Goal: Task Accomplishment & Management: Manage account settings

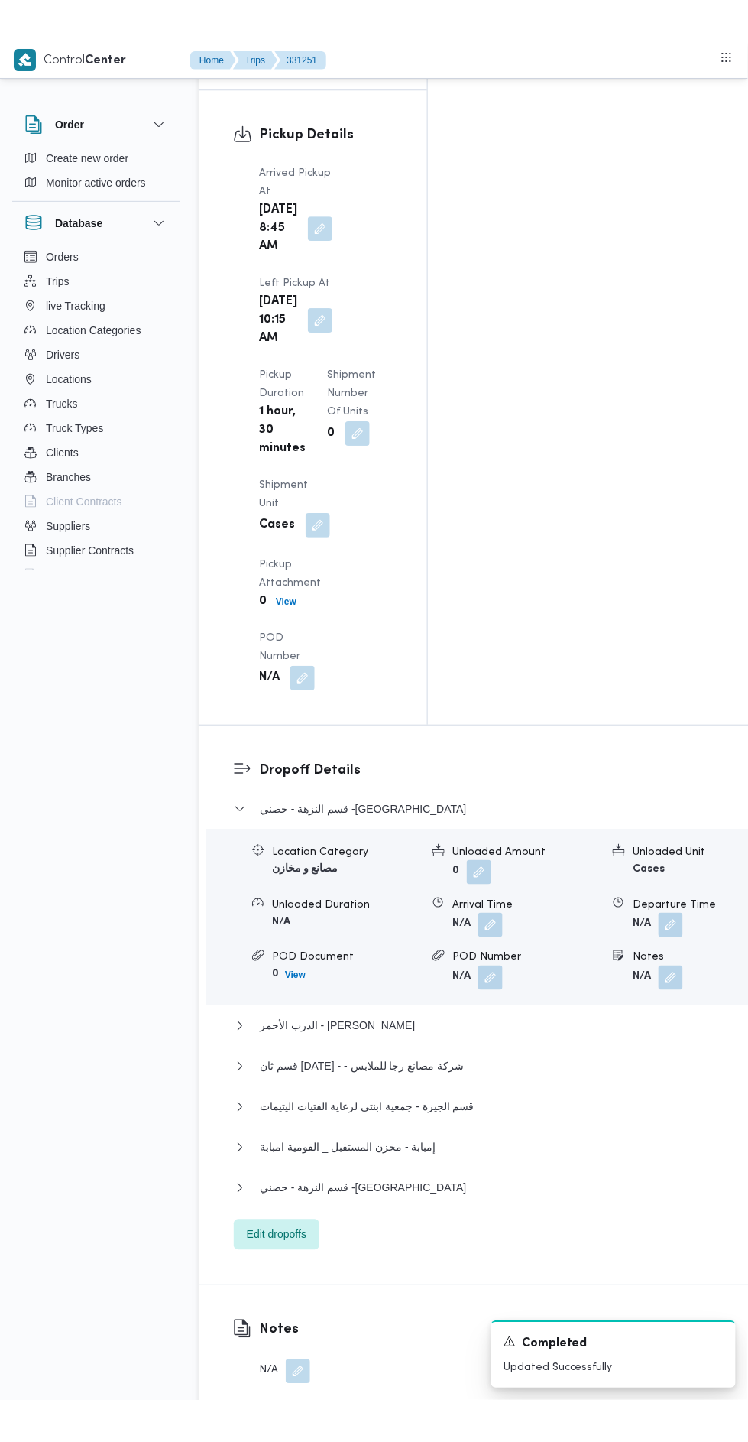
scroll to position [1963, 0]
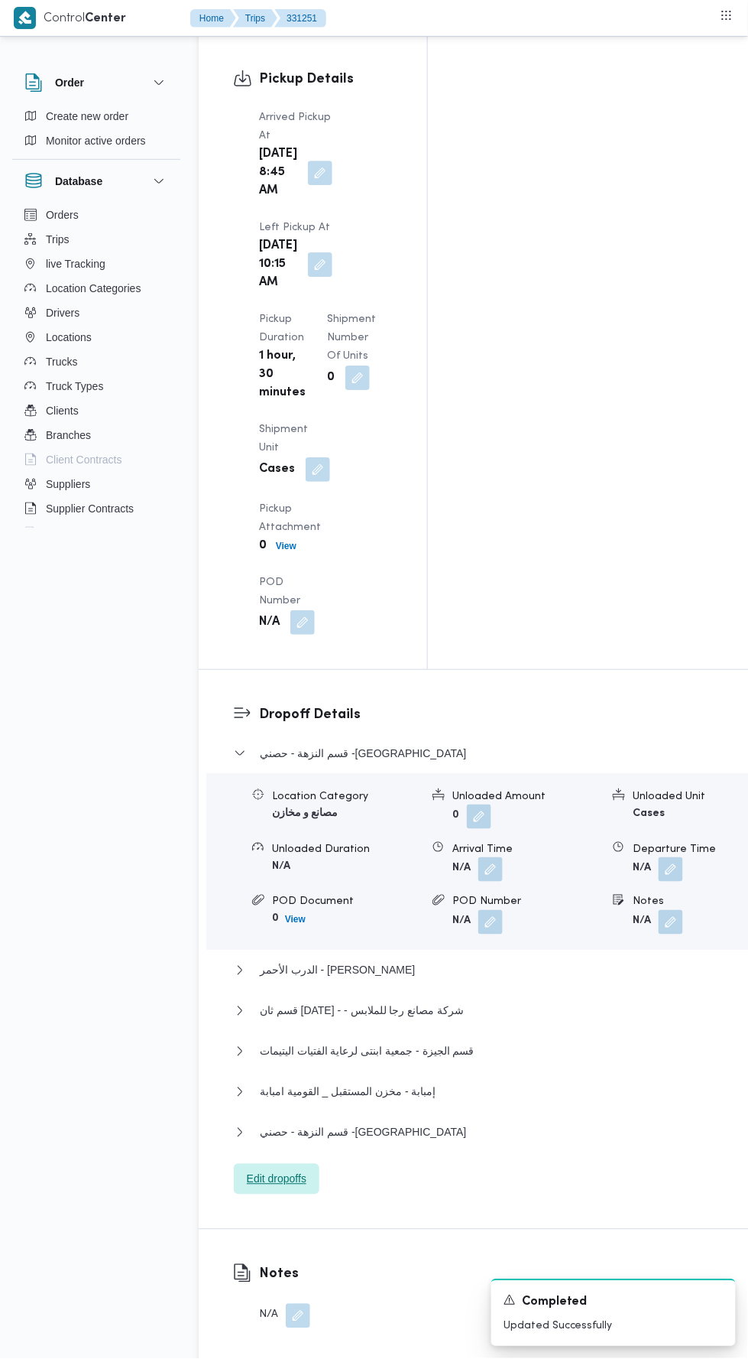
click at [314, 1164] on span "Edit dropoffs" at bounding box center [277, 1179] width 86 height 31
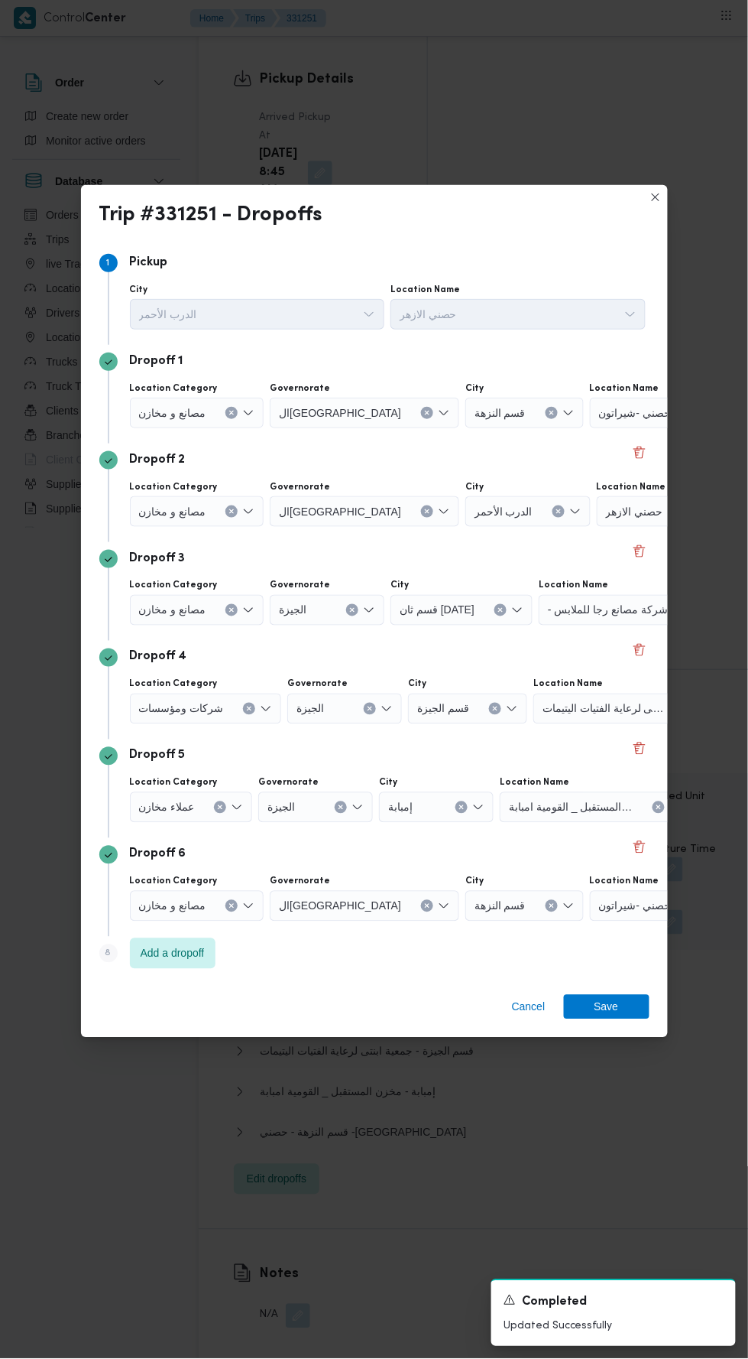
click at [229, 410] on icon "Clear input" at bounding box center [232, 413] width 6 height 6
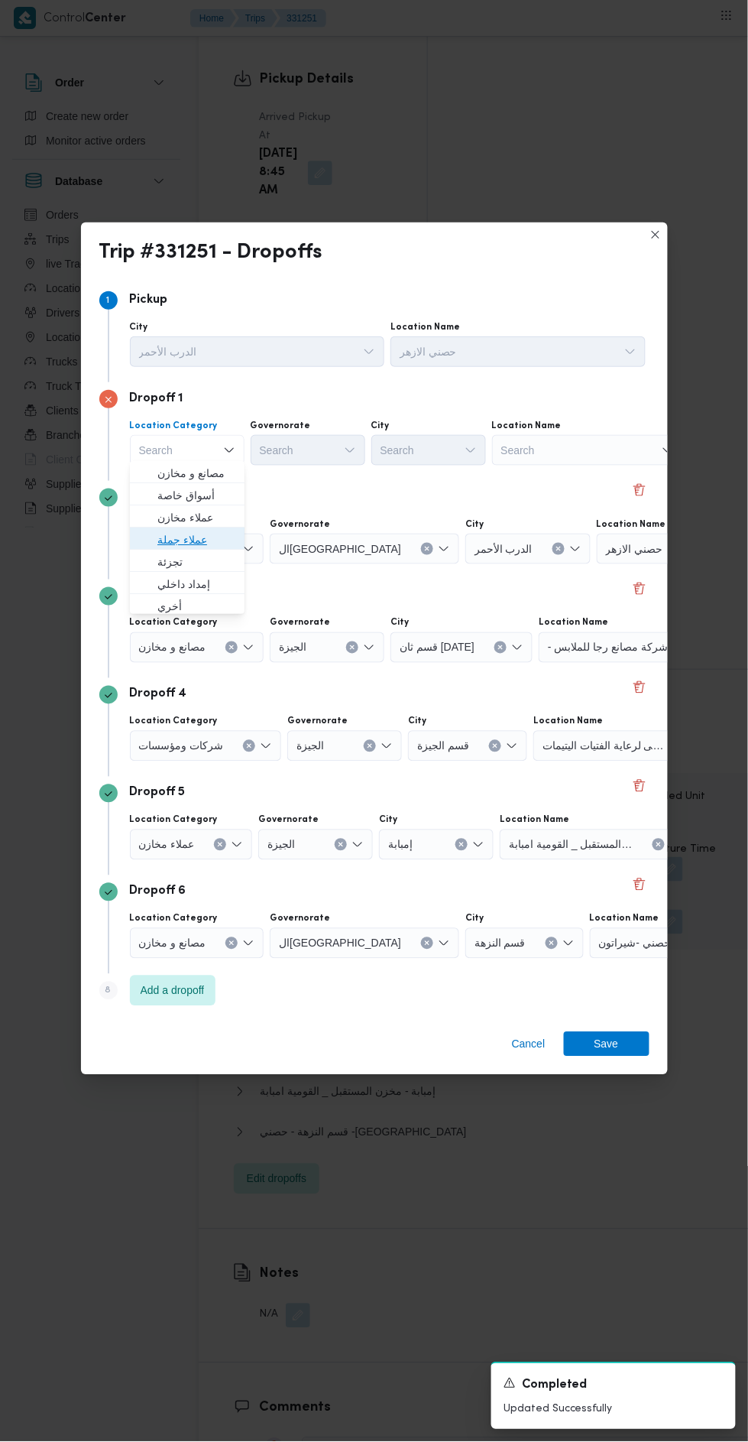
click at [226, 544] on span "عملاء جملة" at bounding box center [196, 540] width 78 height 18
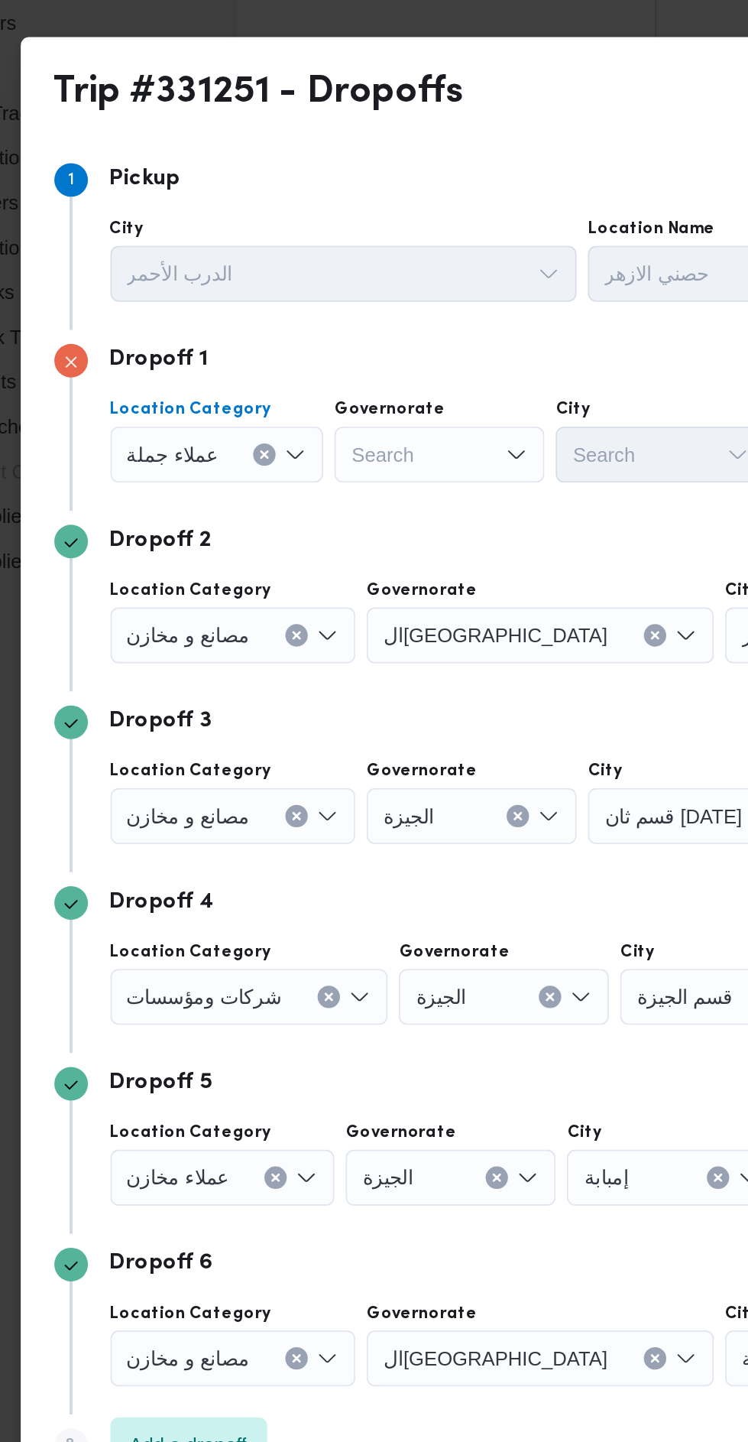
click at [261, 450] on input "Governorate" at bounding box center [262, 450] width 2 height 18
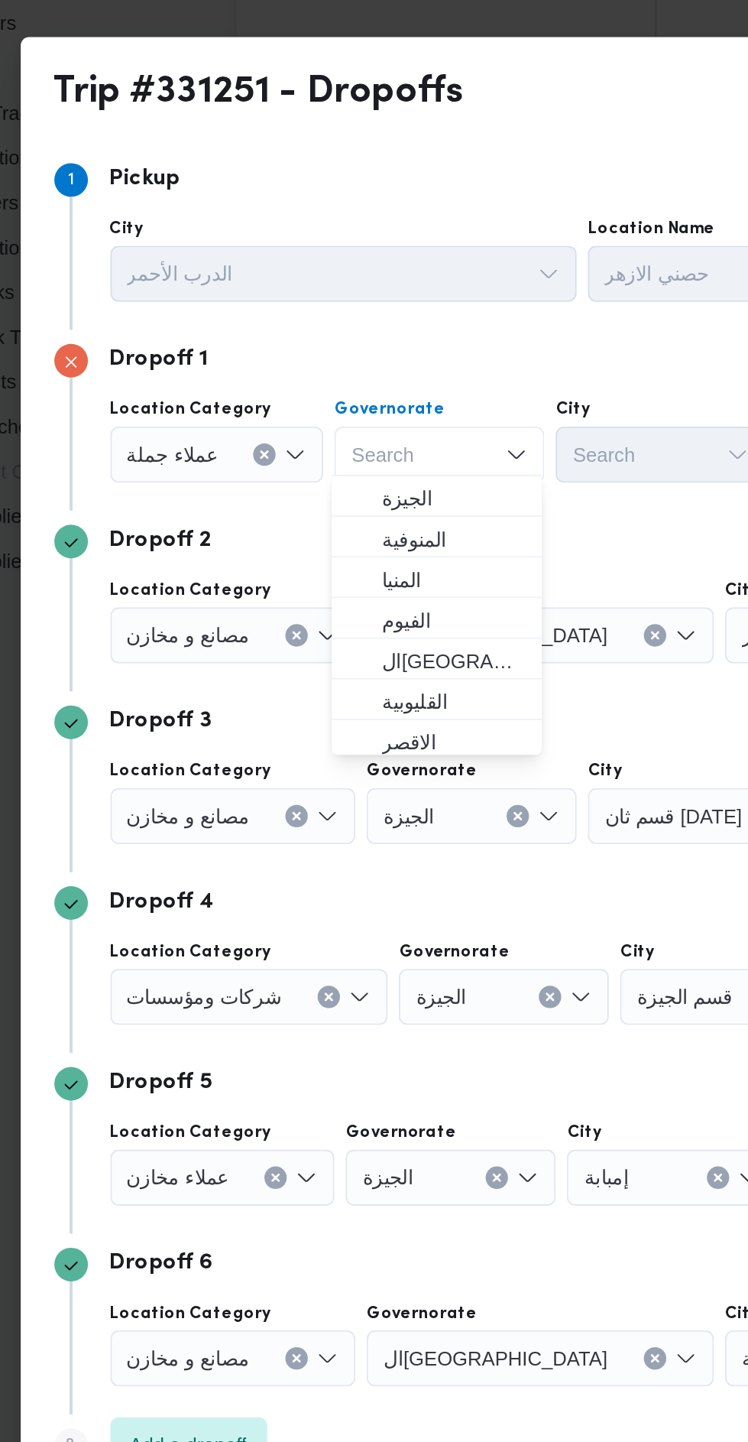
scroll to position [132, 0]
click at [333, 559] on span "ال[GEOGRAPHIC_DATA]" at bounding box center [317, 563] width 78 height 18
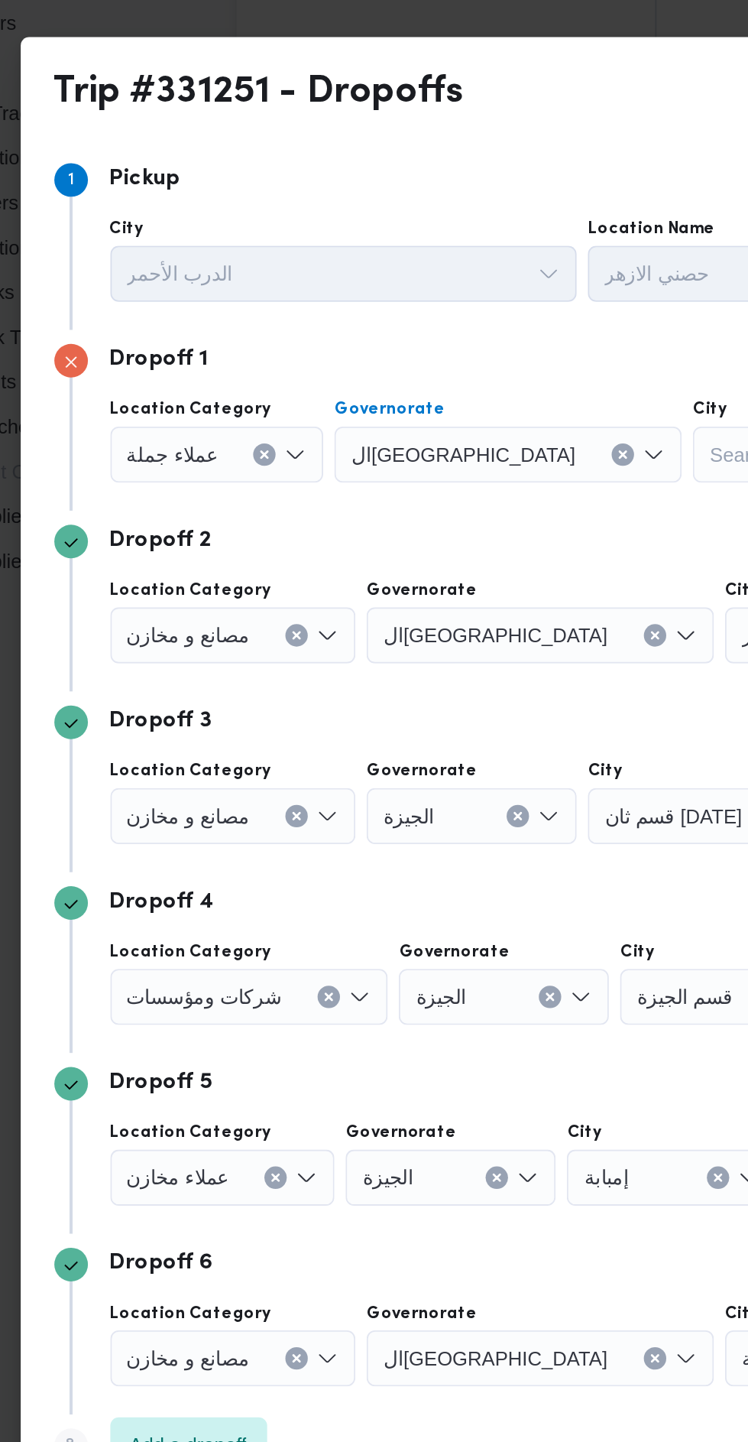
click at [448, 453] on div "Search" at bounding box center [505, 450] width 115 height 31
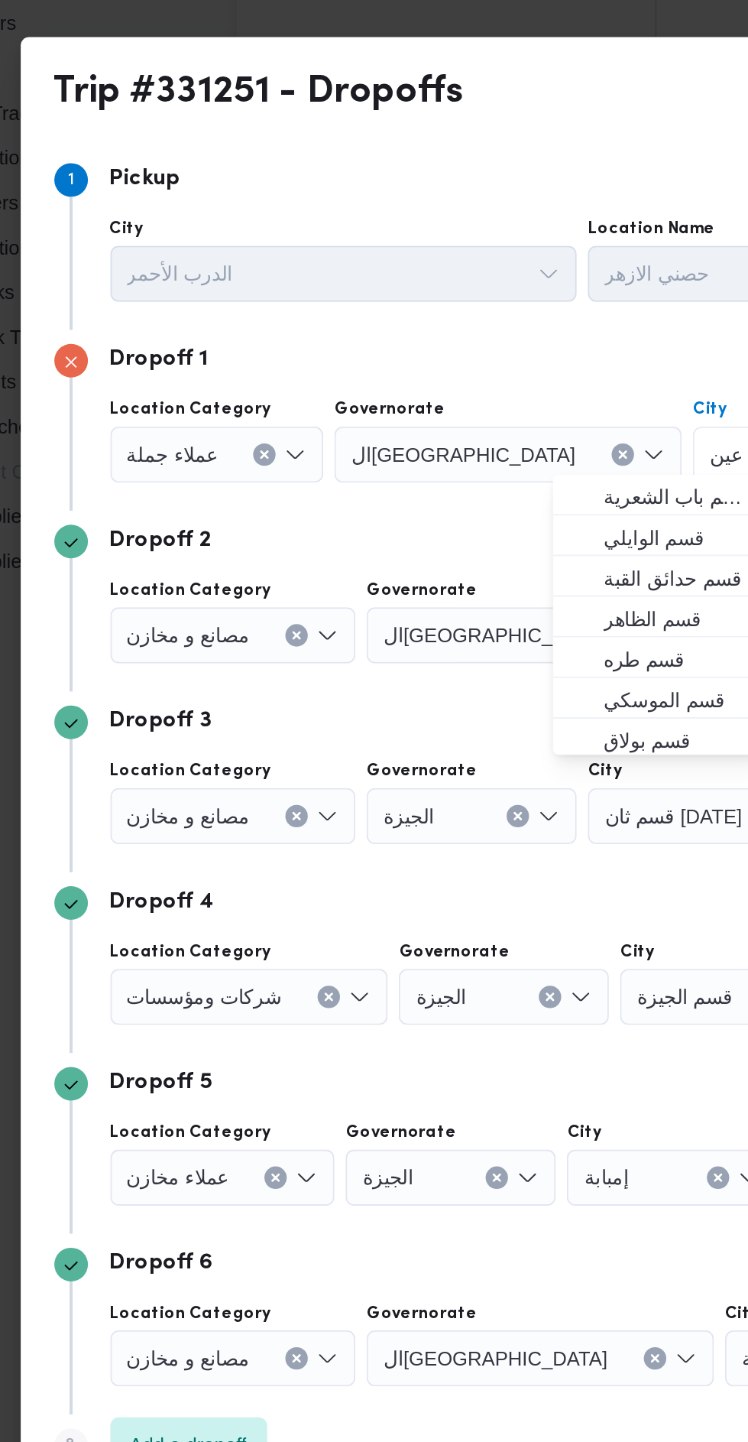
scroll to position [0, 0]
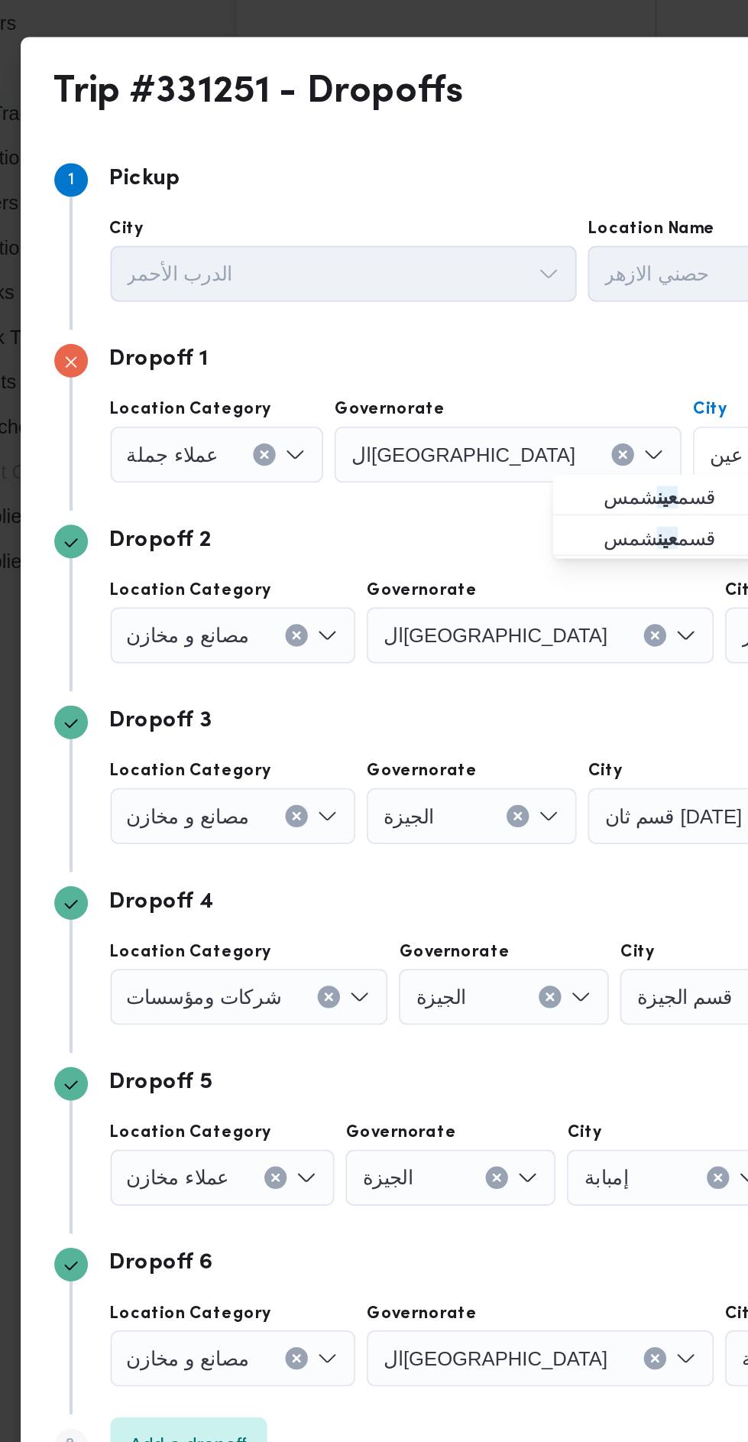
type input "عين"
click at [432, 476] on mark "عين" at bounding box center [433, 473] width 11 height 12
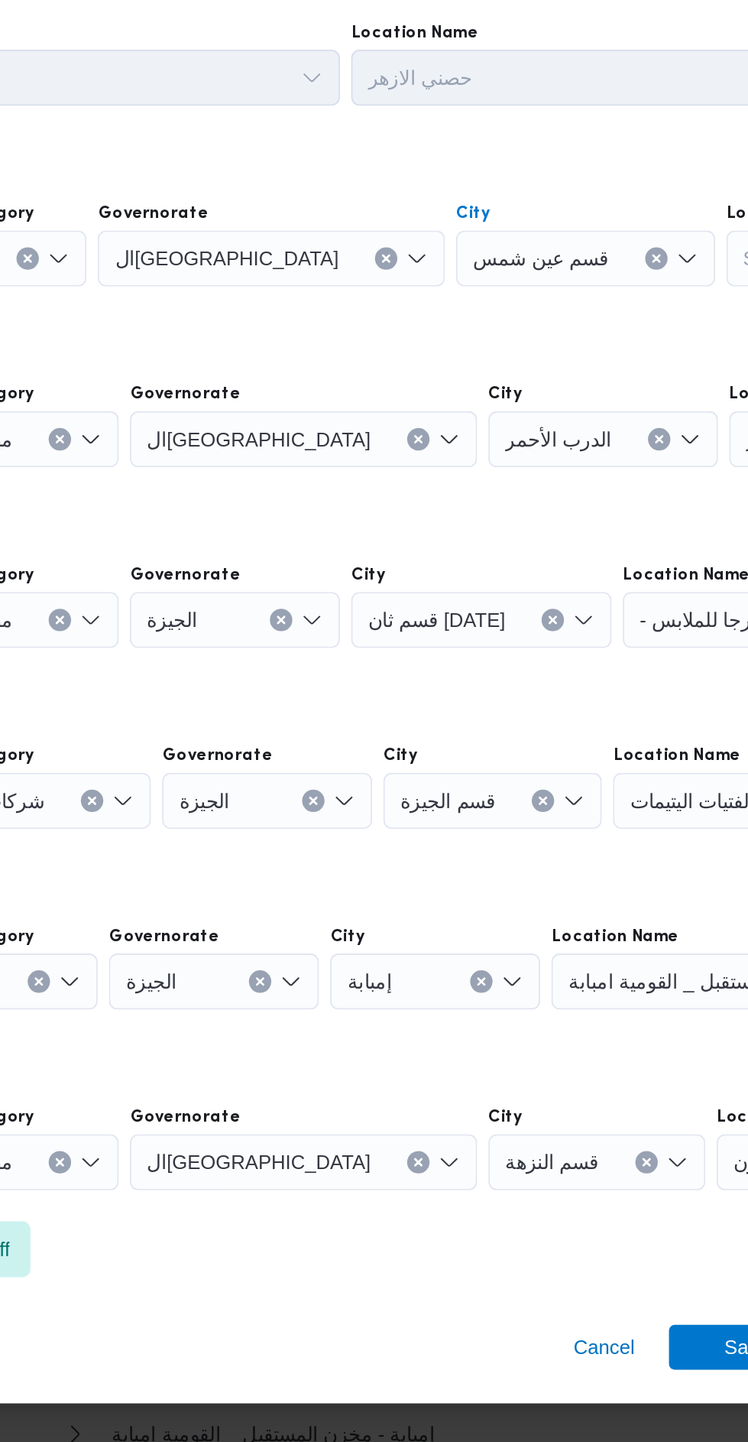
scroll to position [1963, 0]
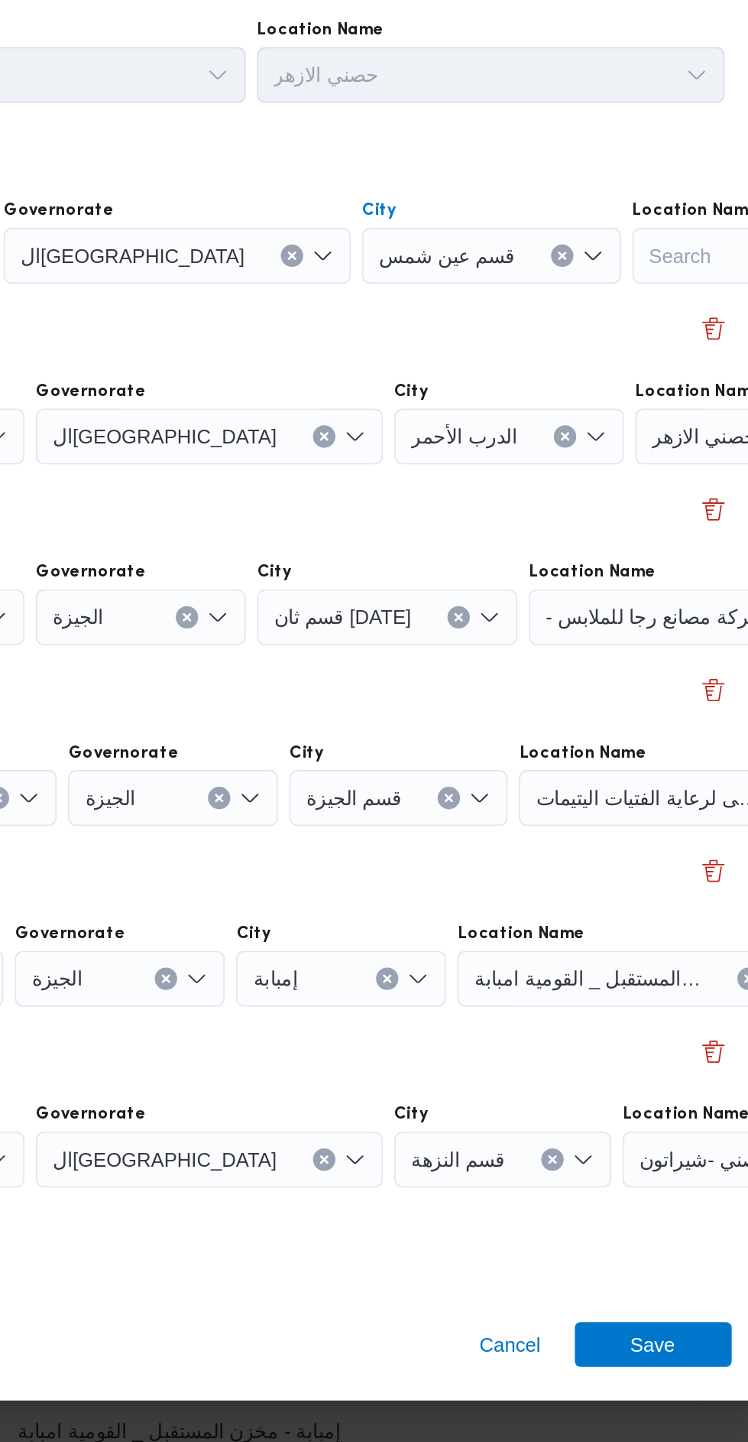
click at [614, 466] on div "حصني الازهر" at bounding box center [691, 450] width 191 height 31
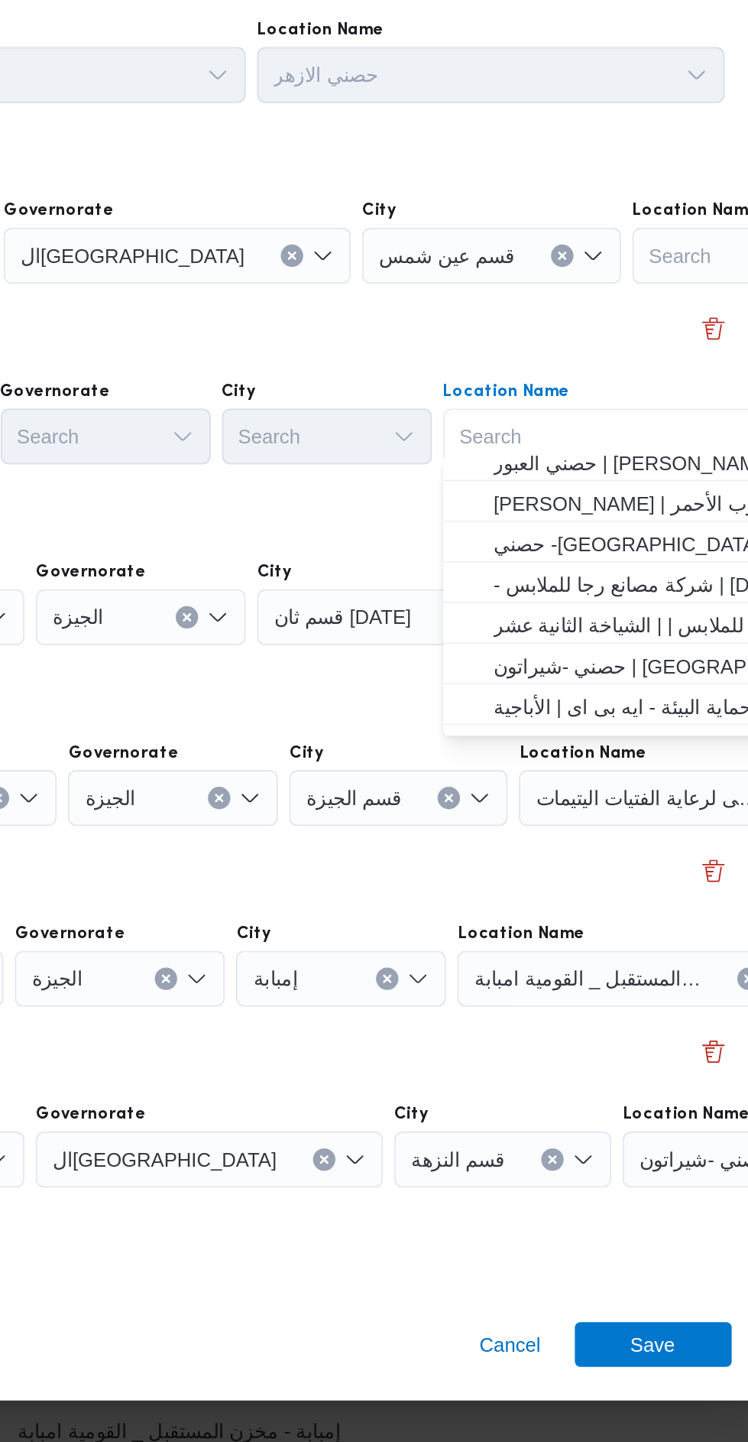
scroll to position [54, 0]
click at [622, 674] on span "حصني -شيراتون | [GEOGRAPHIC_DATA][PERSON_NAME] | شيراتون المطار" at bounding box center [597, 673] width 154 height 18
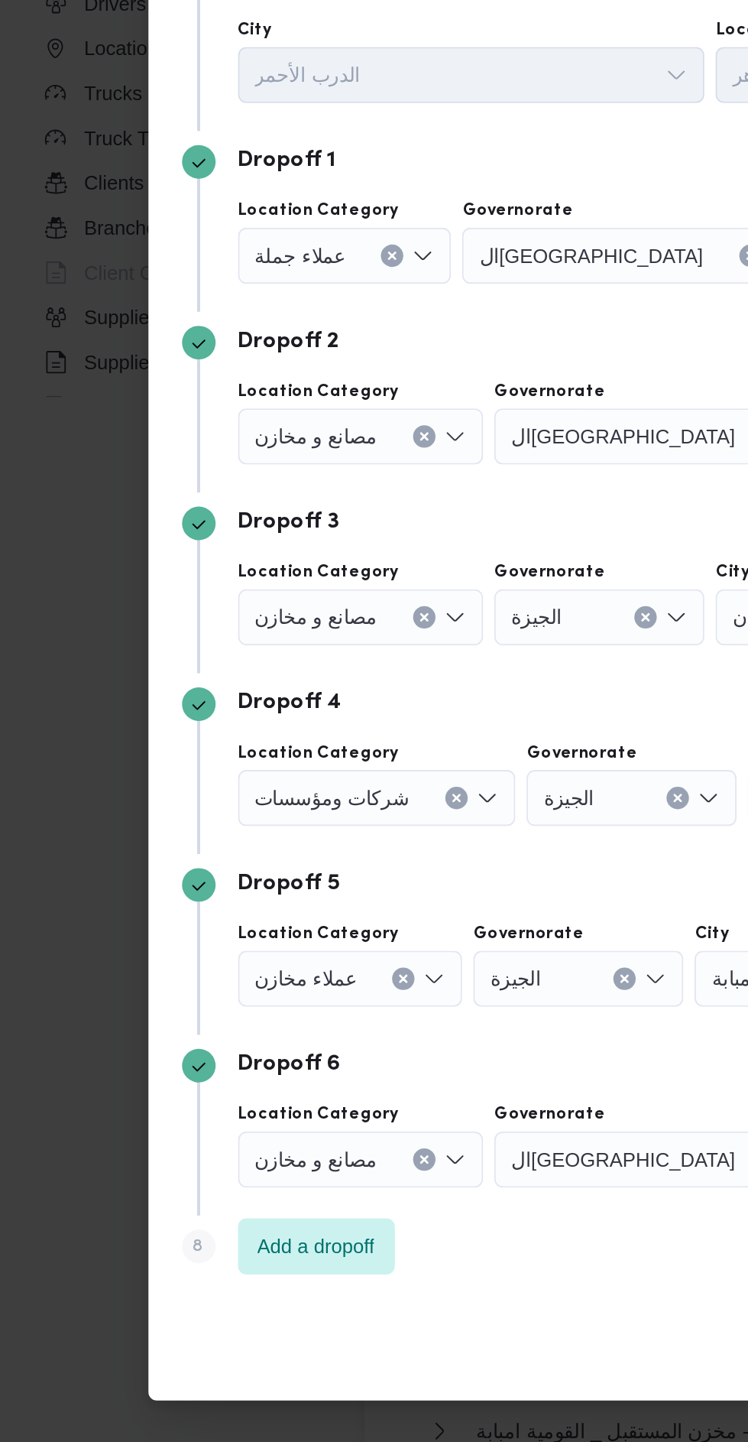
click at [219, 466] on div "مصانع و مخازن" at bounding box center [188, 450] width 117 height 31
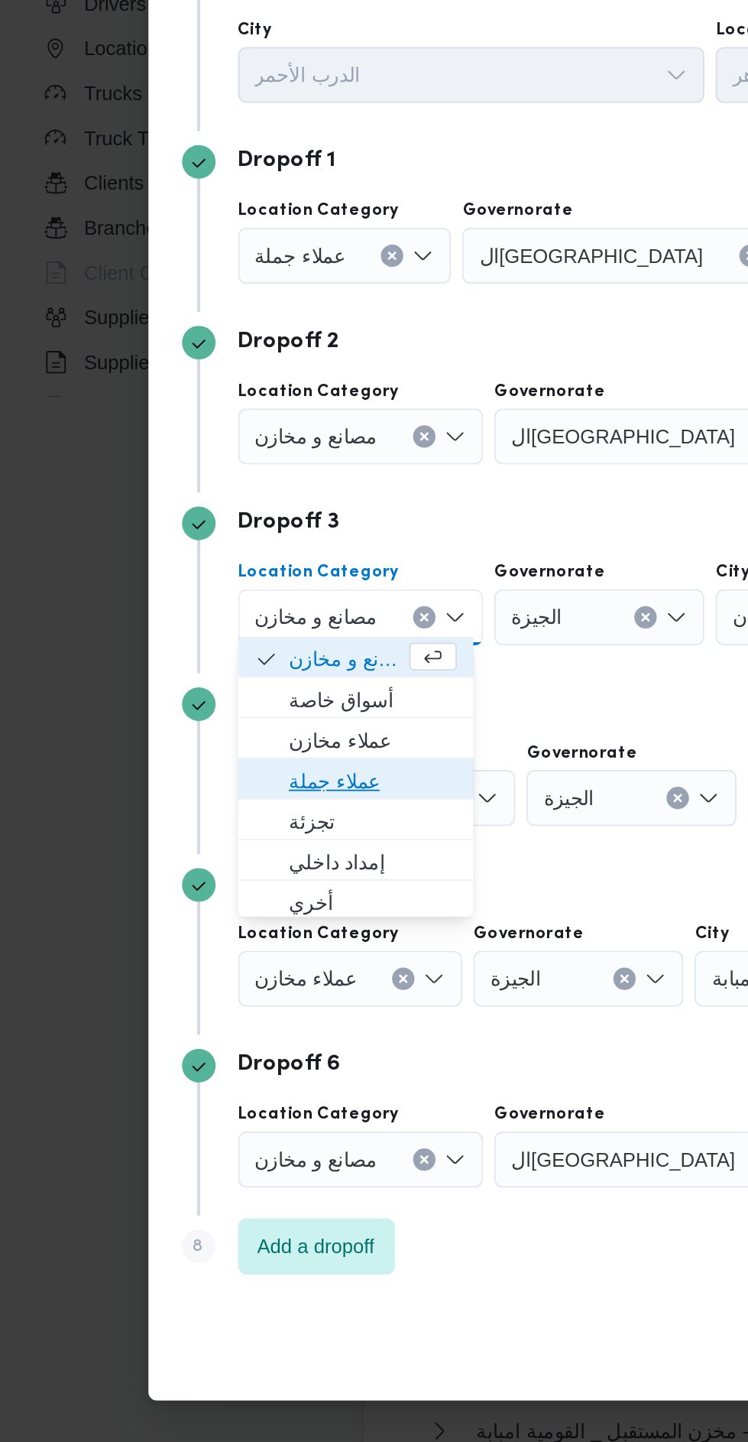
click at [226, 737] on span "عملاء جملة" at bounding box center [203, 737] width 92 height 18
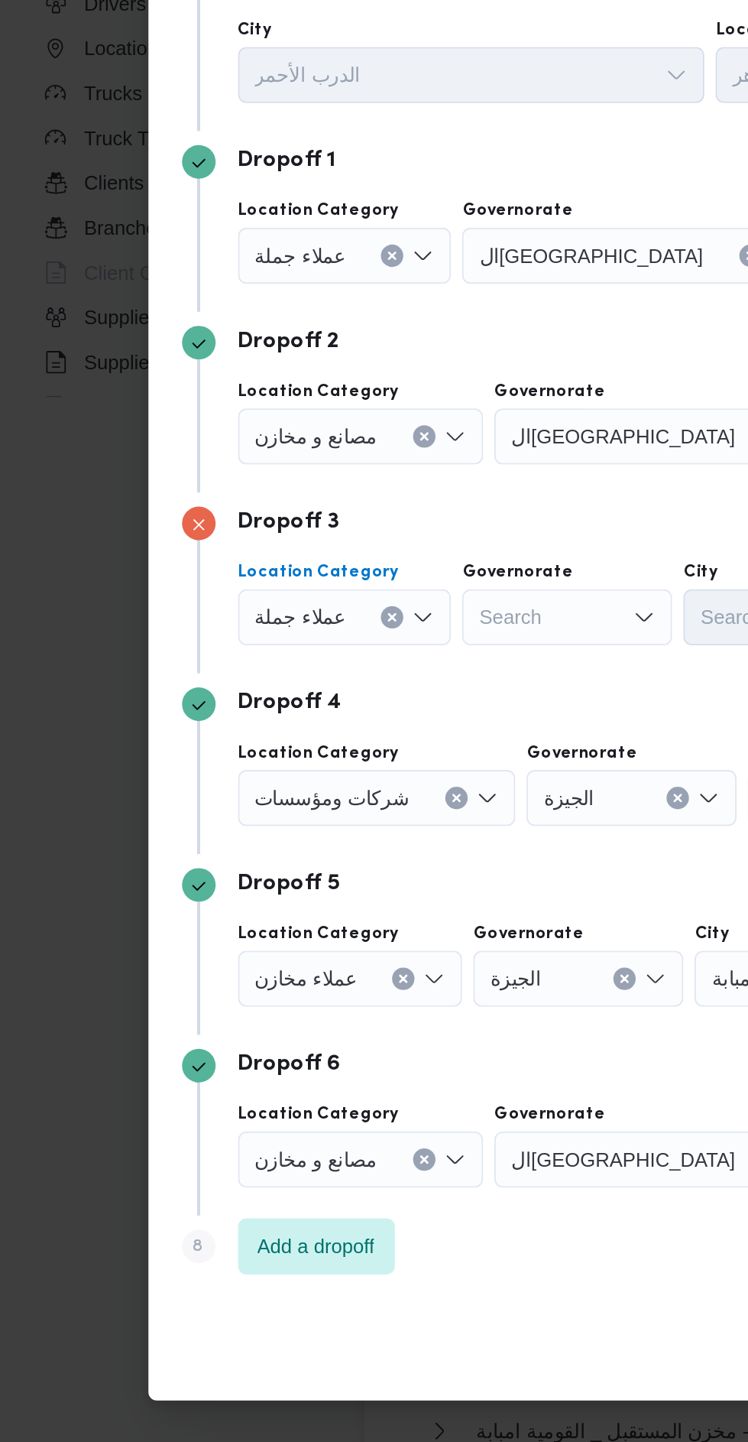
click at [317, 466] on div "Search" at bounding box center [347, 450] width 190 height 31
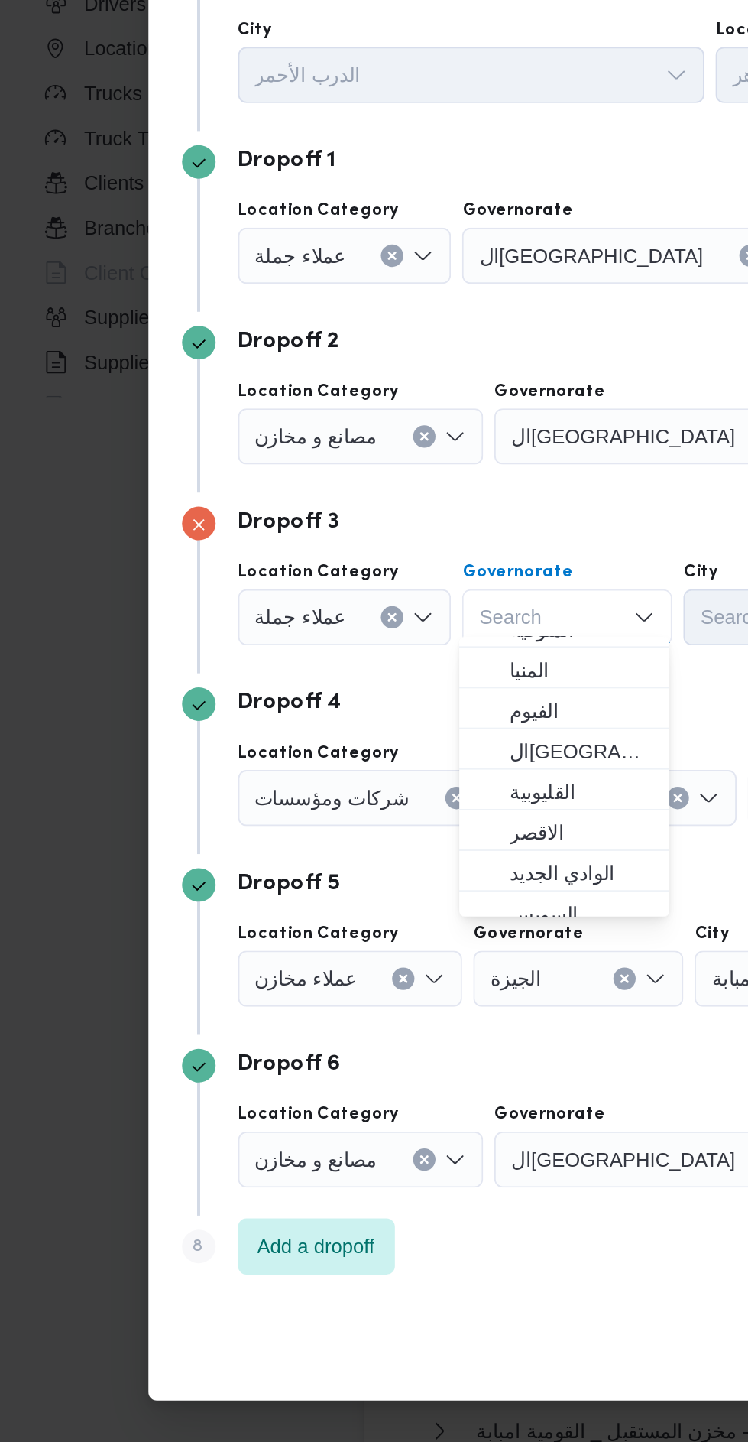
scroll to position [176, 0]
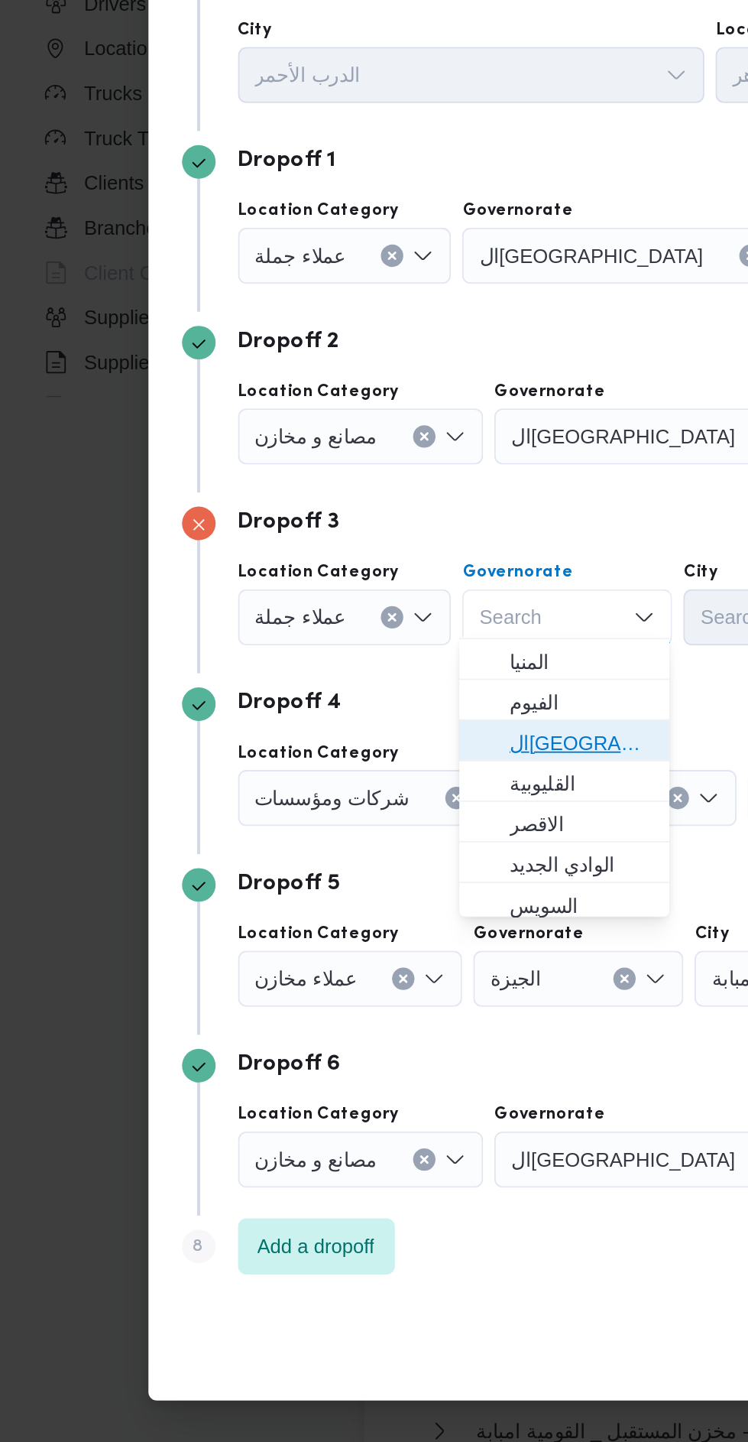
click at [333, 716] on span "ال[GEOGRAPHIC_DATA]" at bounding box center [317, 716] width 78 height 18
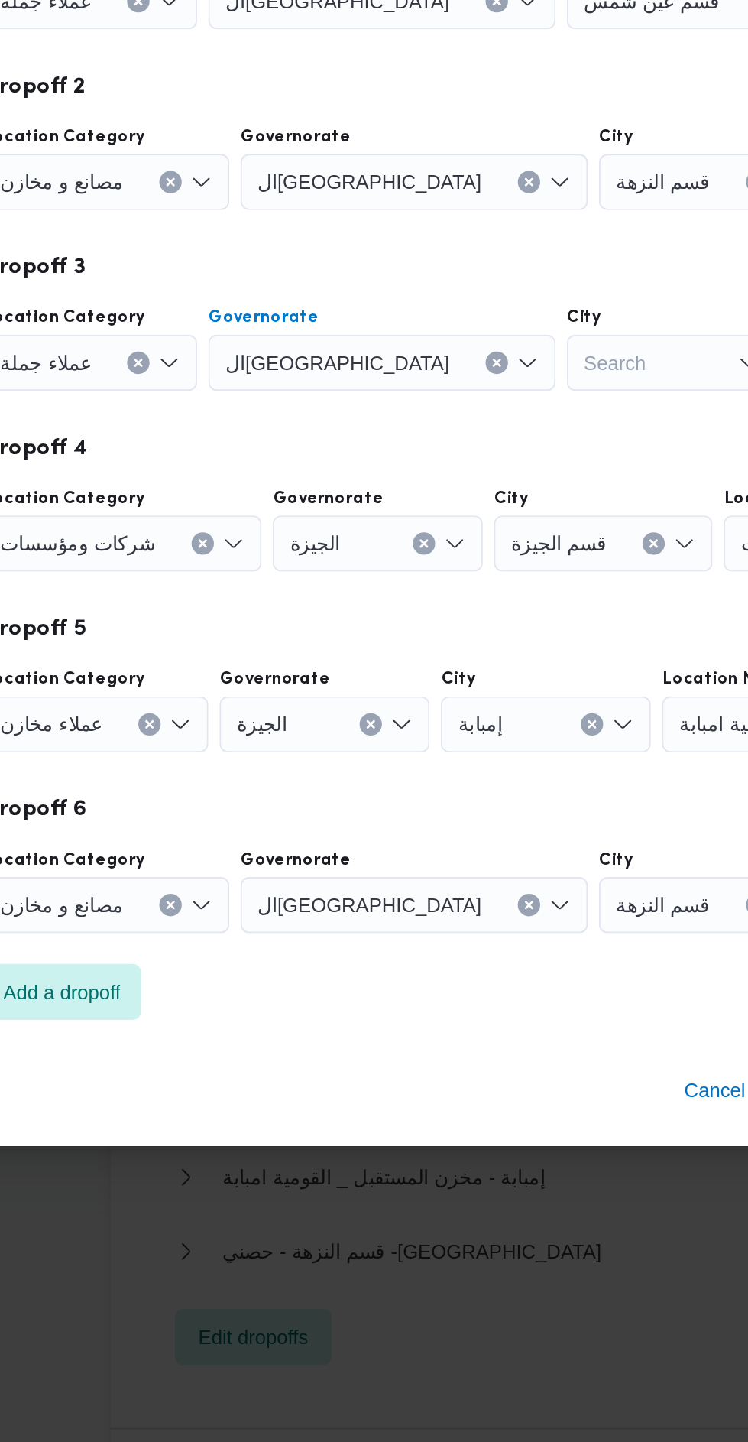
scroll to position [1963, 0]
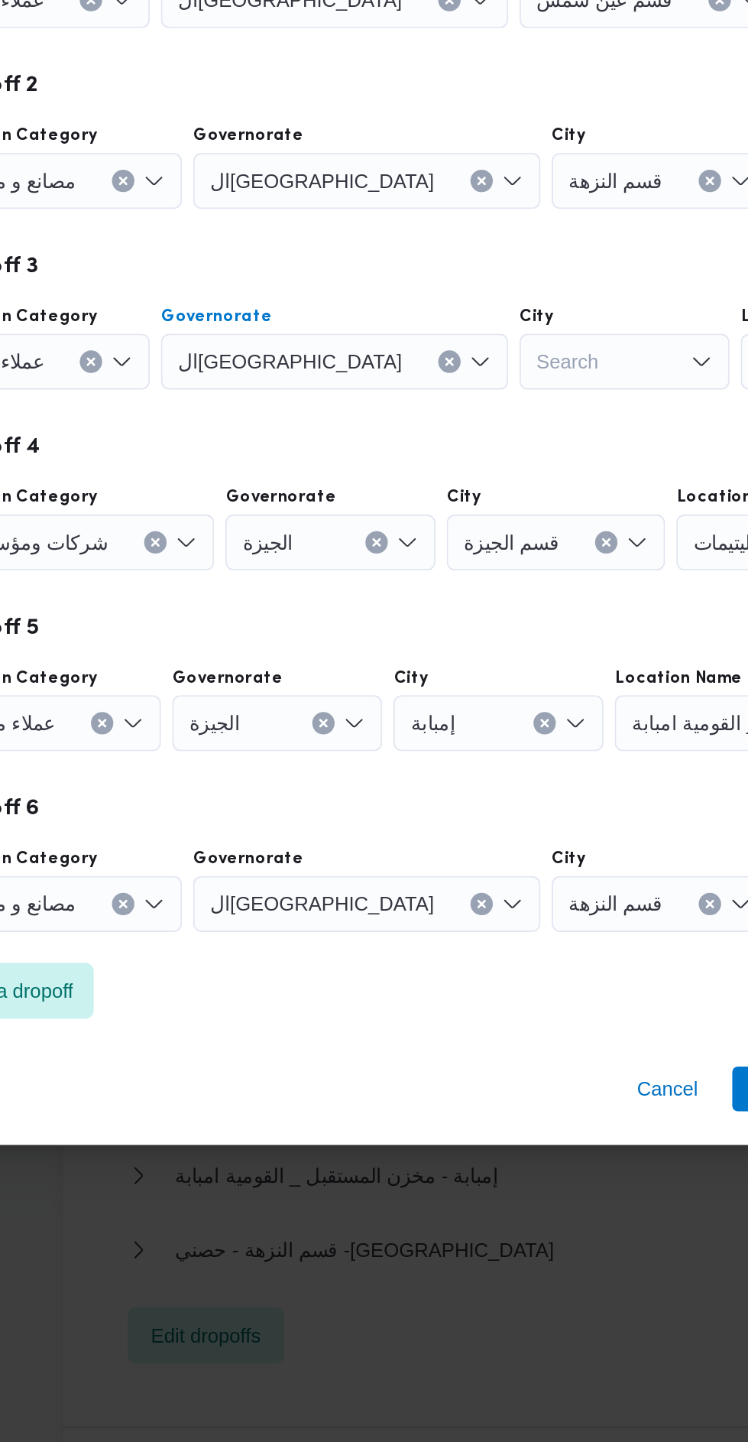
click at [453, 466] on div "Search" at bounding box center [518, 450] width 141 height 31
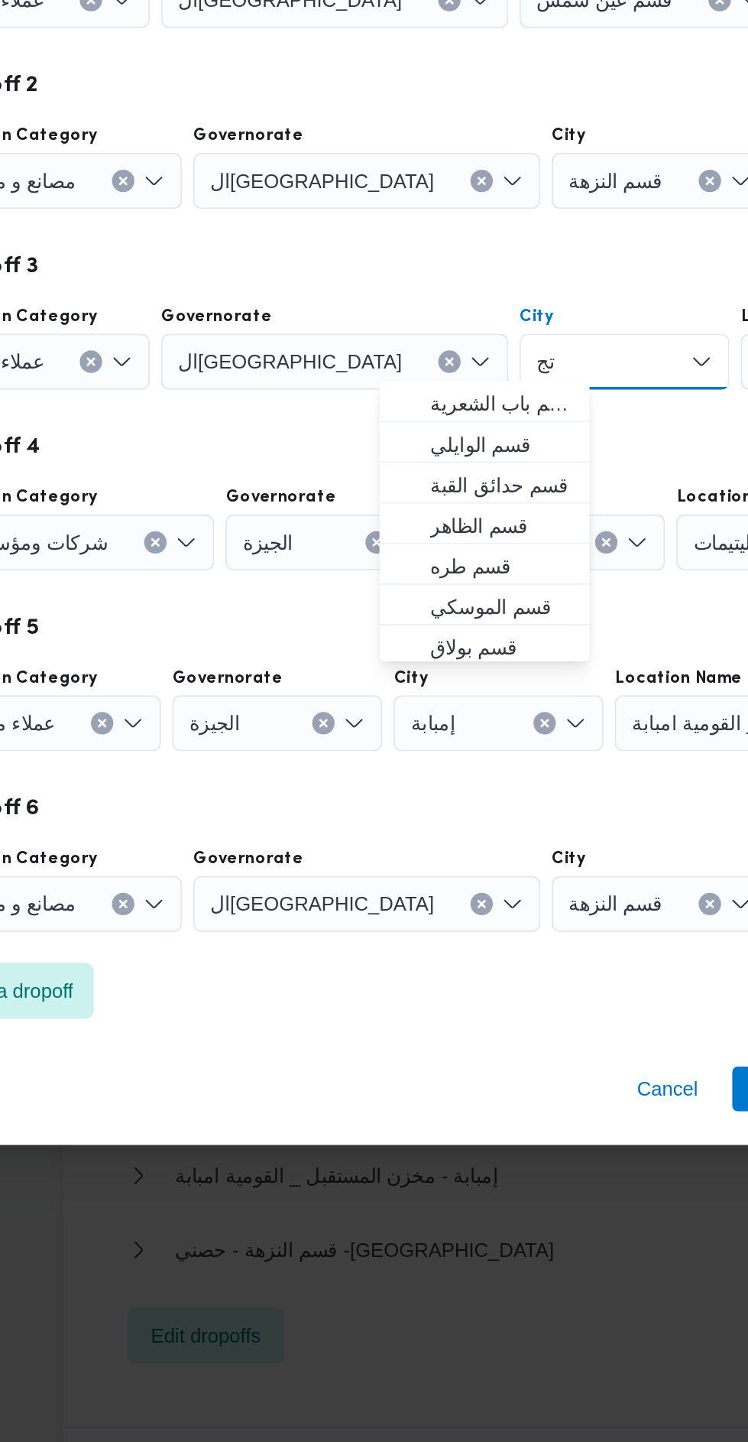
type input "تجم"
type input "ول"
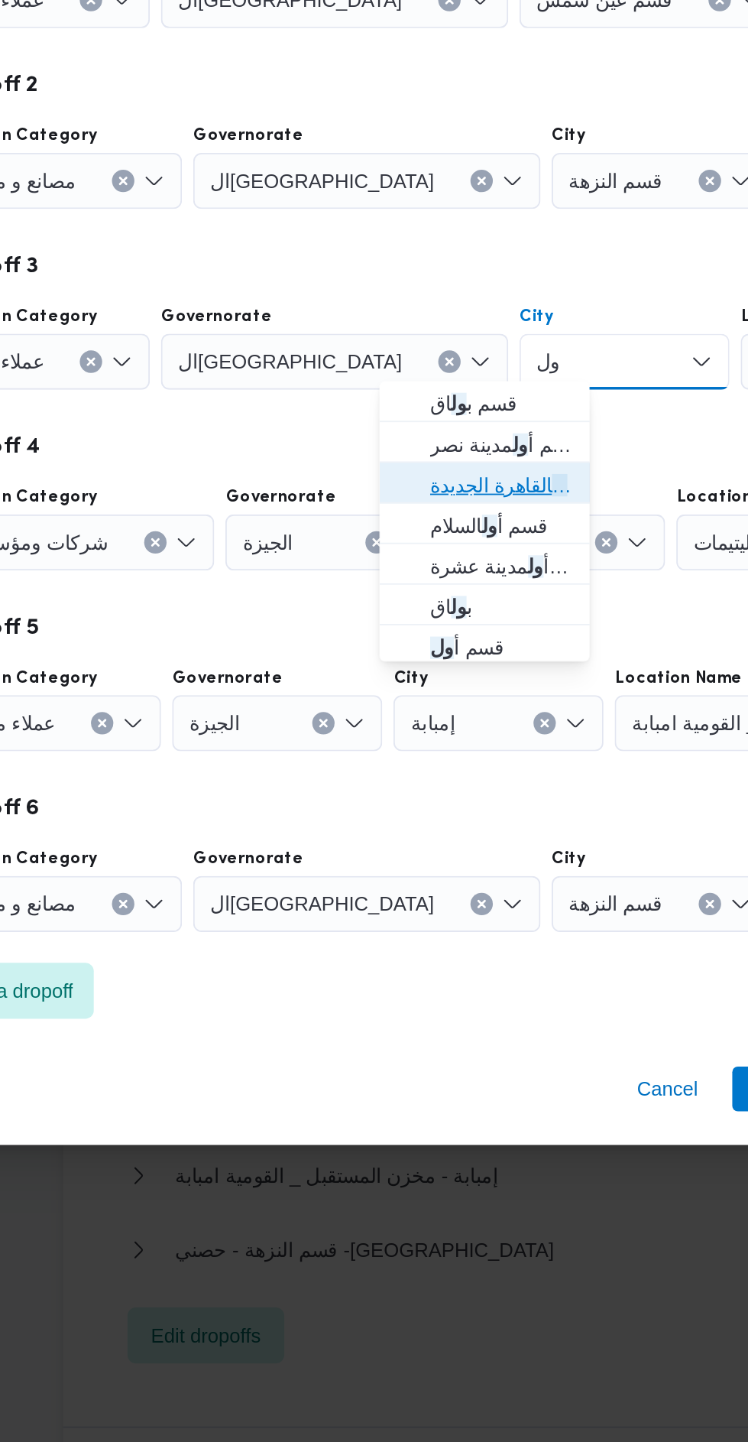
click at [461, 710] on span "قسم أ ول القاهرة الجديدة" at bounding box center [438, 715] width 78 height 18
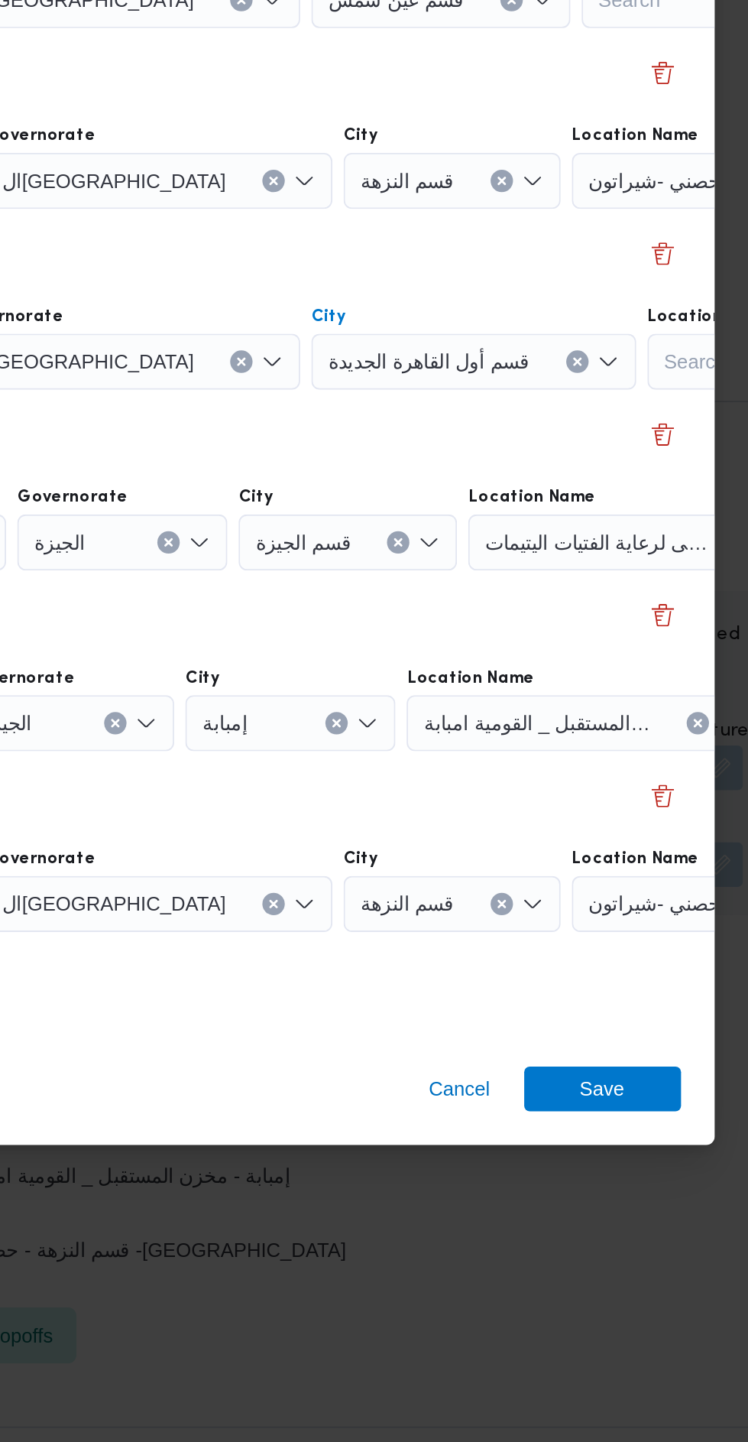
click at [636, 557] on span "جمعية ابنتى لرعاية الفتيات اليتيمات" at bounding box center [661, 548] width 124 height 17
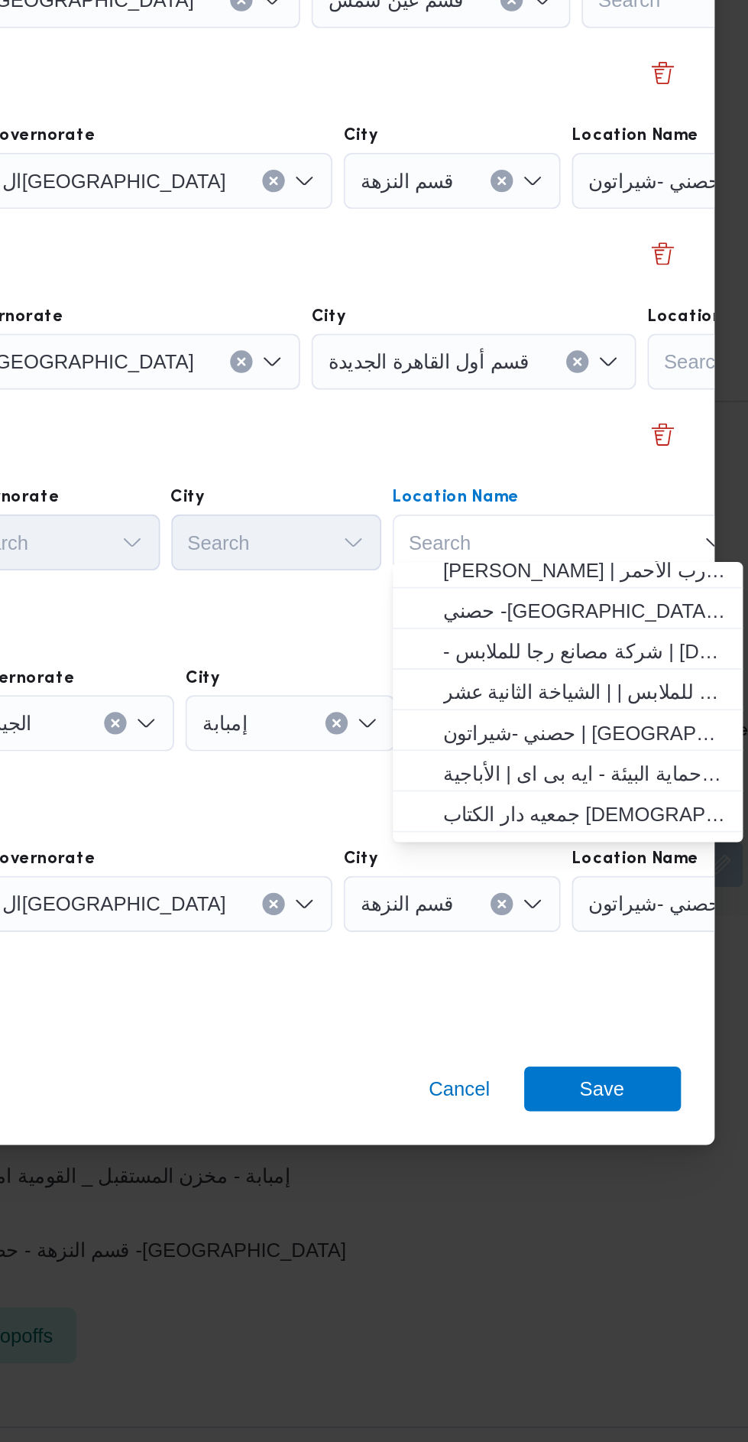
scroll to position [88, 0]
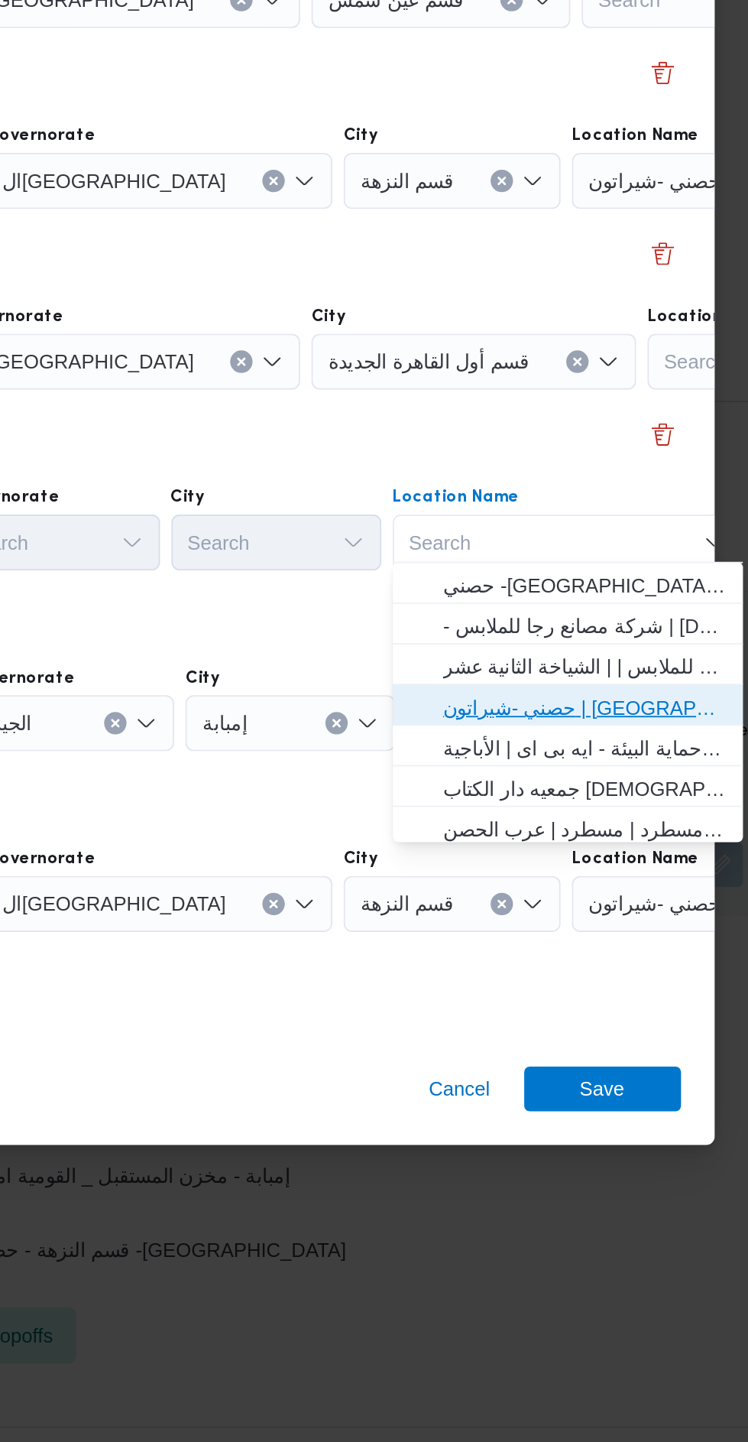
click at [625, 838] on span "حصني -شيراتون | [GEOGRAPHIC_DATA][PERSON_NAME] | شيراتون المطار" at bounding box center [597, 836] width 154 height 18
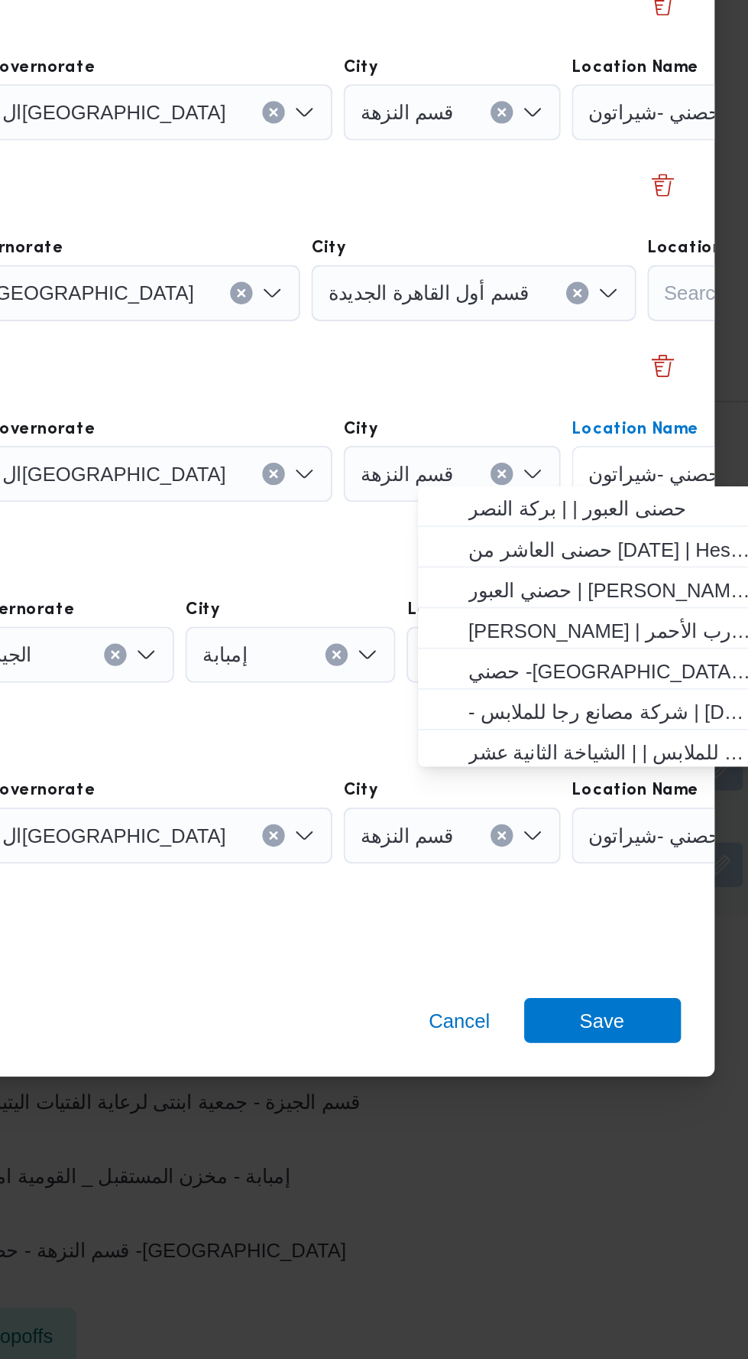
click at [459, 846] on div "Dropoff 6" at bounding box center [374, 855] width 550 height 18
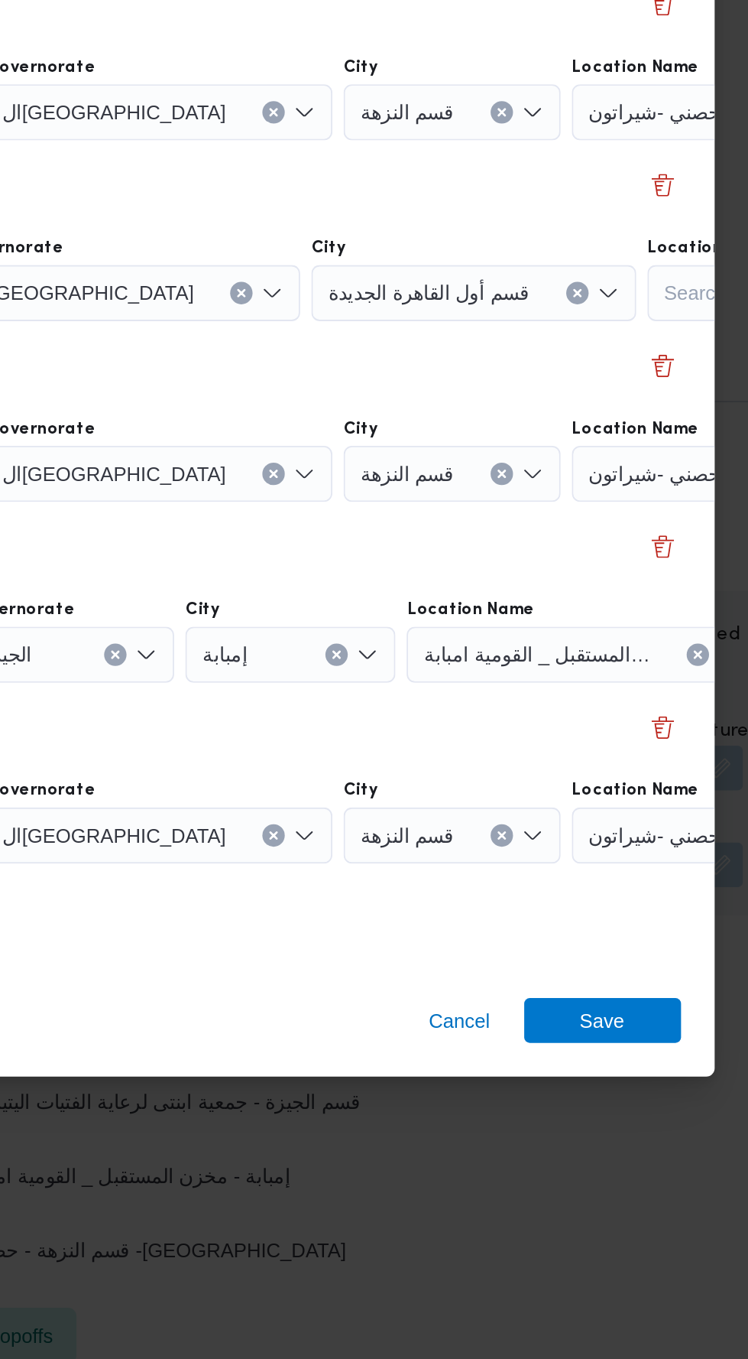
click at [657, 428] on div "مخزن المستقبل _ القومية امبابة" at bounding box center [691, 413] width 191 height 31
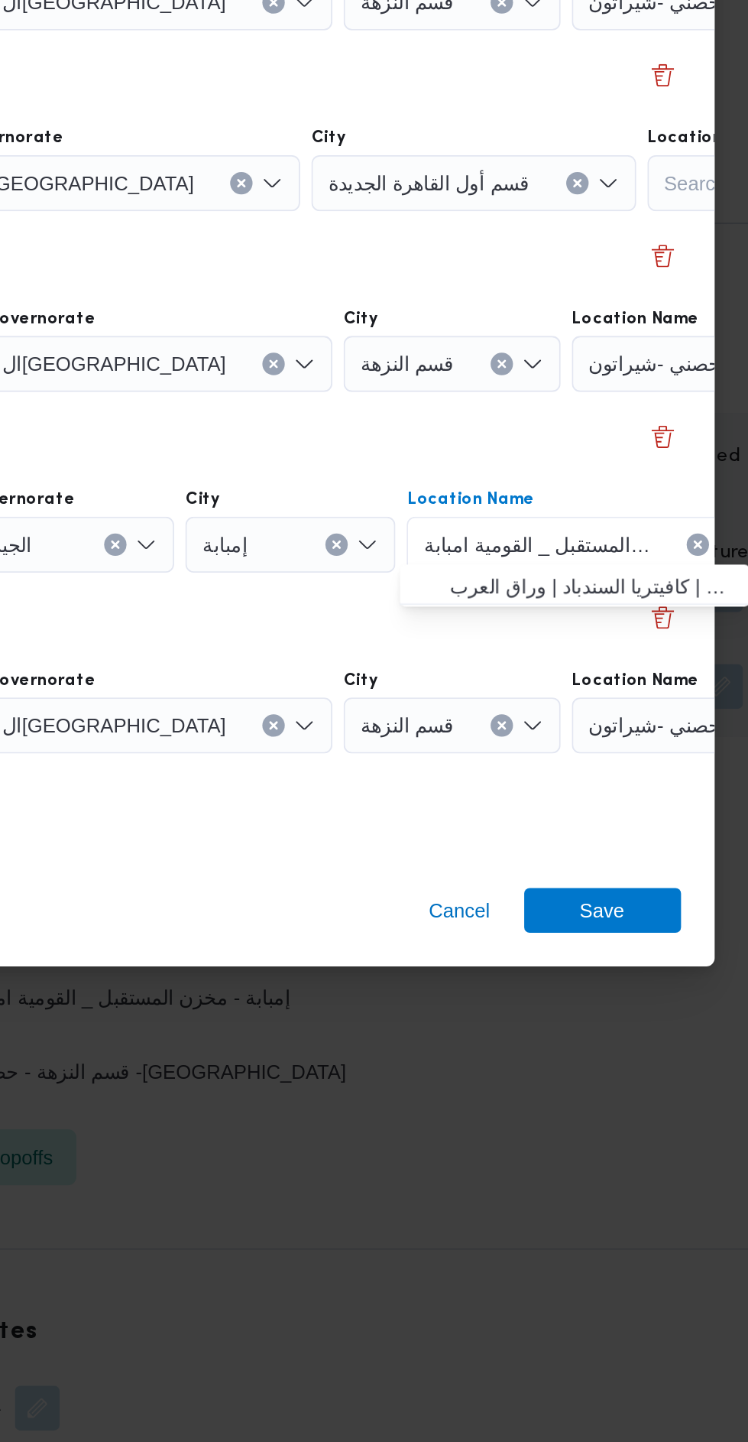
scroll to position [1963, 0]
click at [651, 845] on div "مخزن المستقبل _ القومية امبابة Combo box. Selected. مخزن المستقبل _ القومية امب…" at bounding box center [595, 845] width 191 height 31
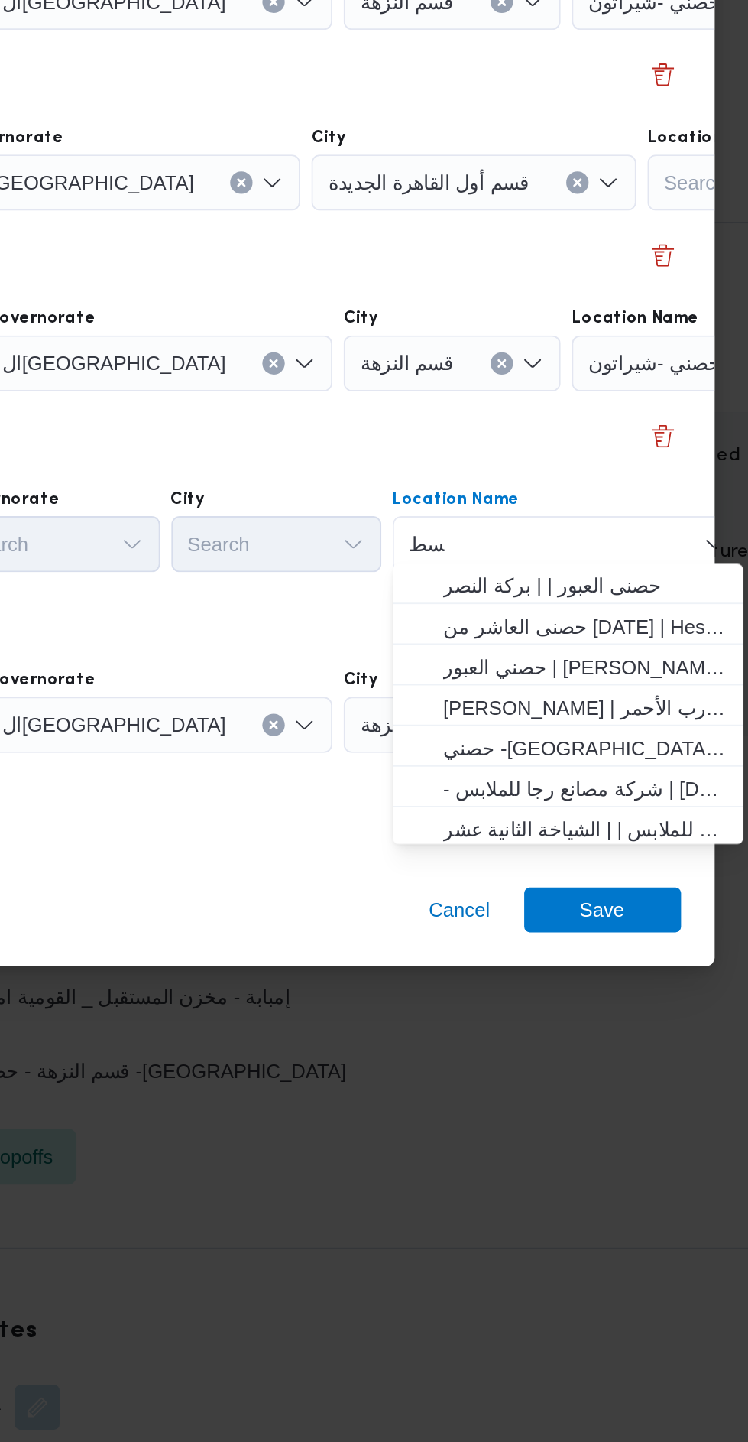
scroll to position [0, 0]
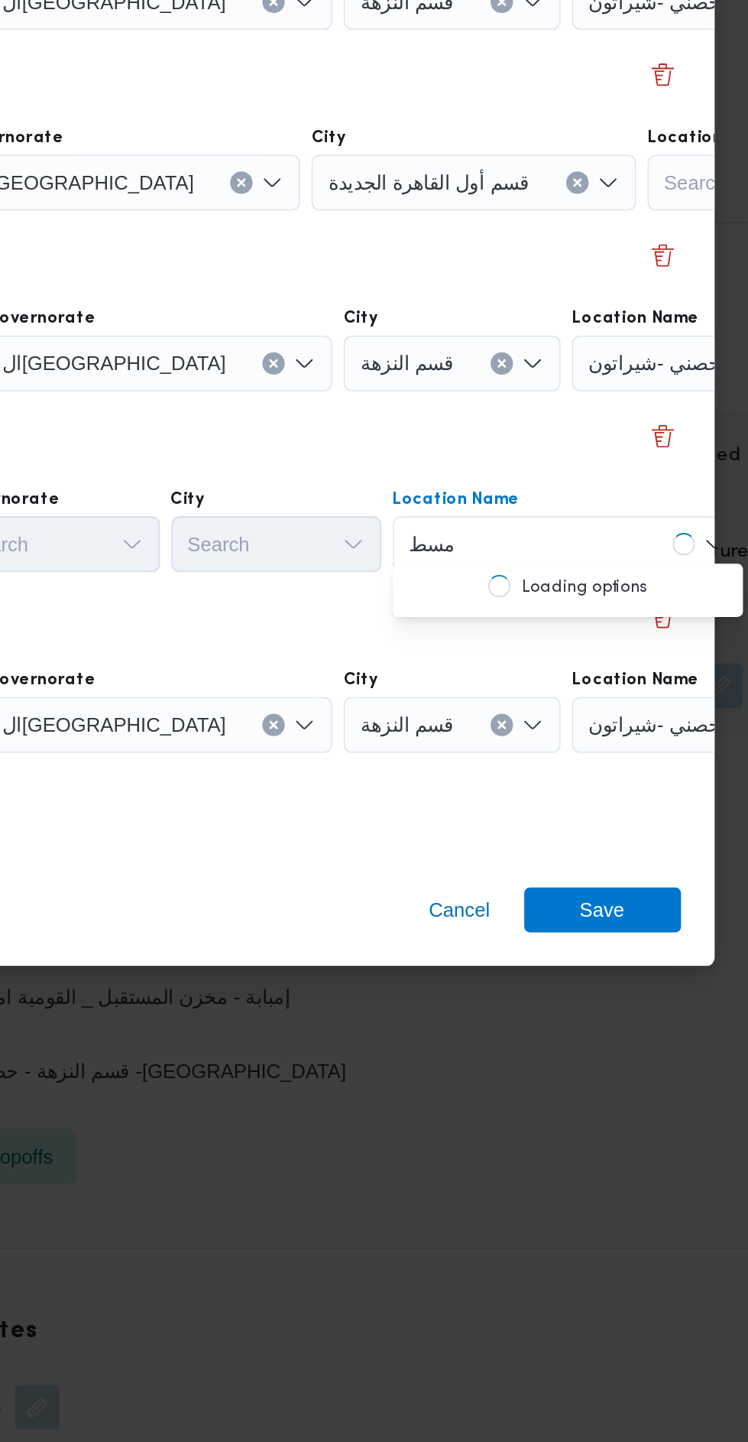
type input "مسط"
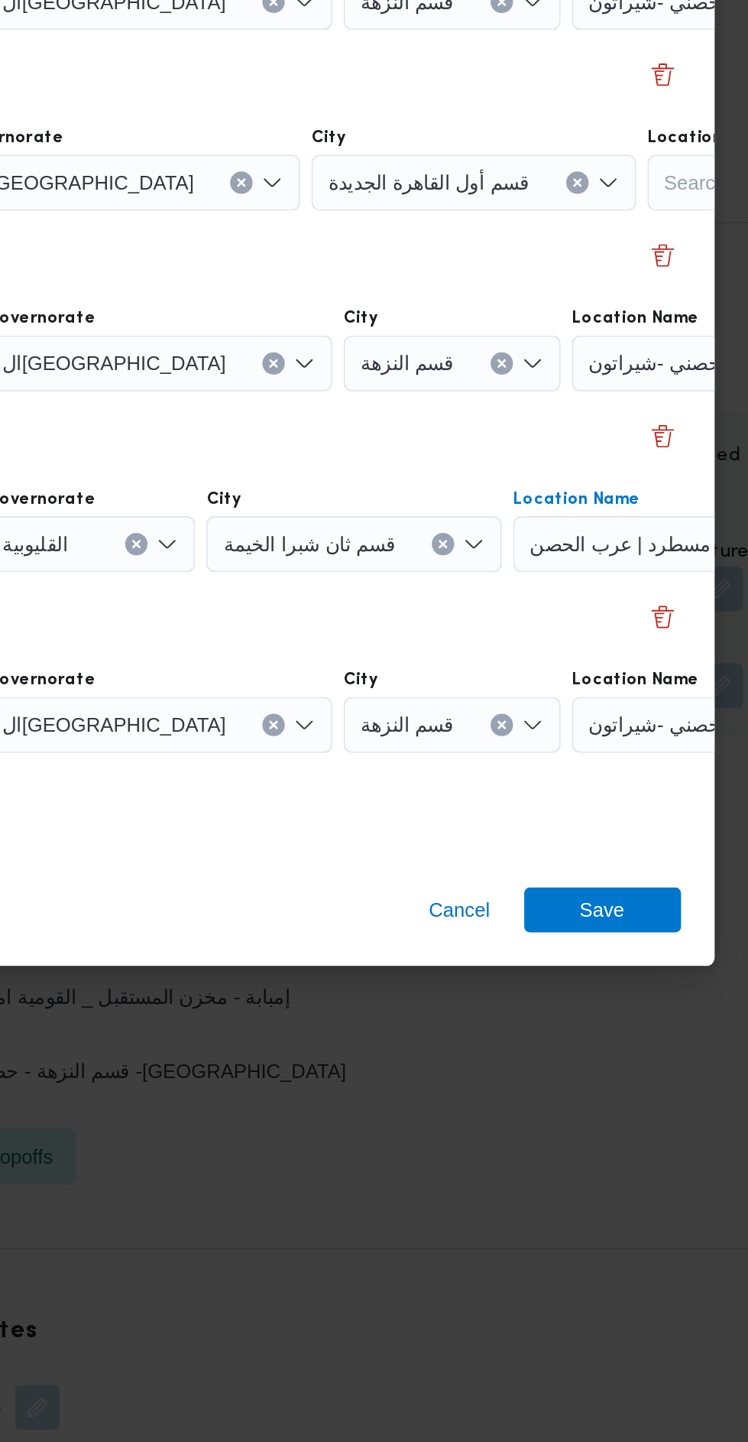
scroll to position [0, 72]
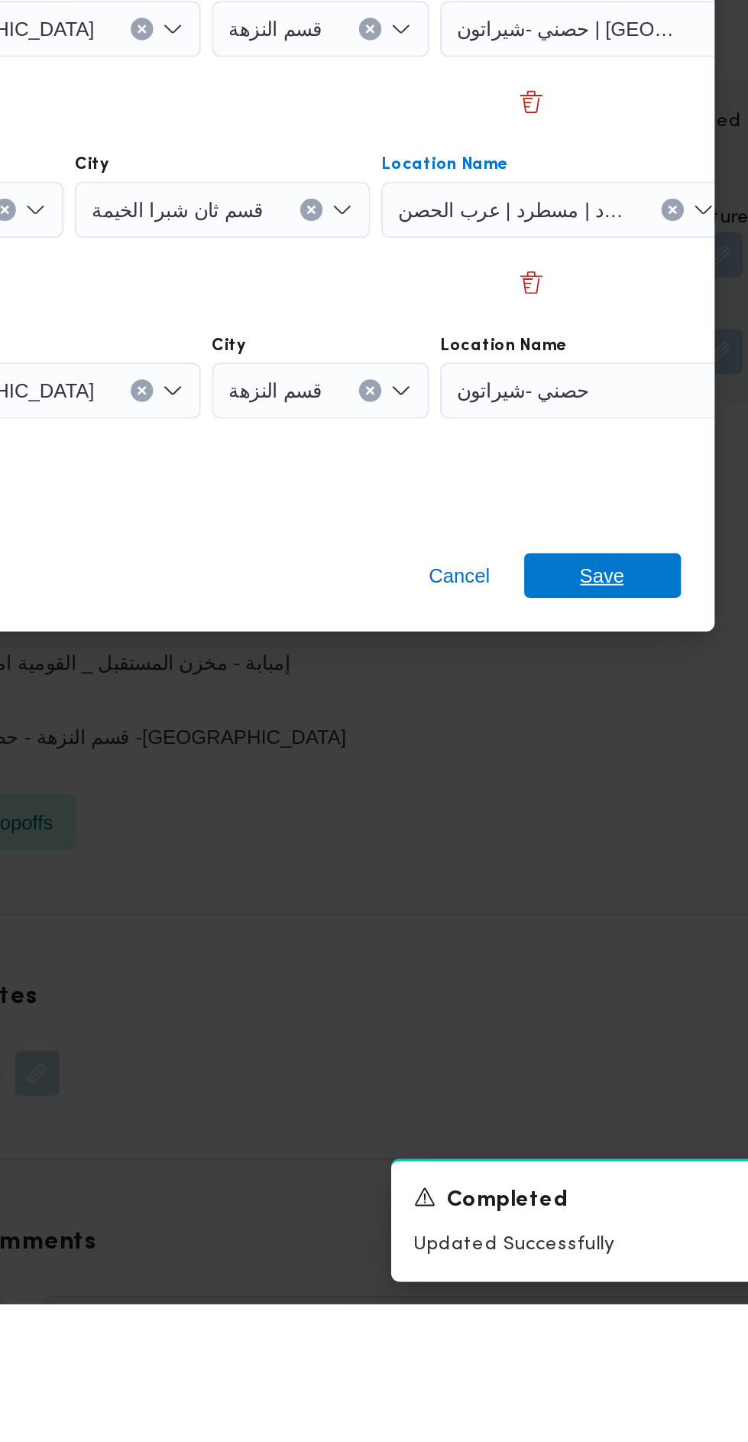
click at [629, 1045] on span "Save" at bounding box center [607, 1044] width 86 height 24
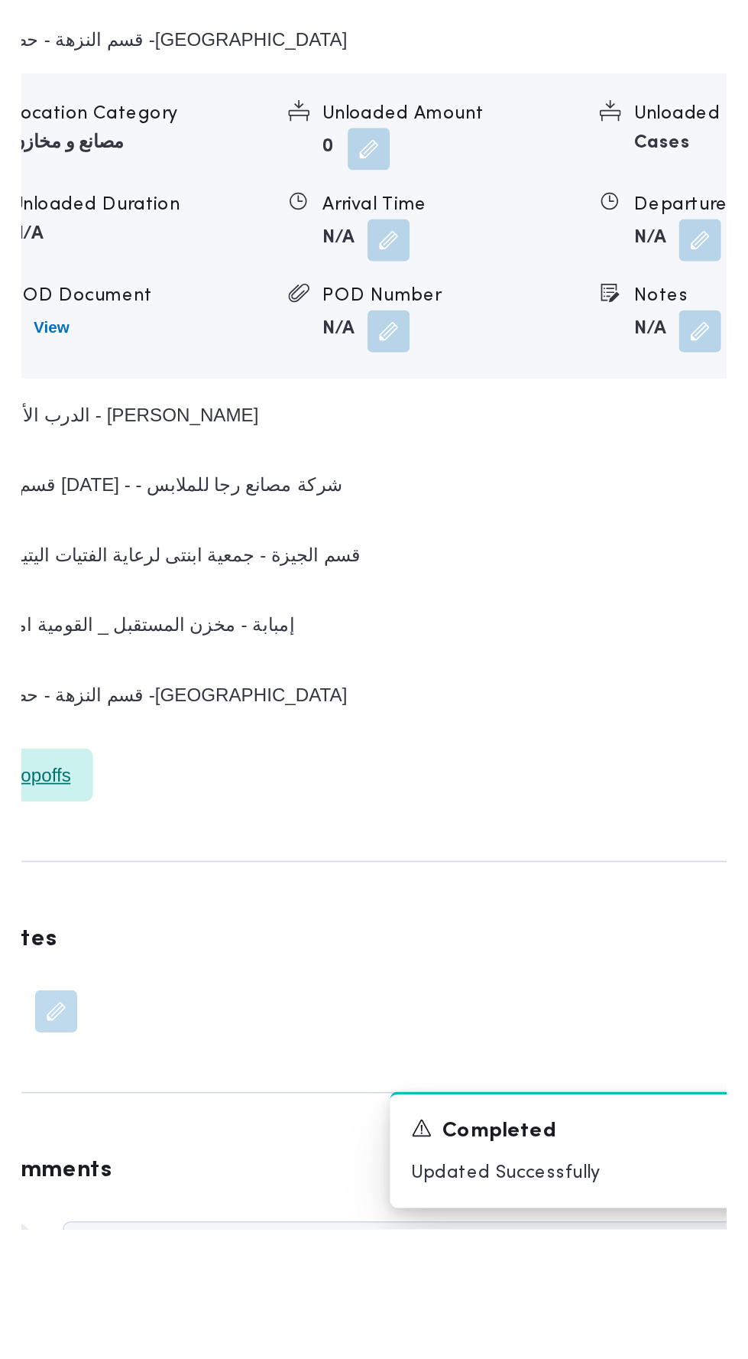
scroll to position [1963, 0]
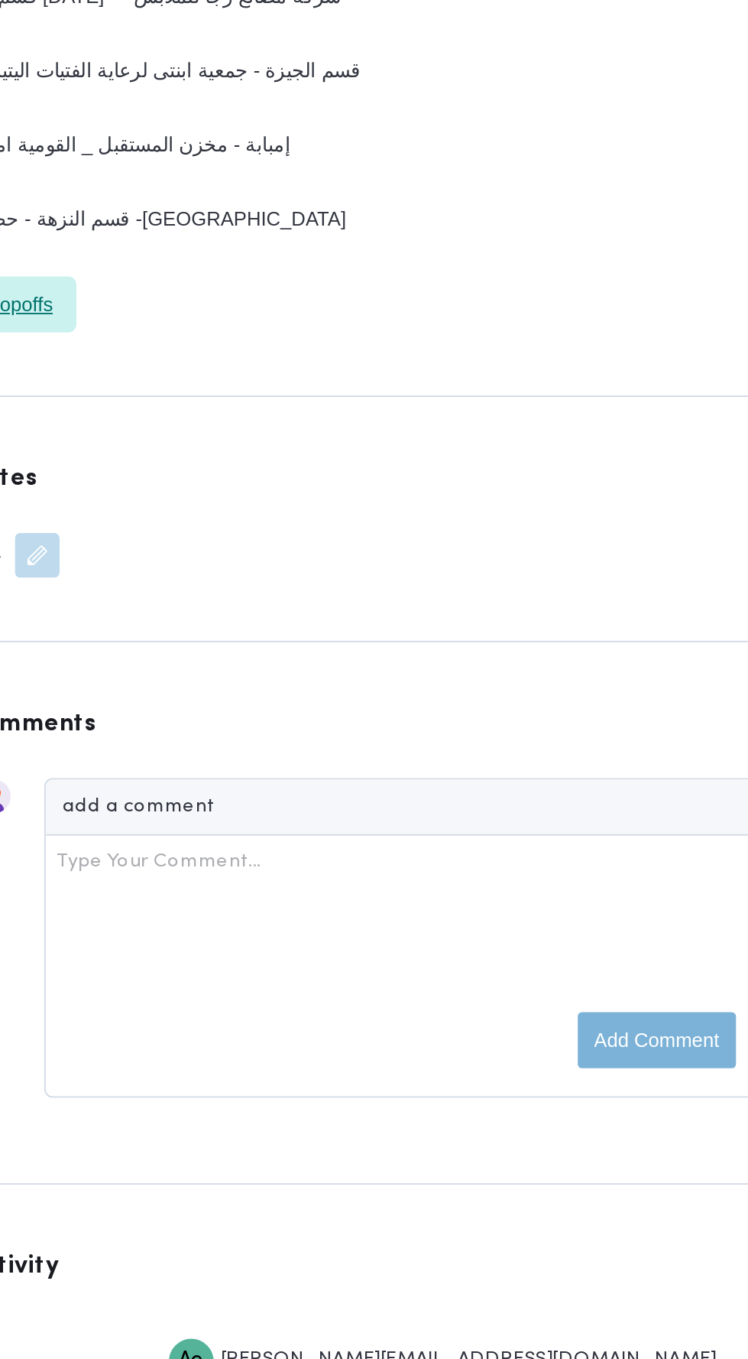
click at [317, 662] on span "Edit dropoffs" at bounding box center [277, 647] width 86 height 31
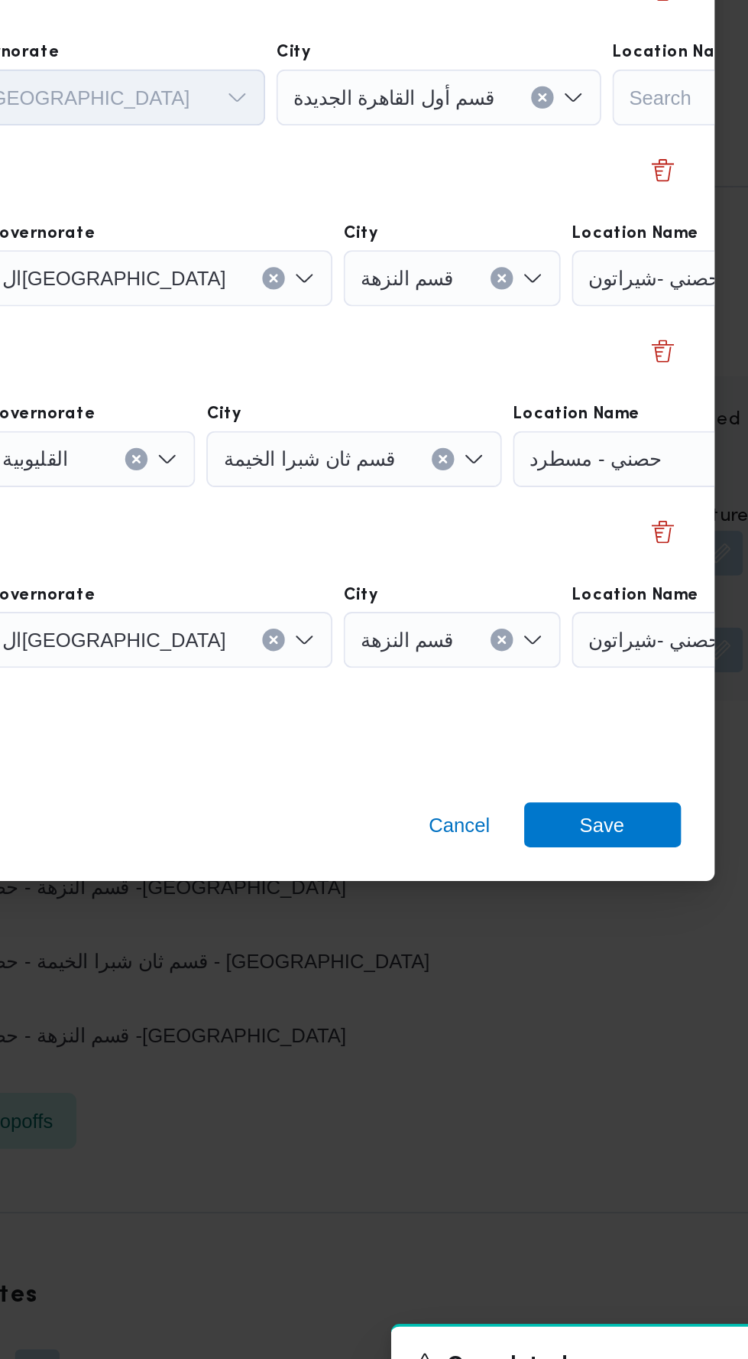
scroll to position [1973, 0]
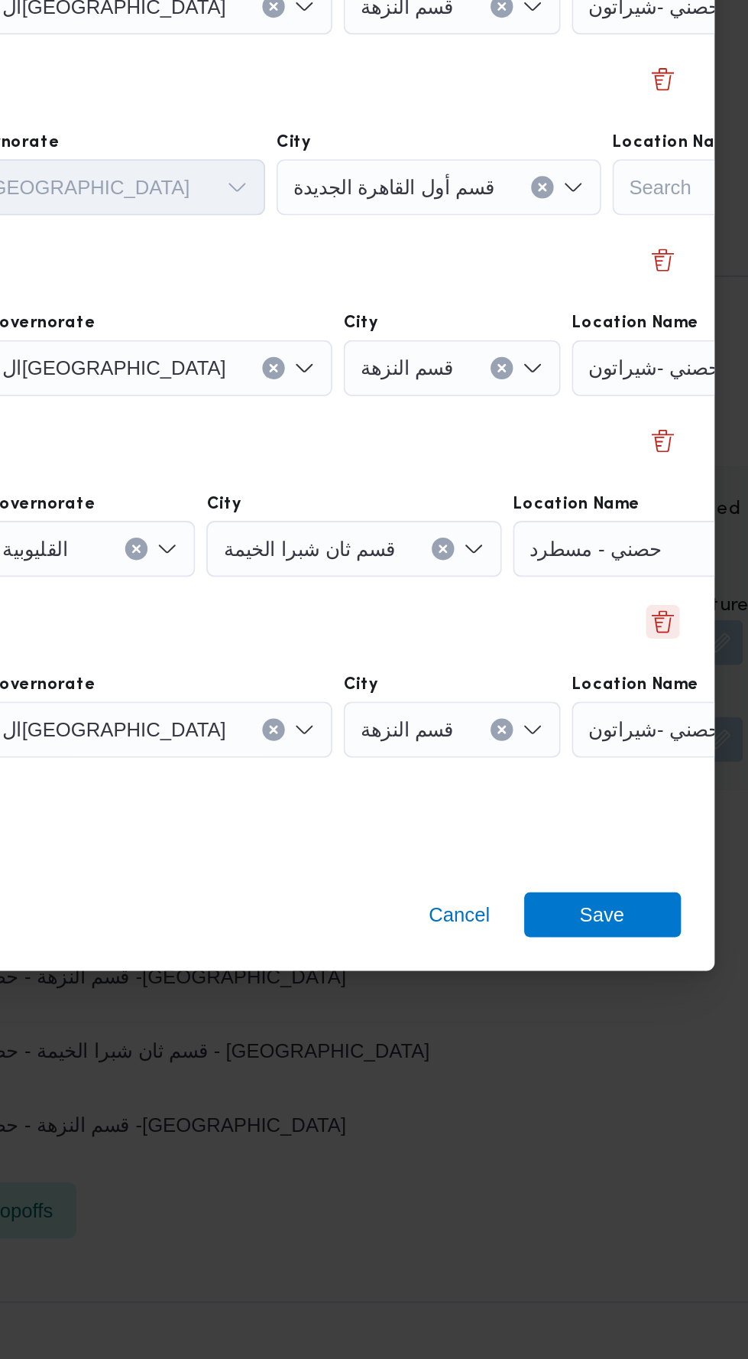
click at [648, 840] on button "Delete" at bounding box center [640, 847] width 18 height 18
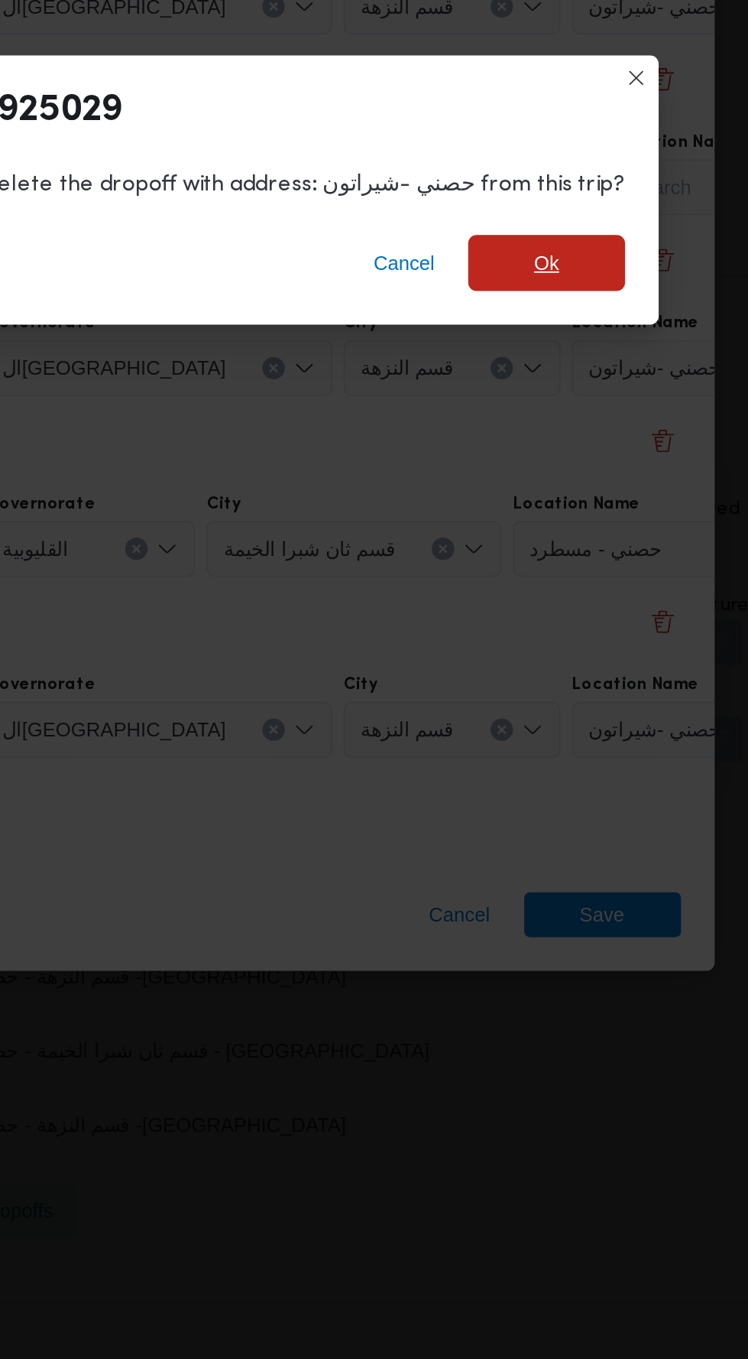
click at [580, 651] on span "Ok" at bounding box center [577, 651] width 86 height 31
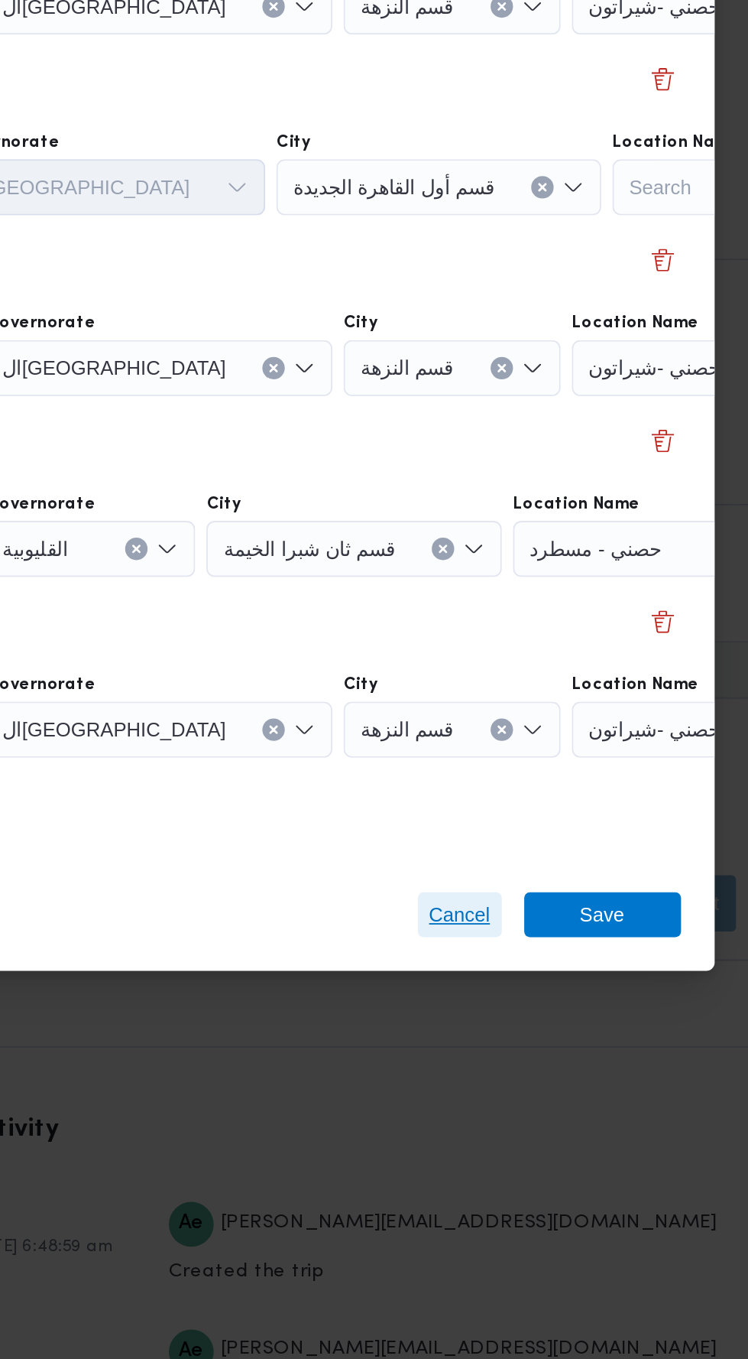
click at [529, 1000] on span "Cancel" at bounding box center [529, 1007] width 34 height 18
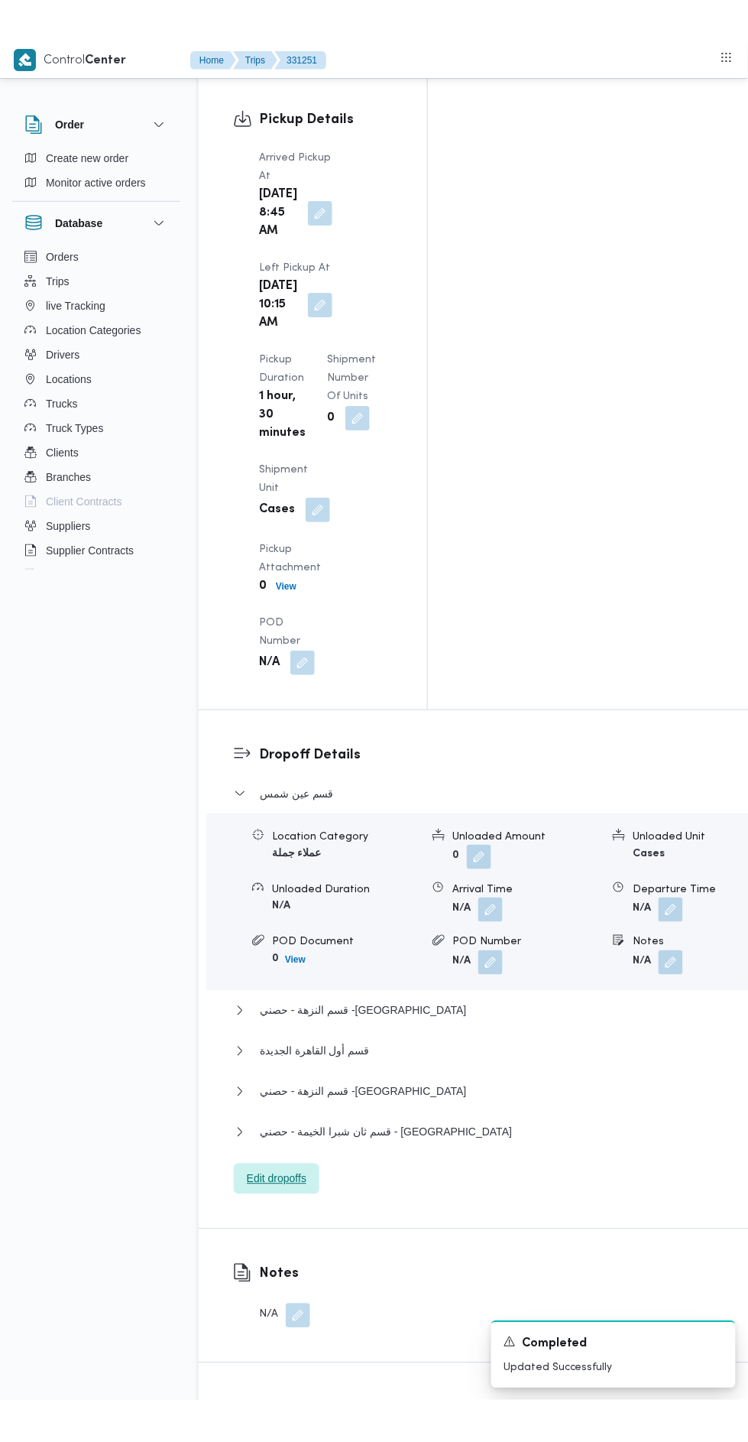
scroll to position [2081, 0]
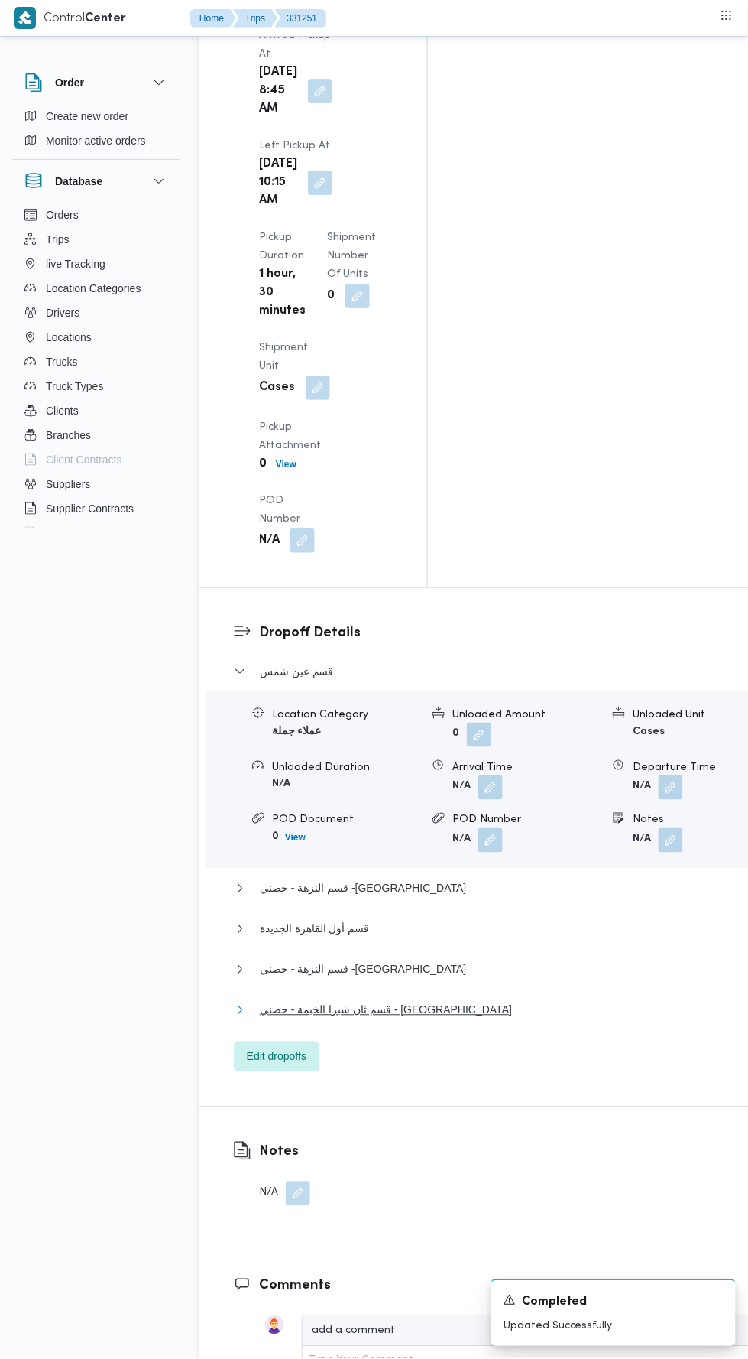
click at [452, 1001] on button "قسم ثان شبرا الخيمة - حصني - [GEOGRAPHIC_DATA]" at bounding box center [494, 1010] width 521 height 18
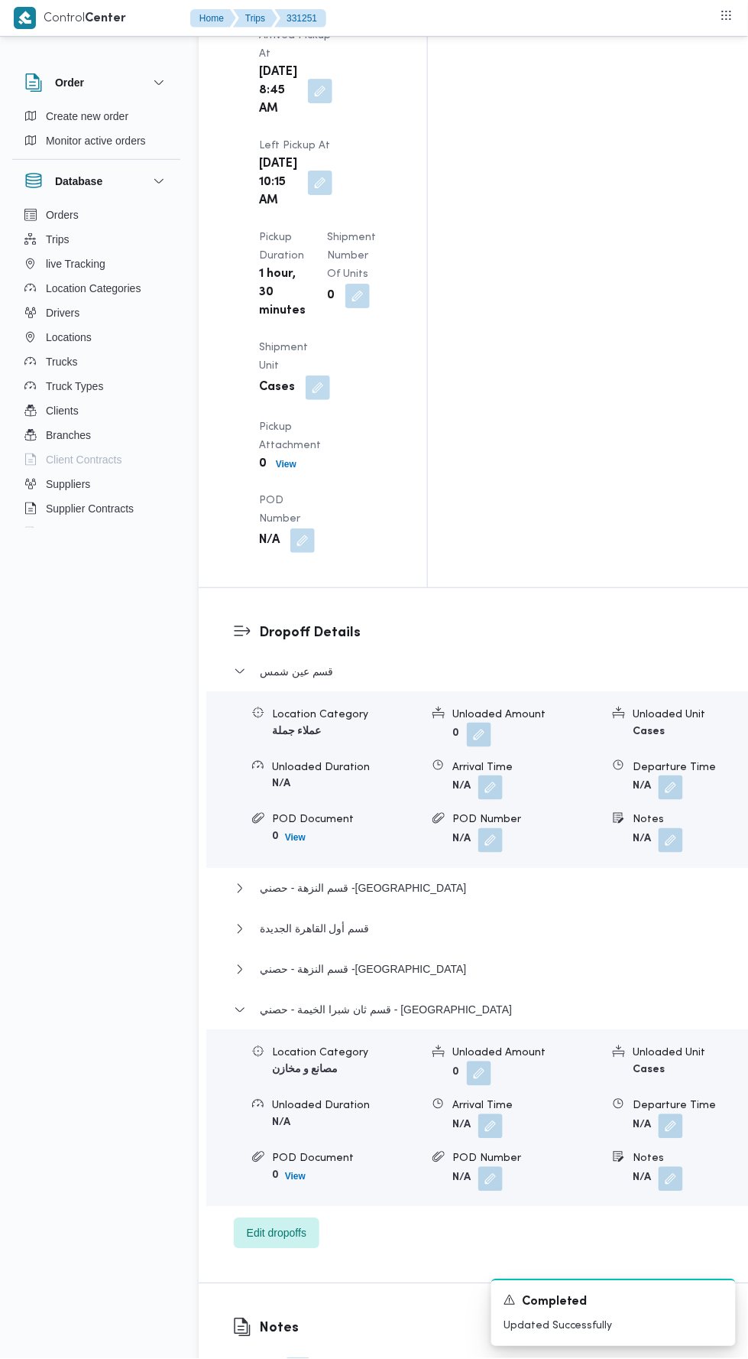
click at [659, 1114] on button "button" at bounding box center [671, 1126] width 24 height 24
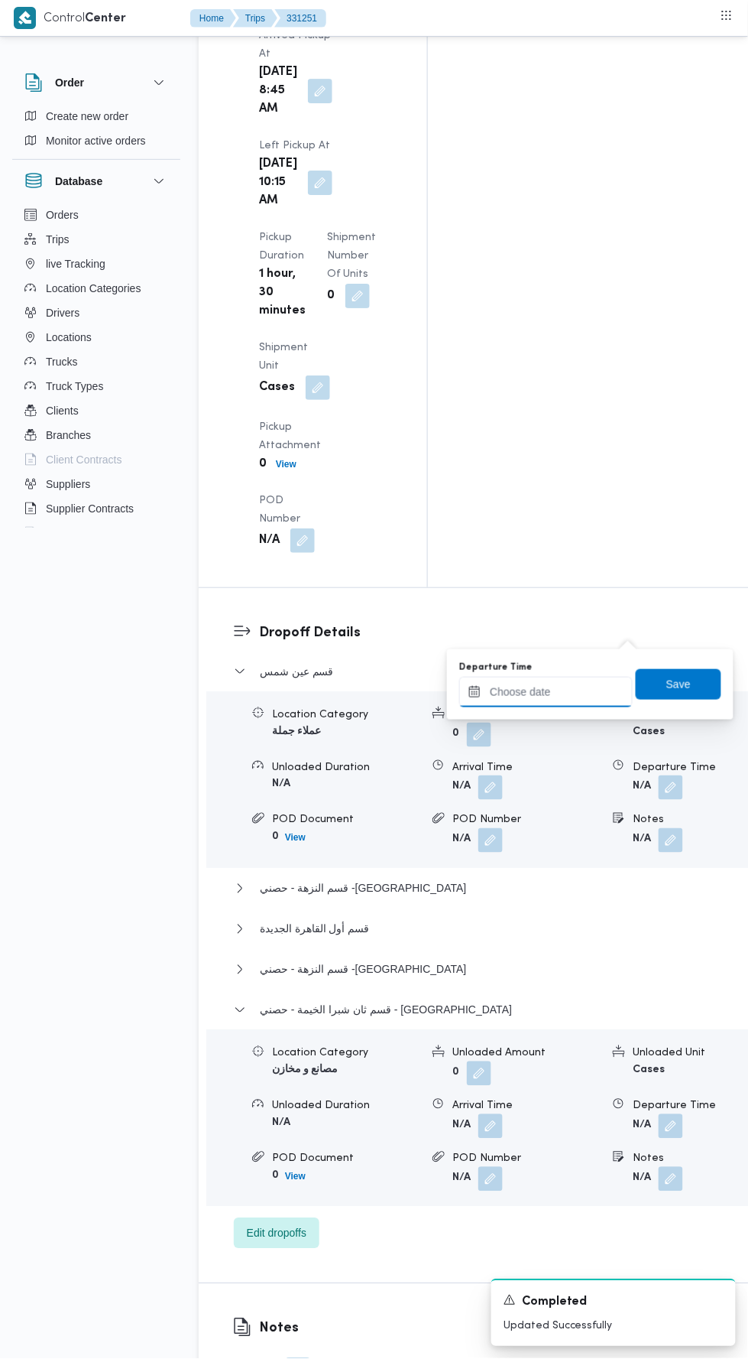
click at [602, 687] on input "Departure Time" at bounding box center [546, 692] width 174 height 31
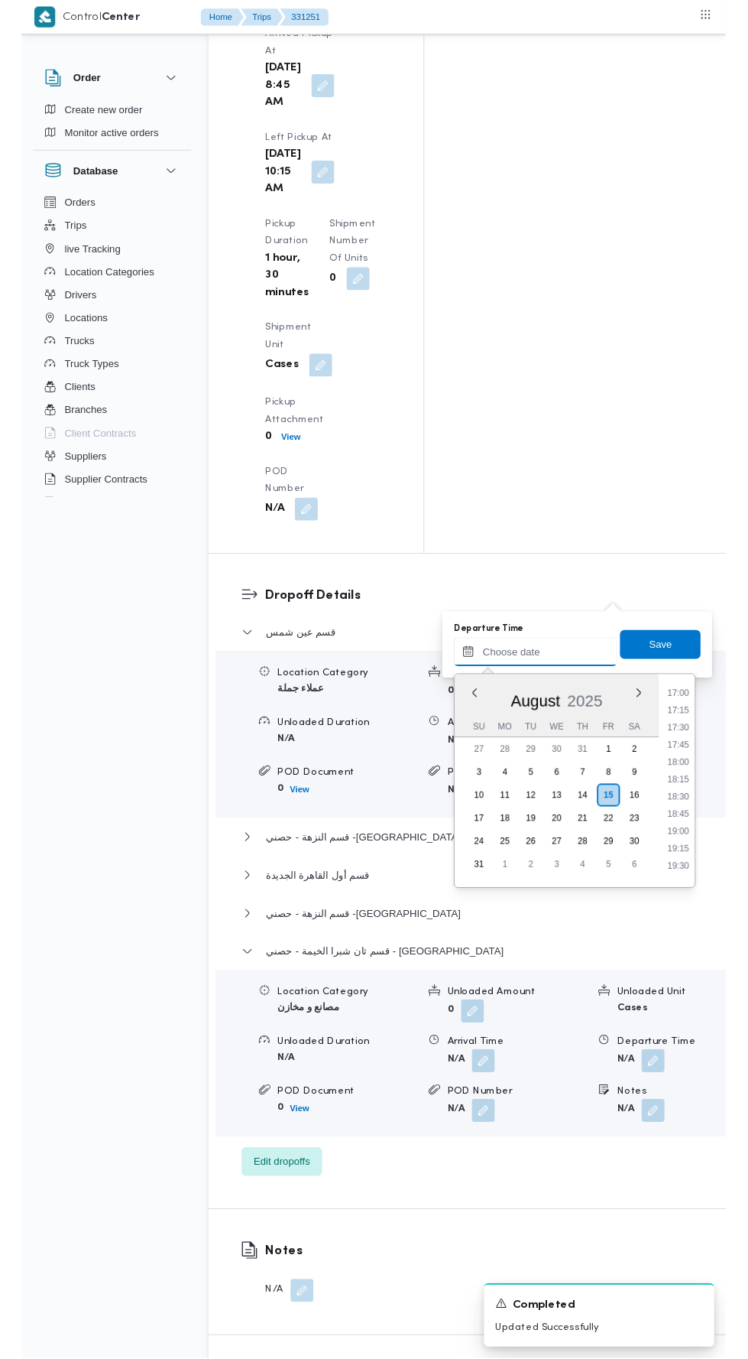
scroll to position [1247, 0]
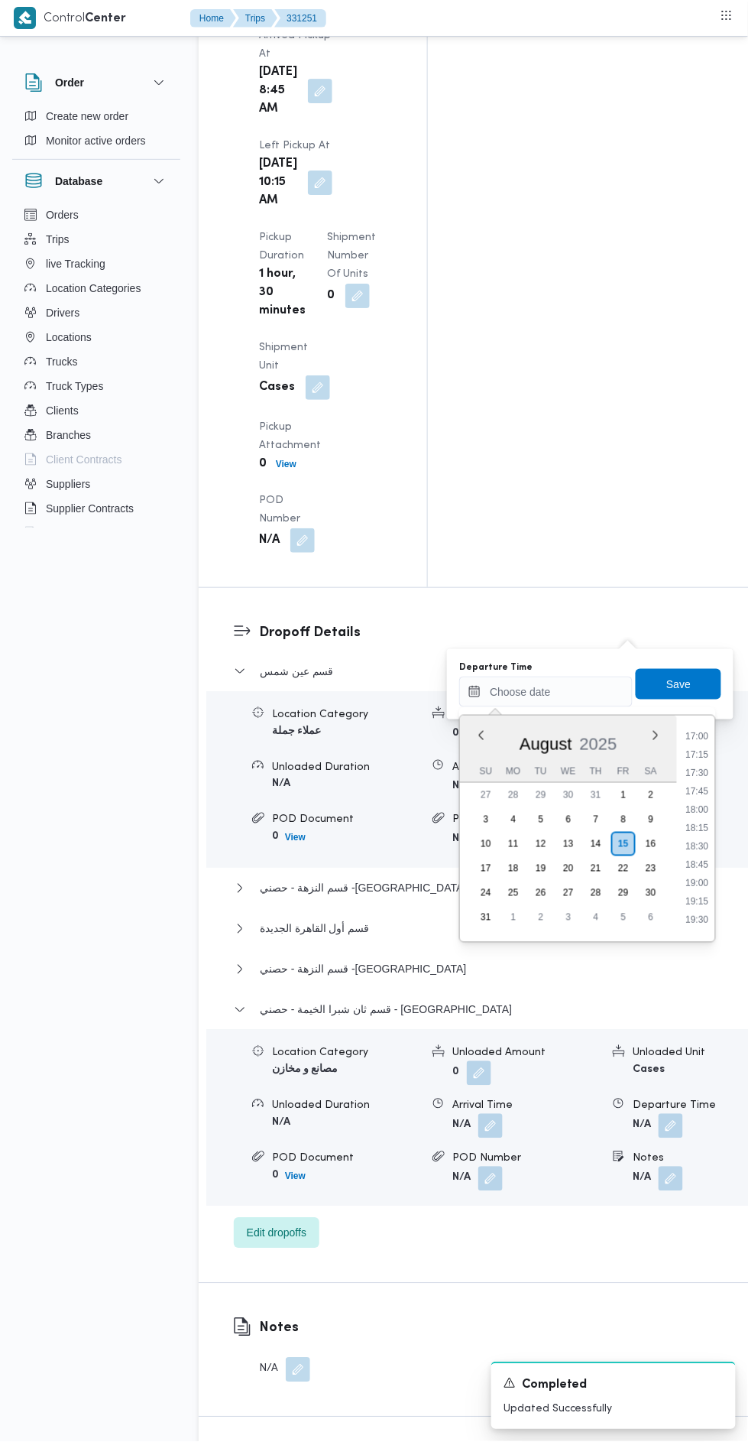
click at [696, 734] on li "17:00" at bounding box center [697, 736] width 35 height 15
type input "[DATE] 17:00"
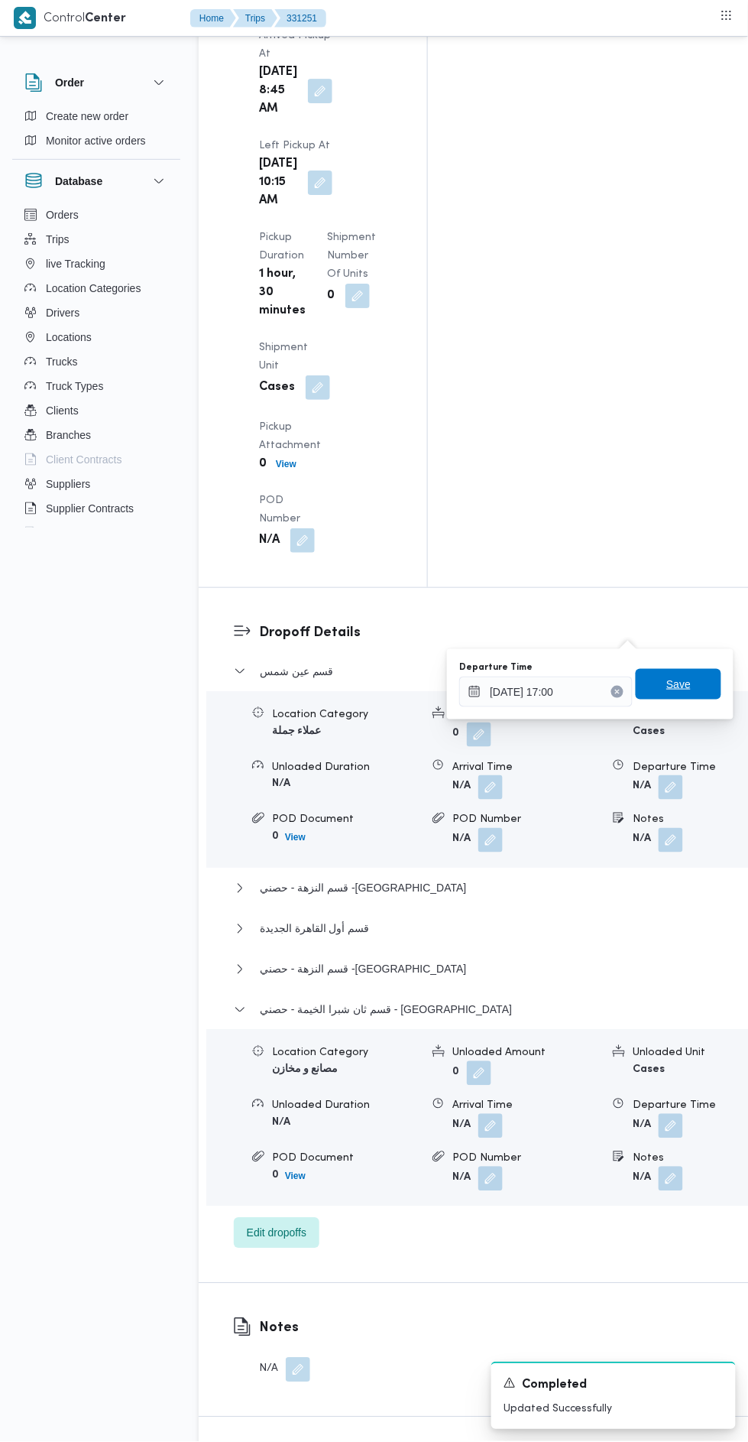
click at [691, 684] on span "Save" at bounding box center [679, 684] width 24 height 18
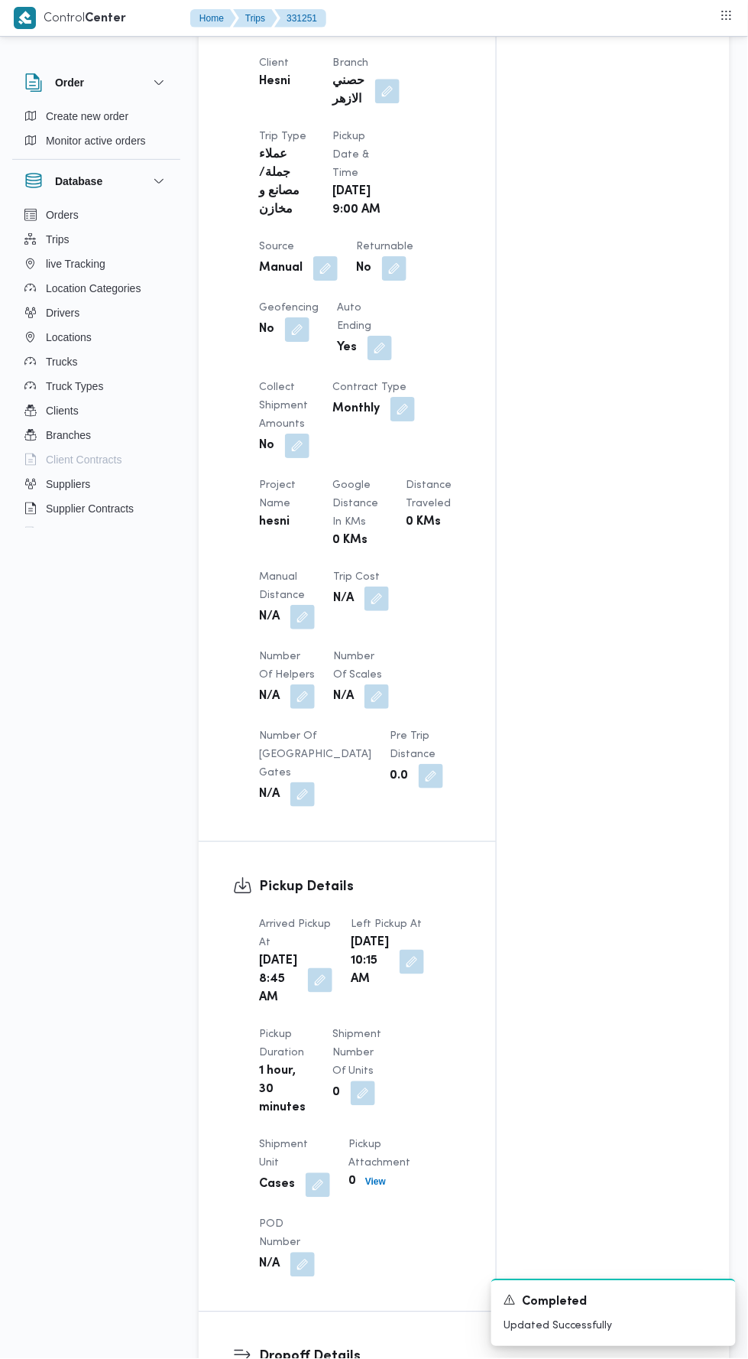
scroll to position [783, 0]
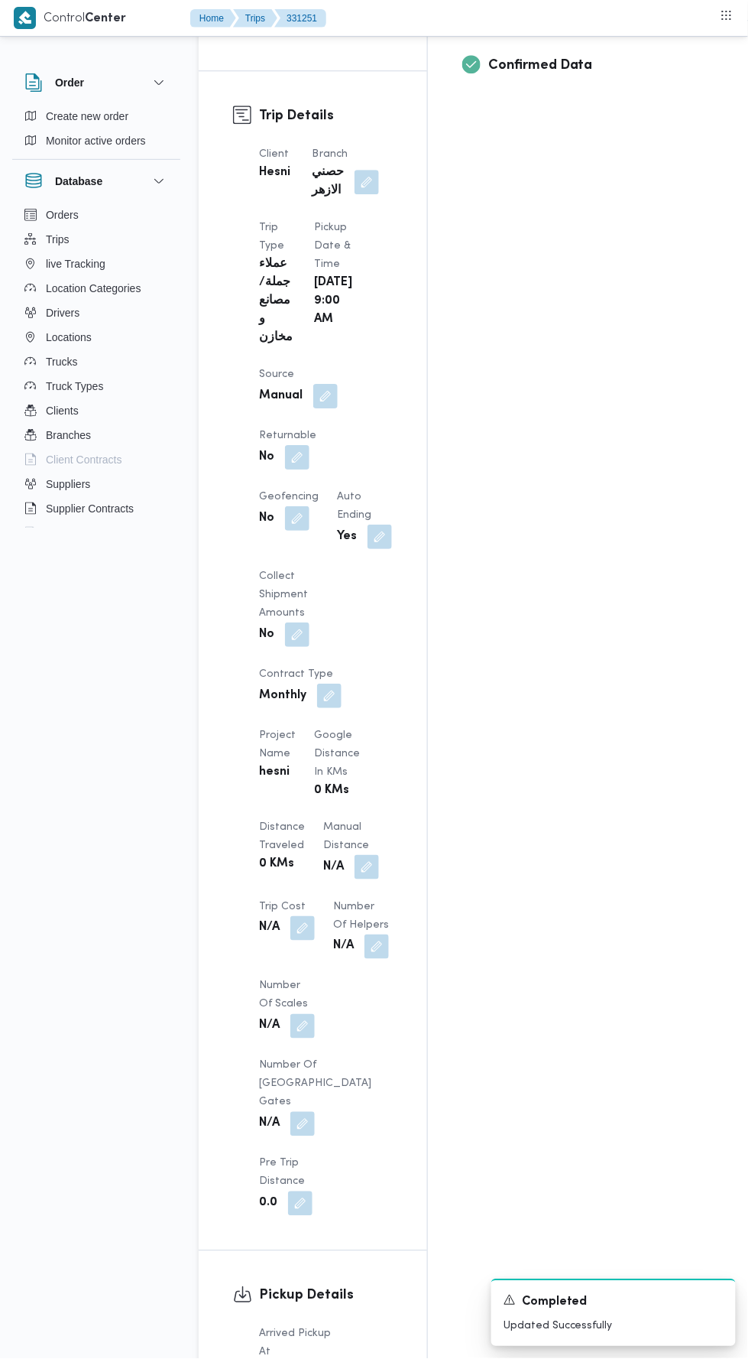
click at [355, 855] on button "button" at bounding box center [367, 867] width 24 height 24
click at [288, 706] on input "Manual Distance" at bounding box center [255, 708] width 152 height 31
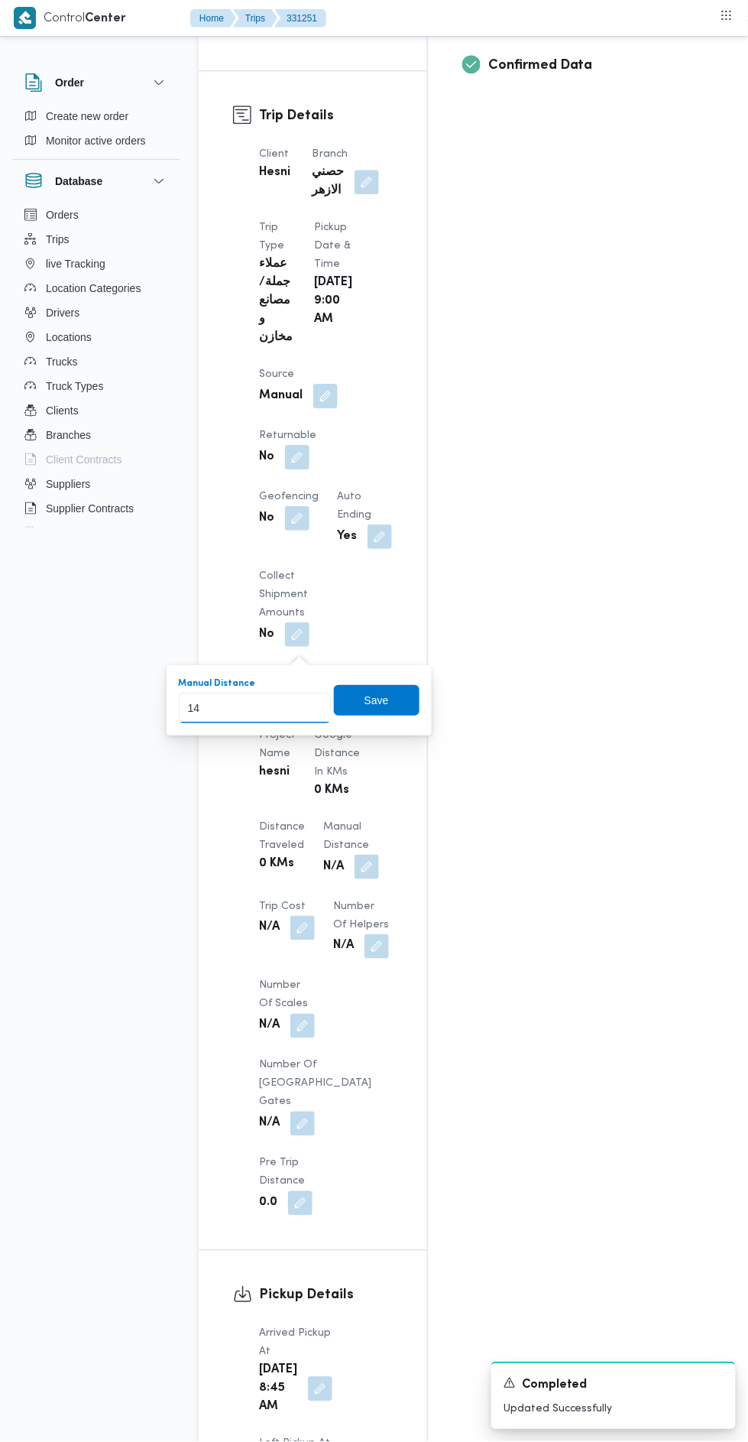
type input "142"
click at [349, 688] on span "Save" at bounding box center [377, 700] width 86 height 31
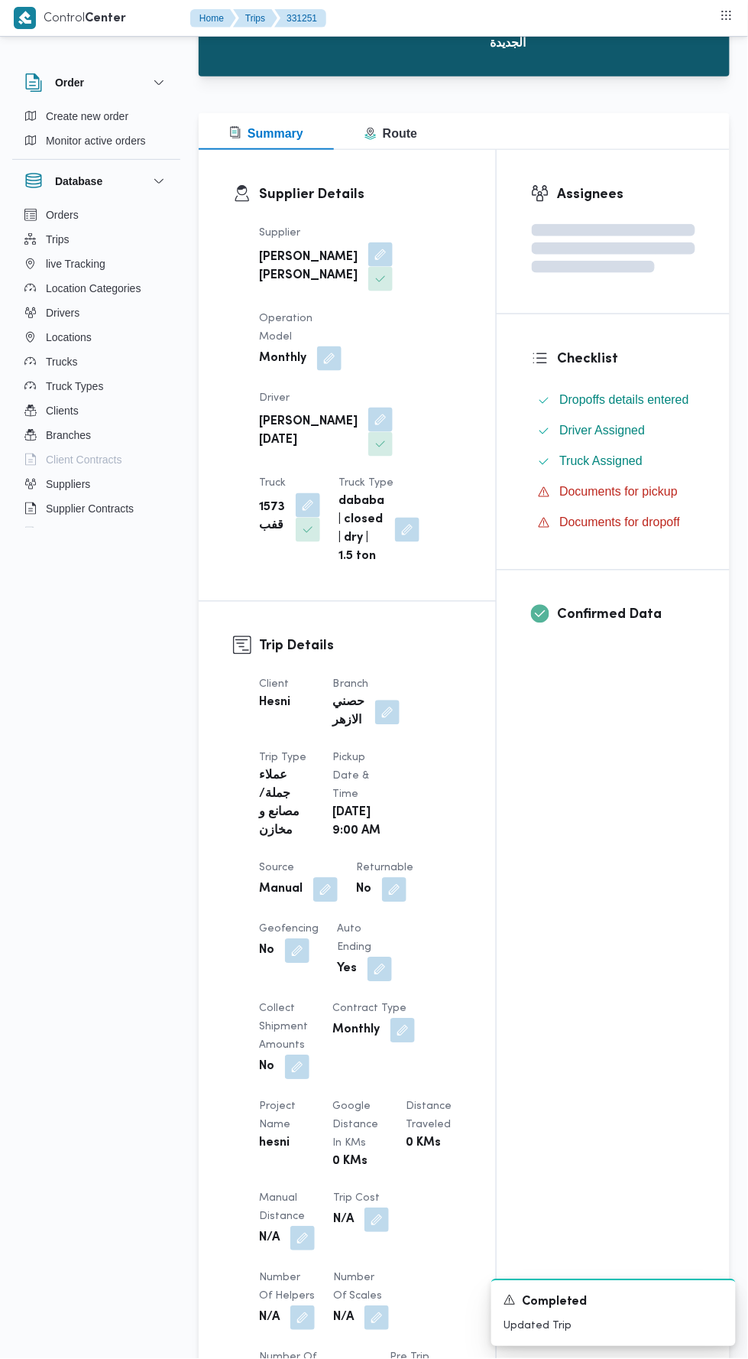
scroll to position [0, 0]
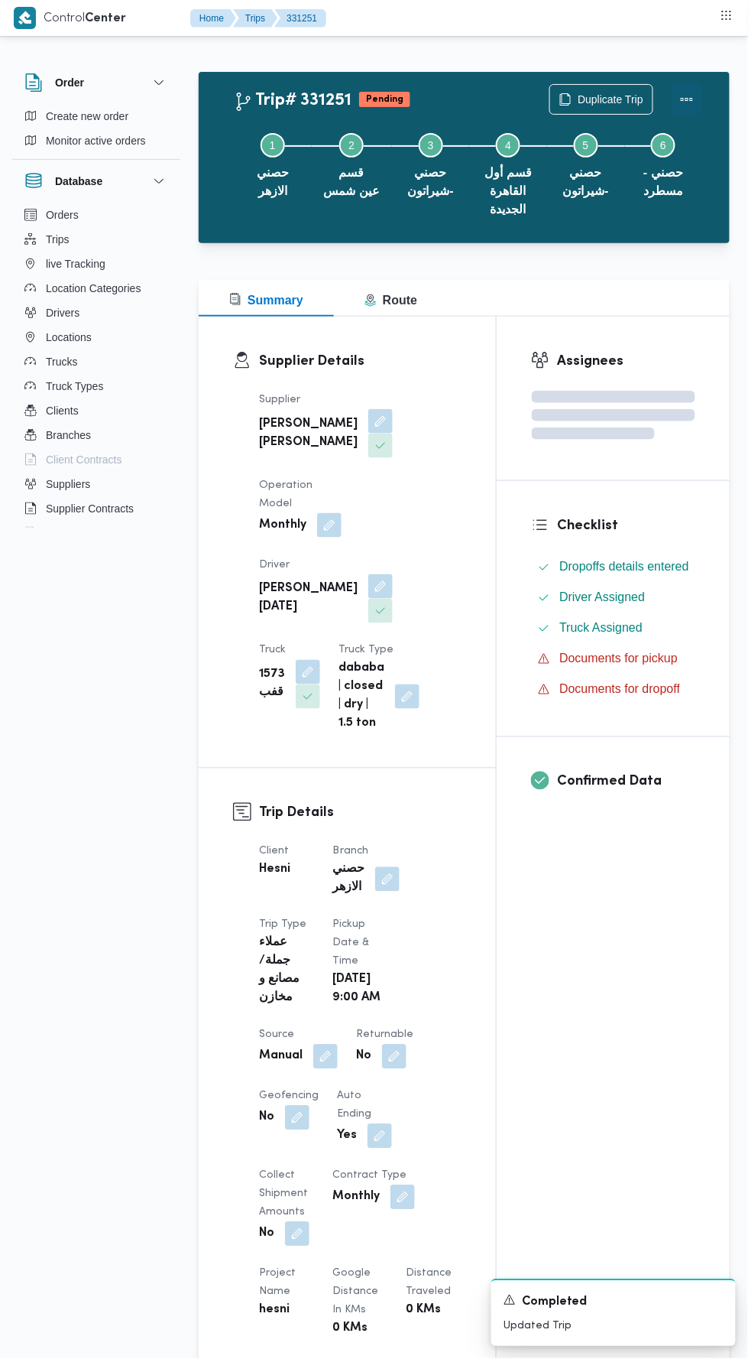
click at [691, 92] on button "Actions" at bounding box center [687, 99] width 31 height 31
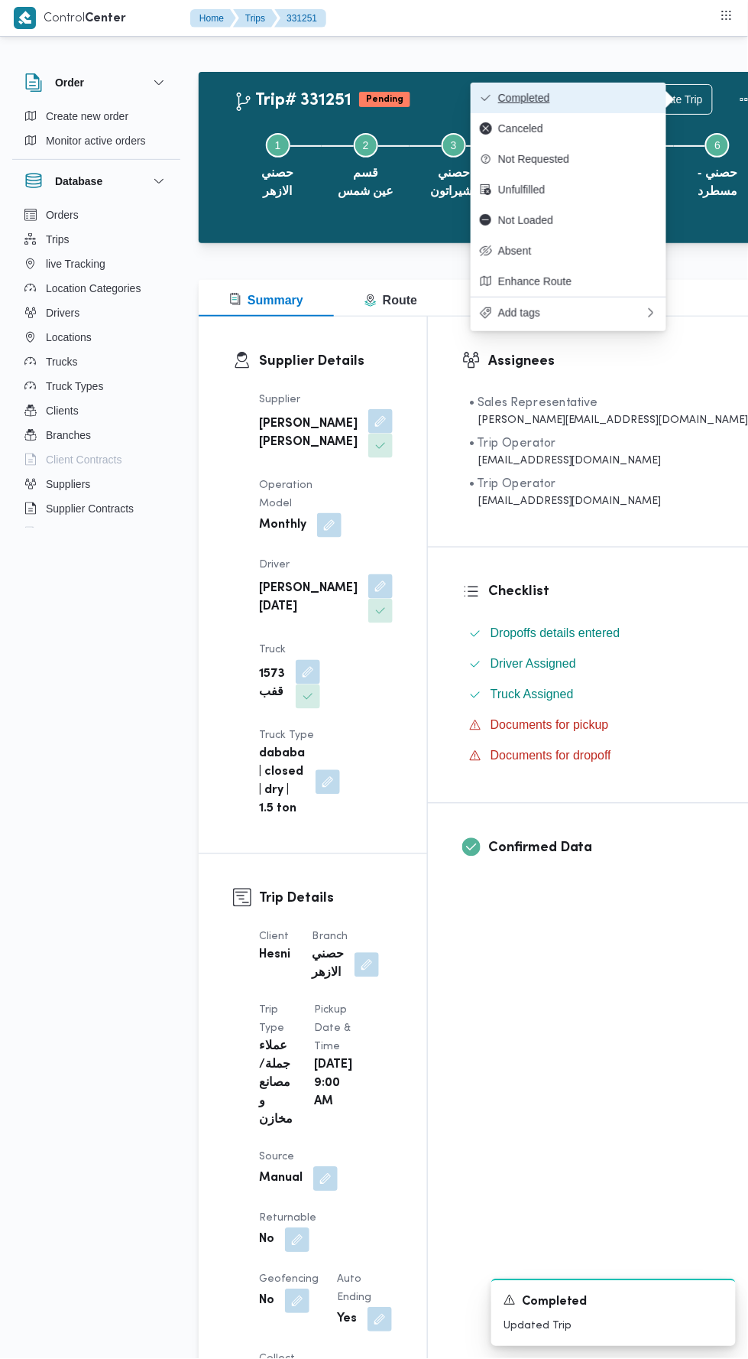
click at [633, 83] on button "Completed" at bounding box center [569, 98] width 196 height 31
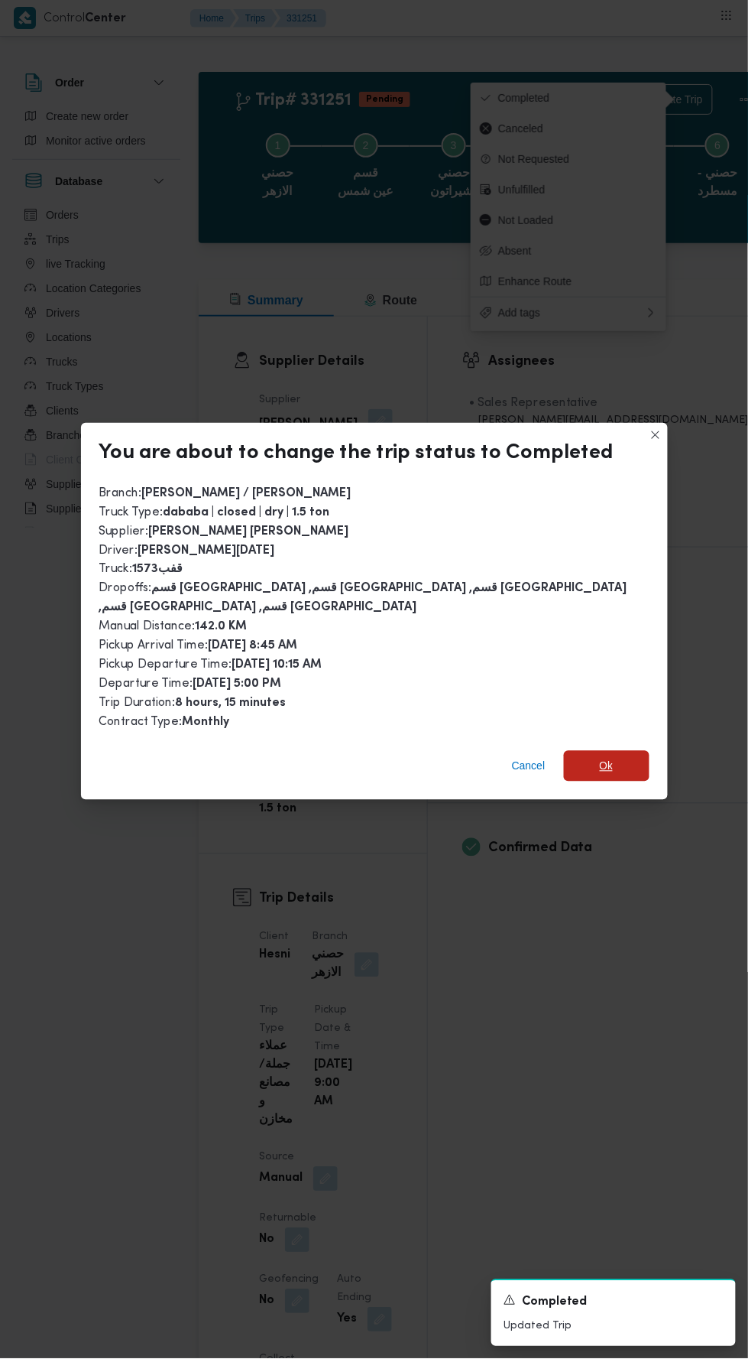
click at [600, 757] on span "Ok" at bounding box center [607, 766] width 14 height 18
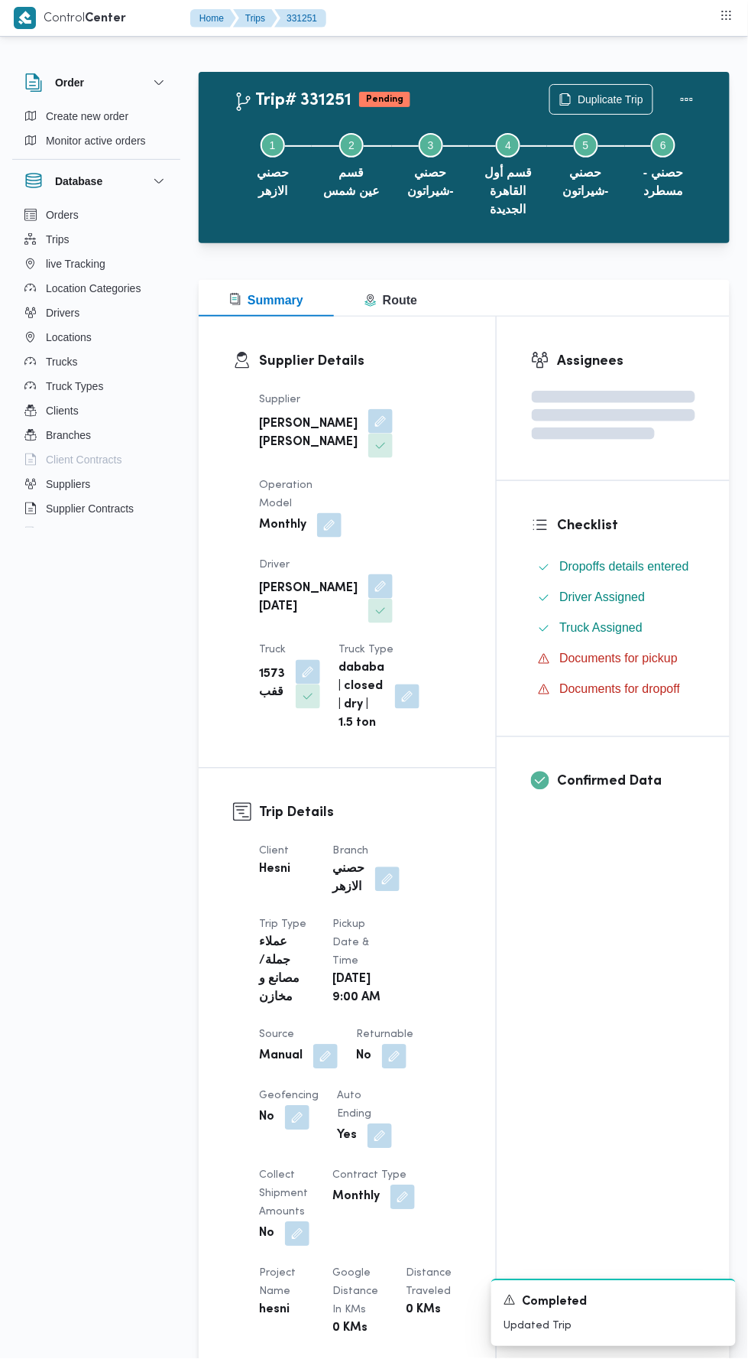
click at [642, 984] on div "Assignees Checklist Dropoffs details entered Driver Assigned Truck Assigned Doc…" at bounding box center [613, 1208] width 233 height 1783
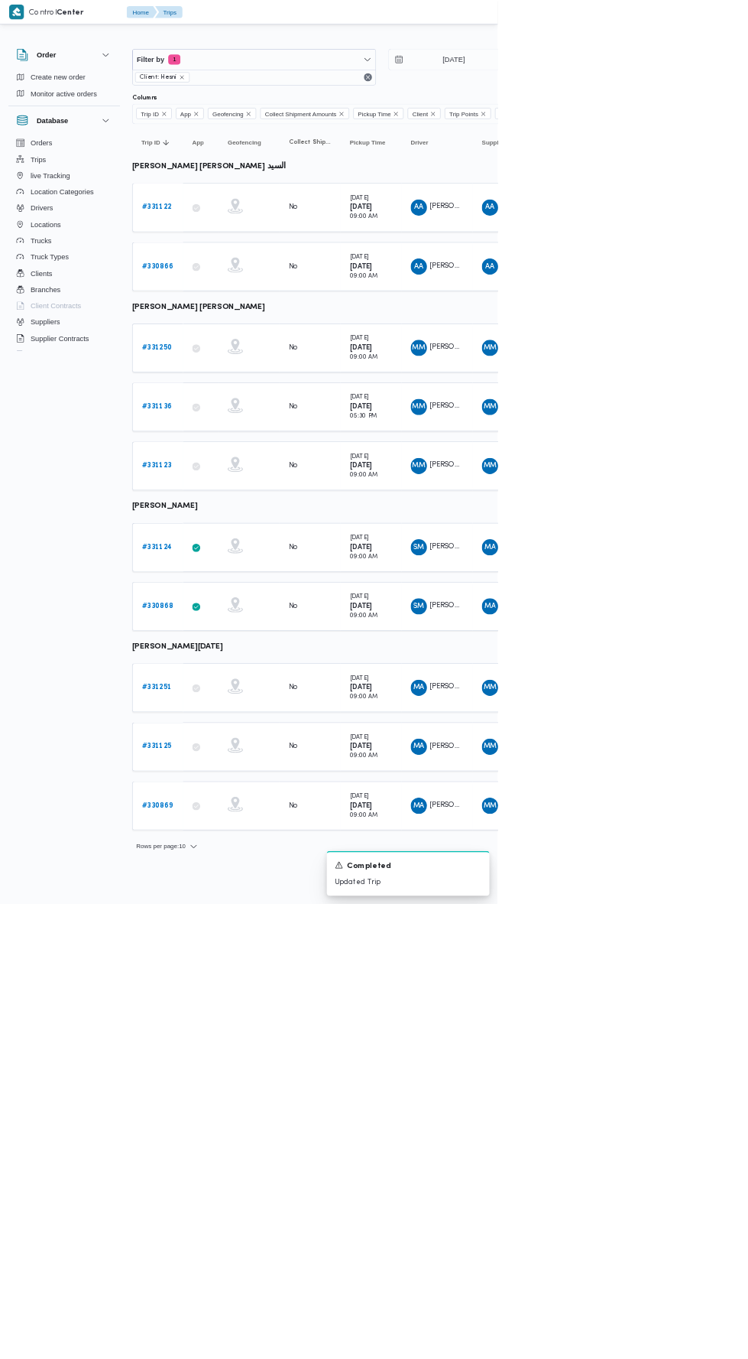
click at [240, 518] on b "# 331250" at bounding box center [235, 523] width 45 height 10
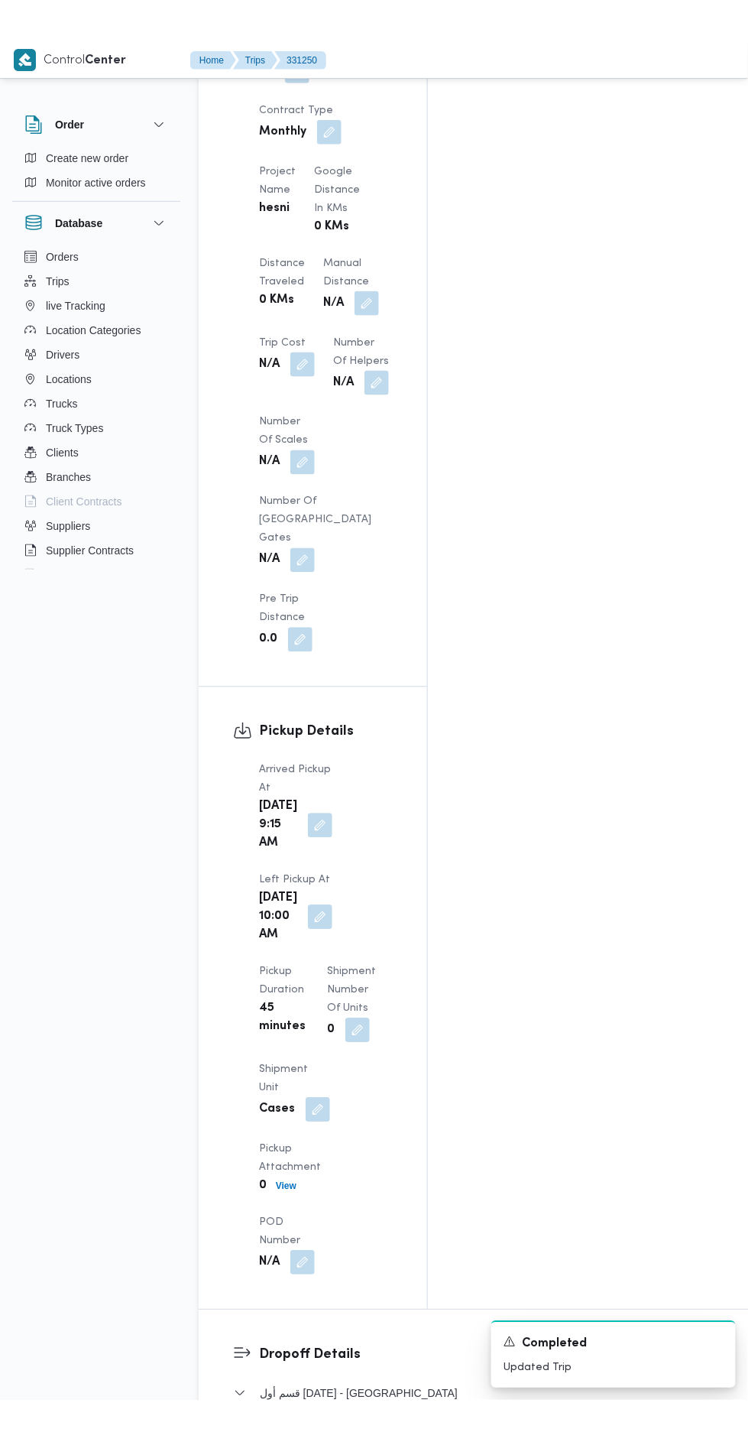
scroll to position [1551, 0]
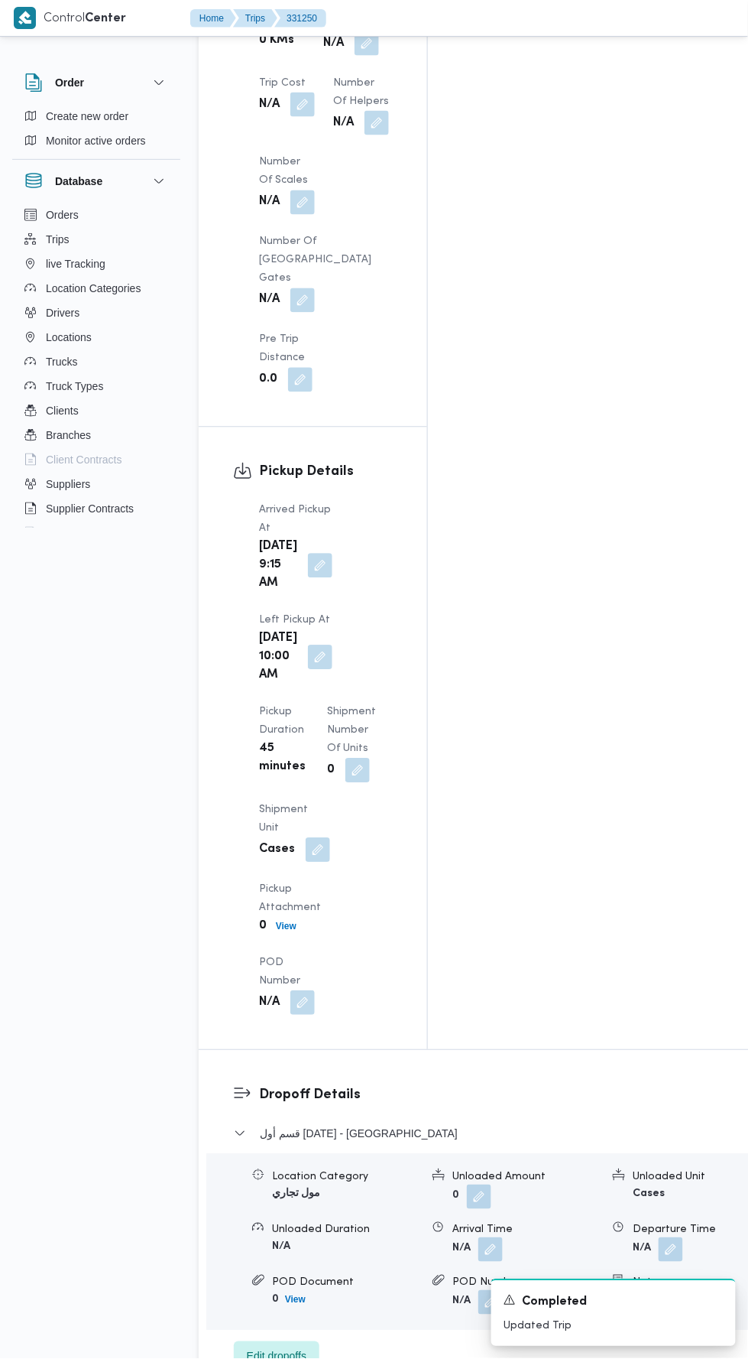
click at [307, 1348] on span "Edit dropoffs" at bounding box center [277, 1357] width 60 height 18
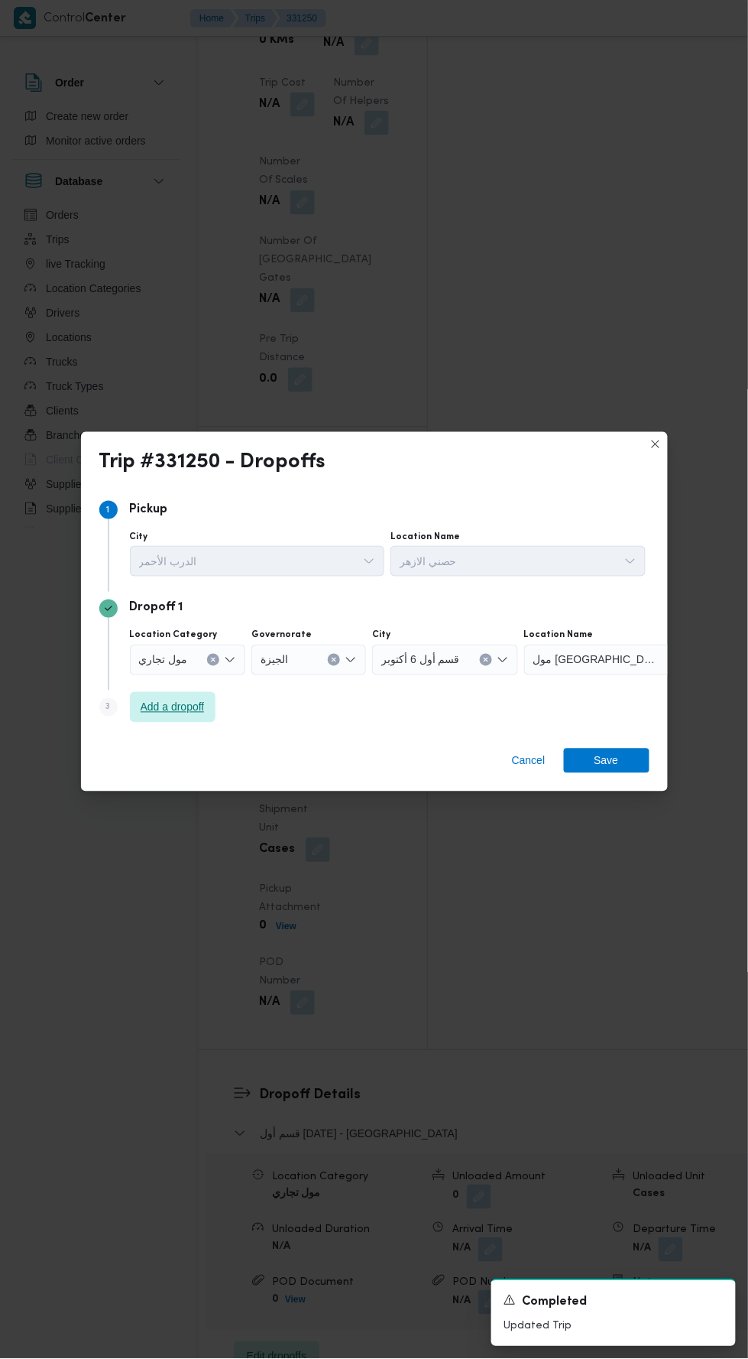
click at [180, 698] on span "Add a dropoff" at bounding box center [173, 707] width 64 height 18
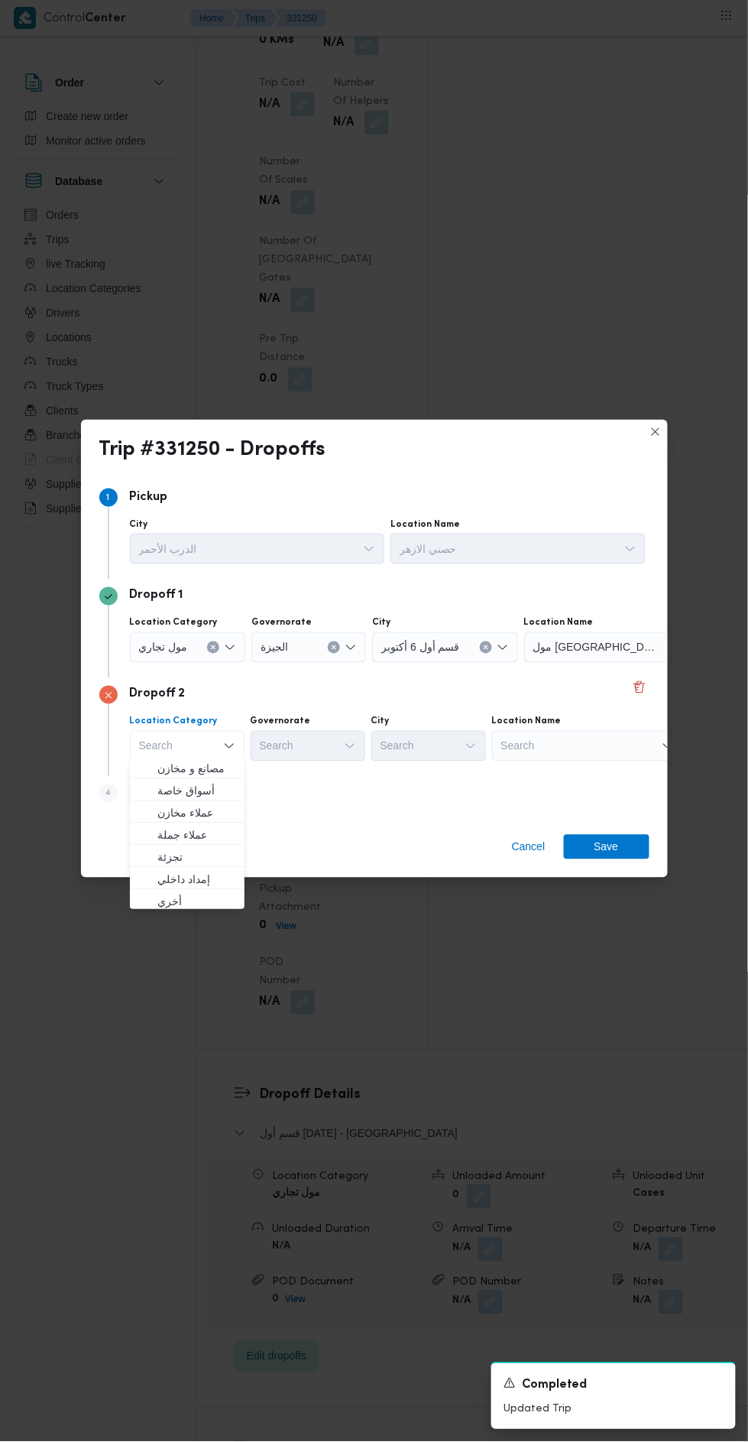
click at [385, 564] on div "Search" at bounding box center [257, 549] width 255 height 31
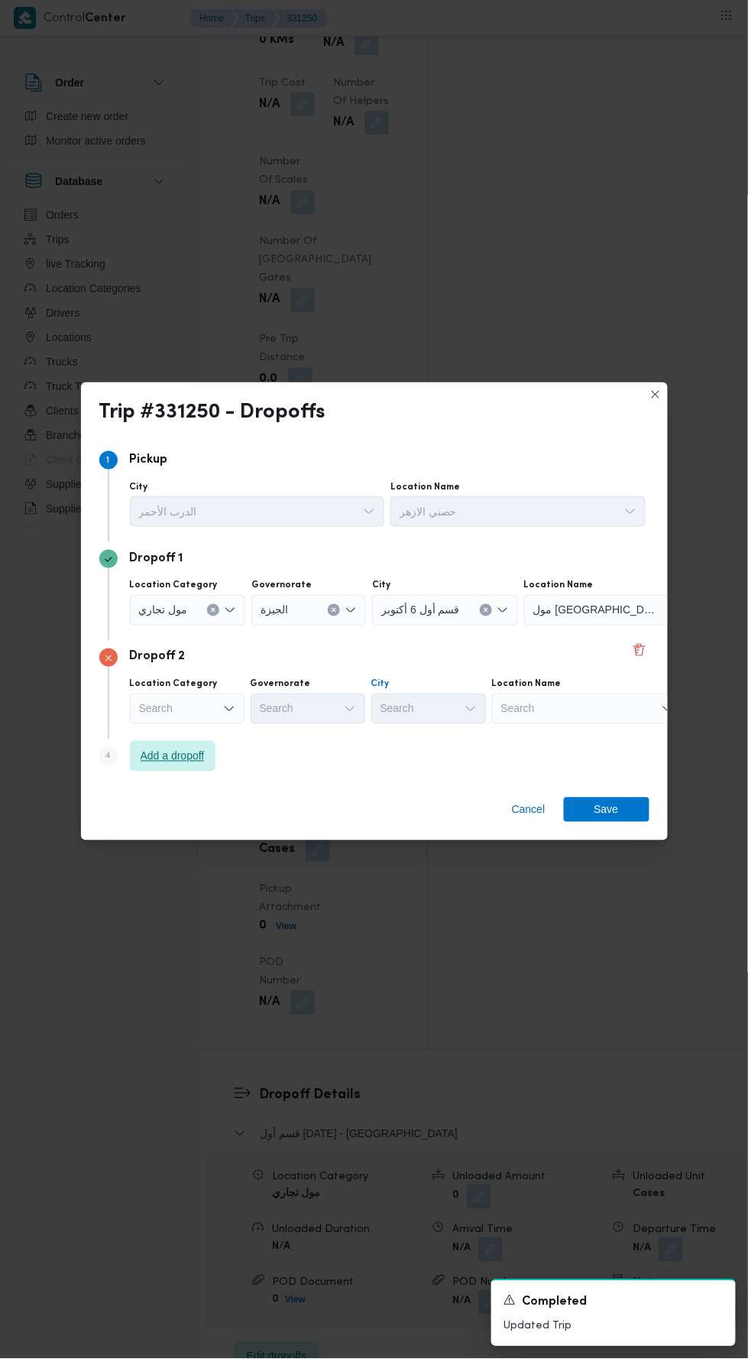
click at [205, 747] on span "Add a dropoff" at bounding box center [173, 756] width 64 height 18
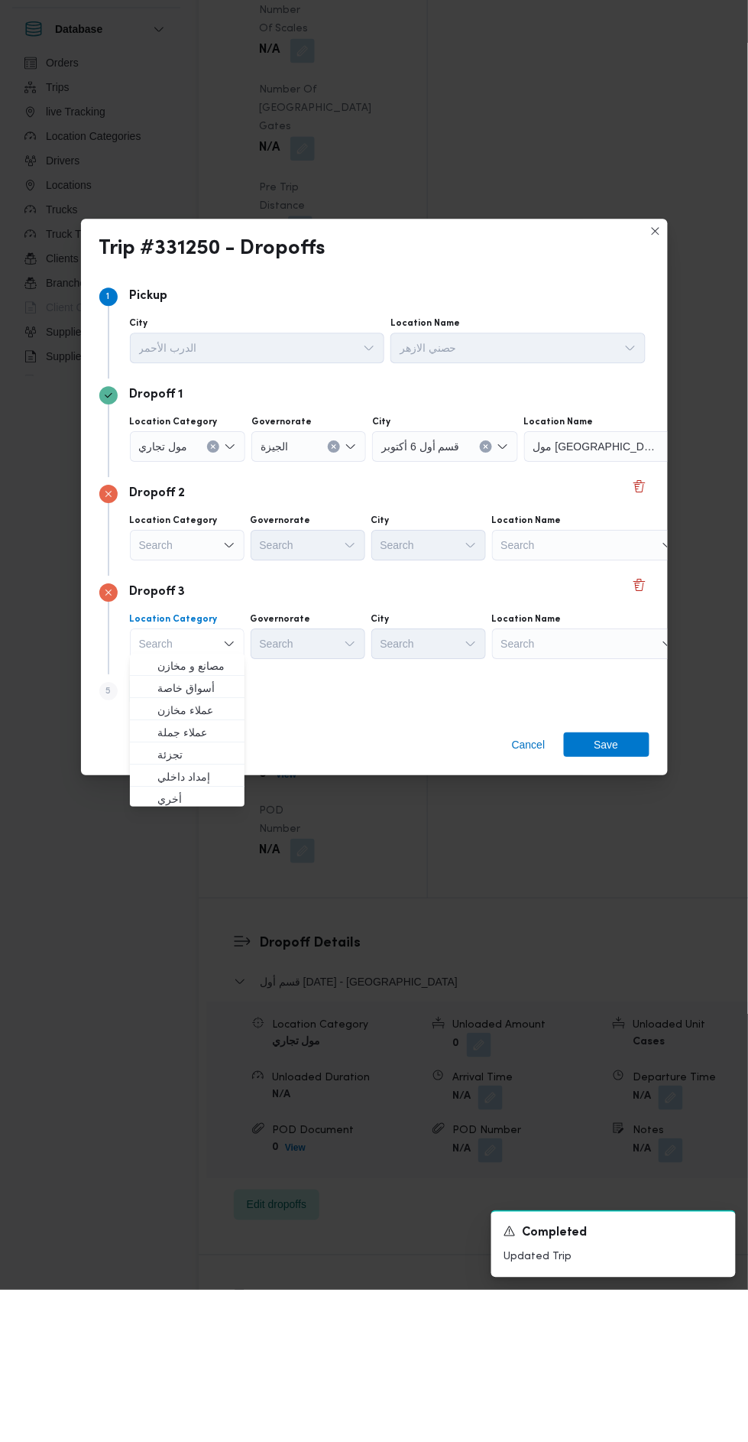
click at [606, 601] on div "مول [GEOGRAPHIC_DATA]" at bounding box center [619, 598] width 191 height 31
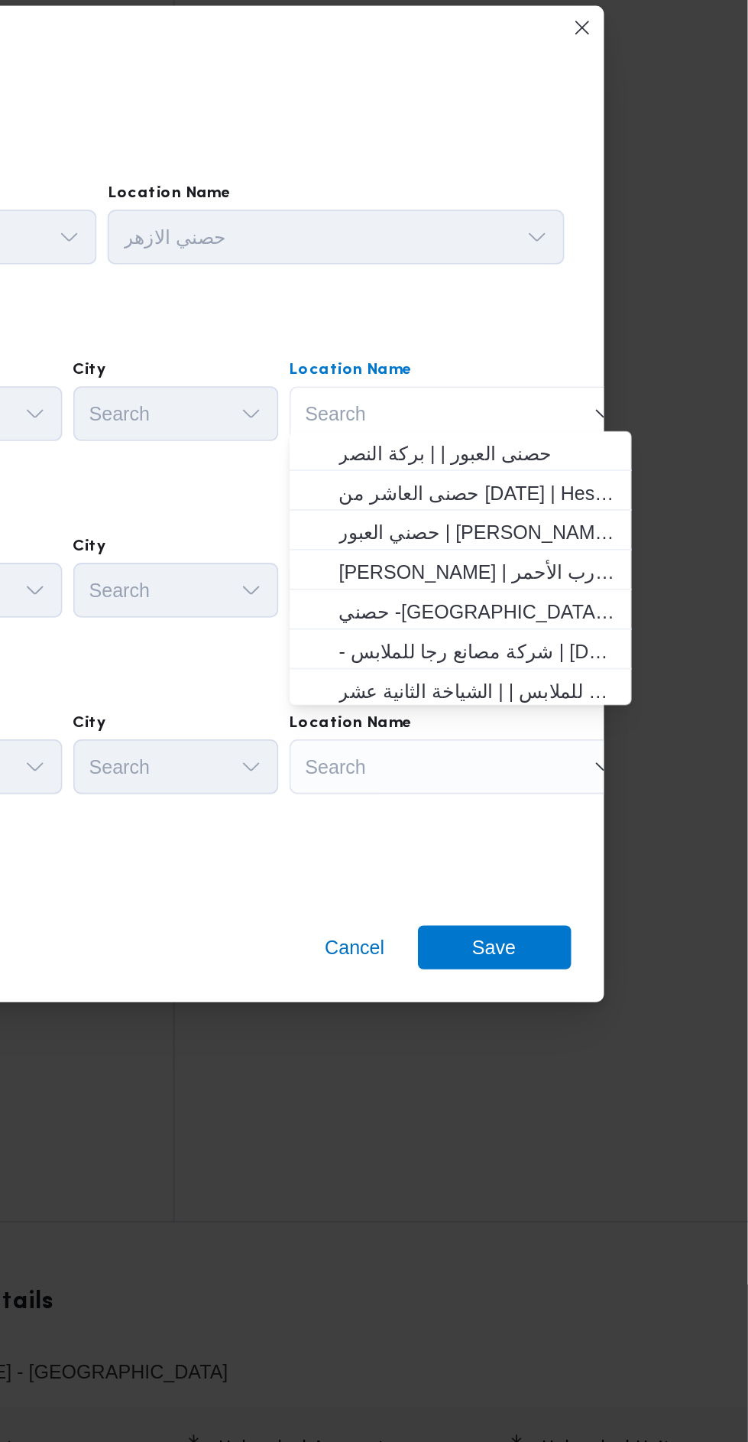
scroll to position [31, 0]
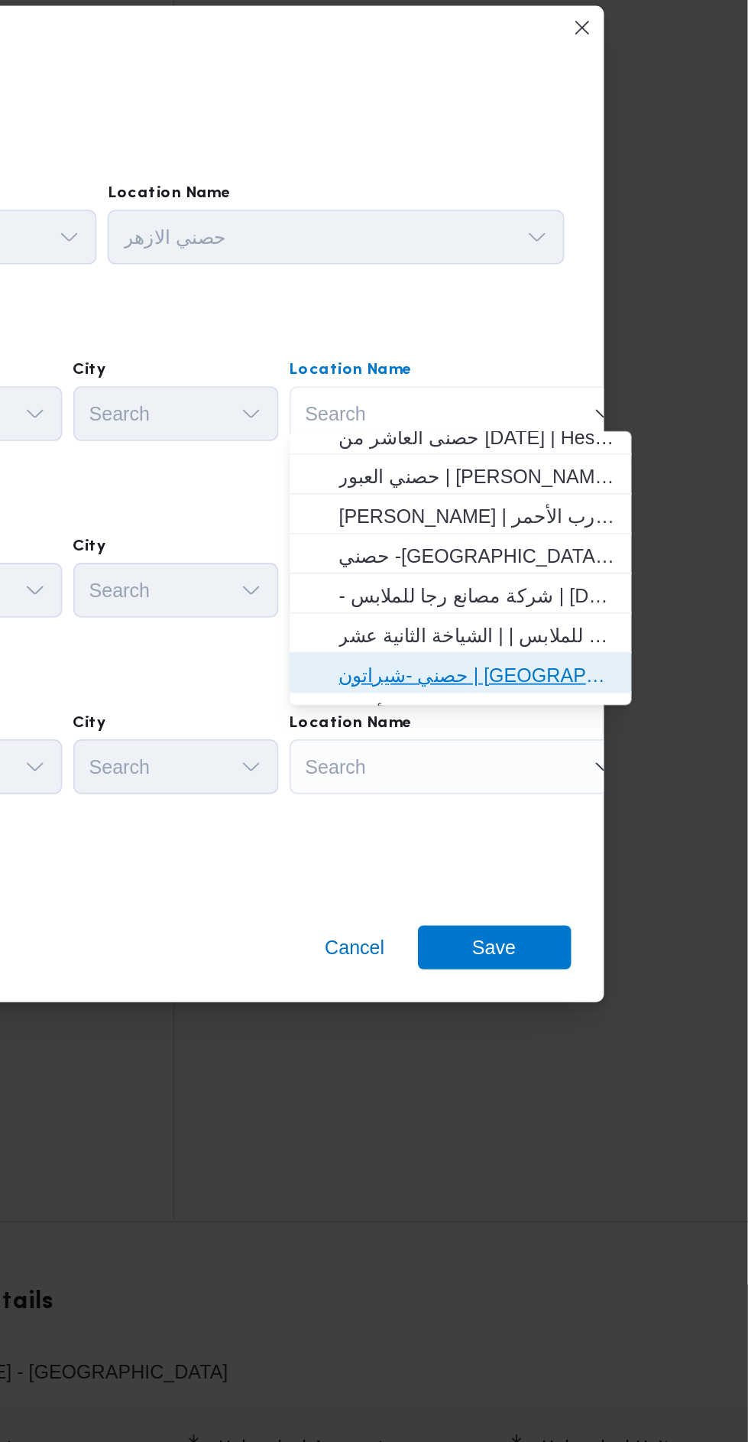
click at [625, 744] on span "حصني -شيراتون | [GEOGRAPHIC_DATA][PERSON_NAME] | شيراتون المطار" at bounding box center [597, 744] width 154 height 18
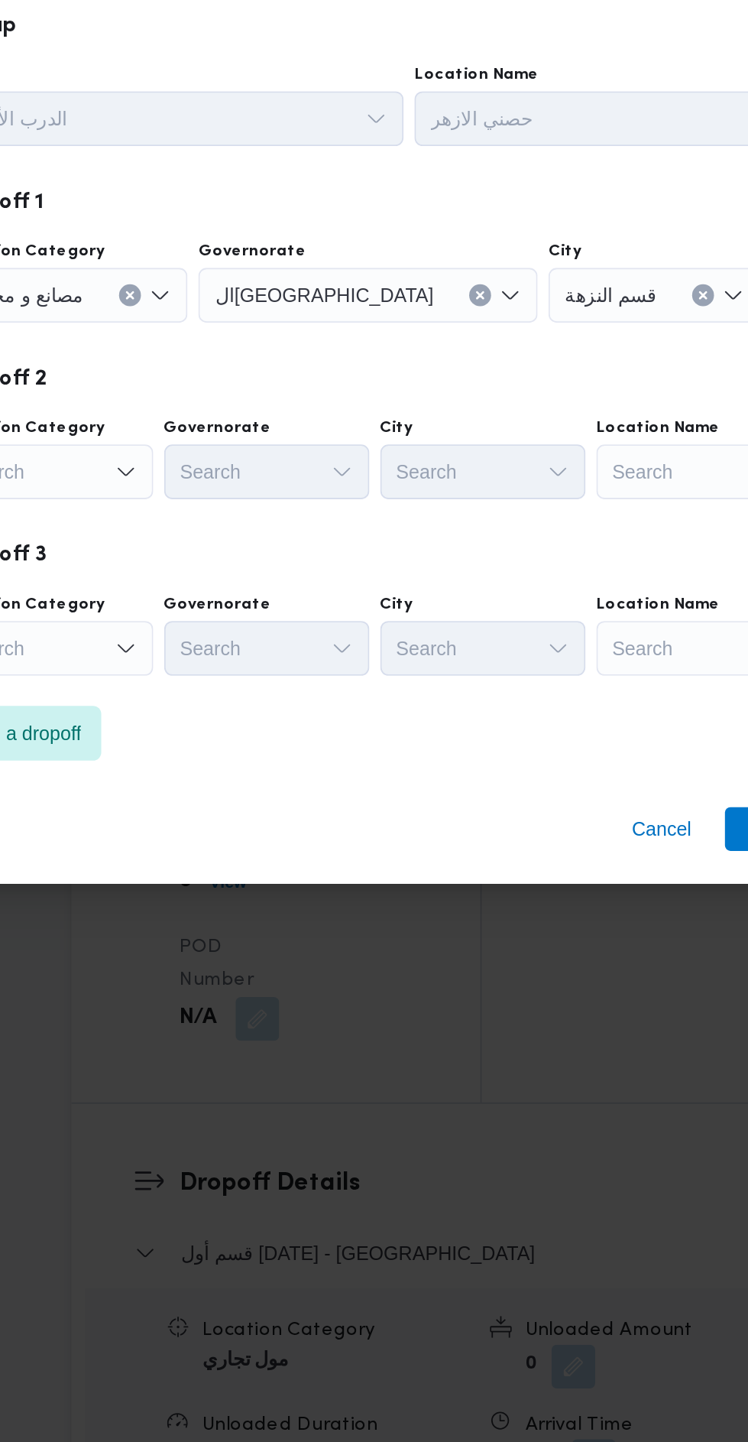
scroll to position [1551, 0]
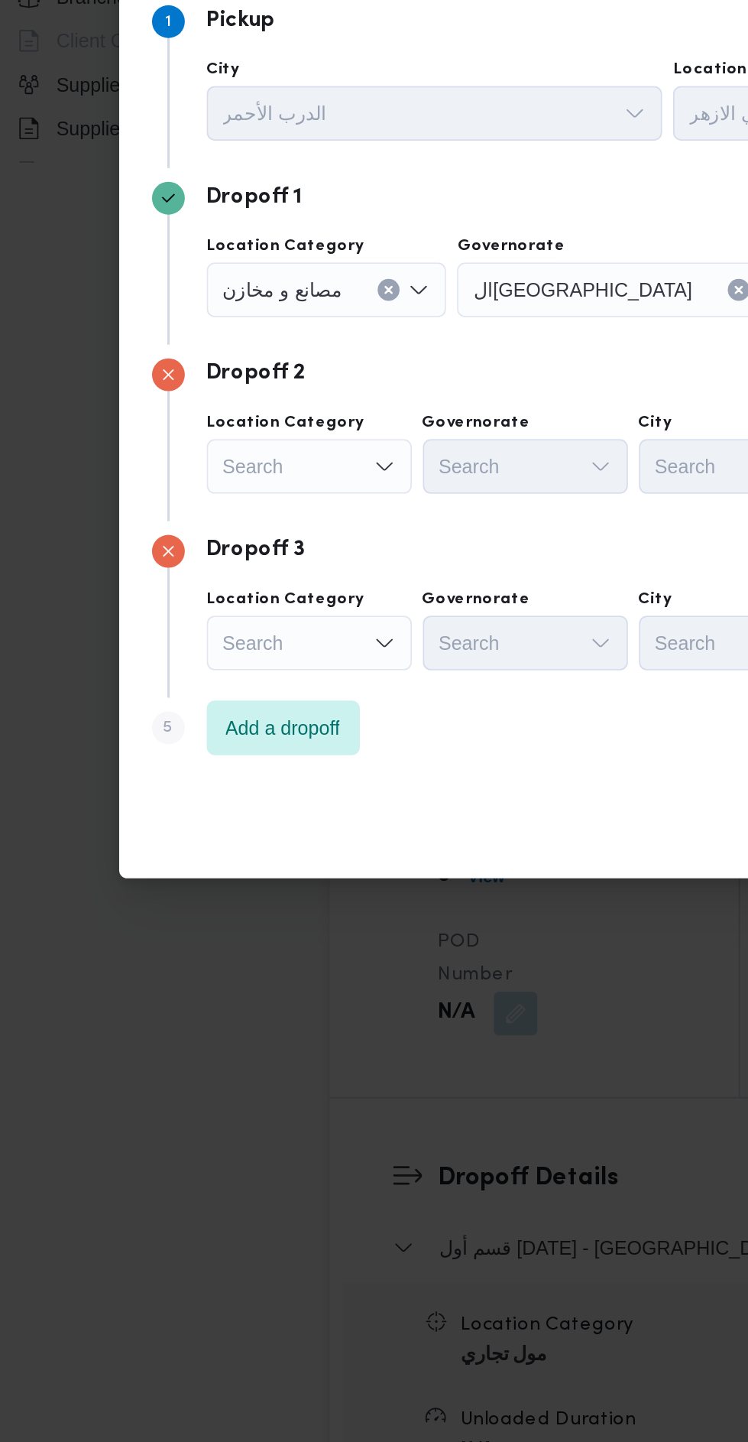
click at [207, 614] on div "Search" at bounding box center [197, 598] width 135 height 31
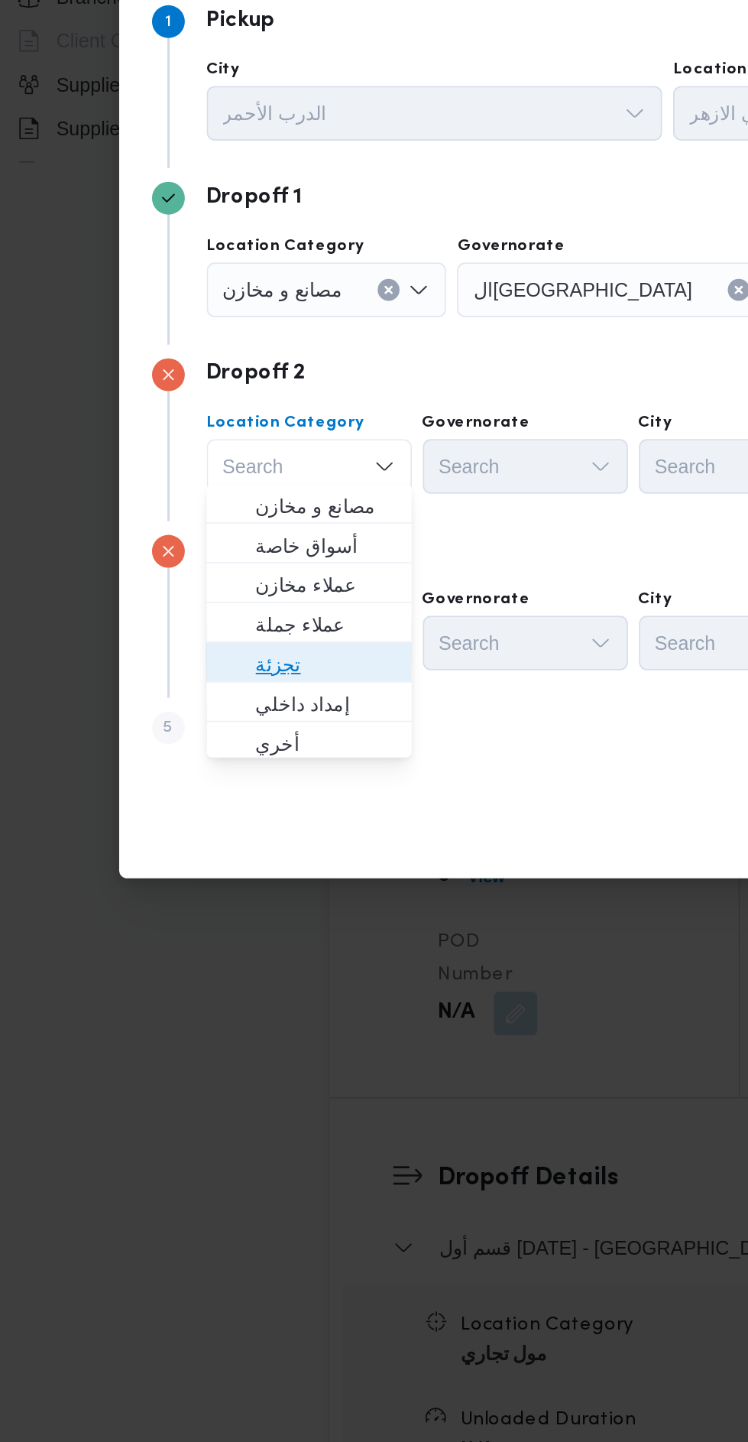
click at [210, 796] on span "تجزئة" at bounding box center [187, 808] width 102 height 24
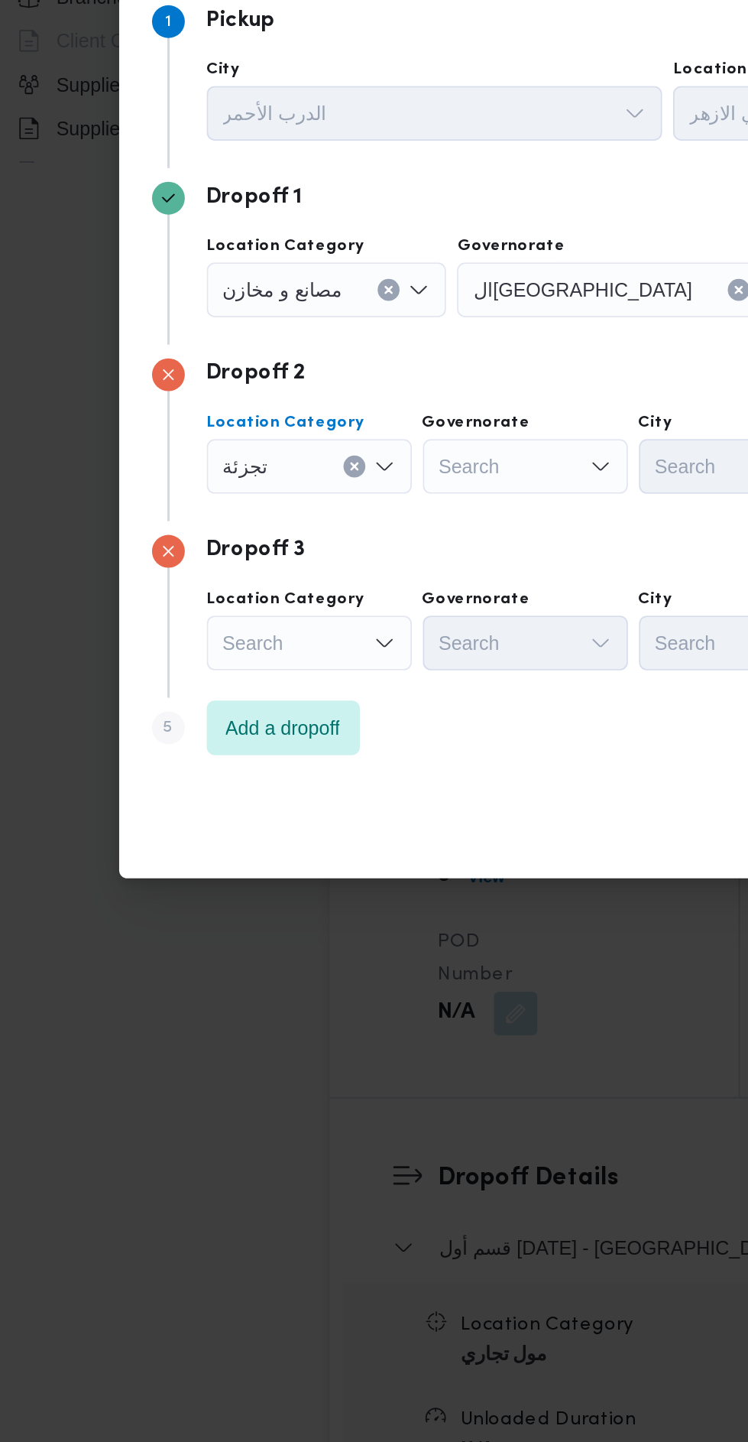
click at [213, 614] on div "تجزئة Combo box. Selected. تجزئة. Press Backspace to delete تجزئة. Combo box in…" at bounding box center [197, 598] width 135 height 31
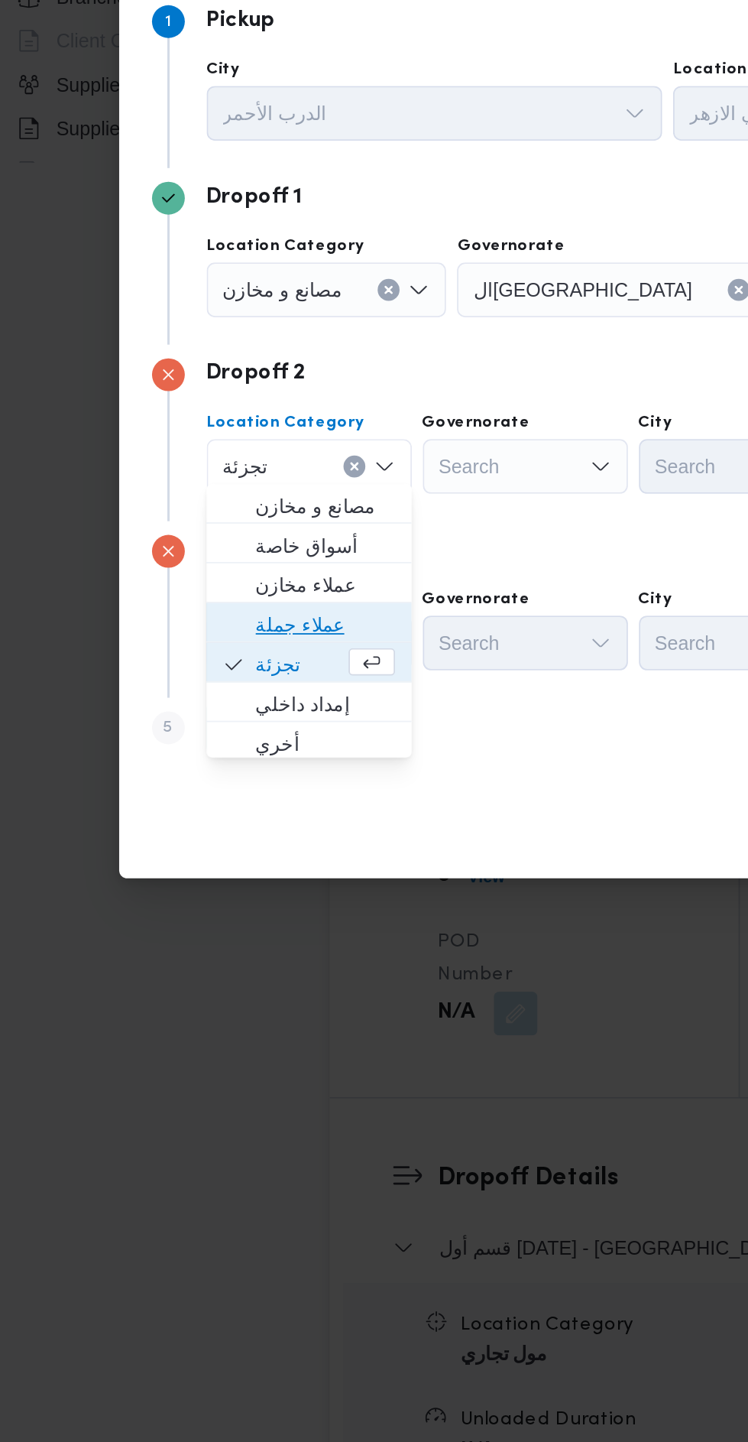
click at [208, 784] on span "عملاء جملة" at bounding box center [196, 786] width 78 height 18
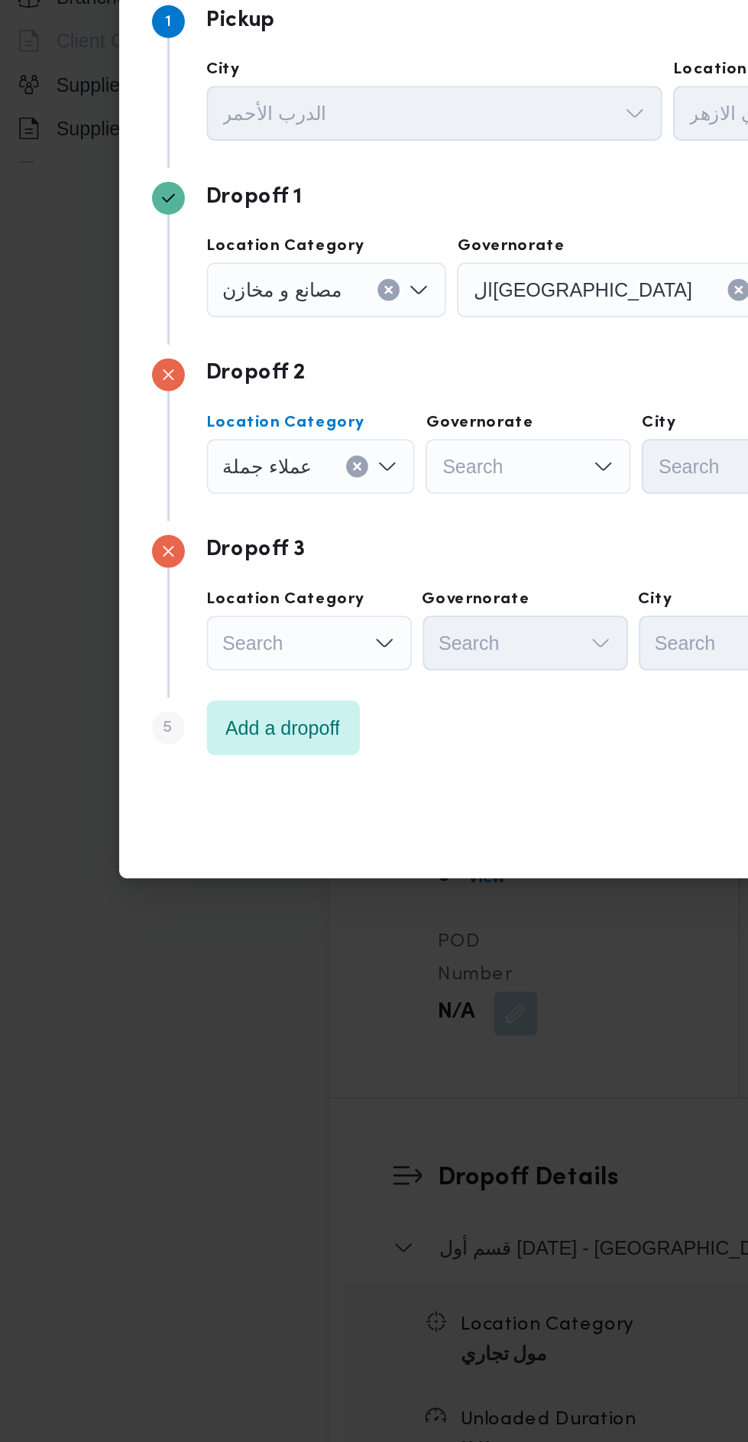
click at [307, 614] on div "Search" at bounding box center [365, 598] width 190 height 31
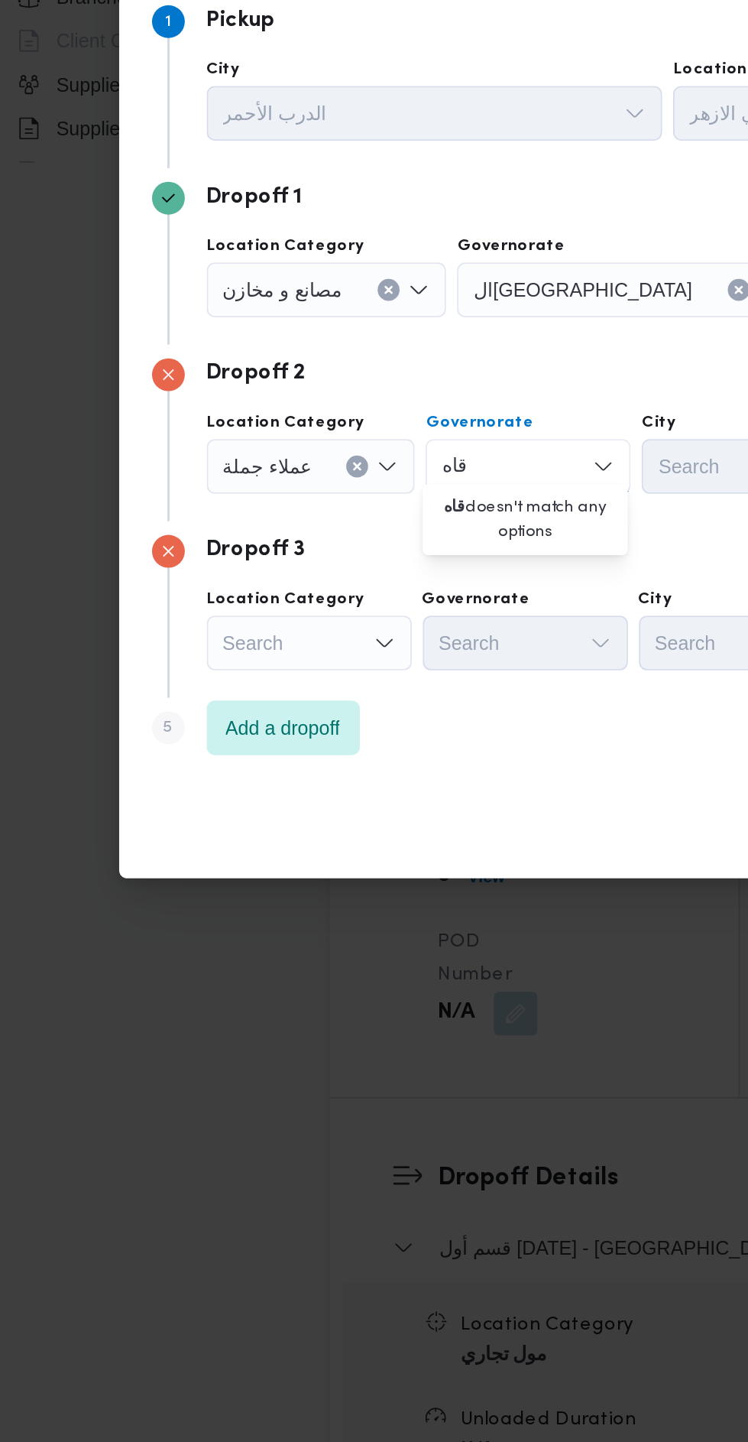
scroll to position [0, 0]
type input "قاه"
click at [332, 713] on span "ال قاه رة" at bounding box center [317, 719] width 78 height 18
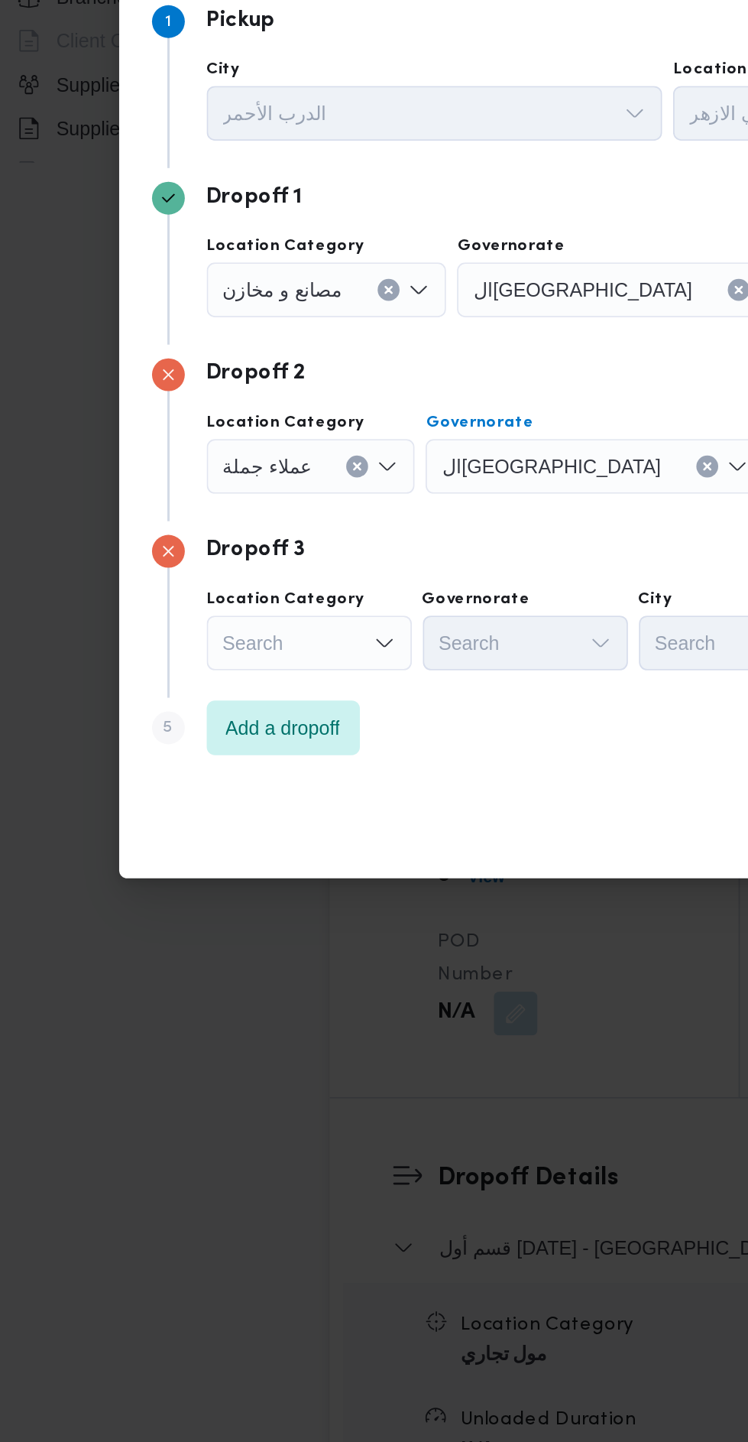
click at [466, 614] on div "Search" at bounding box center [525, 598] width 119 height 31
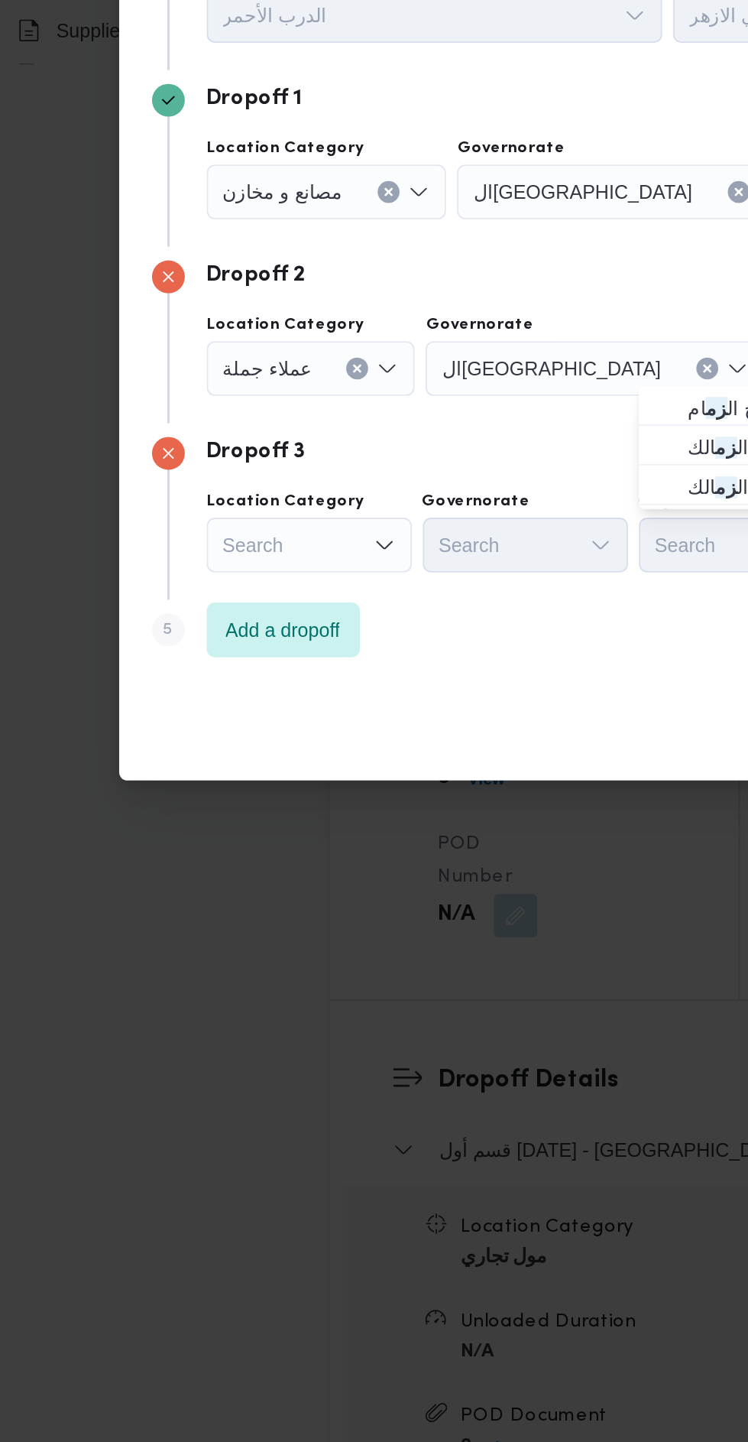
scroll to position [1551, 0]
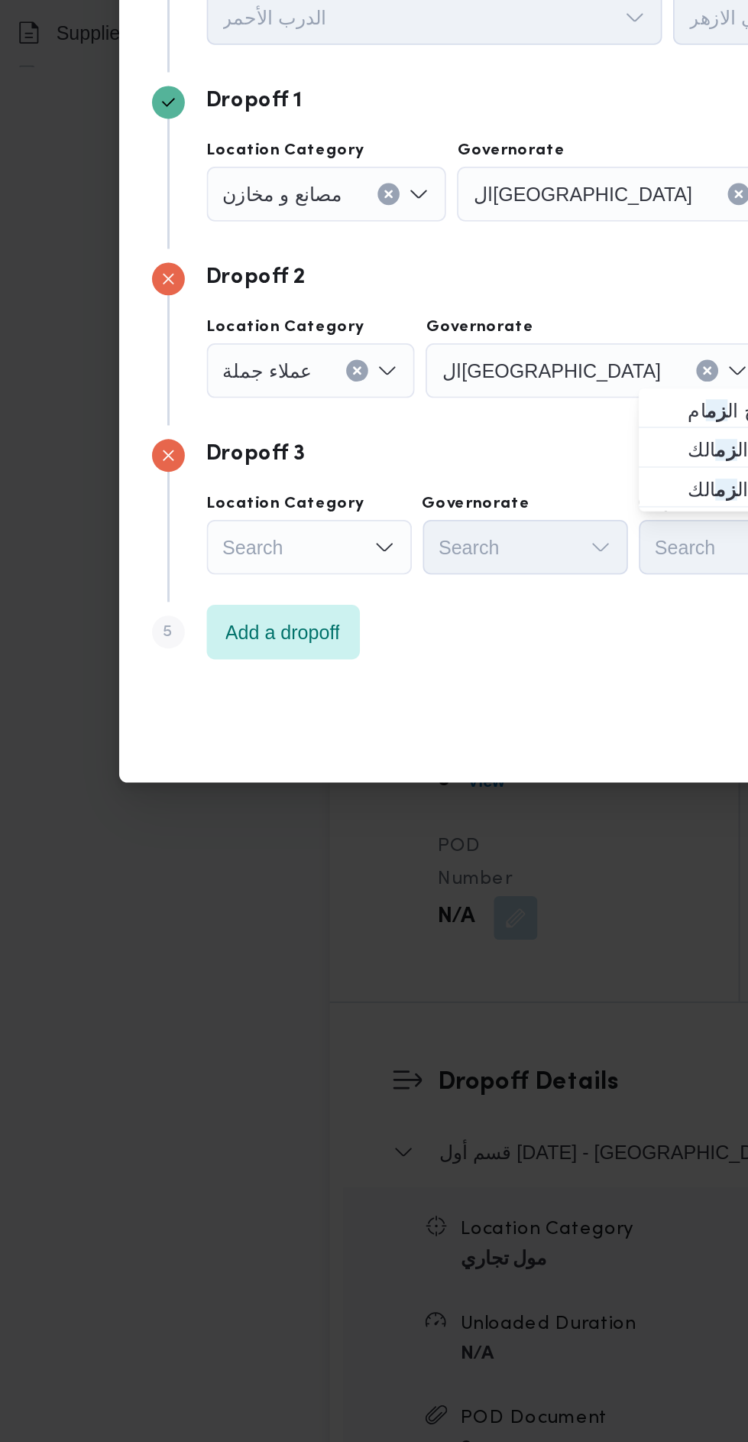
type input "زم"
click at [411, 755] on span "ال زم الك" at bounding box center [438, 764] width 78 height 18
click at [177, 852] on span "Add a dropoff" at bounding box center [173, 843] width 86 height 31
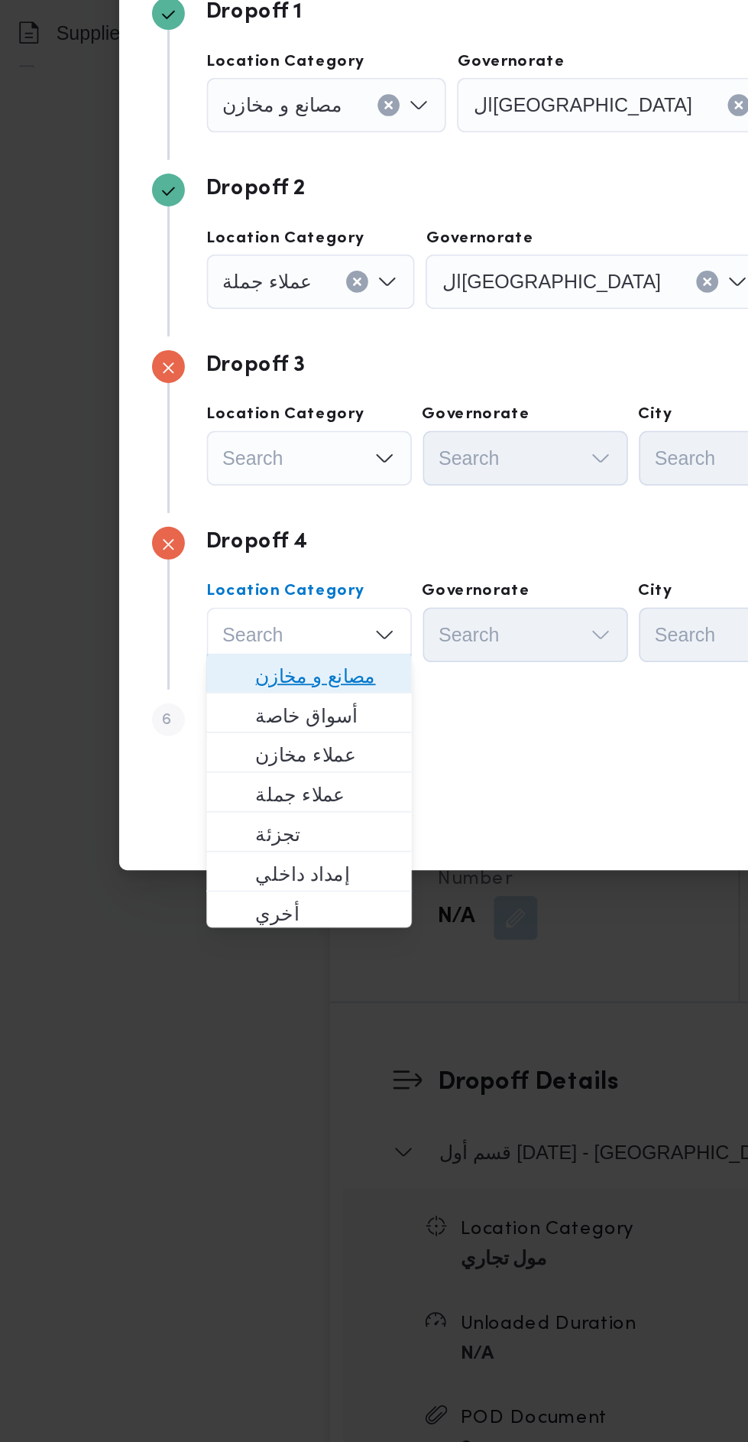
click at [222, 860] on span "مصانع و مخازن" at bounding box center [196, 868] width 78 height 18
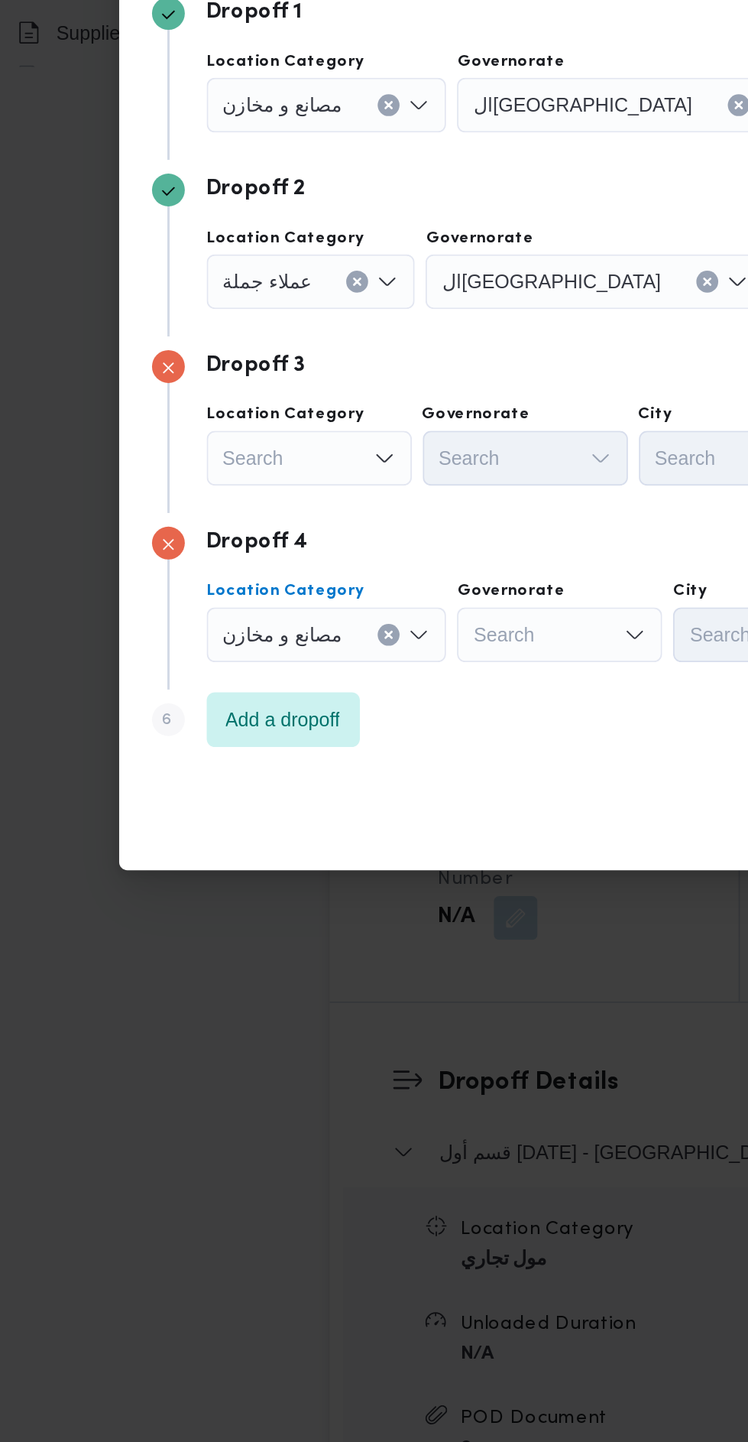
click at [225, 744] on icon "Open list of options" at bounding box center [228, 746] width 9 height 5
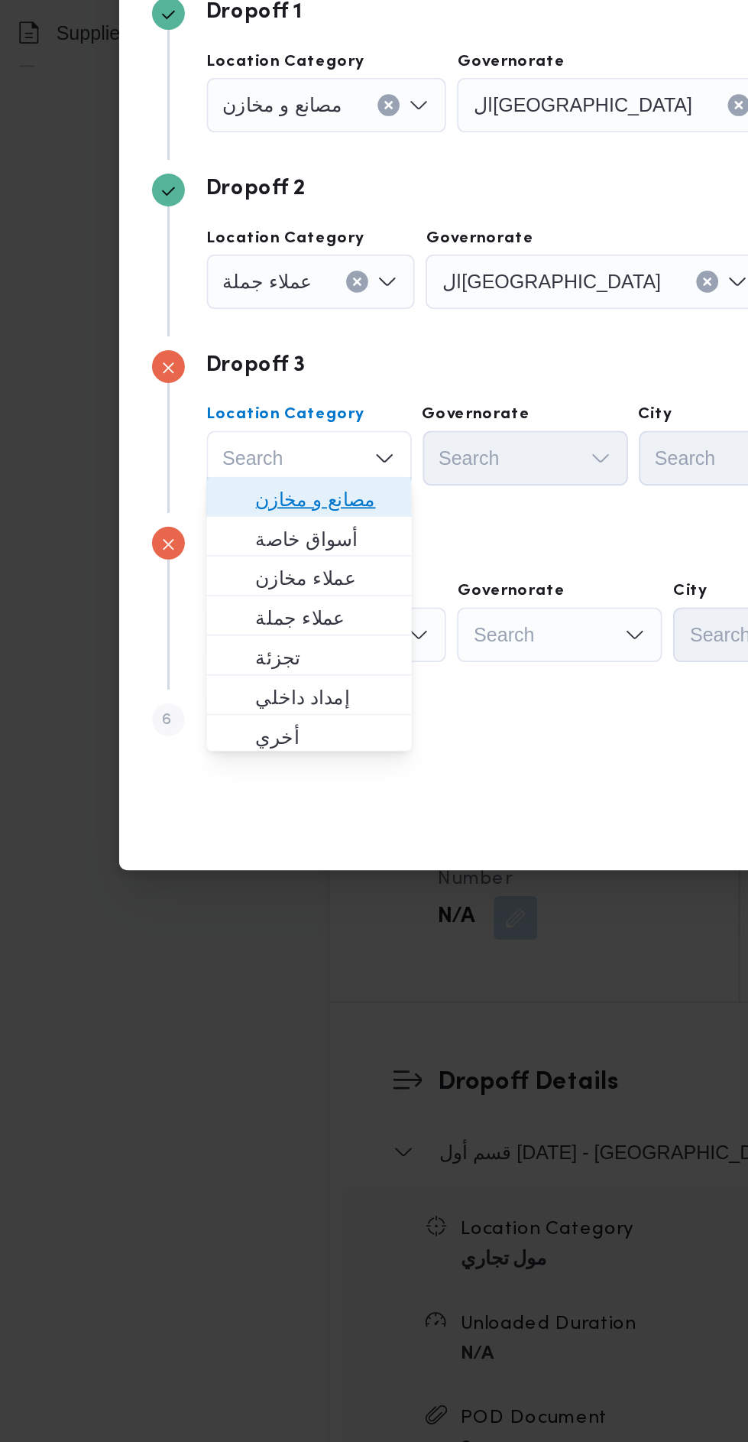
click at [215, 771] on span "مصانع و مخازن" at bounding box center [196, 769] width 78 height 18
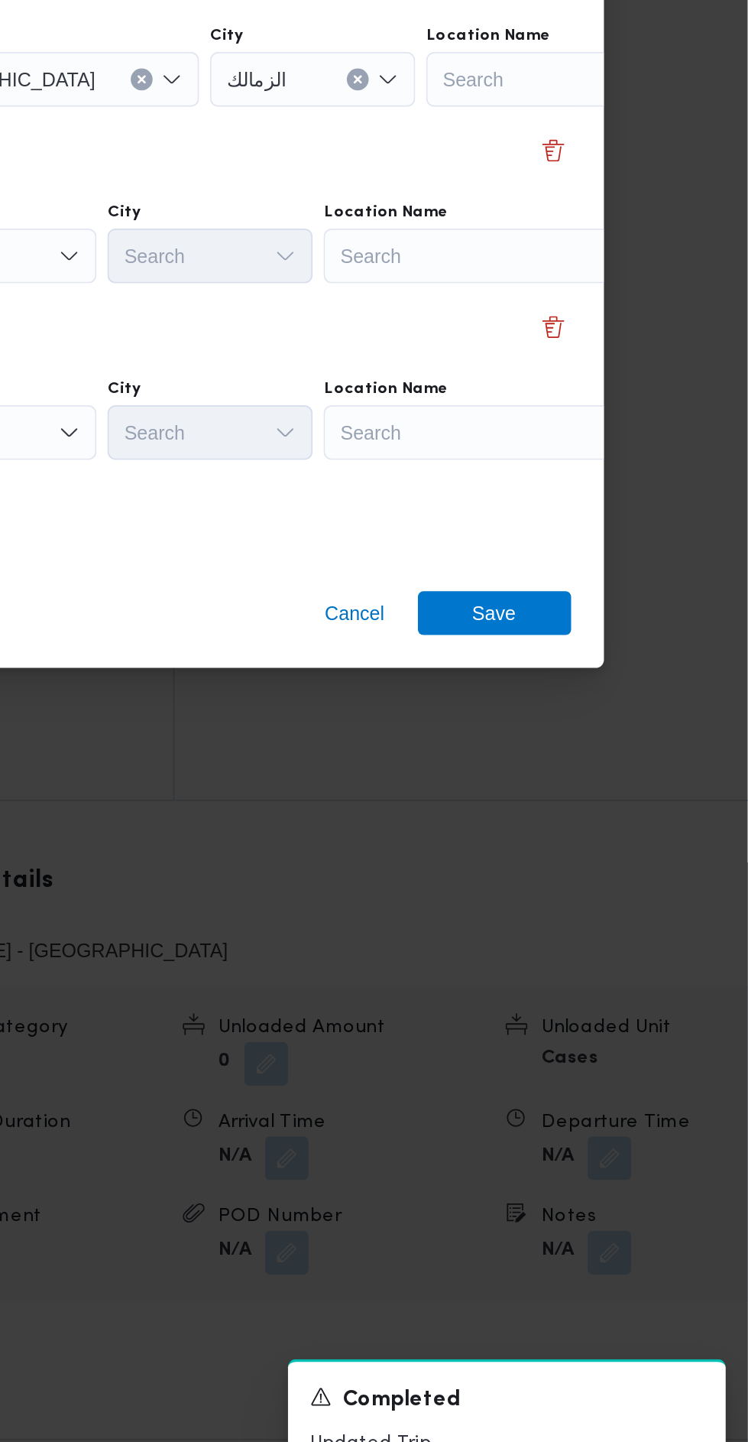
click at [620, 564] on div "Search" at bounding box center [685, 549] width 191 height 31
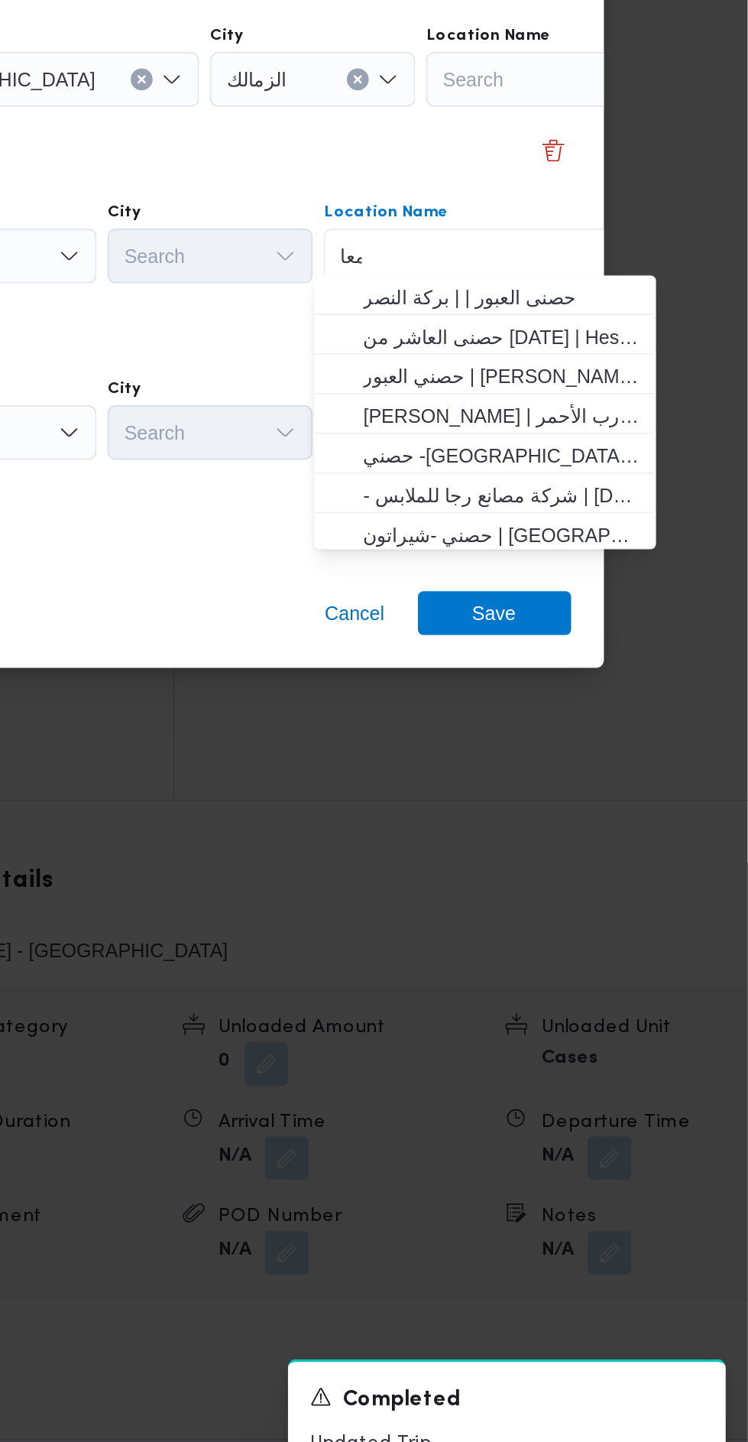
scroll to position [0, 0]
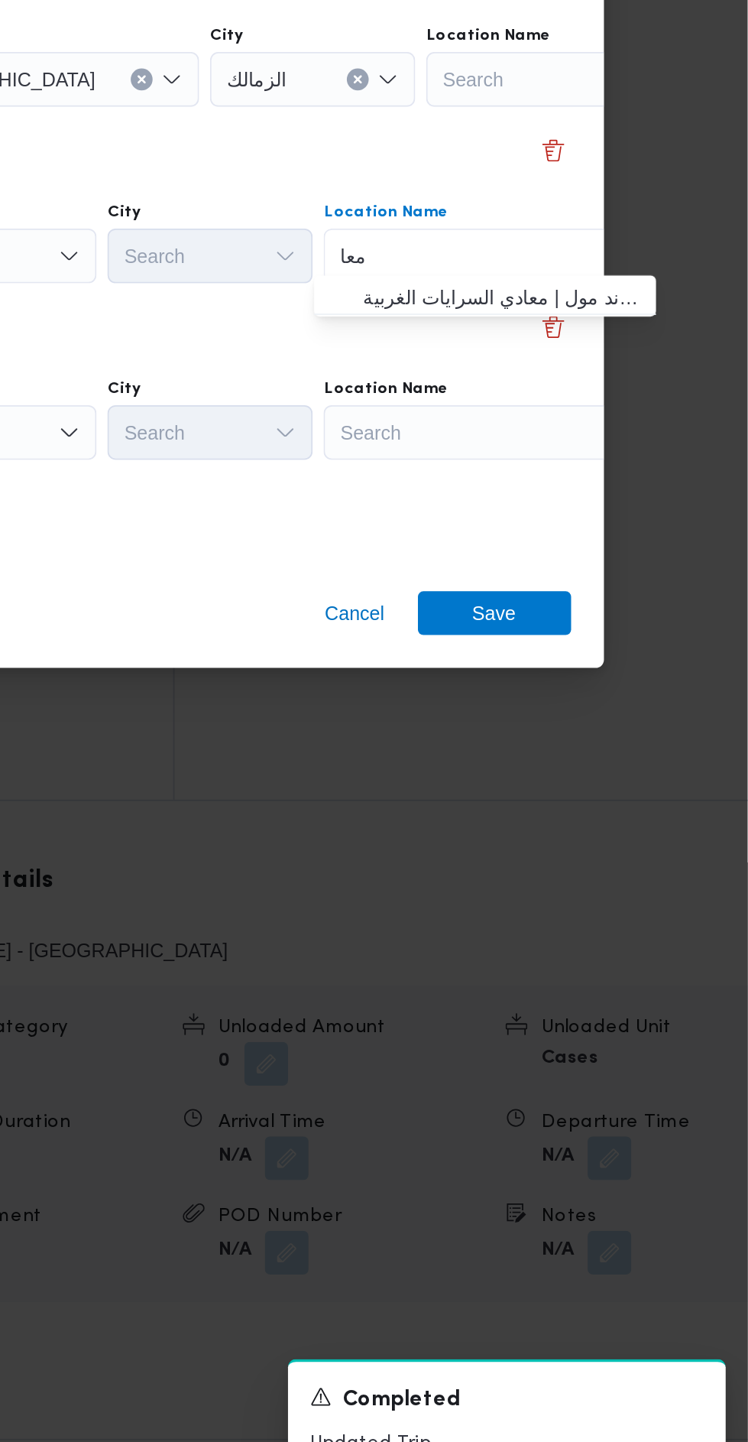
type input "معا"
click at [637, 771] on span "حصني -ال معا دي | ميدان المعادي جراند مول | معادي السرايات الغربية" at bounding box center [611, 769] width 154 height 18
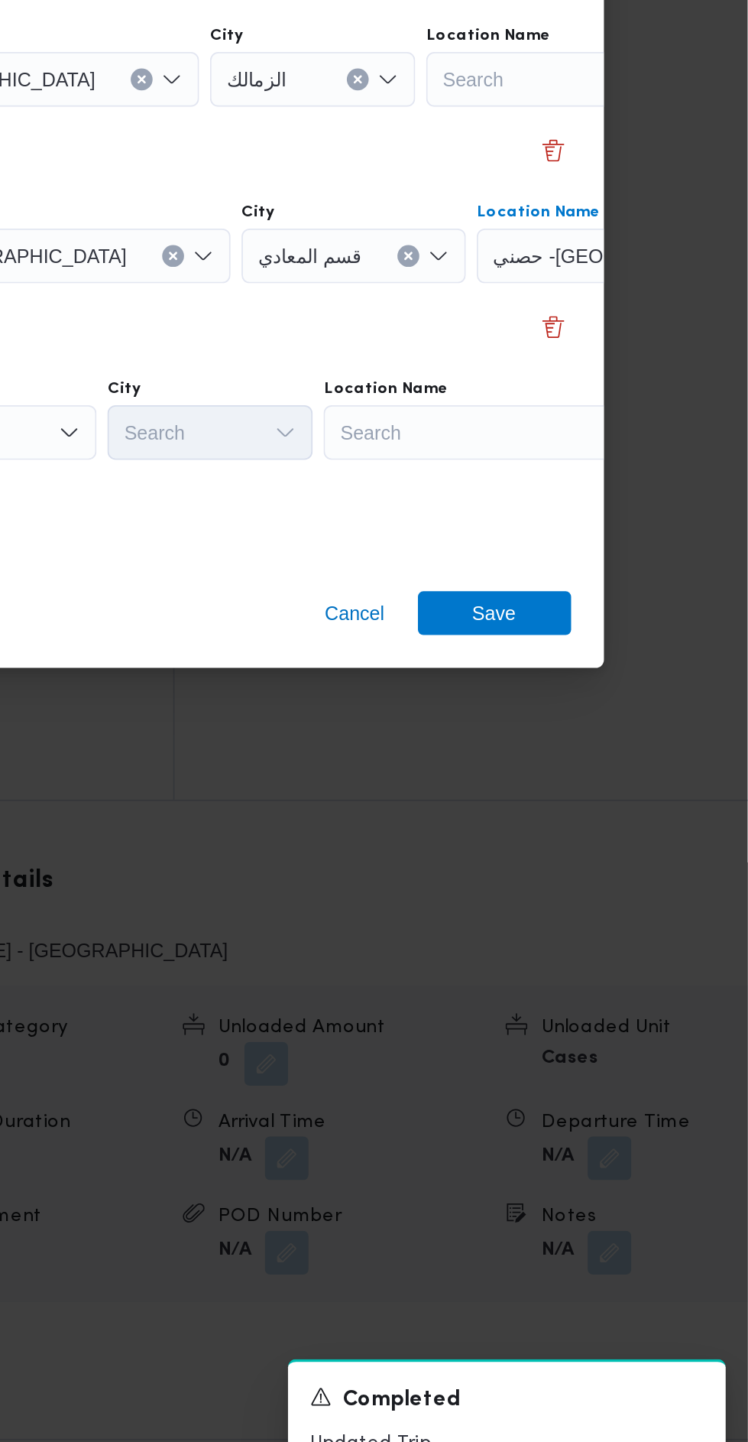
click at [631, 564] on div "Search" at bounding box center [685, 549] width 191 height 31
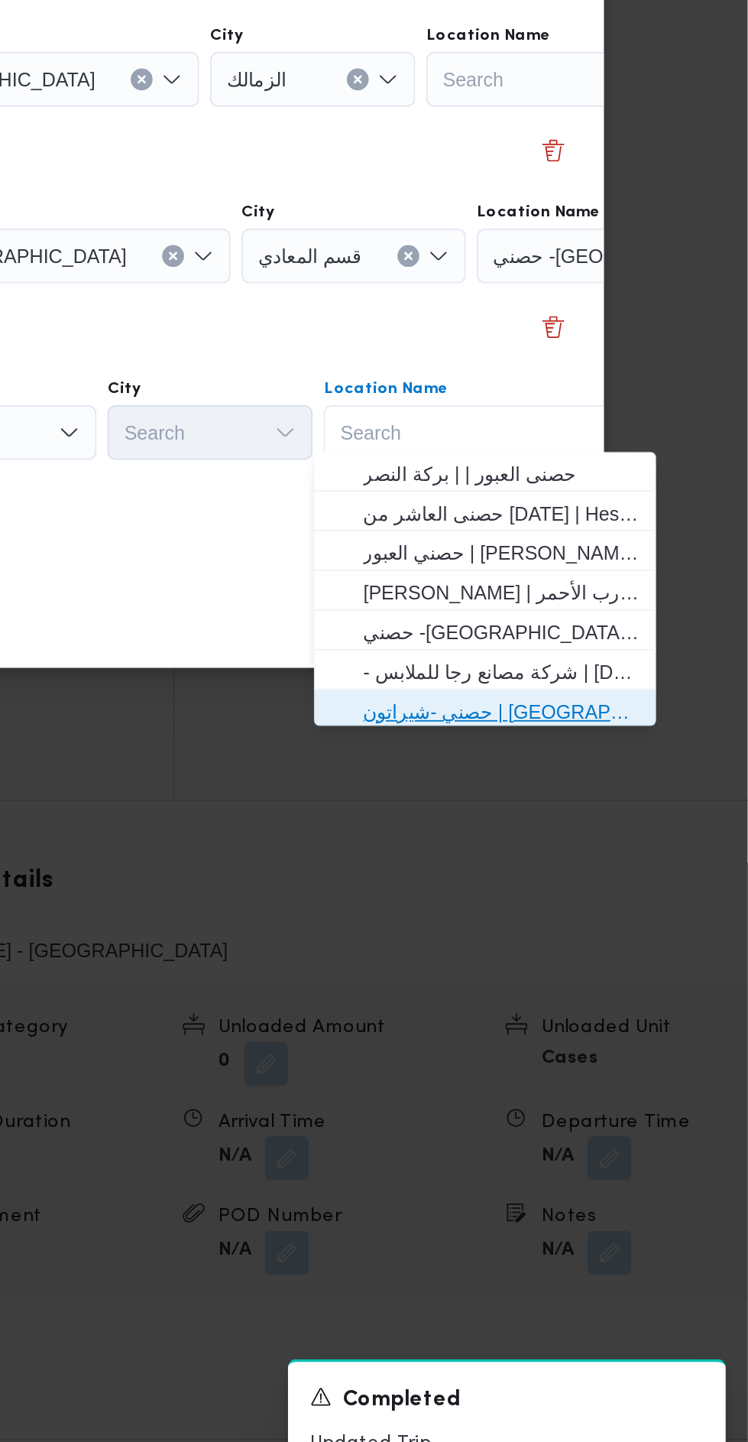
click at [621, 994] on span "حصني -شيراتون | [GEOGRAPHIC_DATA][PERSON_NAME] | شيراتون المطار" at bounding box center [611, 1001] width 154 height 18
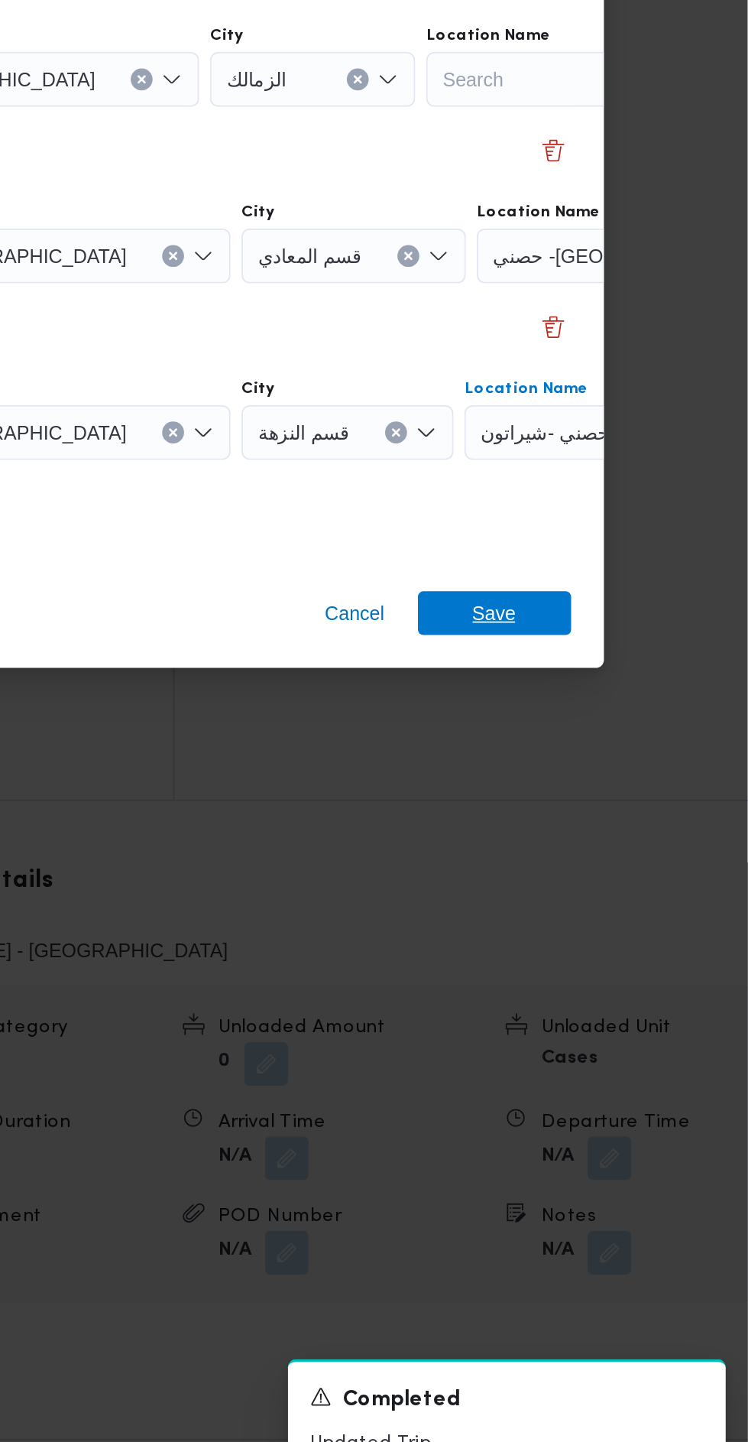
click at [627, 937] on span "Save" at bounding box center [607, 946] width 86 height 24
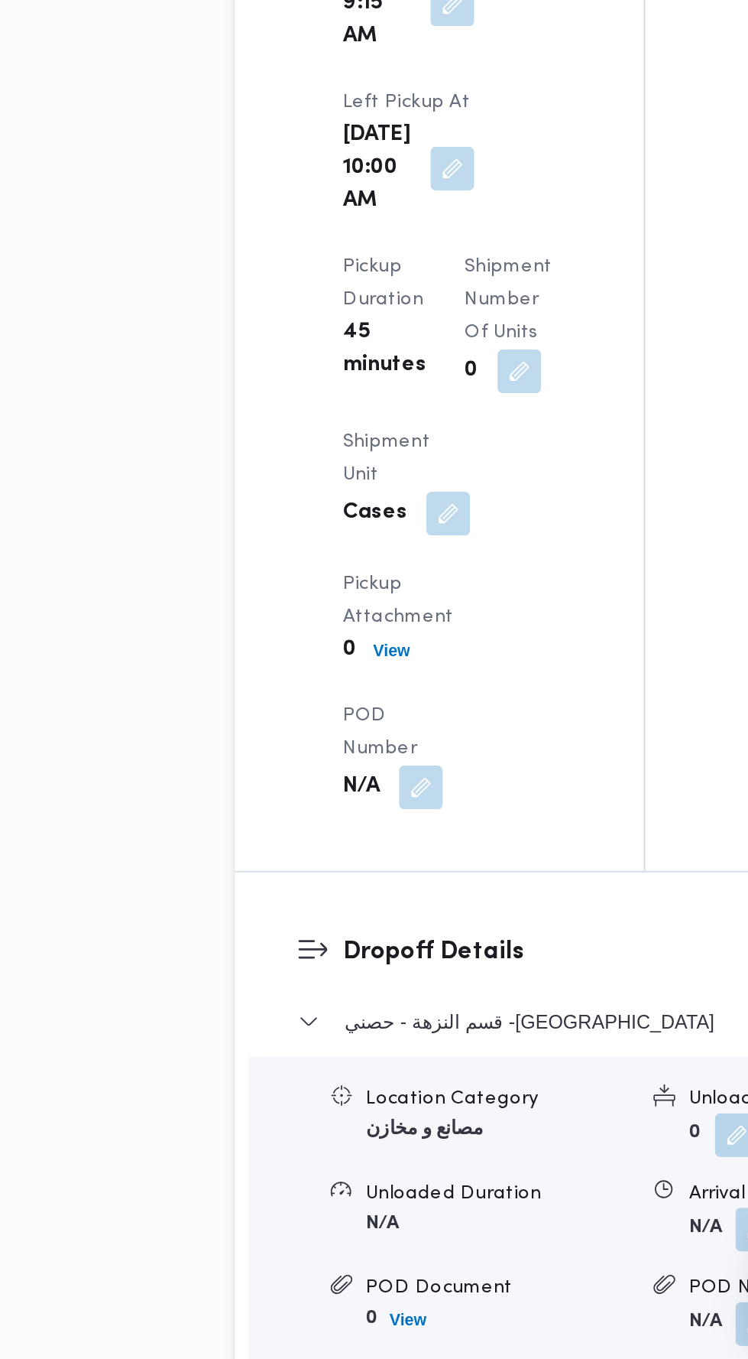
scroll to position [1570, 0]
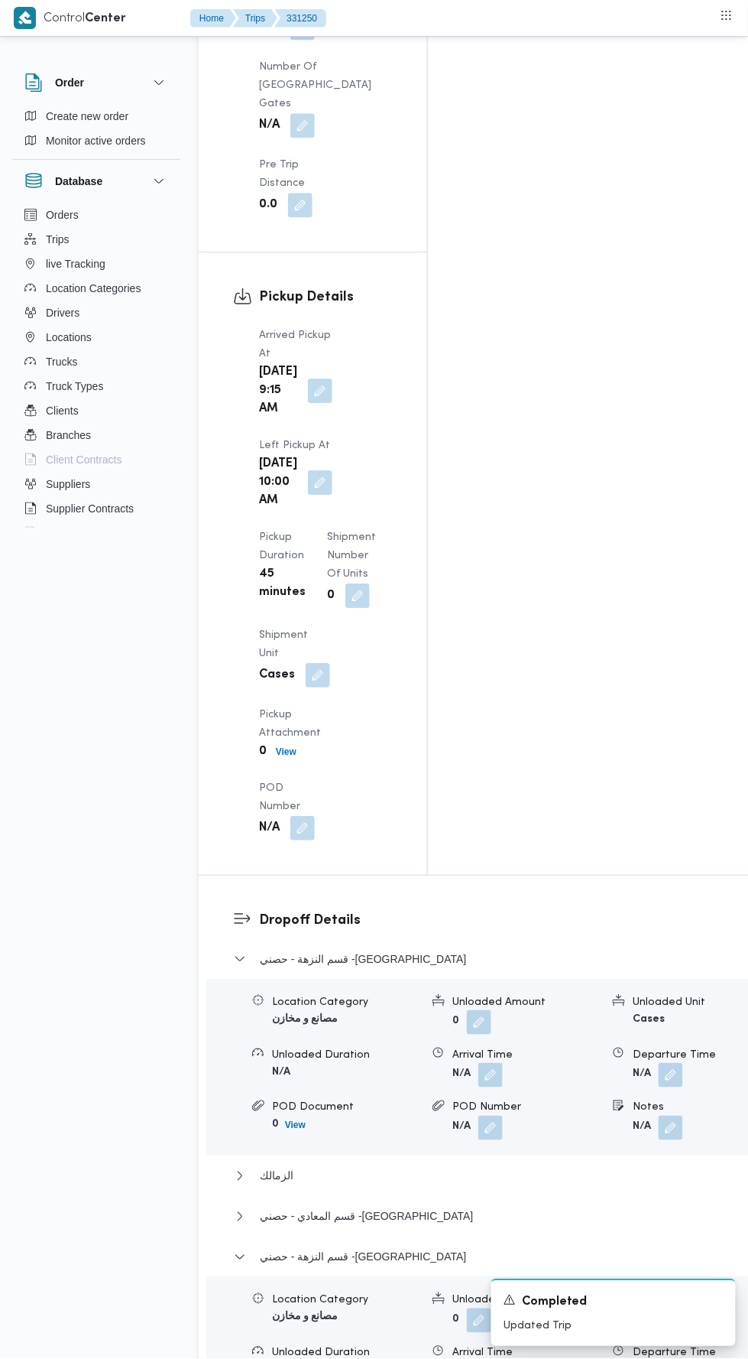
scroll to position [1764, 0]
click at [659, 1358] on button "button" at bounding box center [671, 1372] width 24 height 24
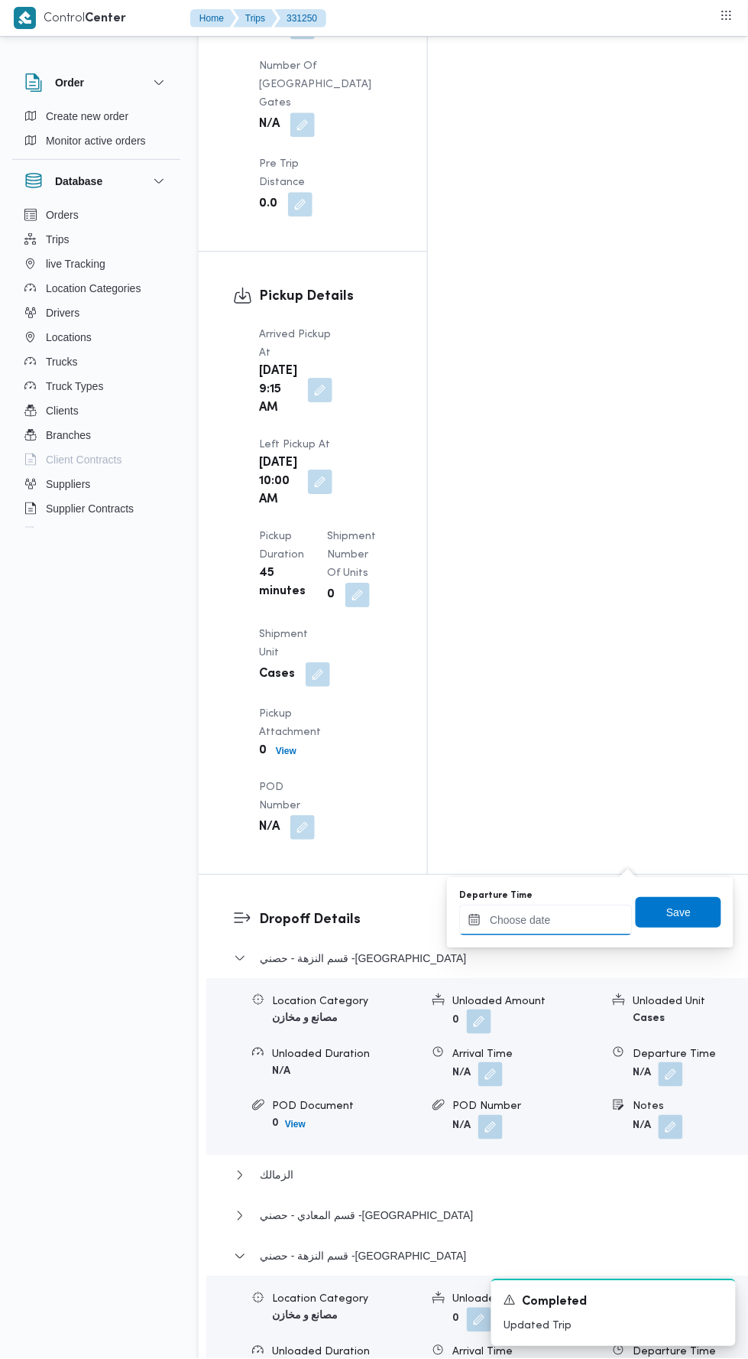
click at [581, 919] on input "Departure Time" at bounding box center [546, 919] width 174 height 31
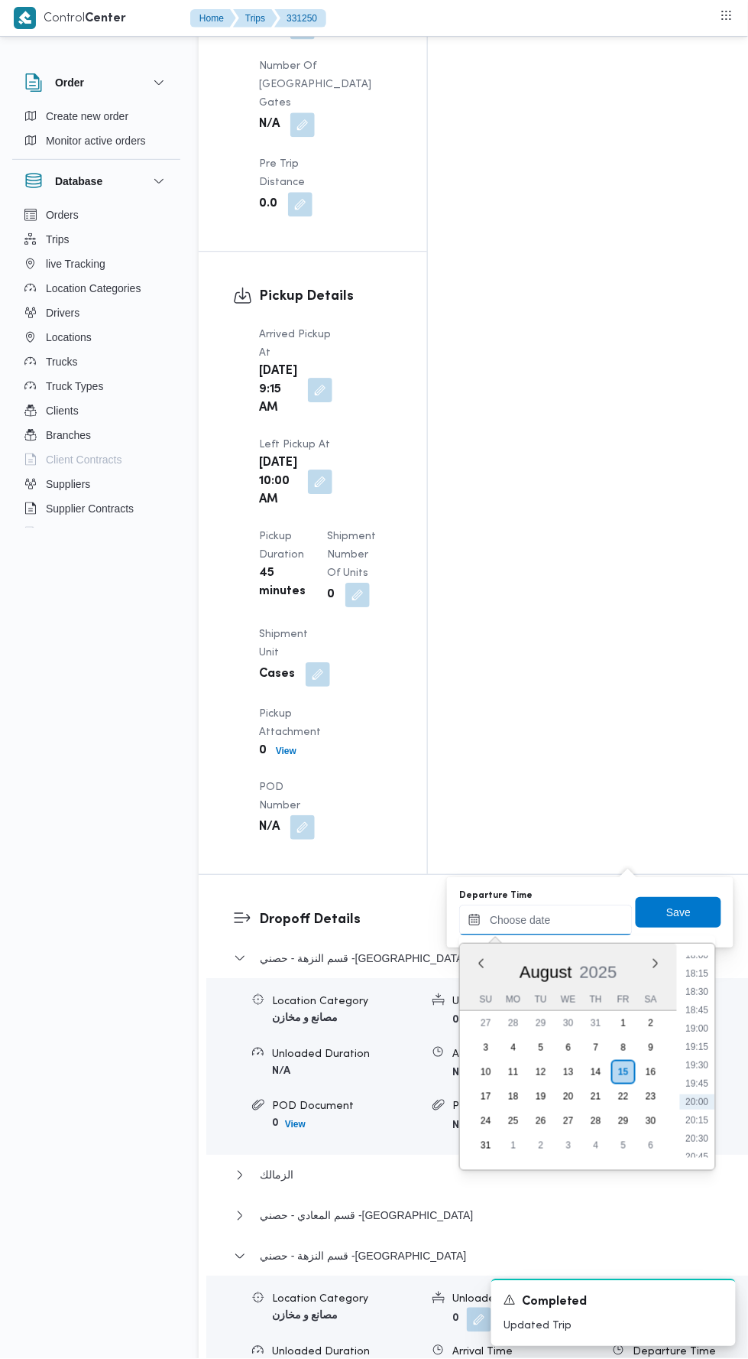
scroll to position [1328, 0]
click at [693, 987] on li "18:30" at bounding box center [697, 992] width 35 height 15
type input "[DATE] 18:30"
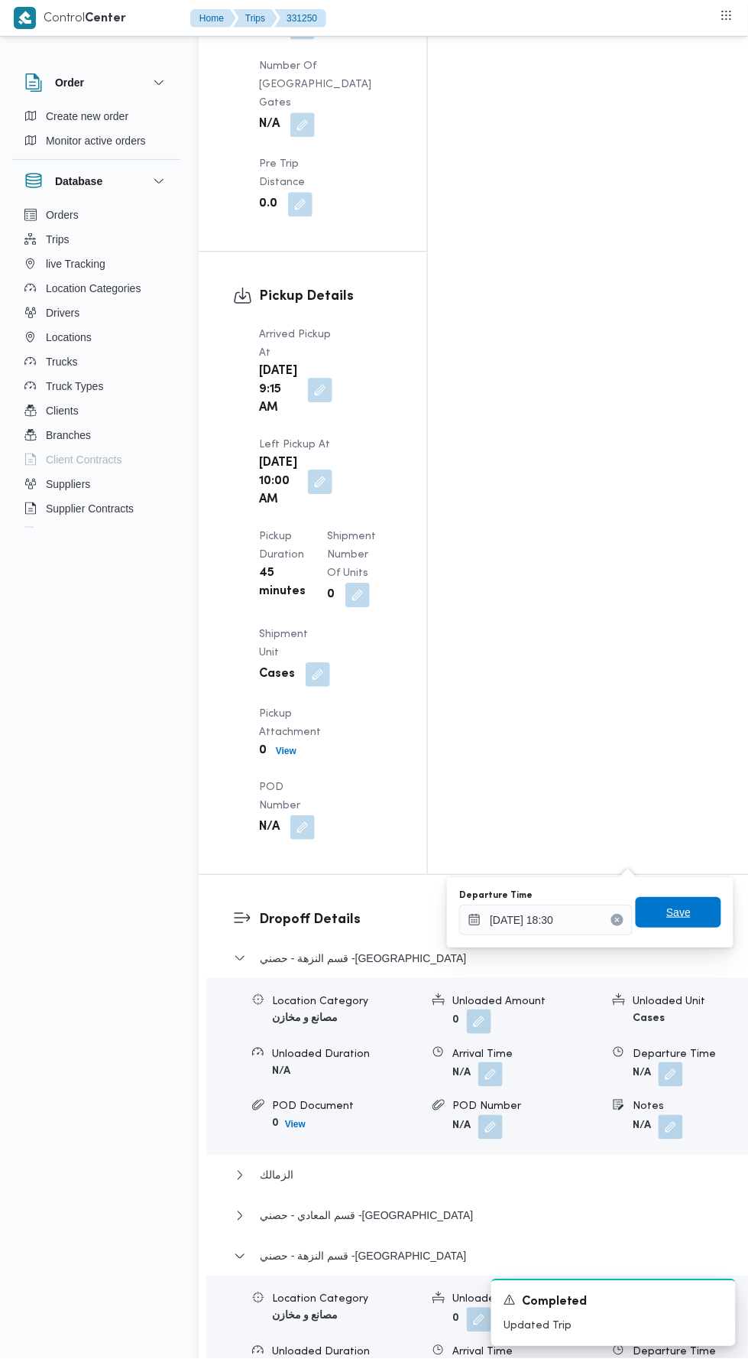
click at [689, 918] on span "Save" at bounding box center [679, 912] width 24 height 18
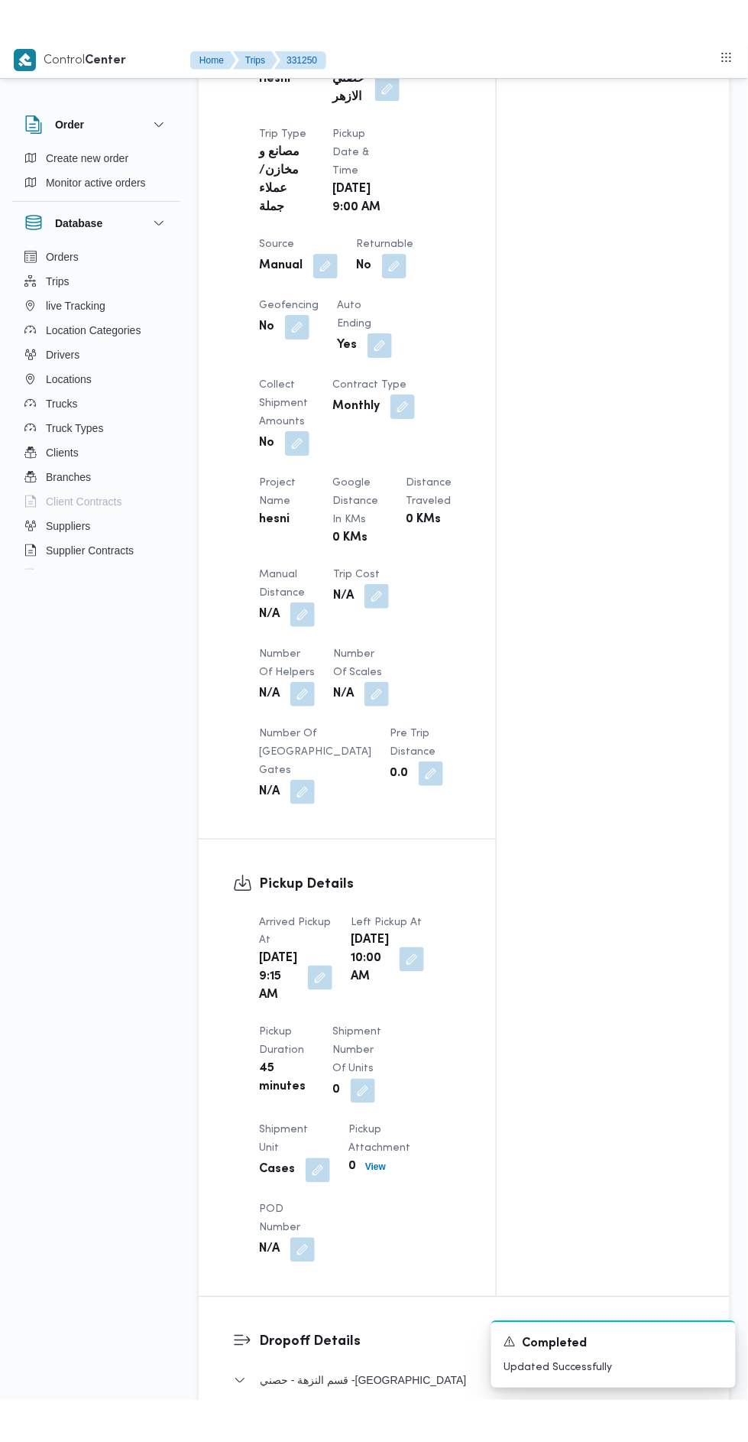
scroll to position [785, 0]
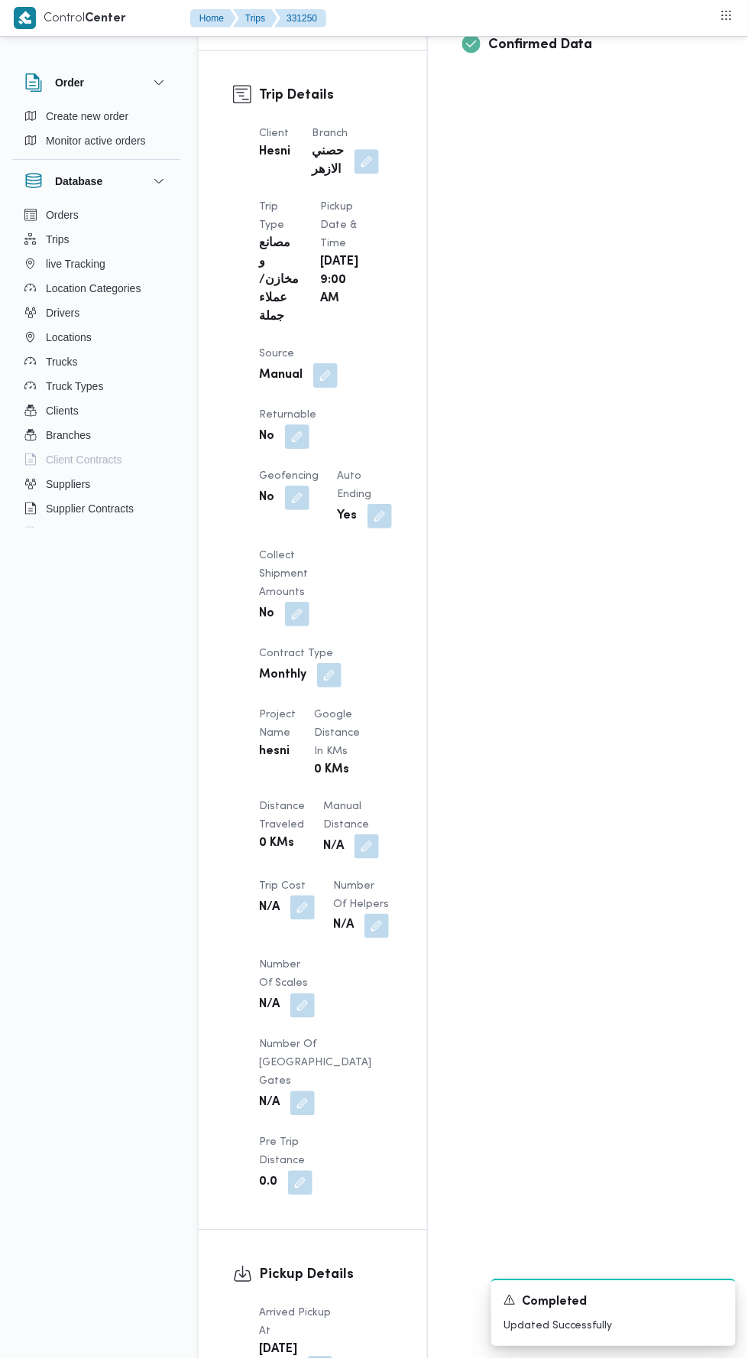
click at [355, 834] on button "button" at bounding box center [367, 846] width 24 height 24
click at [297, 667] on input "Manual Distance" at bounding box center [255, 669] width 152 height 31
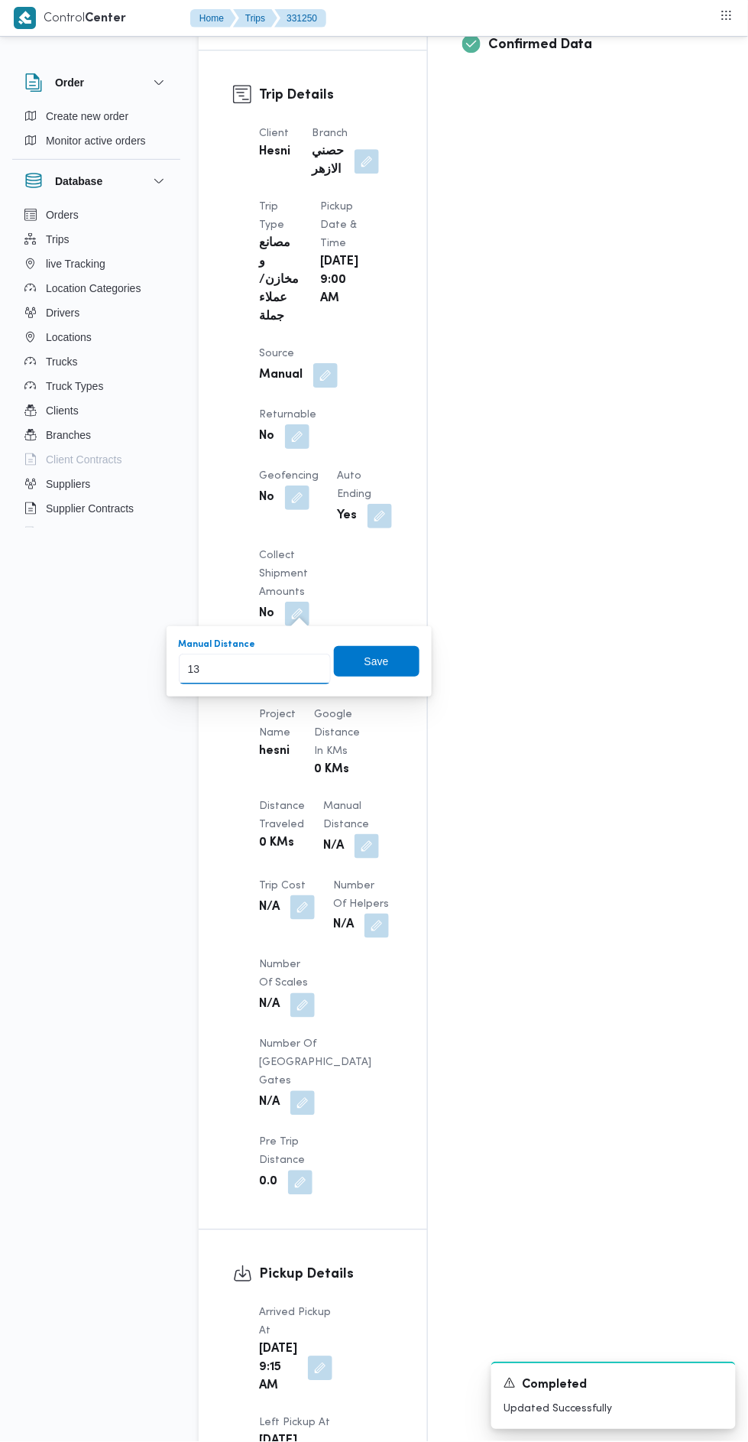
type input "139"
click at [401, 652] on span "Save" at bounding box center [377, 661] width 86 height 31
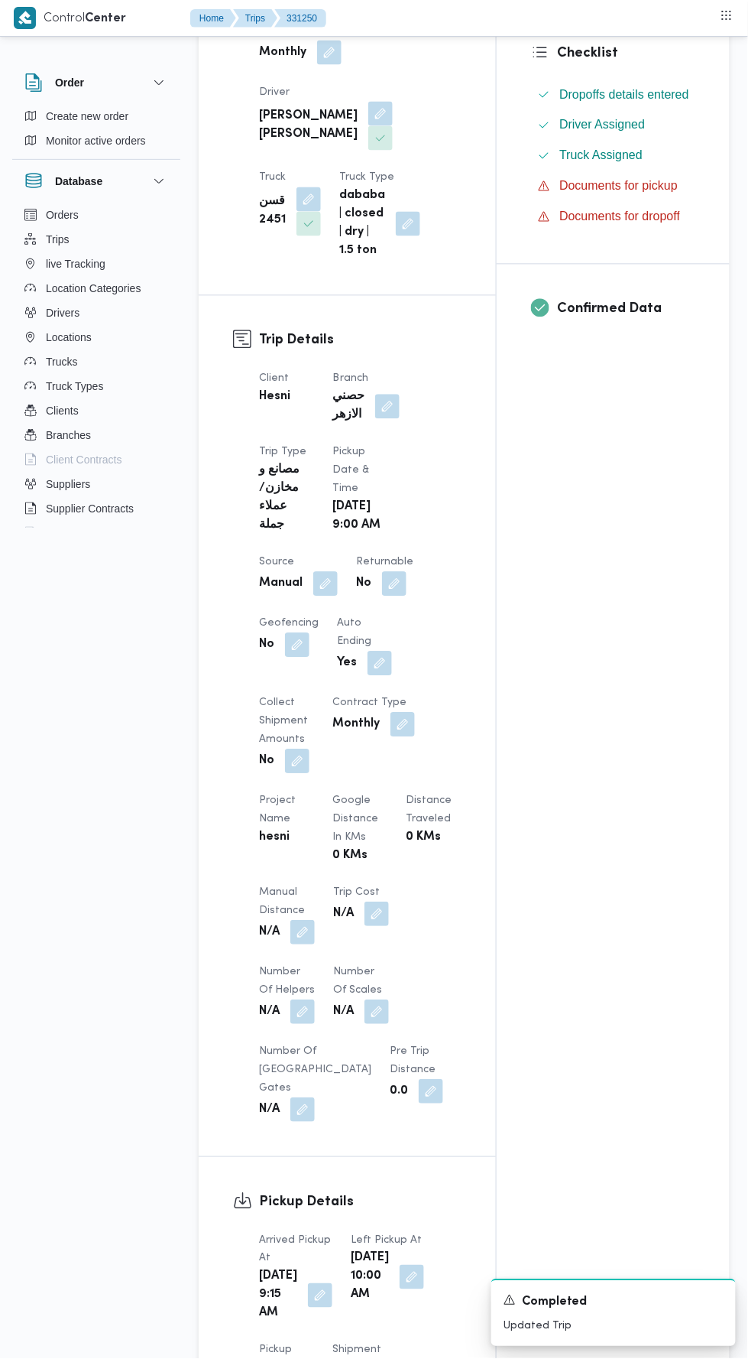
scroll to position [0, 0]
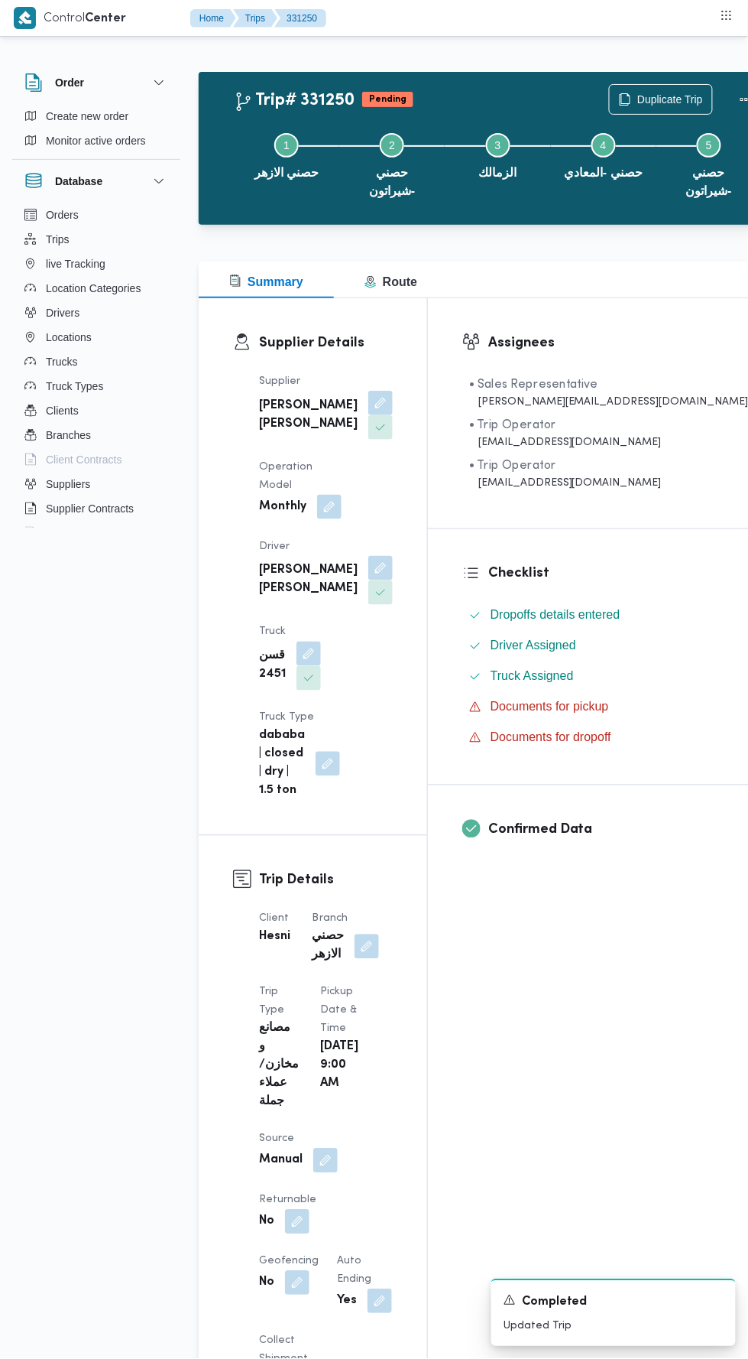
click at [732, 99] on button "Actions" at bounding box center [747, 99] width 31 height 31
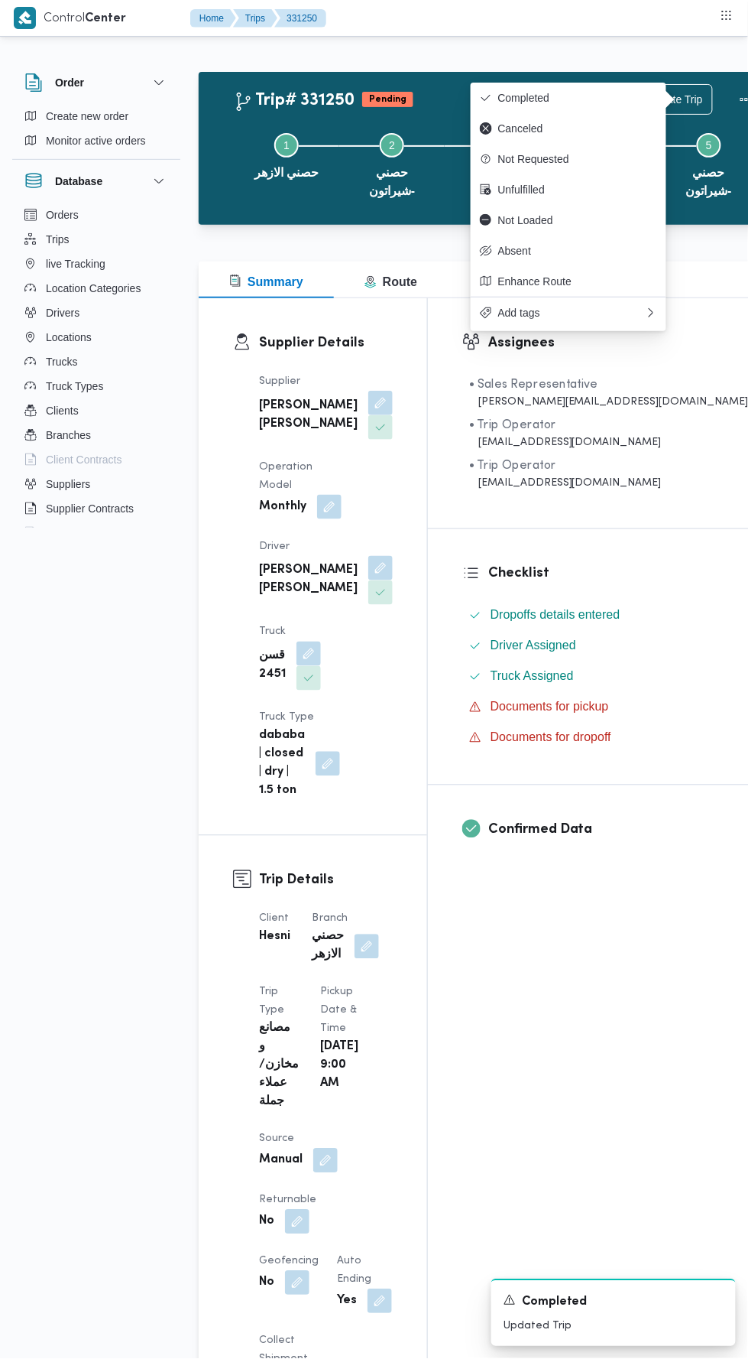
click at [626, 98] on span "Completed" at bounding box center [577, 98] width 159 height 12
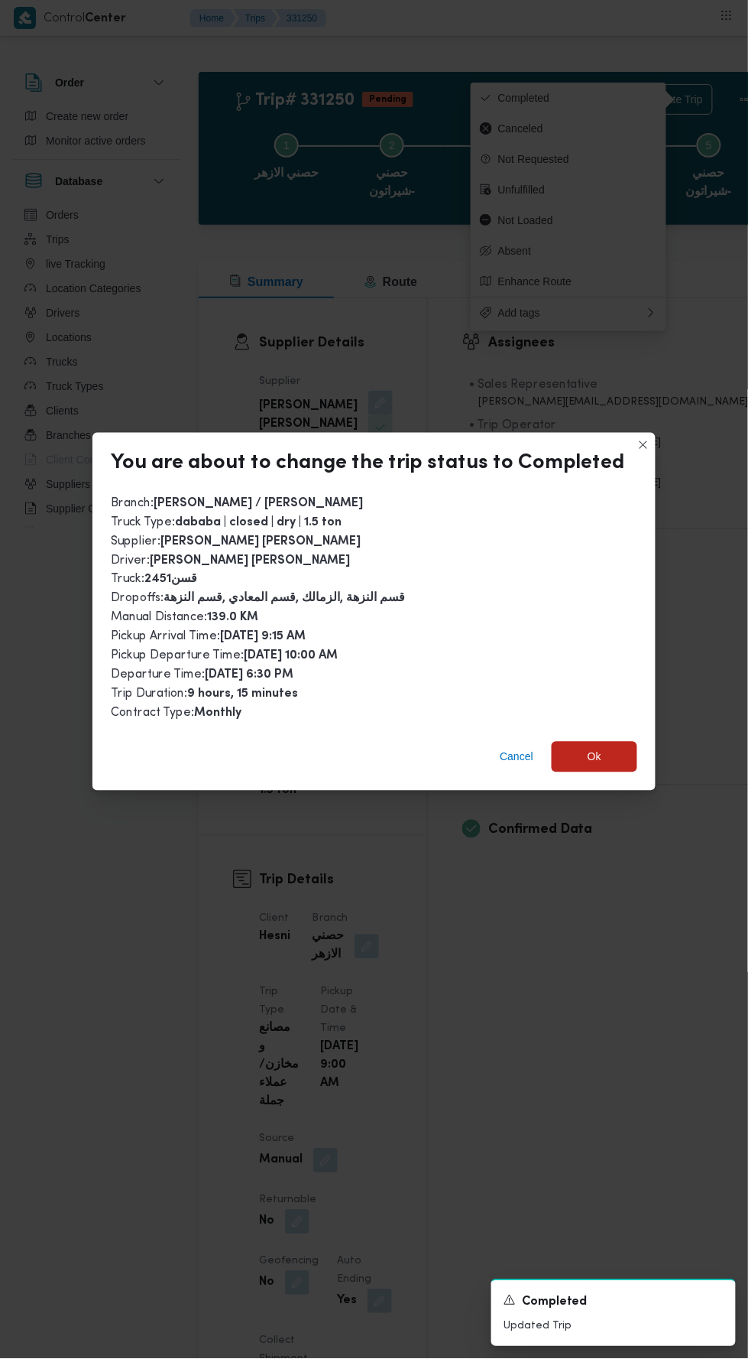
click at [586, 742] on span "Ok" at bounding box center [595, 757] width 86 height 31
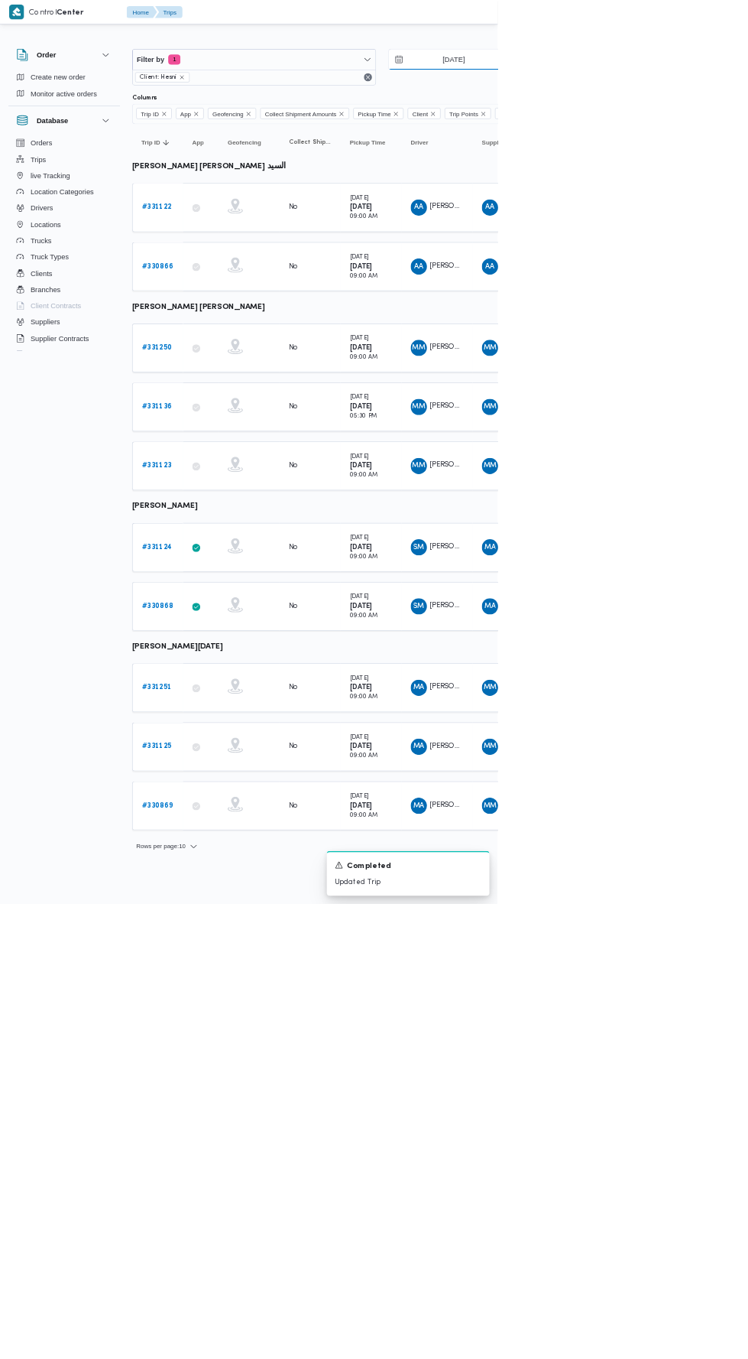
click at [712, 85] on input "[DATE]" at bounding box center [672, 89] width 174 height 31
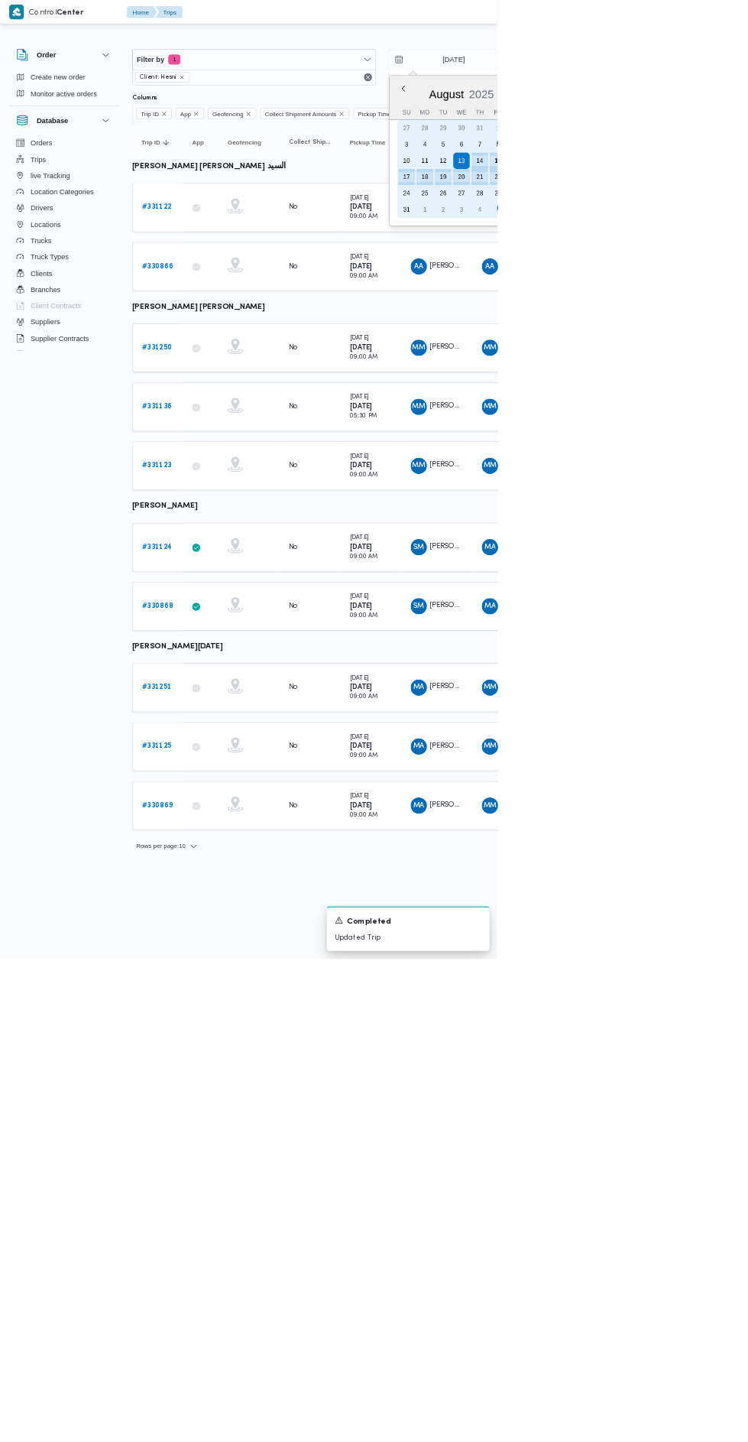
click at [739, 249] on div "15" at bounding box center [749, 241] width 24 height 24
type input "[DATE]"
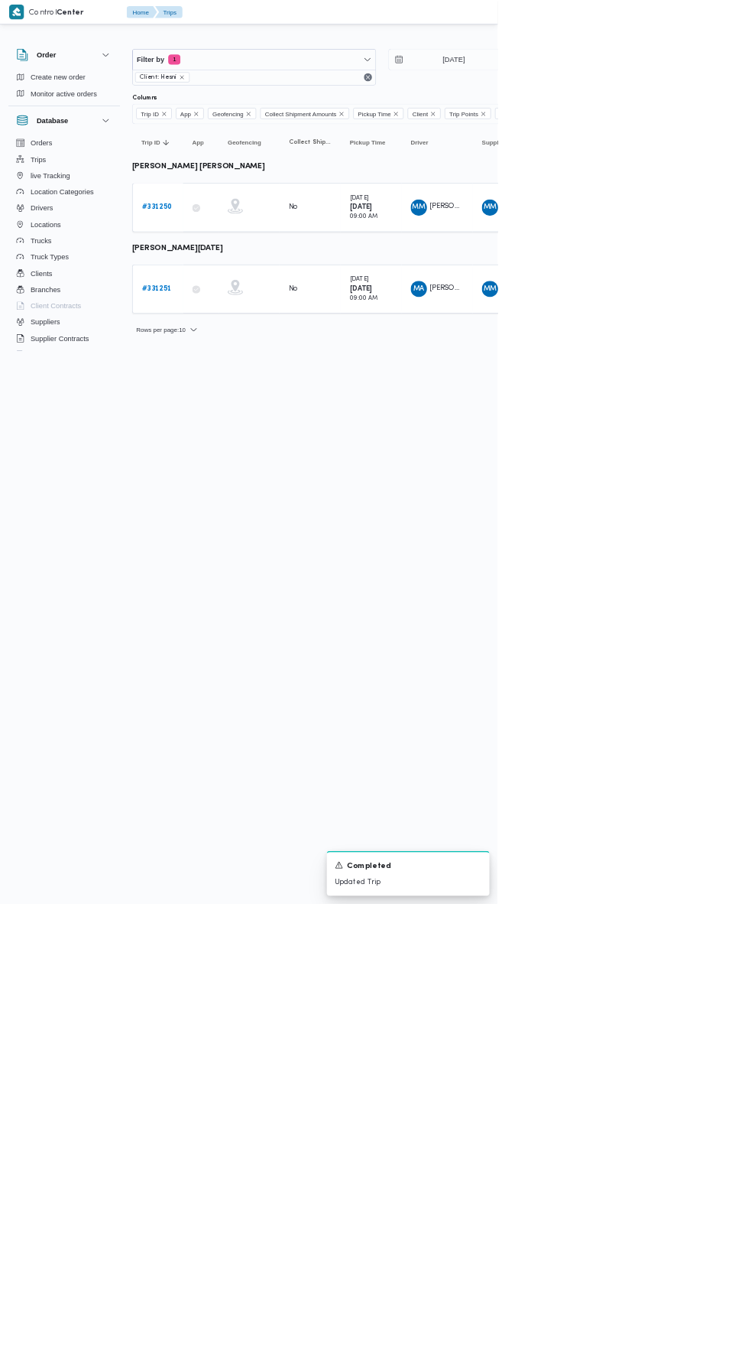
click at [235, 430] on b "# 331251" at bounding box center [235, 434] width 44 height 10
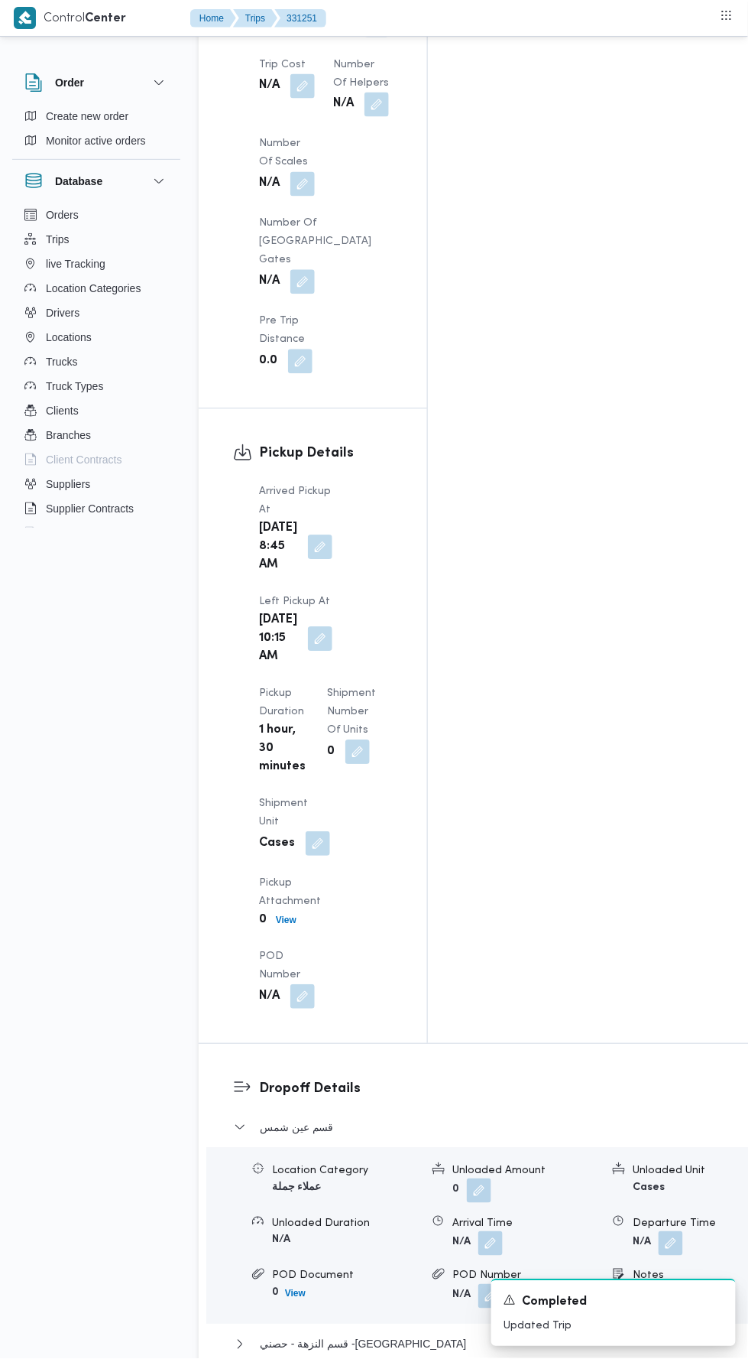
scroll to position [1639, 0]
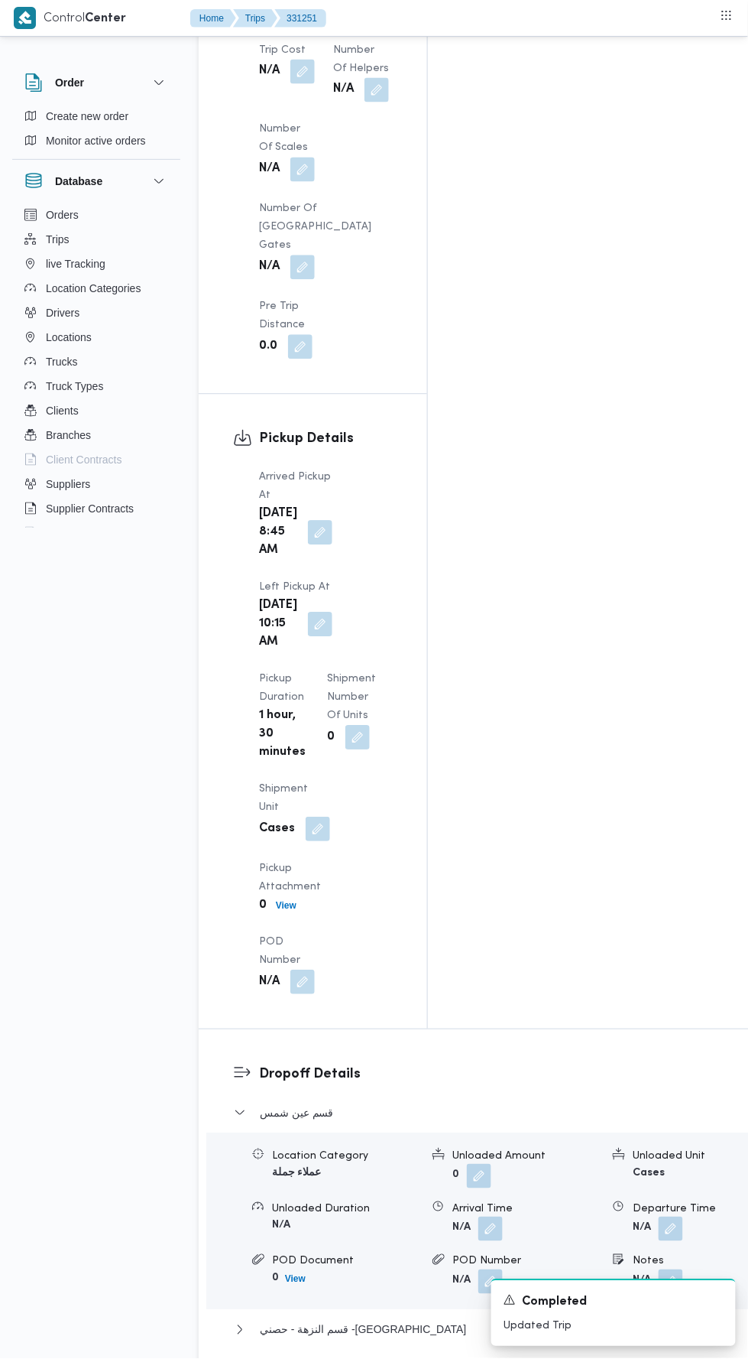
click at [308, 521] on button "button" at bounding box center [320, 533] width 24 height 24
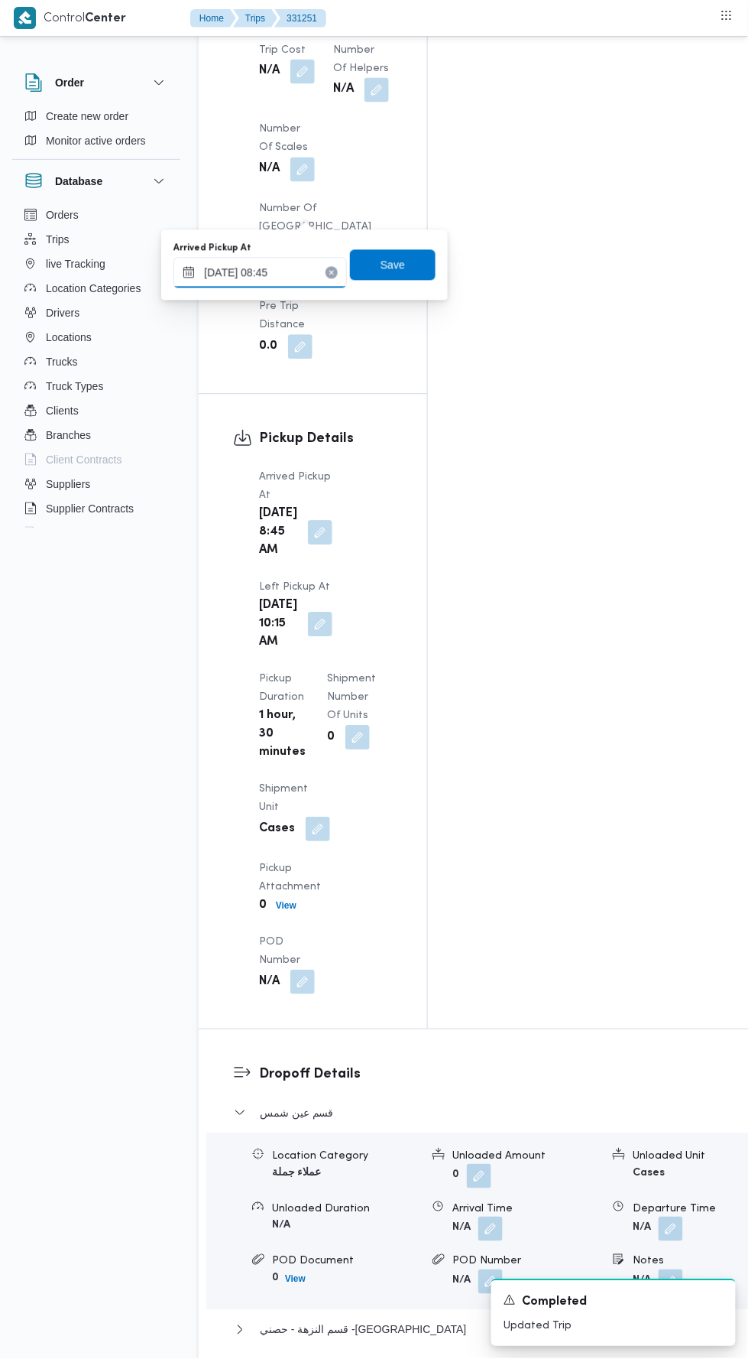
click at [318, 272] on input "[DATE] 08:45" at bounding box center [261, 273] width 174 height 31
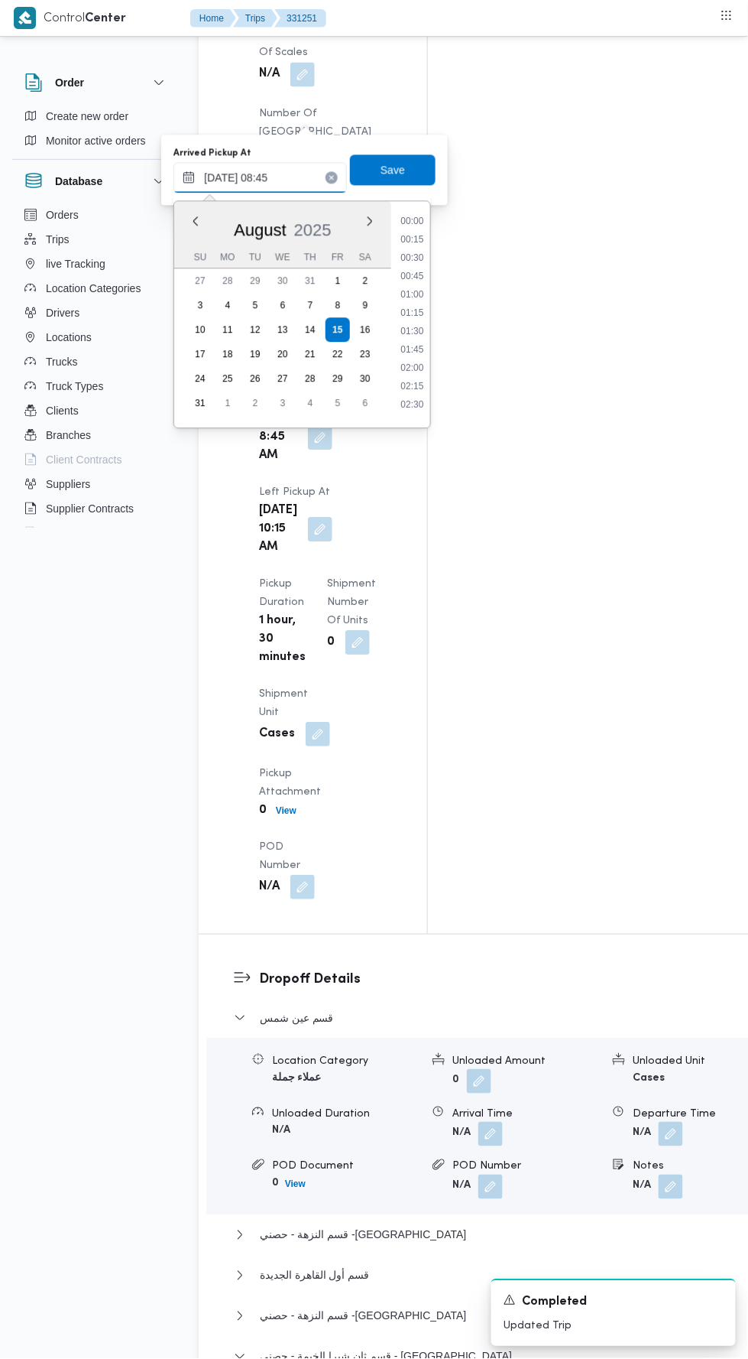
scroll to position [537, 0]
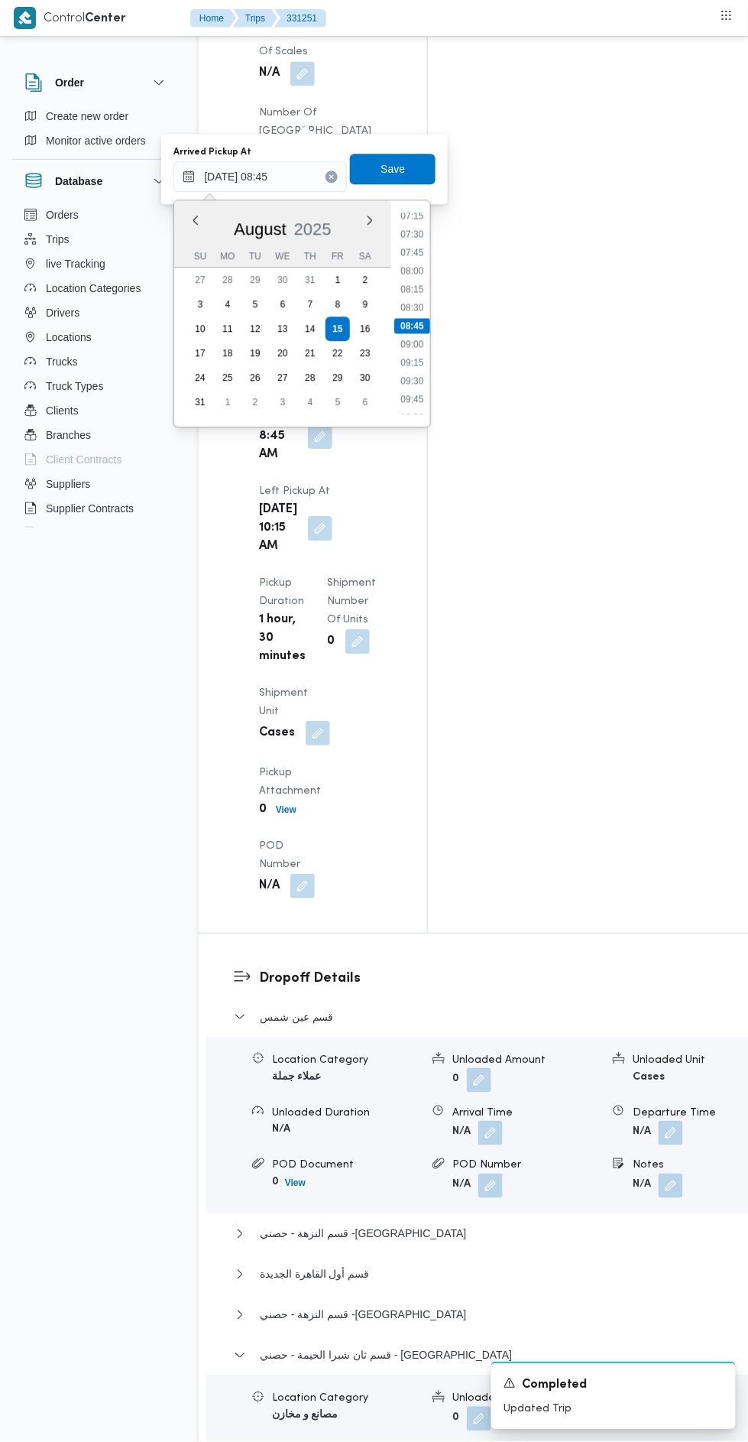
click at [419, 346] on li "09:00" at bounding box center [412, 343] width 35 height 15
type input "[DATE] 09:00"
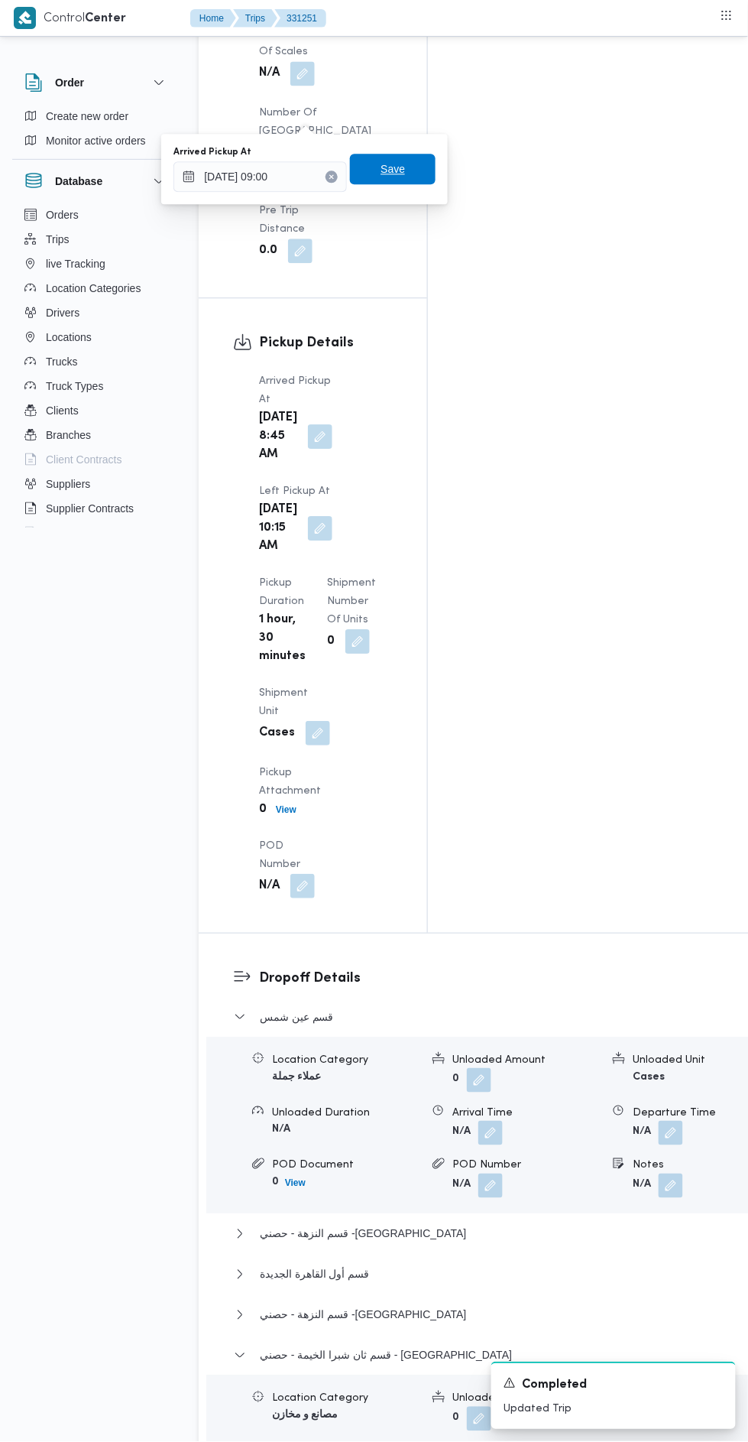
click at [422, 173] on span "Save" at bounding box center [393, 169] width 86 height 31
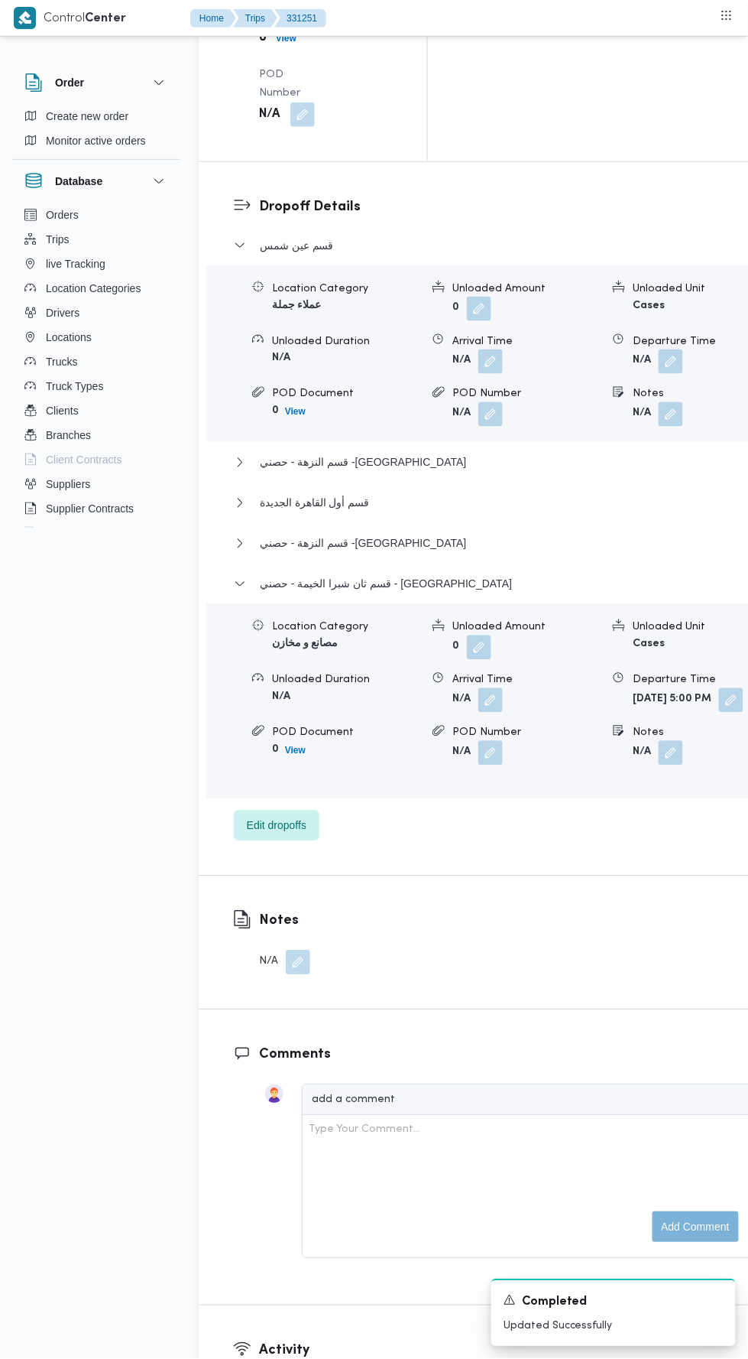
scroll to position [2495, 0]
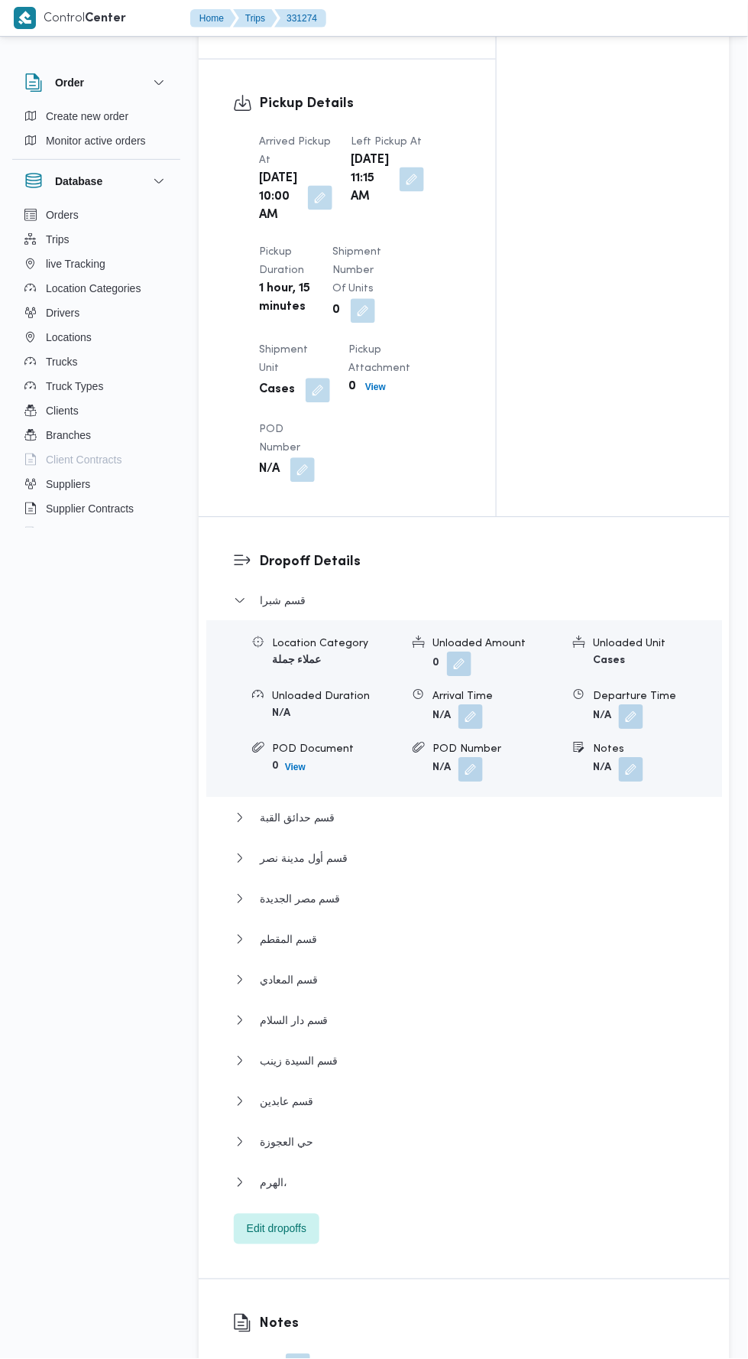
scroll to position [1616, 0]
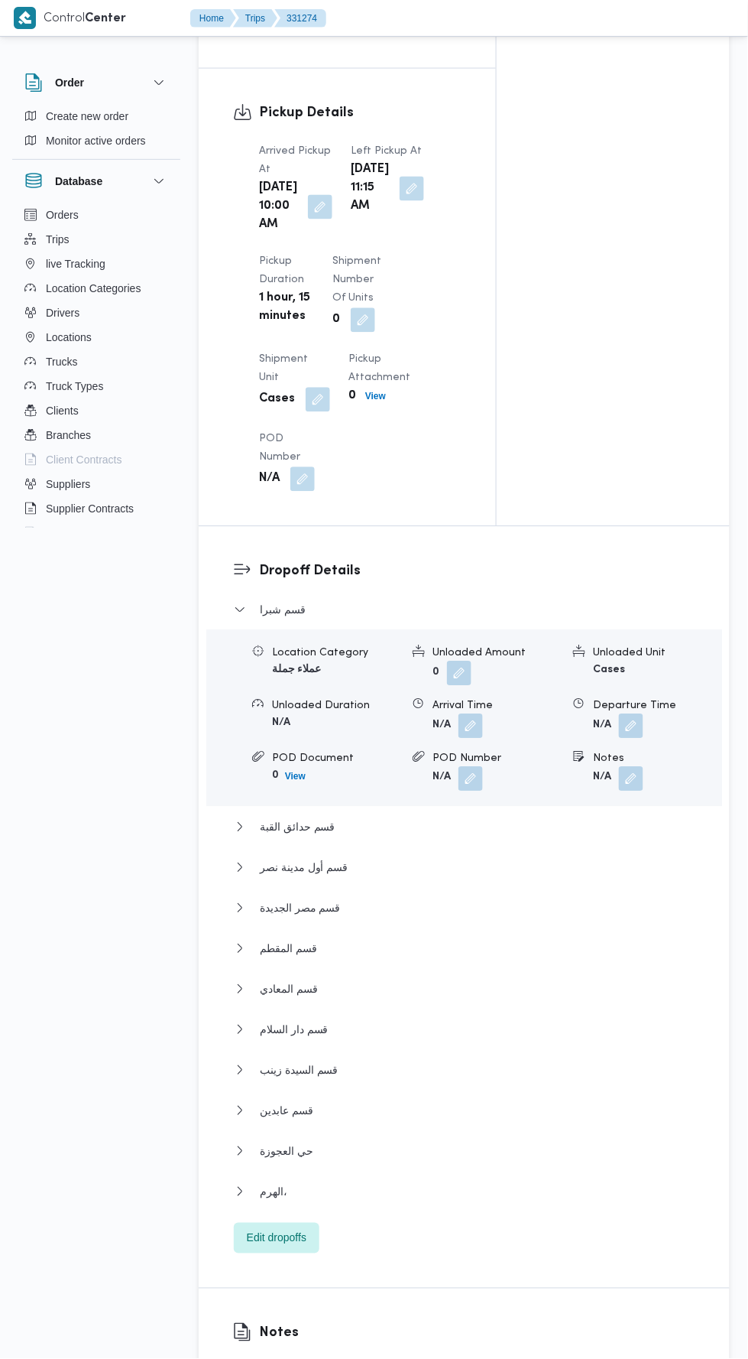
click at [400, 181] on button "button" at bounding box center [412, 189] width 24 height 24
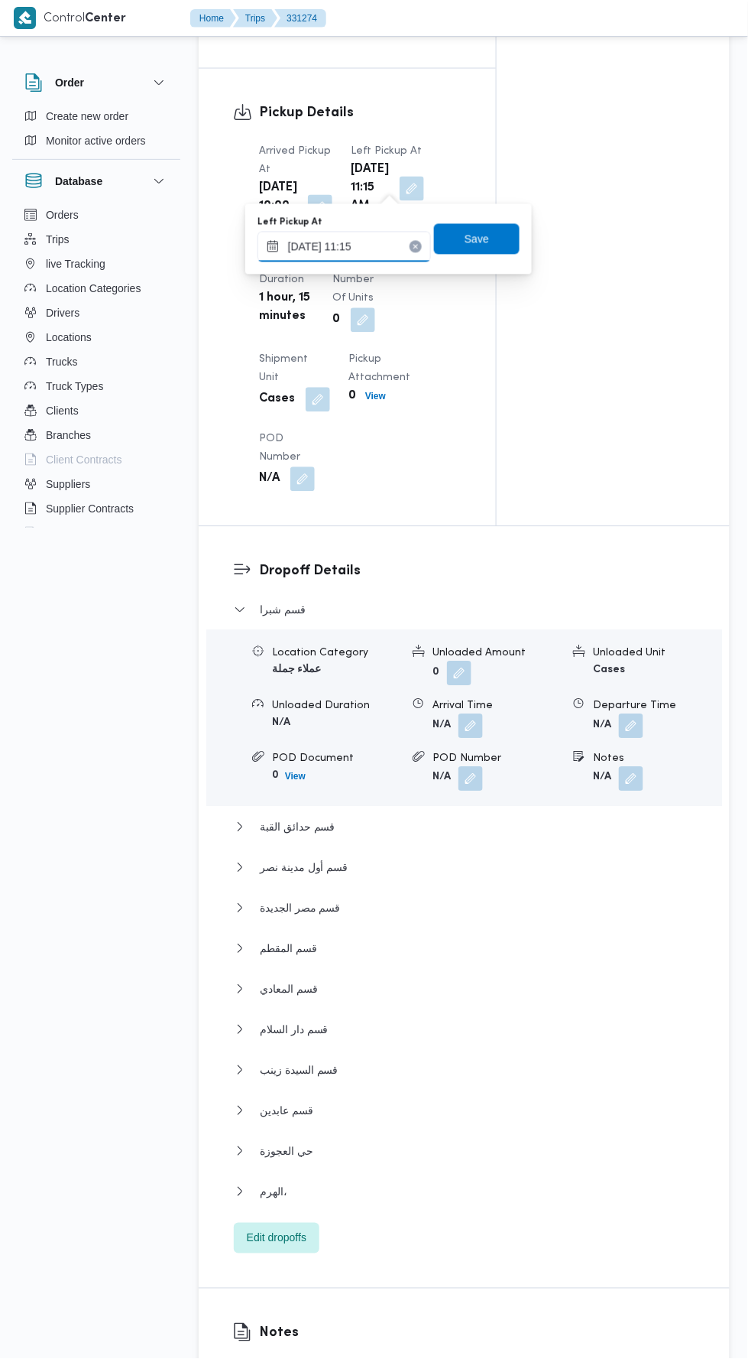
click at [385, 240] on input "15/08/2025 11:15" at bounding box center [345, 247] width 174 height 31
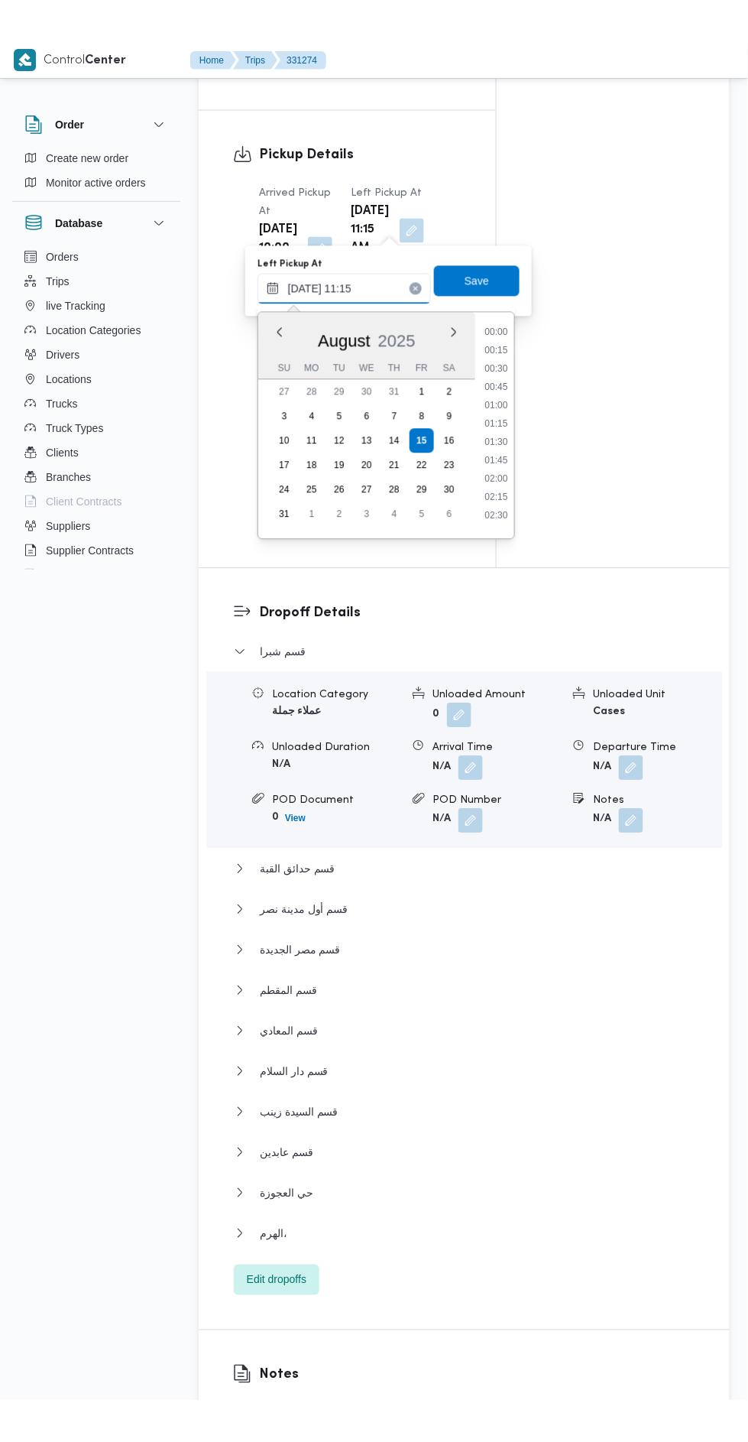
scroll to position [720, 0]
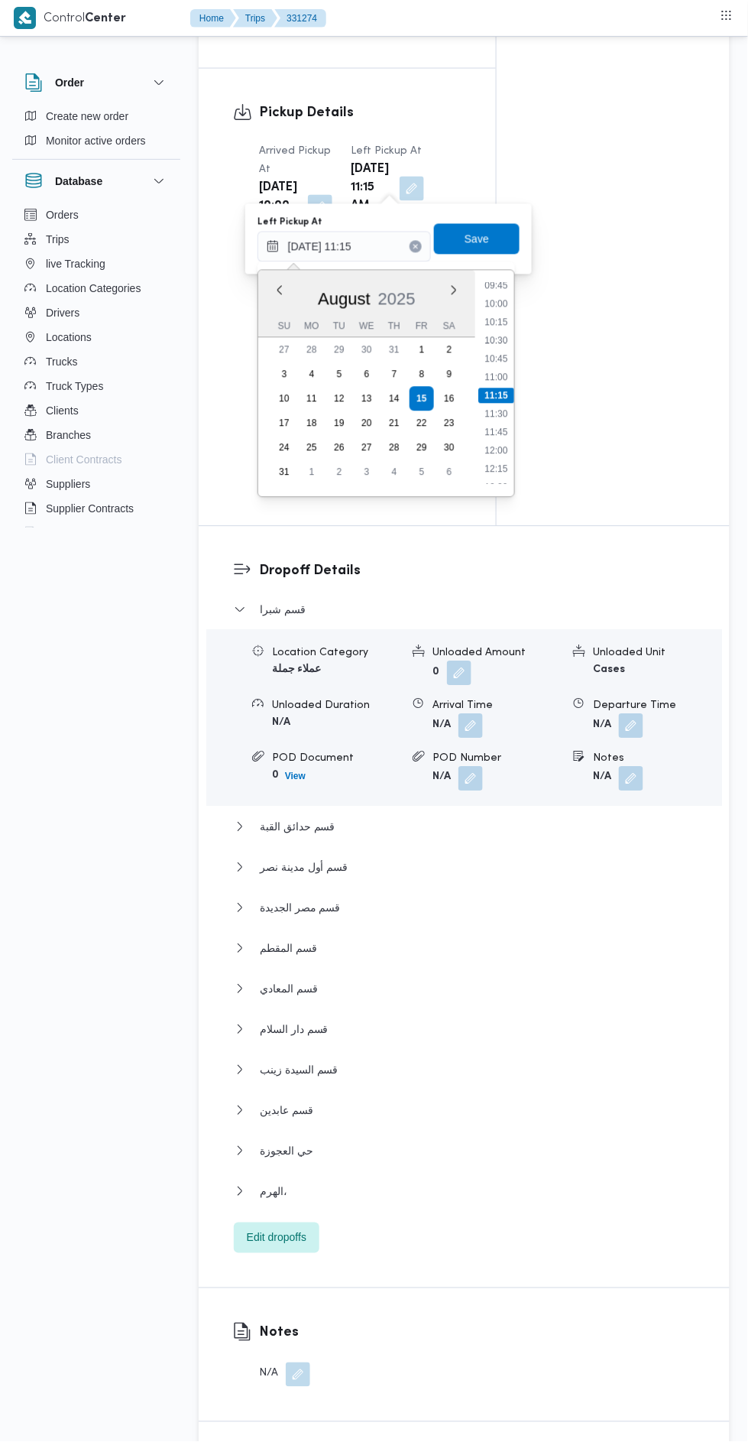
click at [498, 431] on li "11:45" at bounding box center [496, 432] width 35 height 15
type input "15/08/2025 11:45"
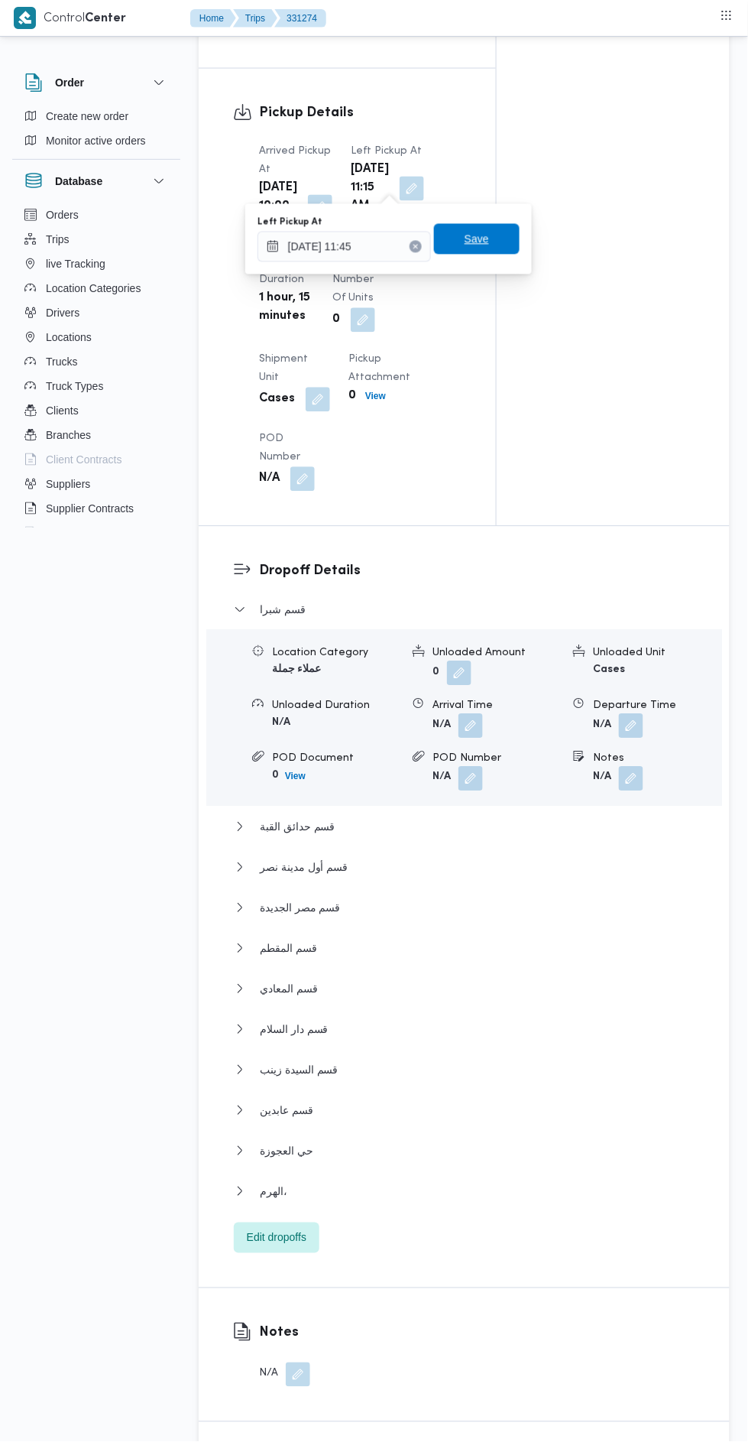
click at [505, 233] on span "Save" at bounding box center [477, 239] width 86 height 31
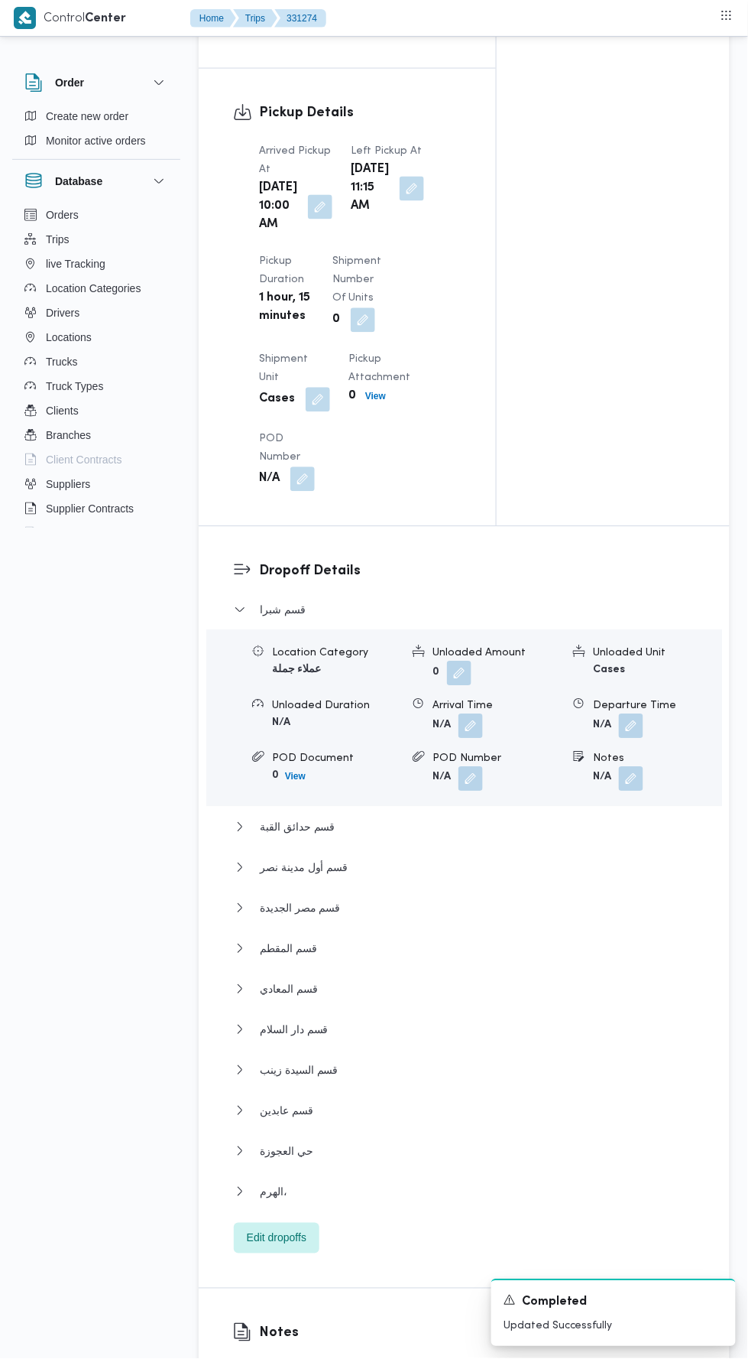
click at [312, 195] on button "button" at bounding box center [320, 207] width 24 height 24
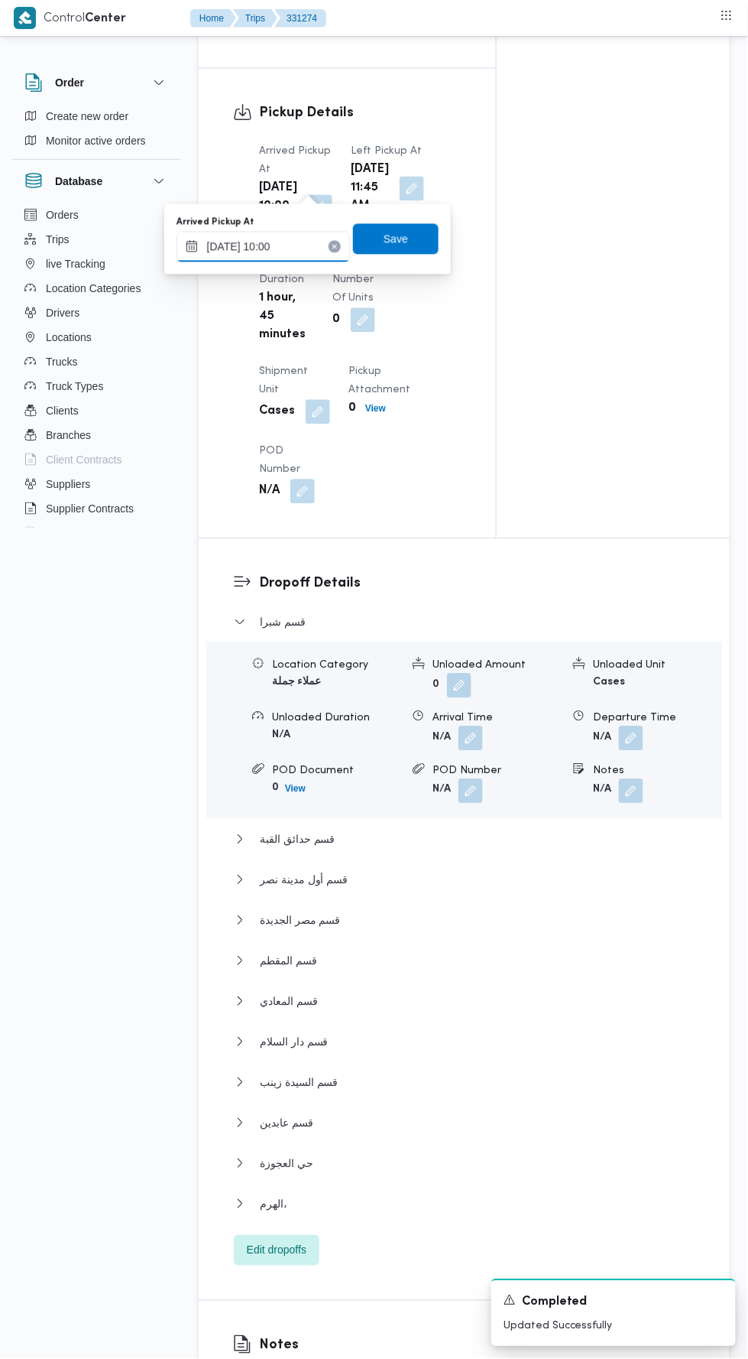
click at [310, 245] on input "15/08/2025 10:00" at bounding box center [264, 247] width 174 height 31
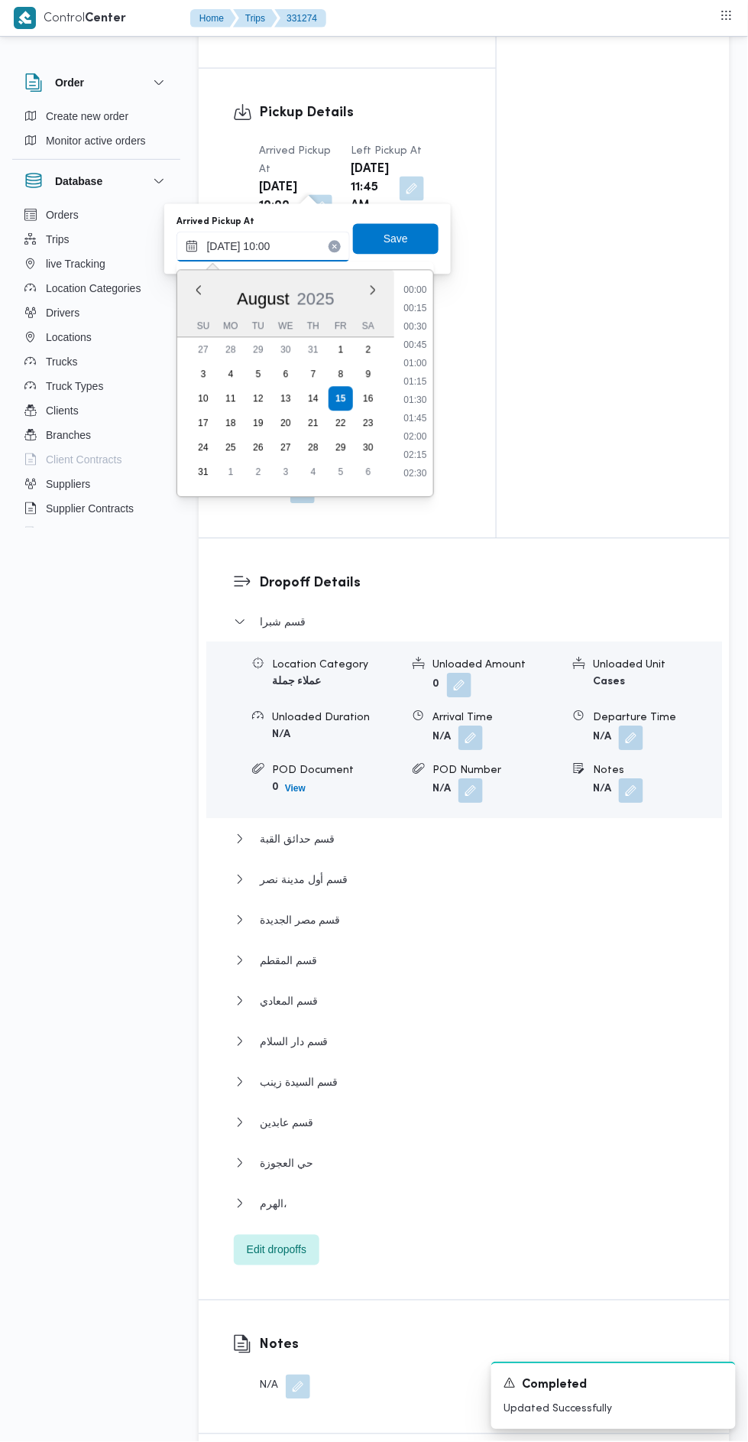
scroll to position [628, 0]
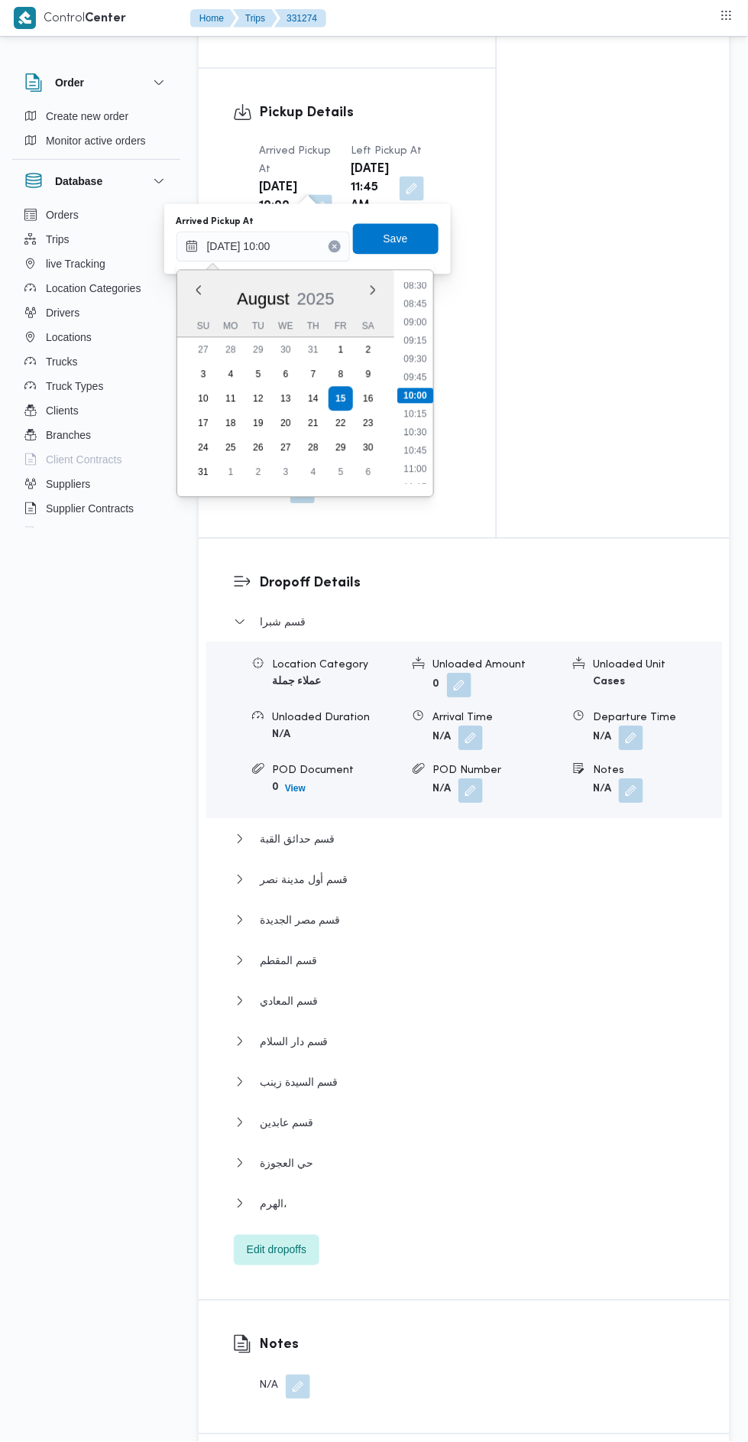
click at [427, 431] on li "10:30" at bounding box center [415, 432] width 35 height 15
type input "15/08/2025 10:30"
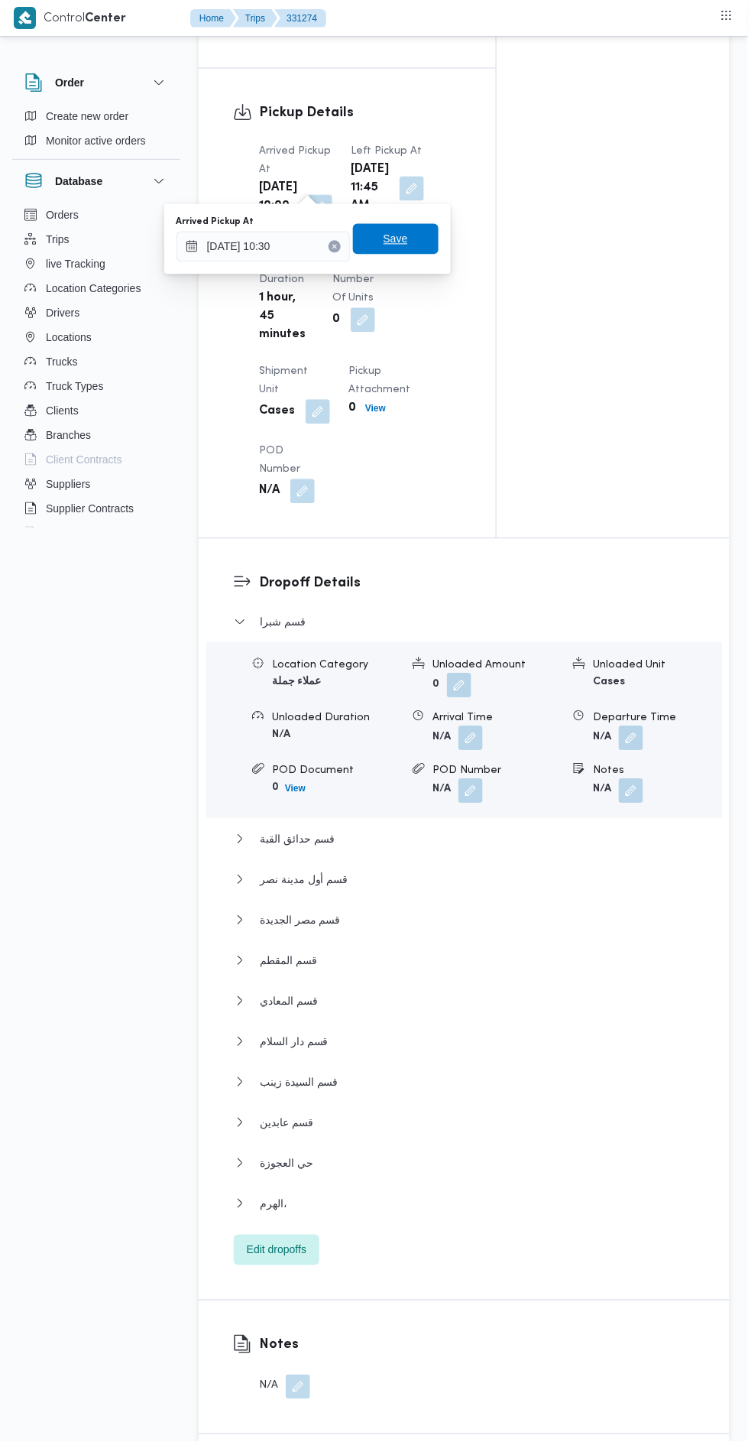
click at [417, 229] on span "Save" at bounding box center [396, 239] width 86 height 31
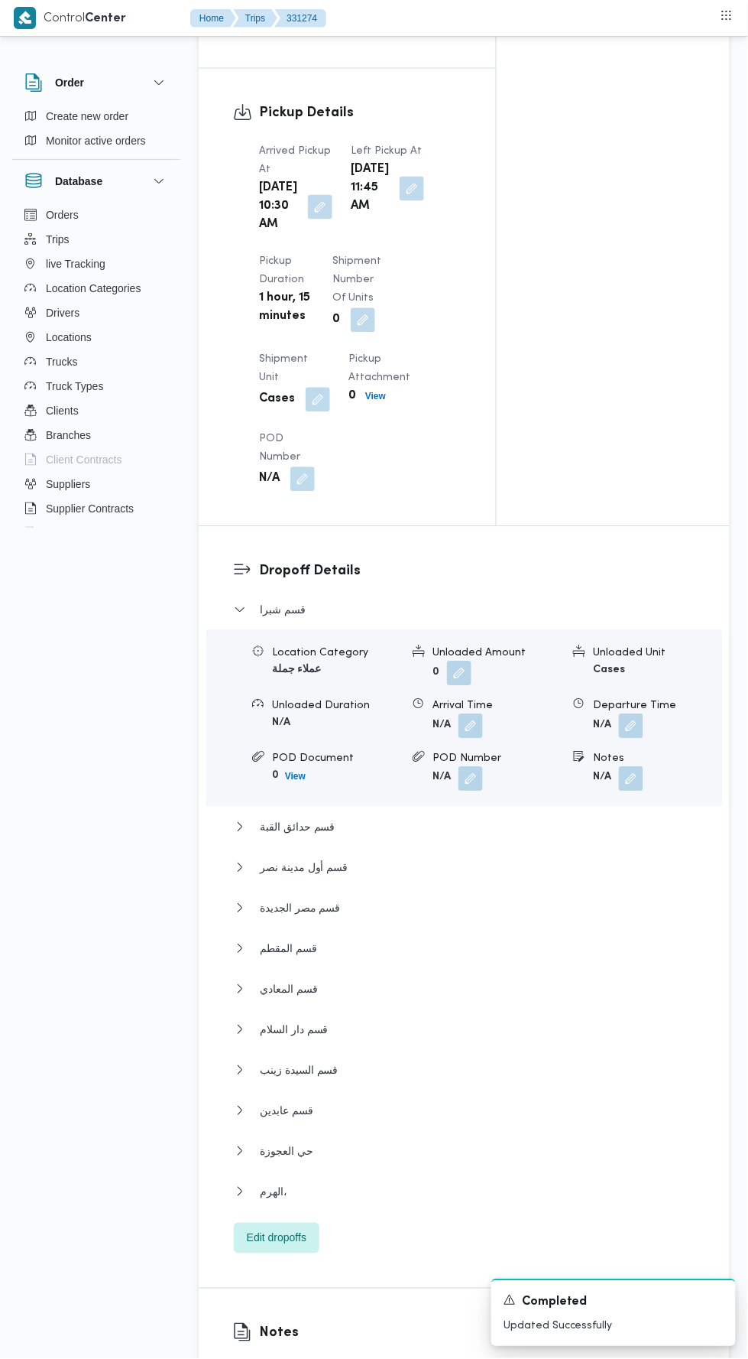
click at [308, 195] on button "button" at bounding box center [320, 207] width 24 height 24
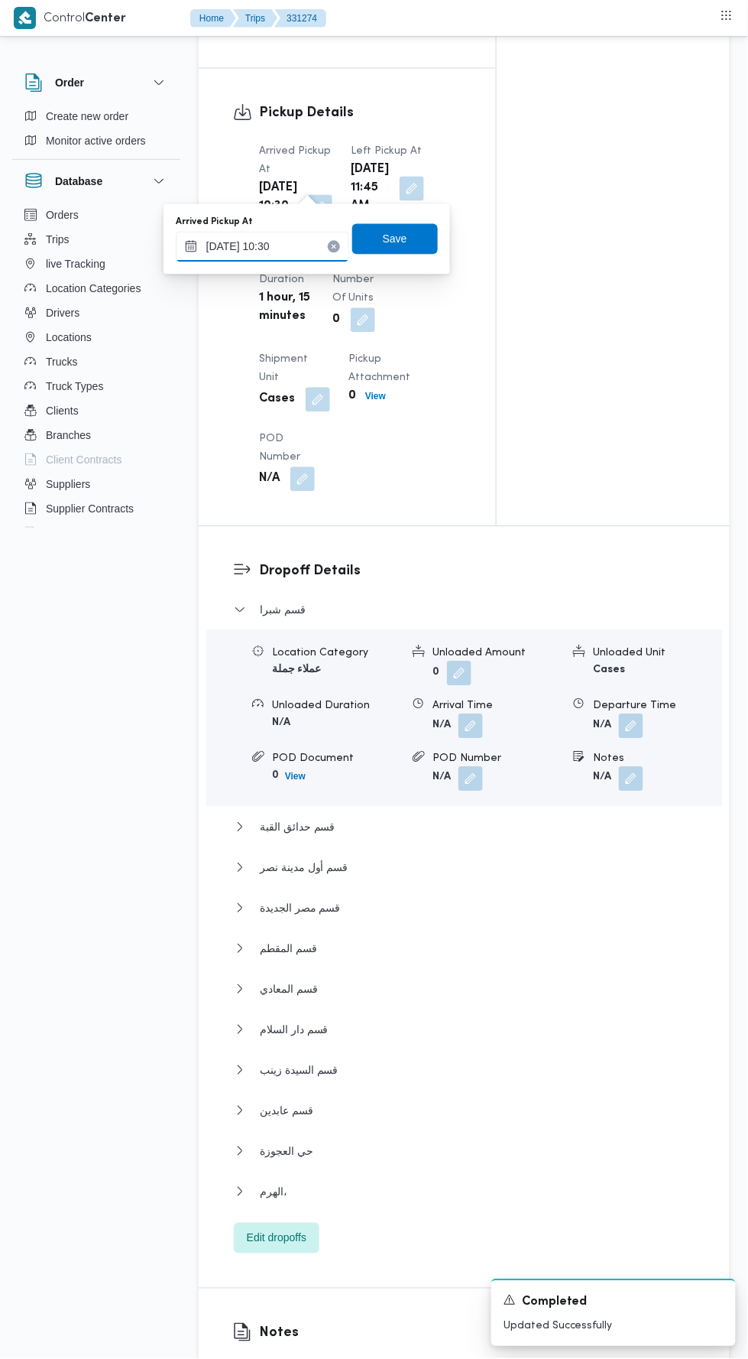
click at [289, 245] on input "15/08/2025 10:30" at bounding box center [263, 247] width 174 height 31
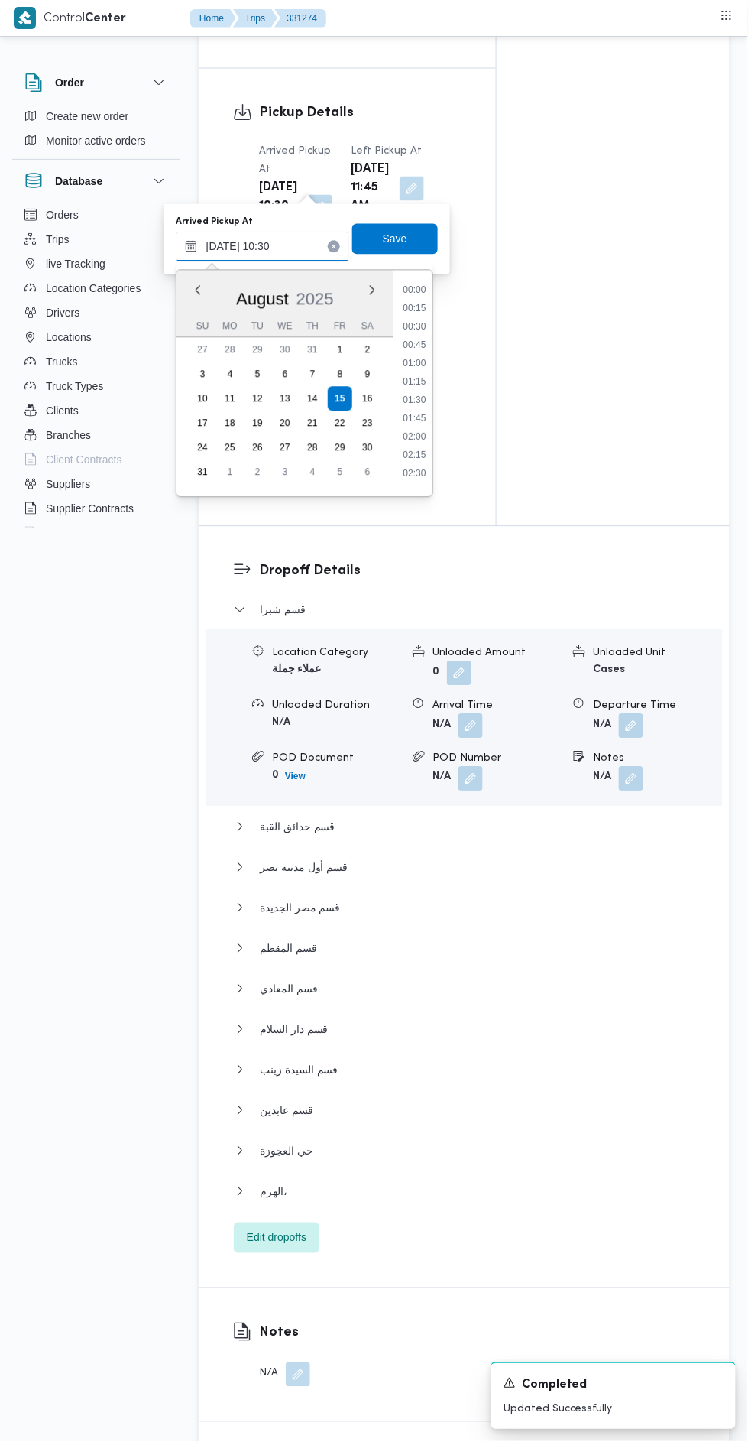
scroll to position [665, 0]
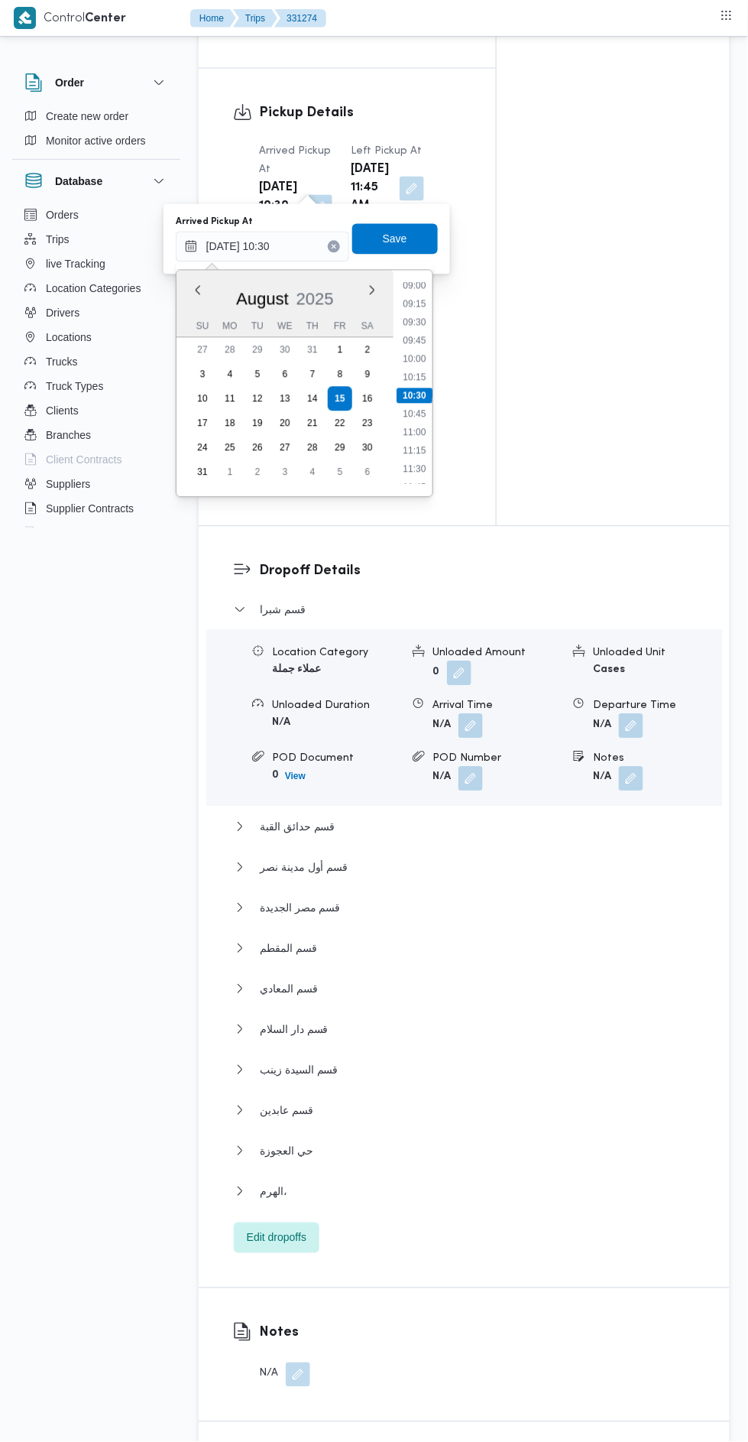
click at [424, 427] on li "11:00" at bounding box center [414, 432] width 35 height 15
type input "15/08/2025 10:30"
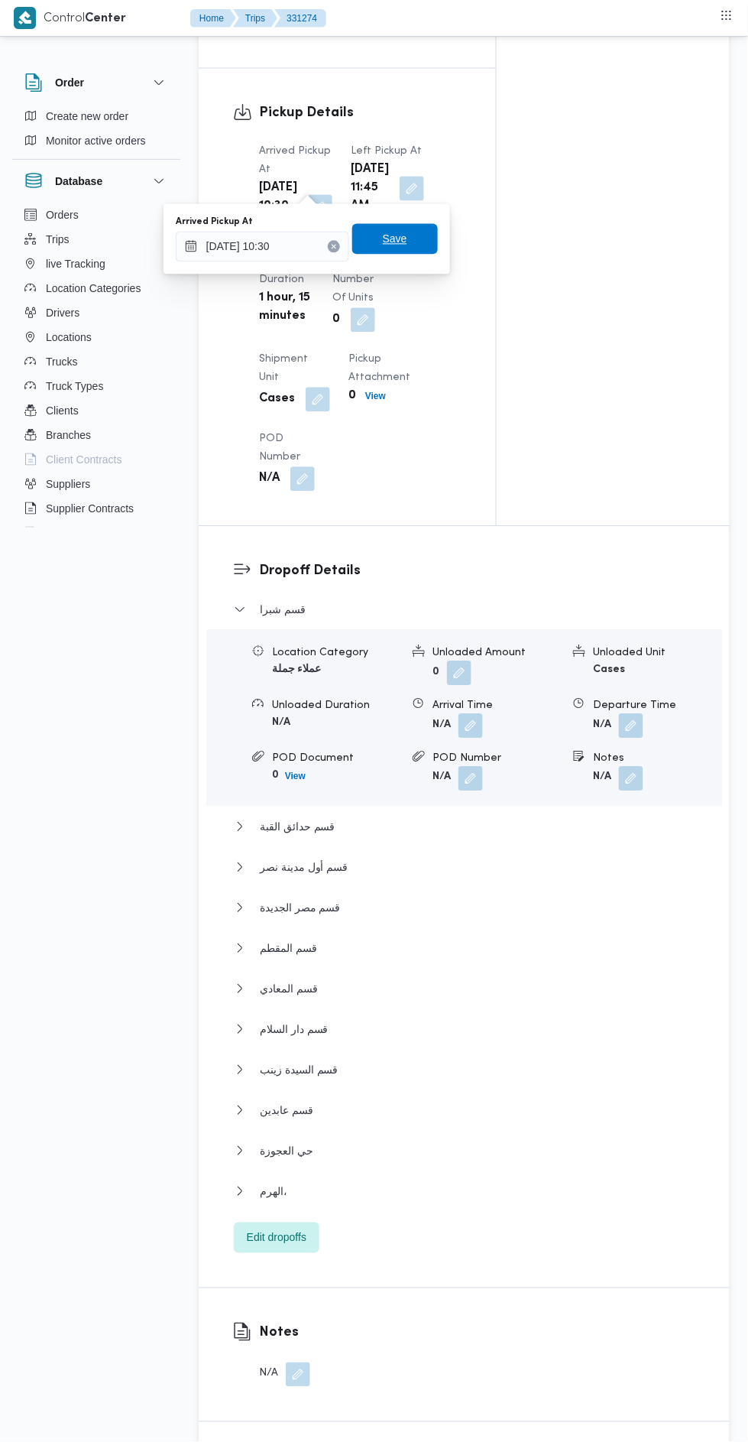
click at [417, 239] on span "Save" at bounding box center [395, 239] width 86 height 31
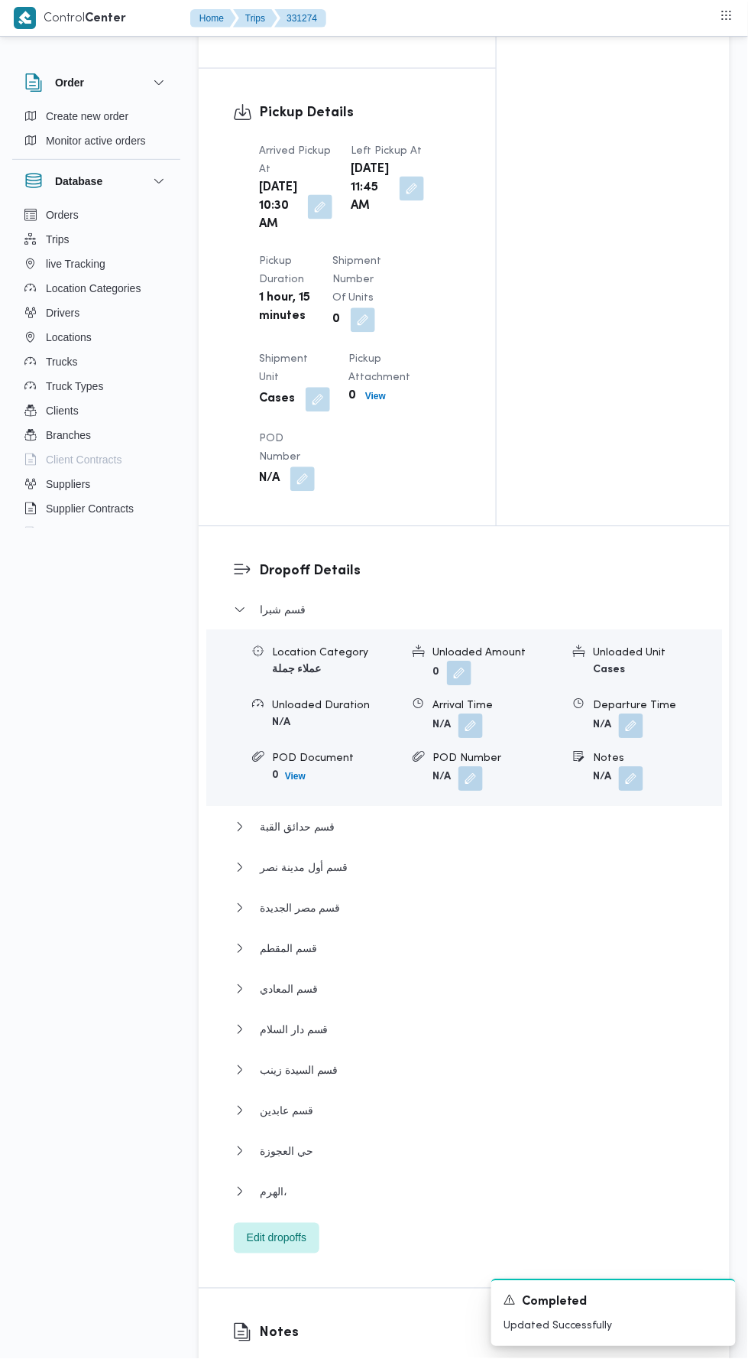
click at [400, 185] on button "button" at bounding box center [412, 189] width 24 height 24
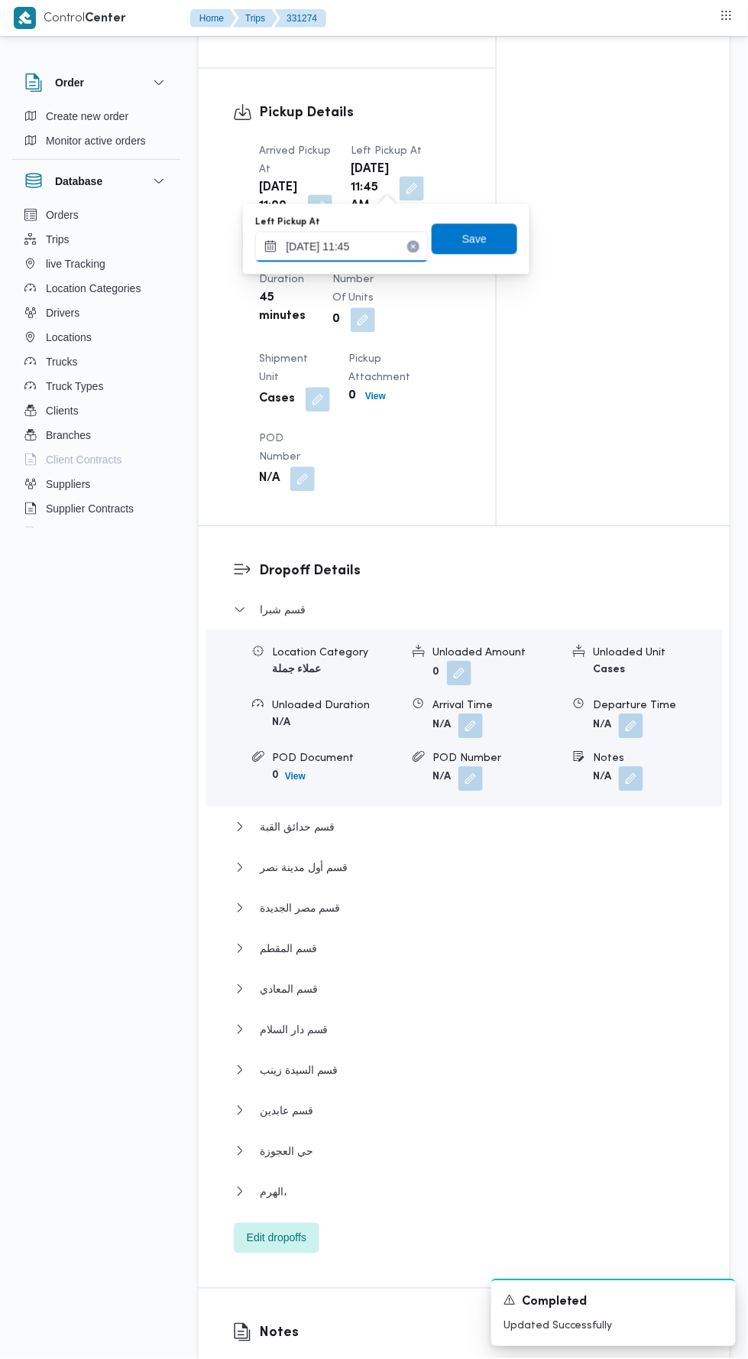
click at [377, 245] on input "15/08/2025 11:45" at bounding box center [342, 247] width 174 height 31
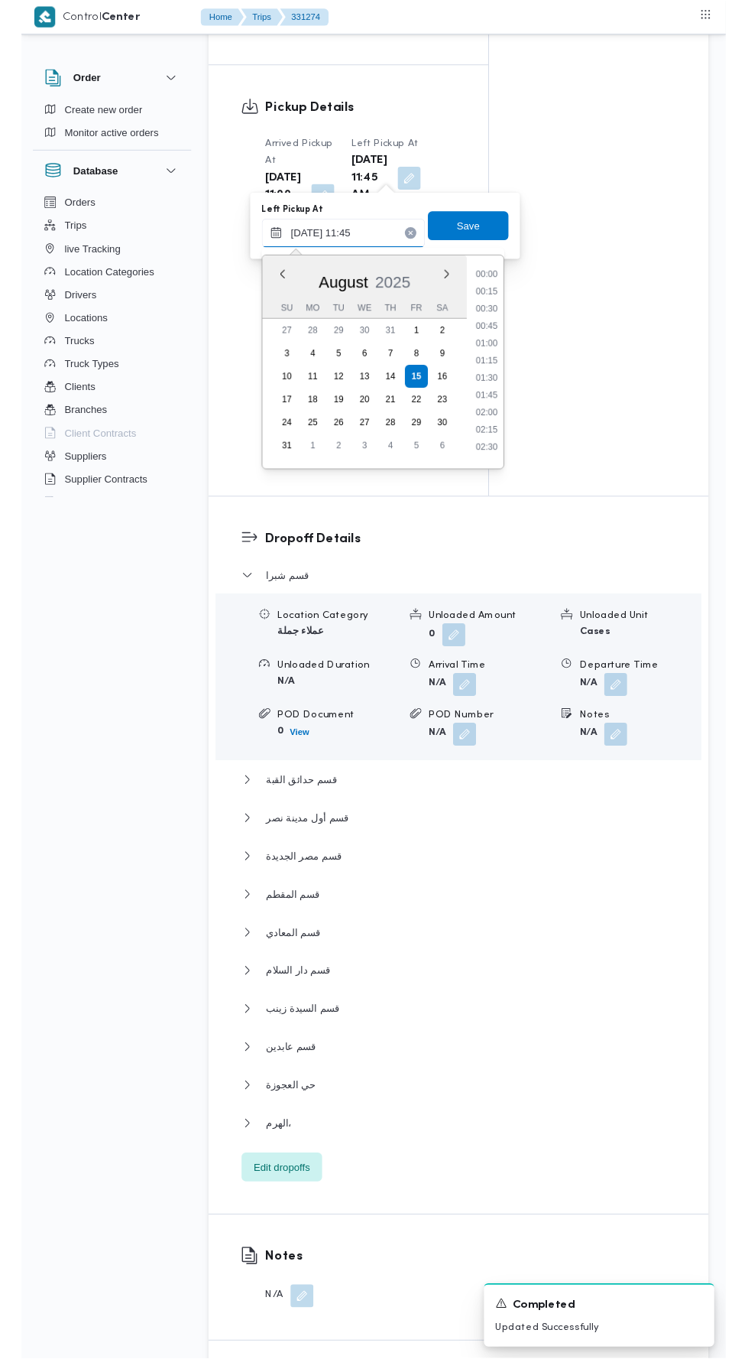
scroll to position [757, 0]
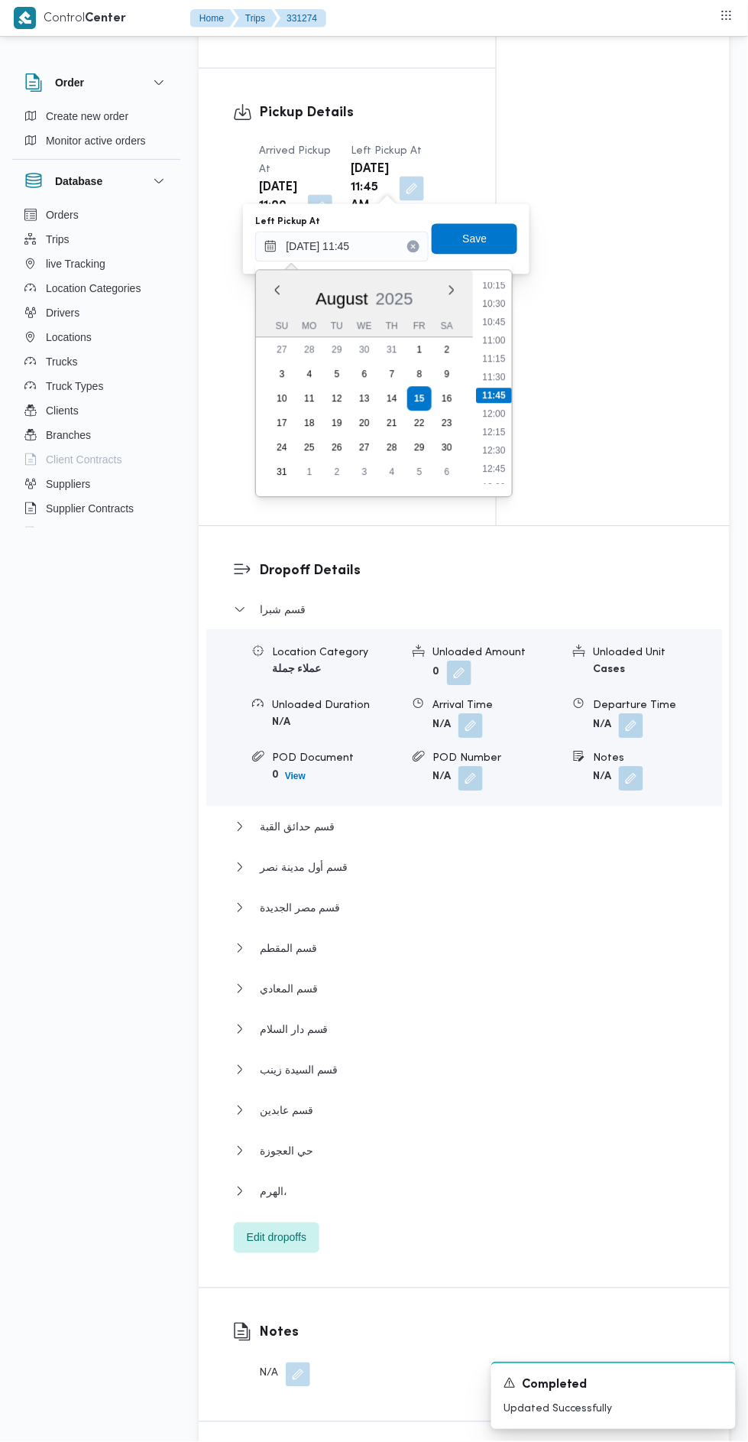
click at [495, 375] on li "11:30" at bounding box center [494, 377] width 35 height 15
type input "15/08/2025 11:45"
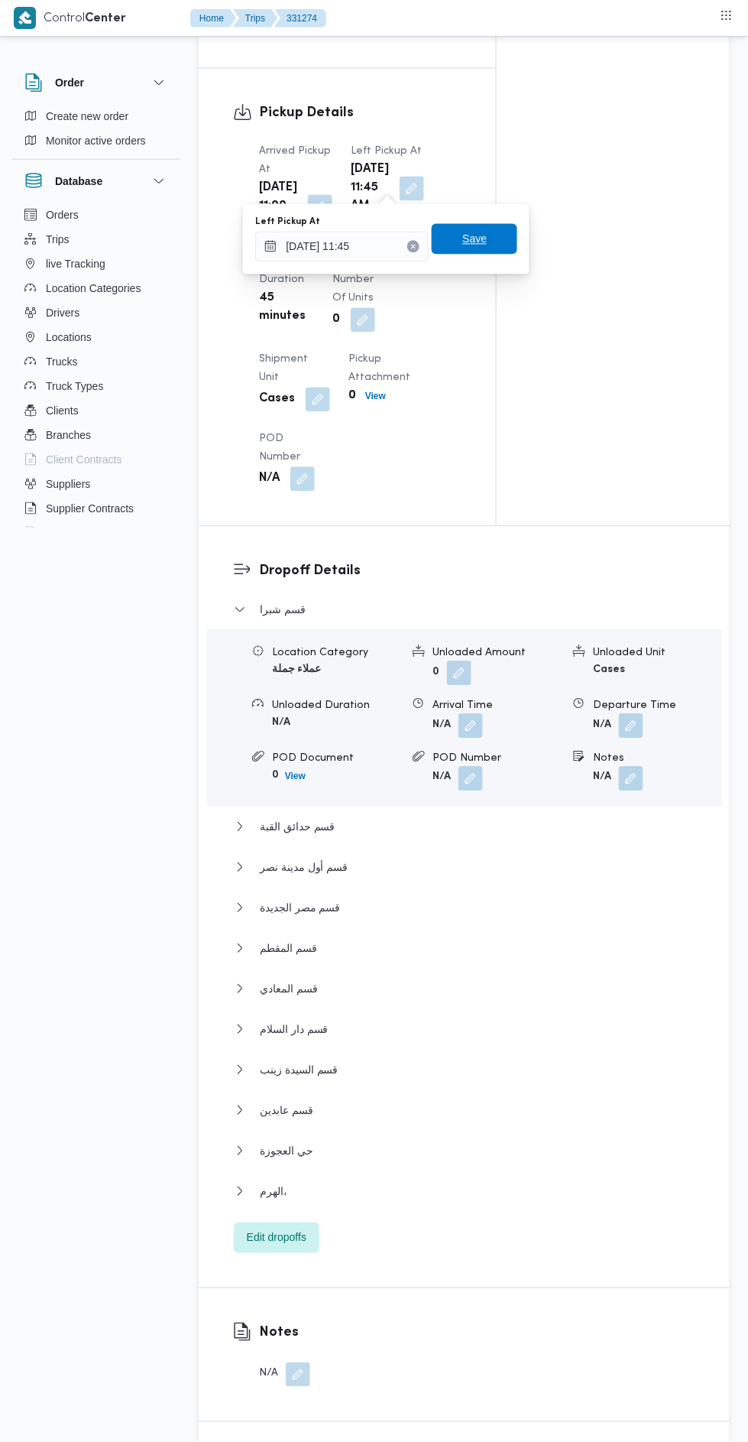
click at [492, 226] on span "Save" at bounding box center [475, 239] width 86 height 31
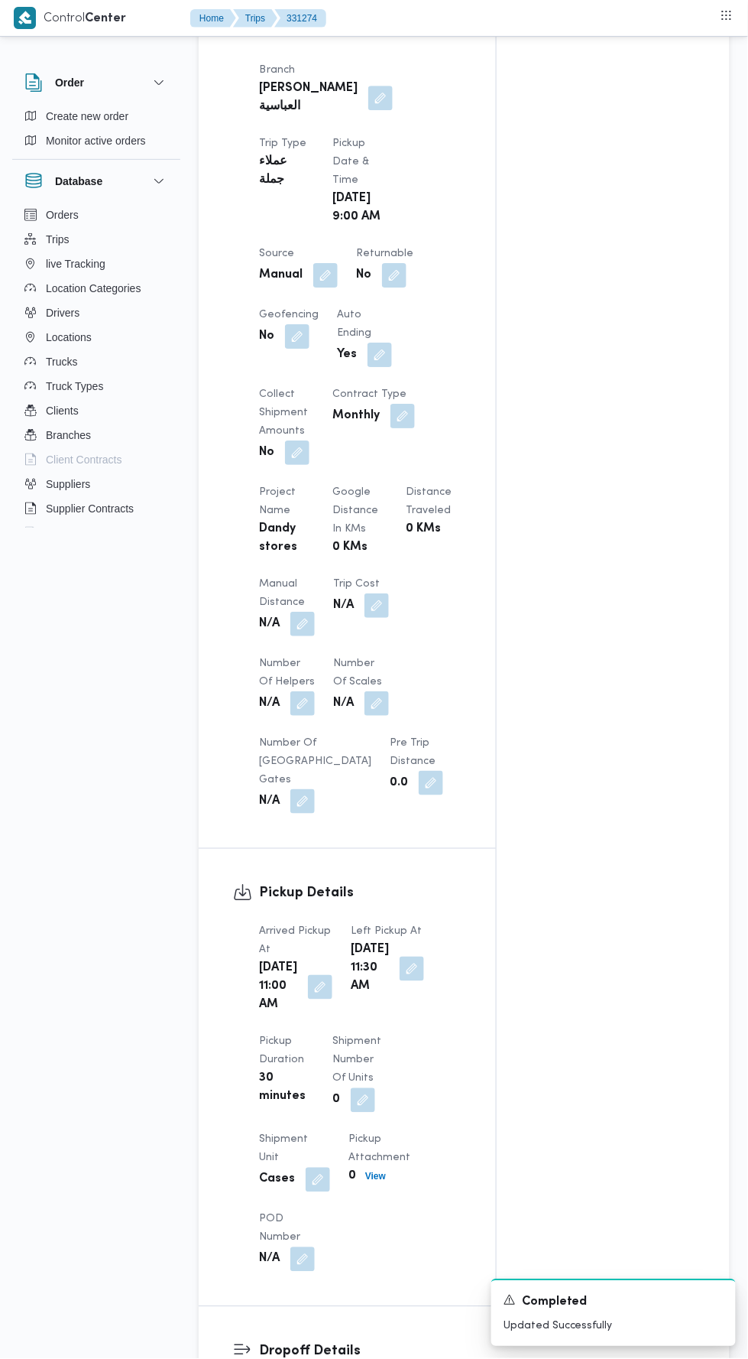
scroll to position [852, 0]
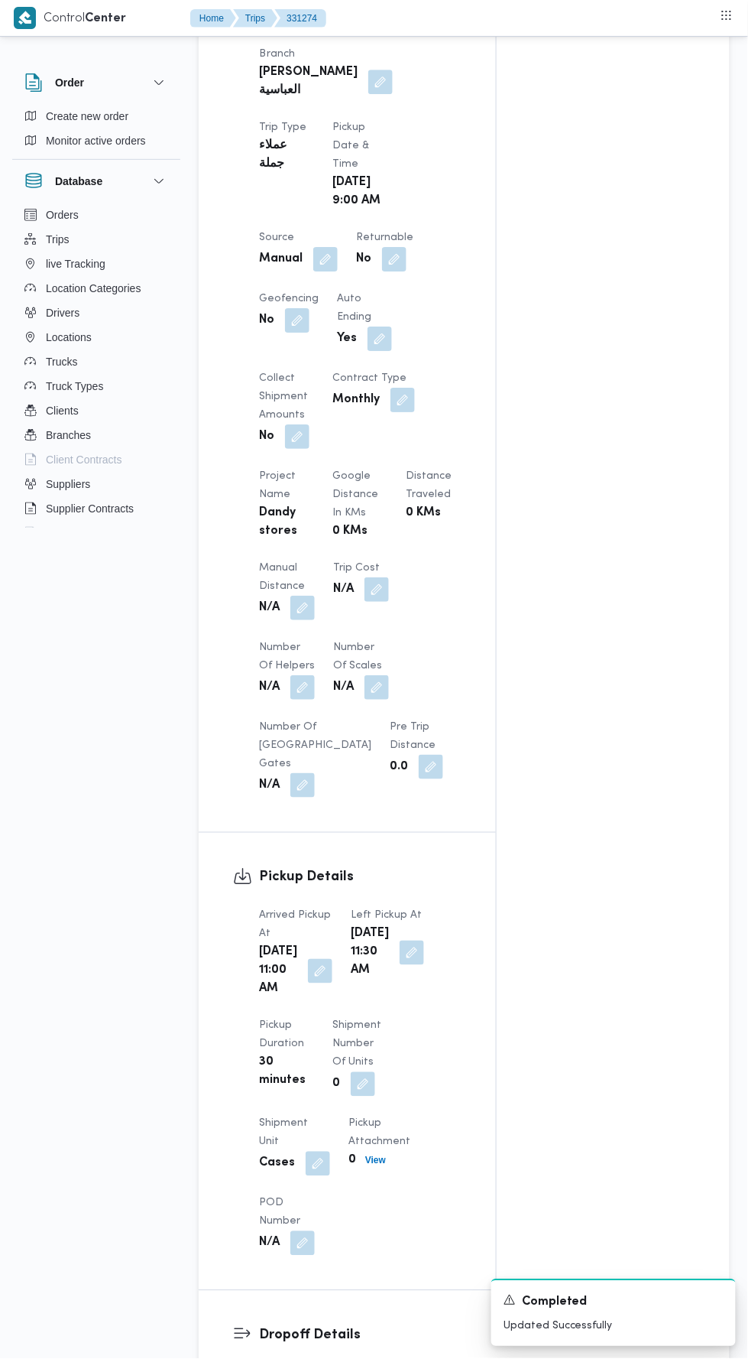
click at [308, 596] on button "button" at bounding box center [303, 608] width 24 height 24
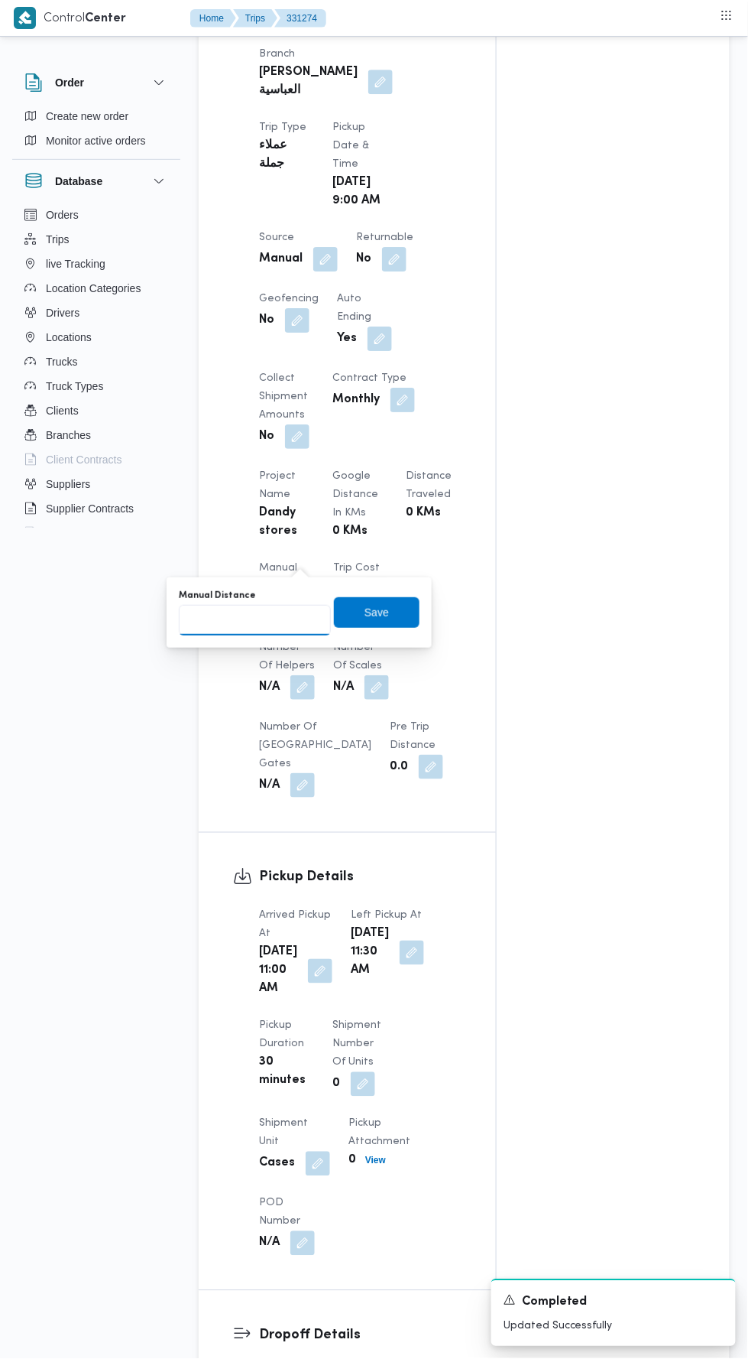
click at [307, 612] on input "Manual Distance" at bounding box center [255, 620] width 152 height 31
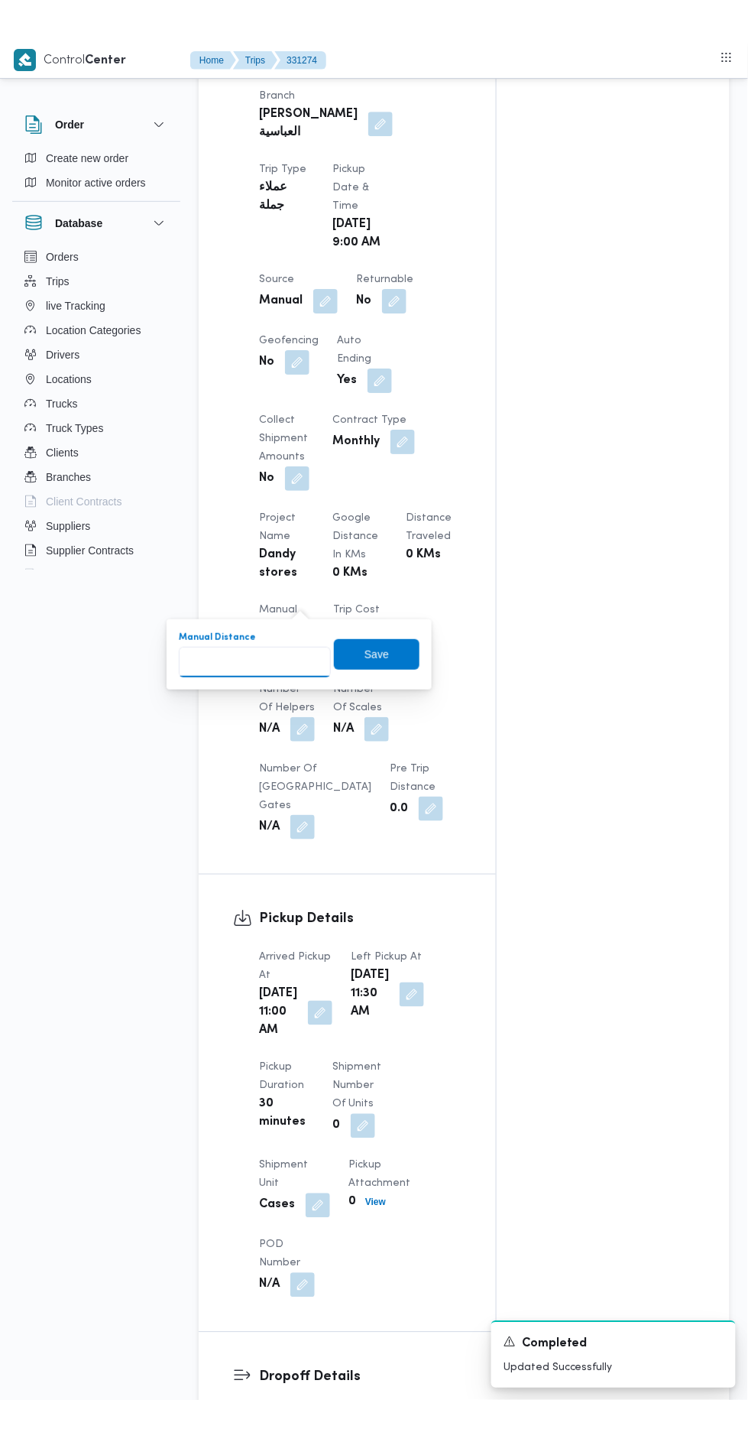
scroll to position [909, 0]
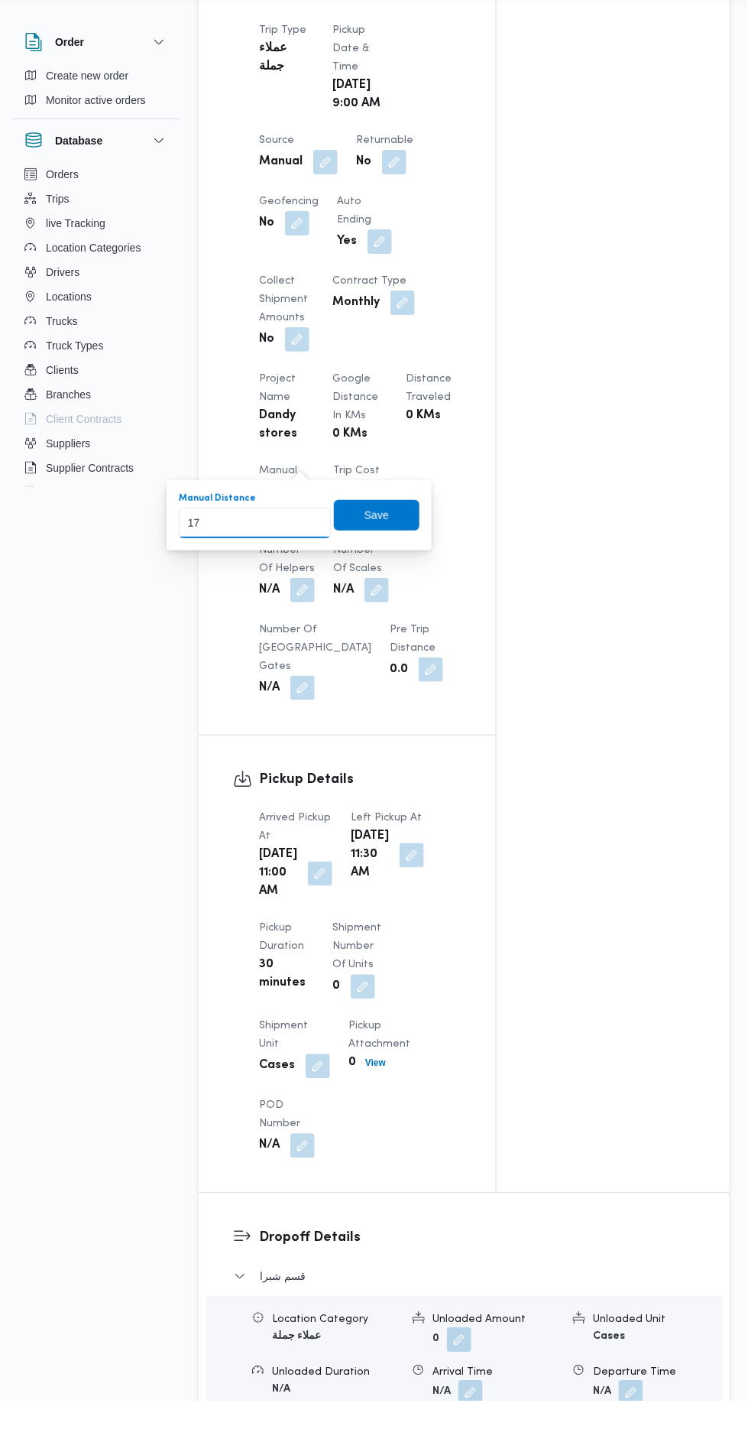
type input "170"
click at [372, 544] on span "Save" at bounding box center [377, 556] width 86 height 31
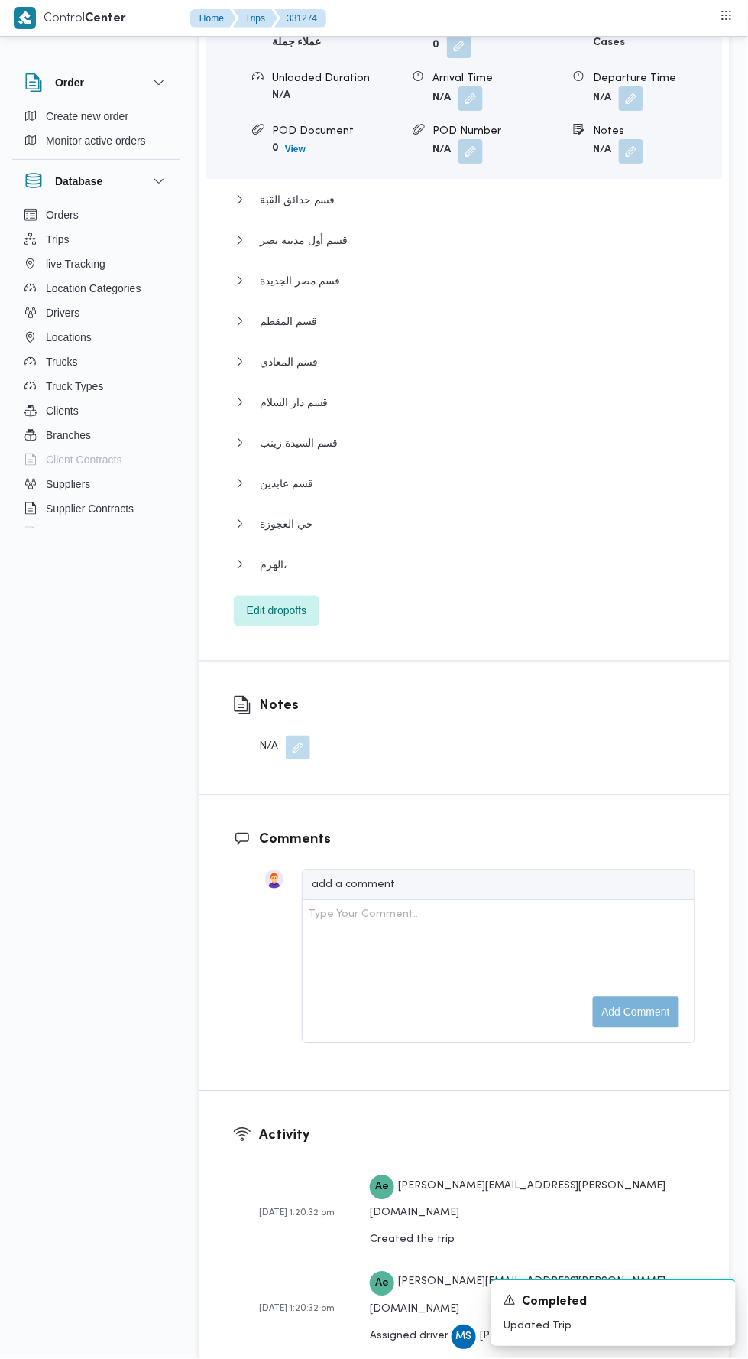
scroll to position [2242, 0]
click at [558, 529] on button "حي العجوزة" at bounding box center [465, 526] width 462 height 18
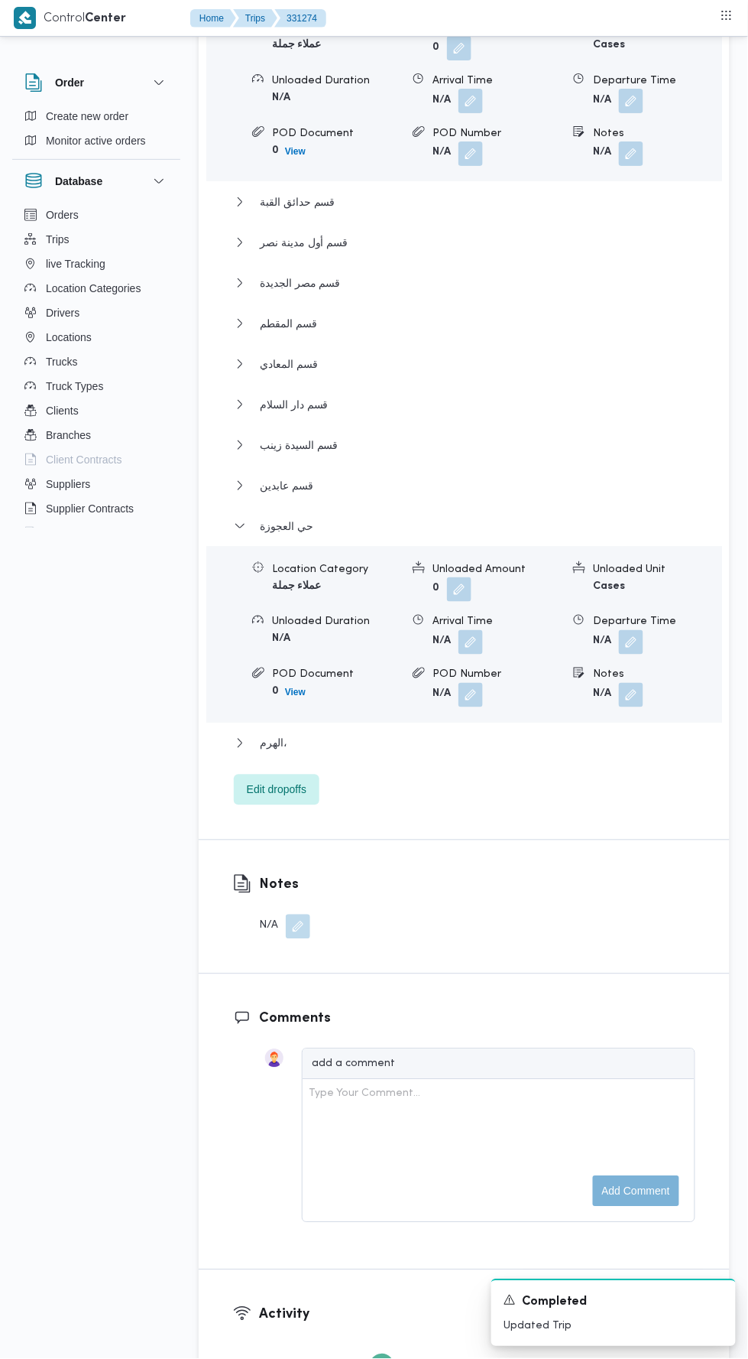
click at [474, 768] on div "قسم شبرا Location Category عملاء جملة Unloaded Amount 0 Unloaded Unit Cases Unl…" at bounding box center [465, 391] width 462 height 830
click at [484, 747] on button "الهرم،" at bounding box center [465, 743] width 462 height 18
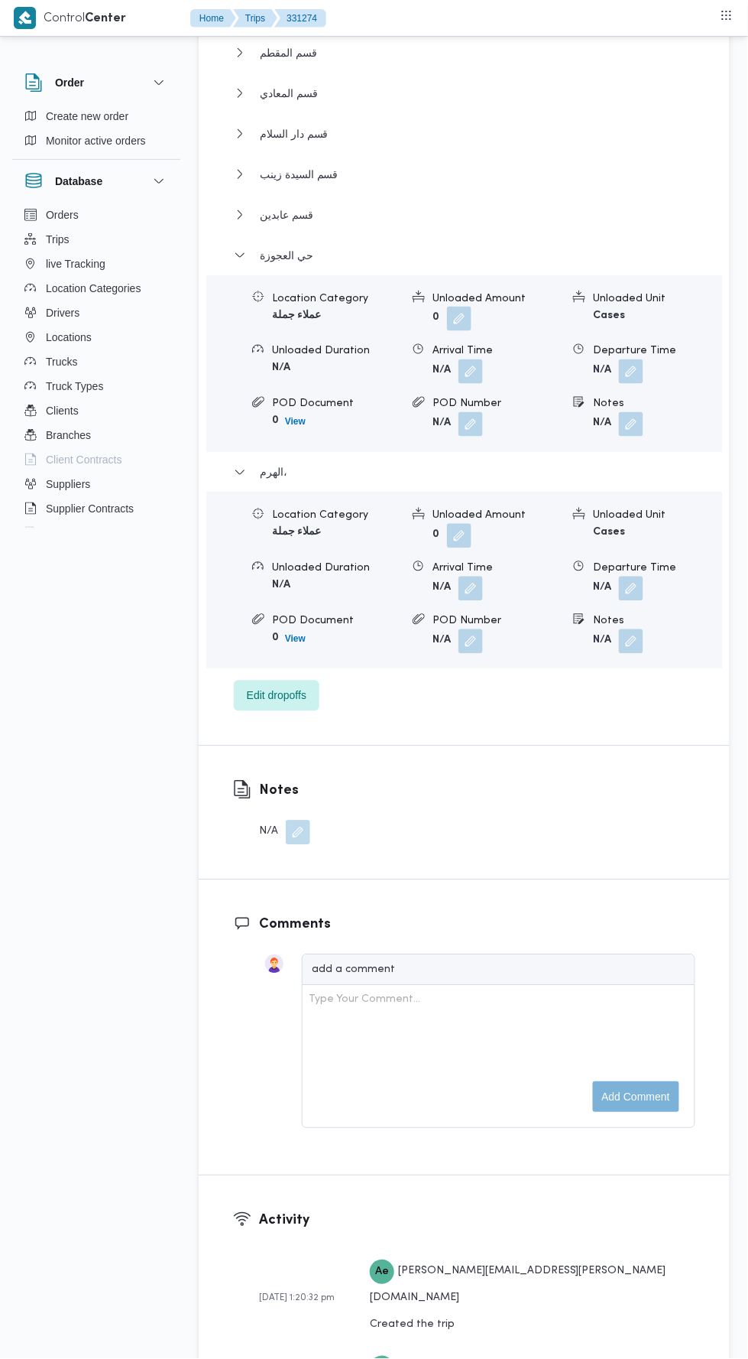
scroll to position [2798, 0]
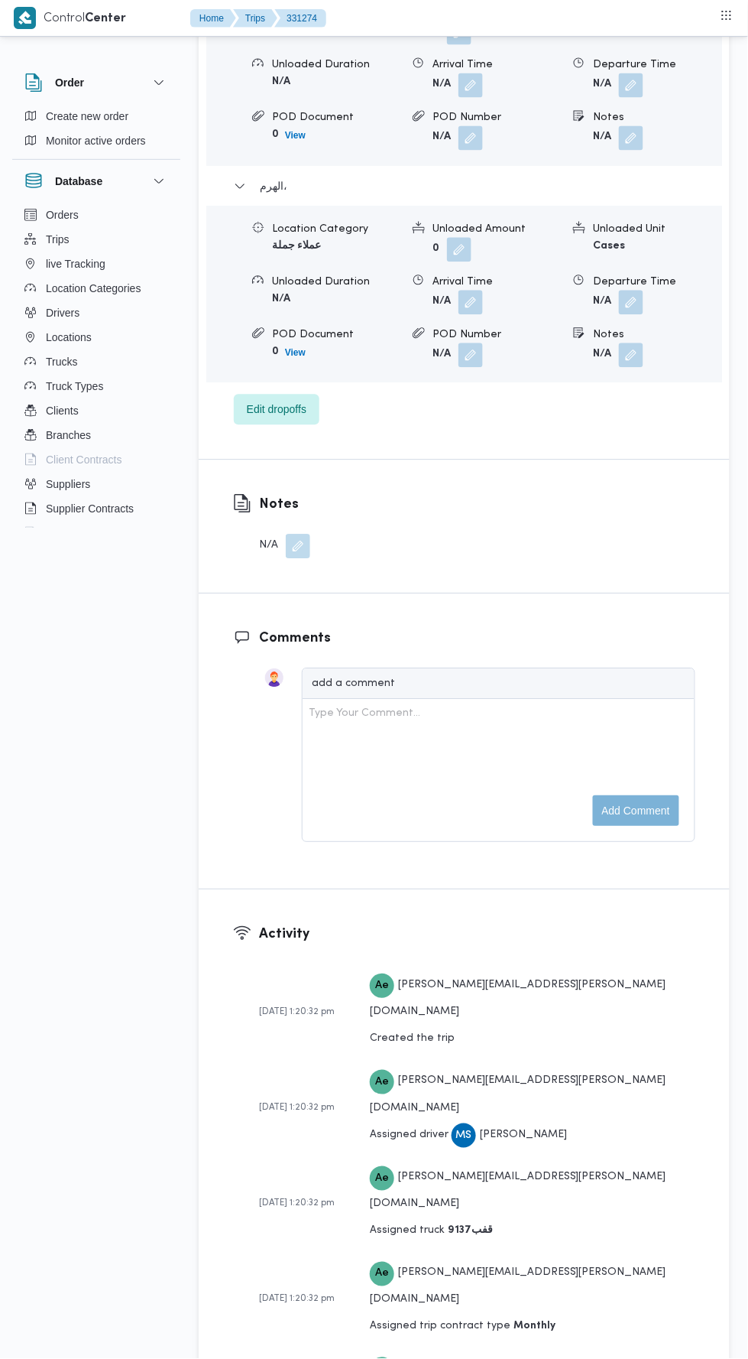
click at [639, 292] on button "button" at bounding box center [631, 303] width 24 height 24
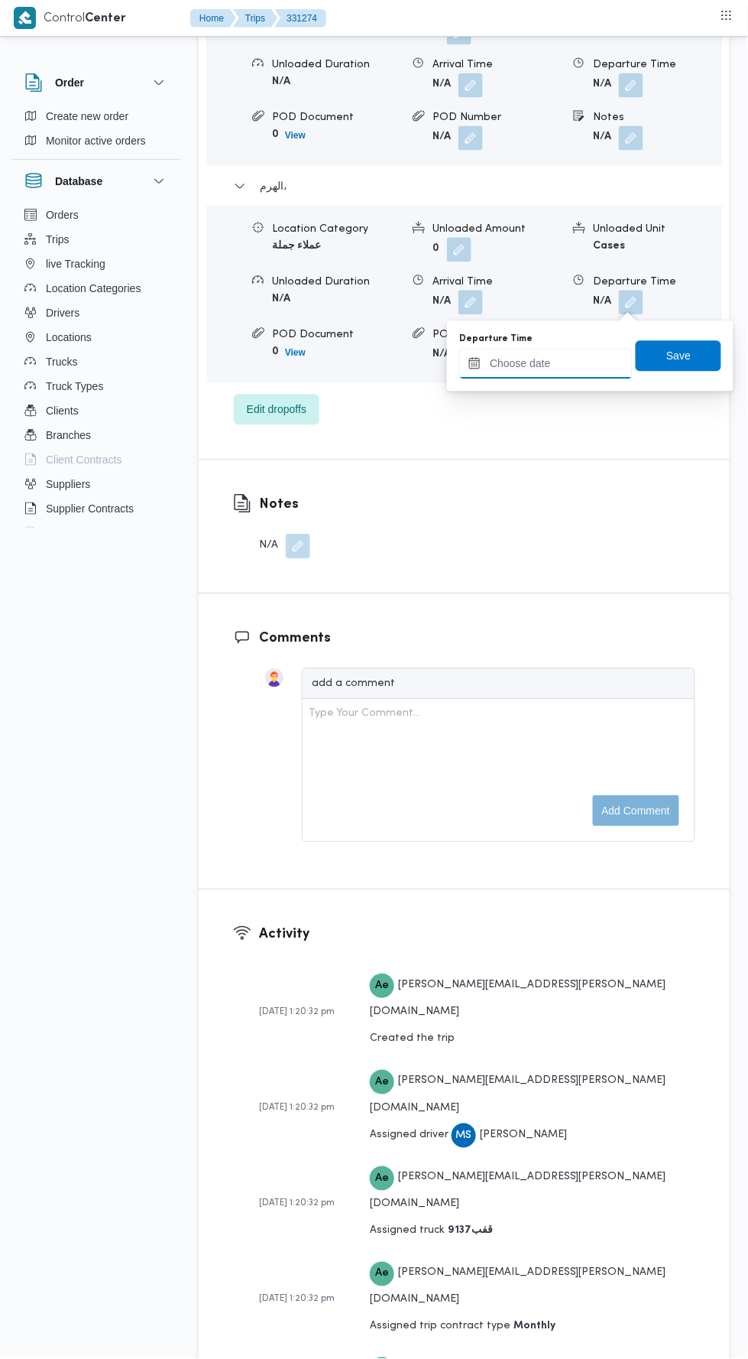
click at [608, 360] on input "Departure Time" at bounding box center [546, 364] width 174 height 31
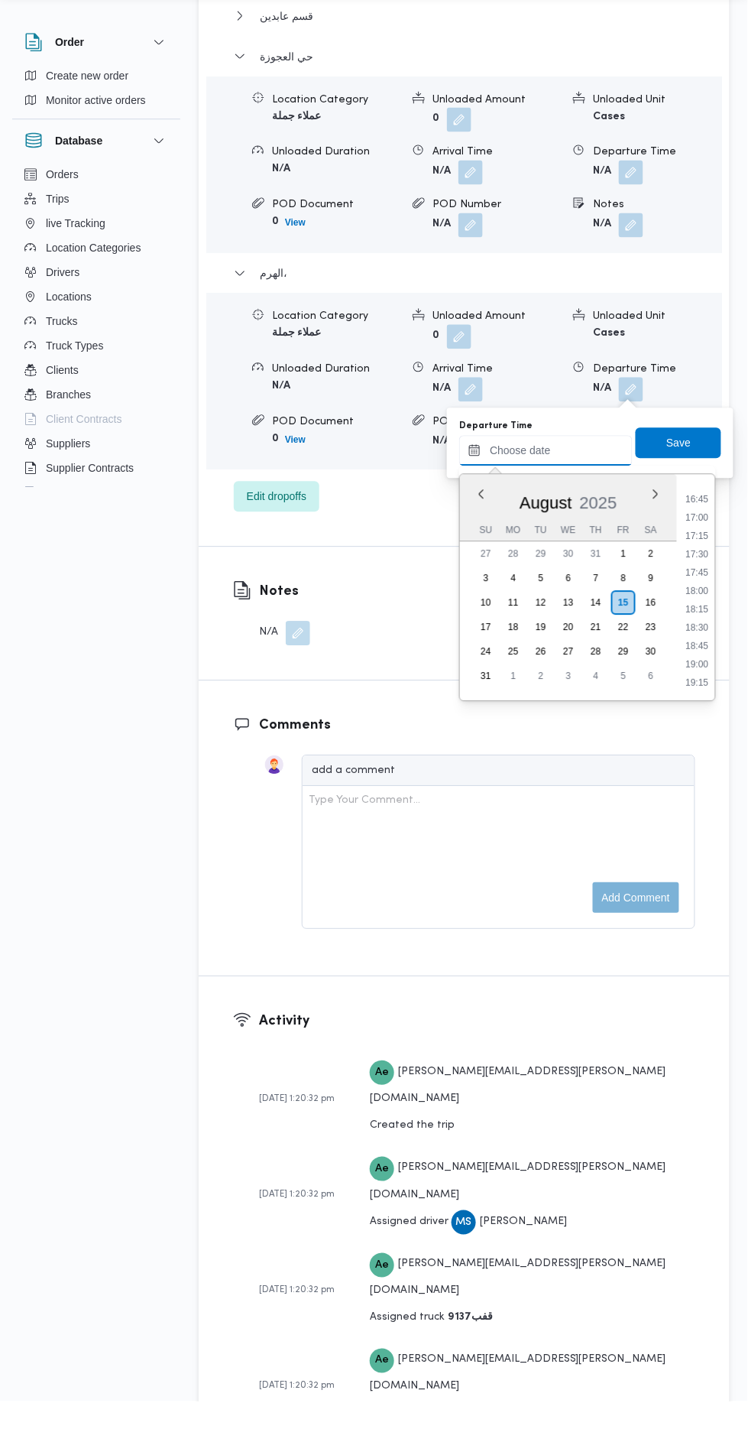
scroll to position [1216, 0]
click at [698, 600] on li "17:30" at bounding box center [697, 602] width 35 height 15
type input "15/08/2025 17:30"
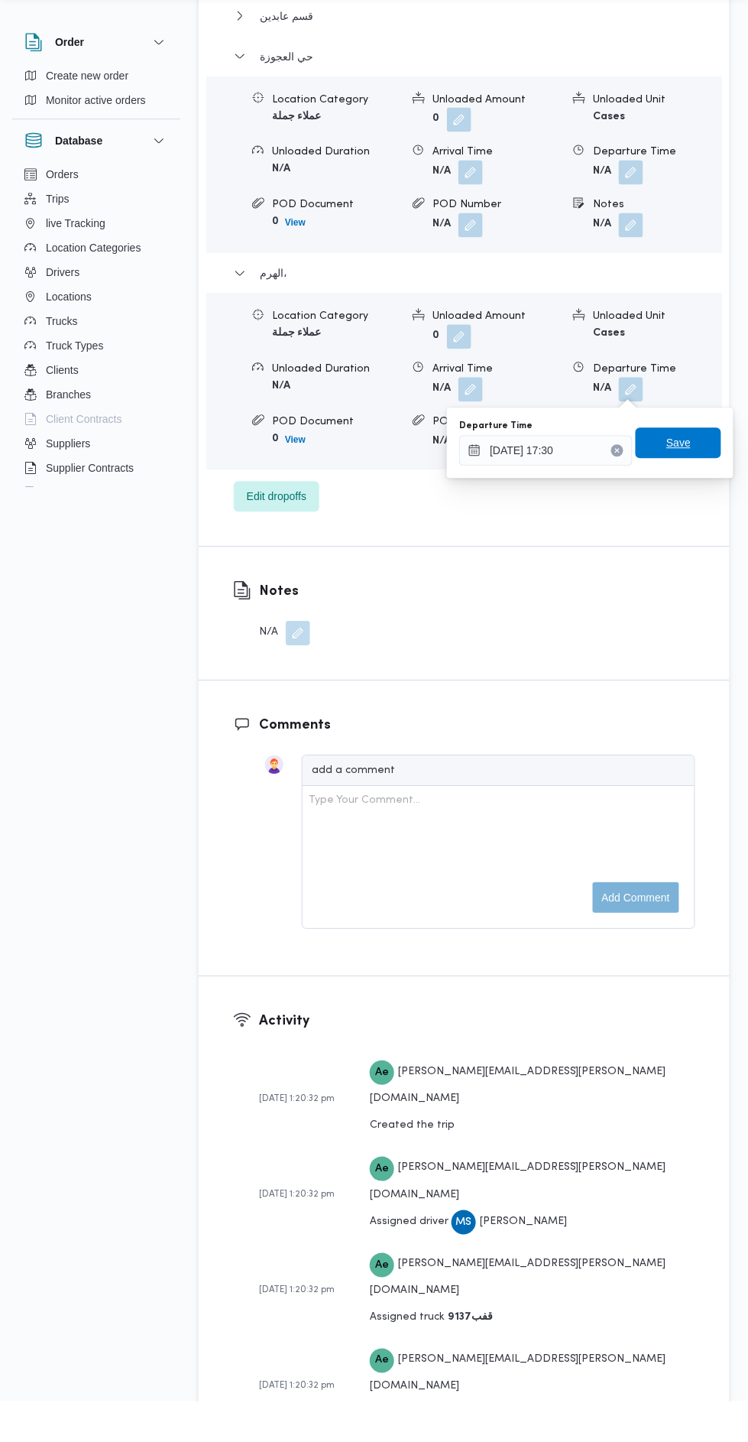
click at [680, 482] on span "Save" at bounding box center [679, 483] width 24 height 18
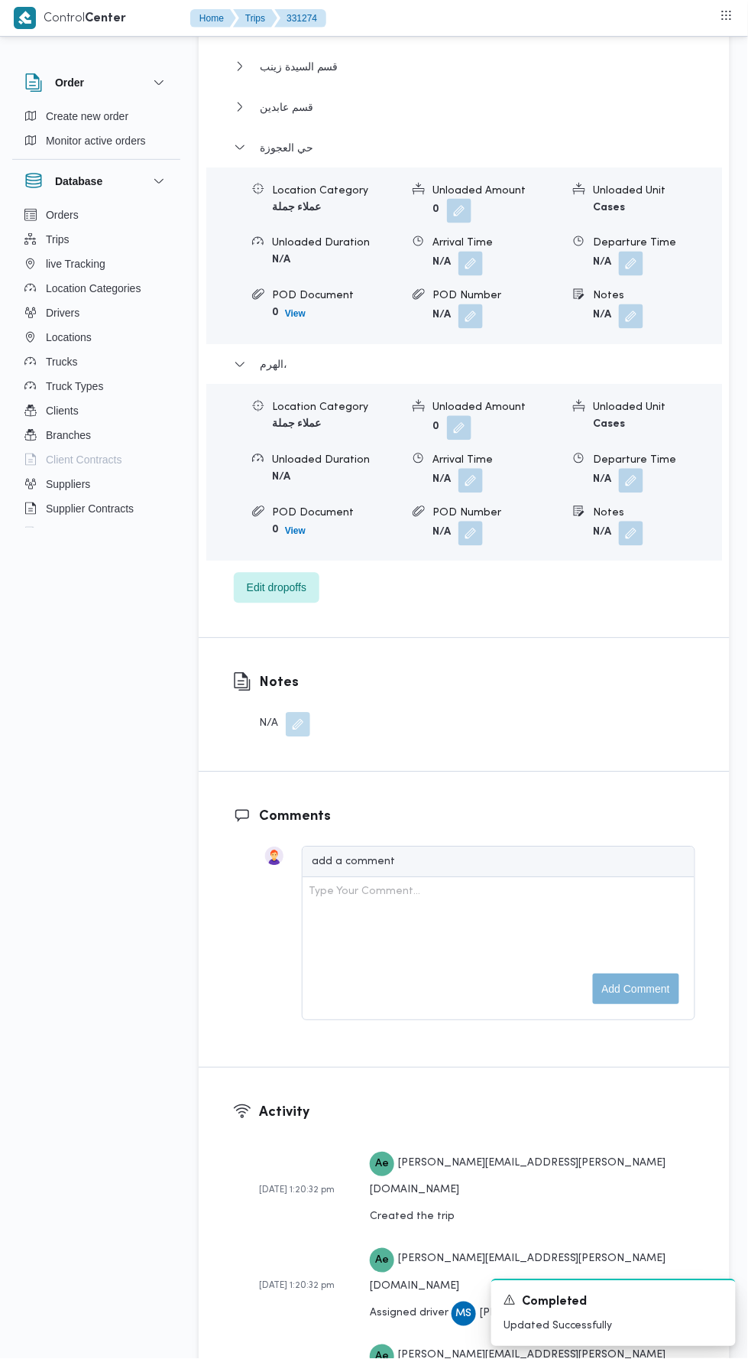
scroll to position [0, 0]
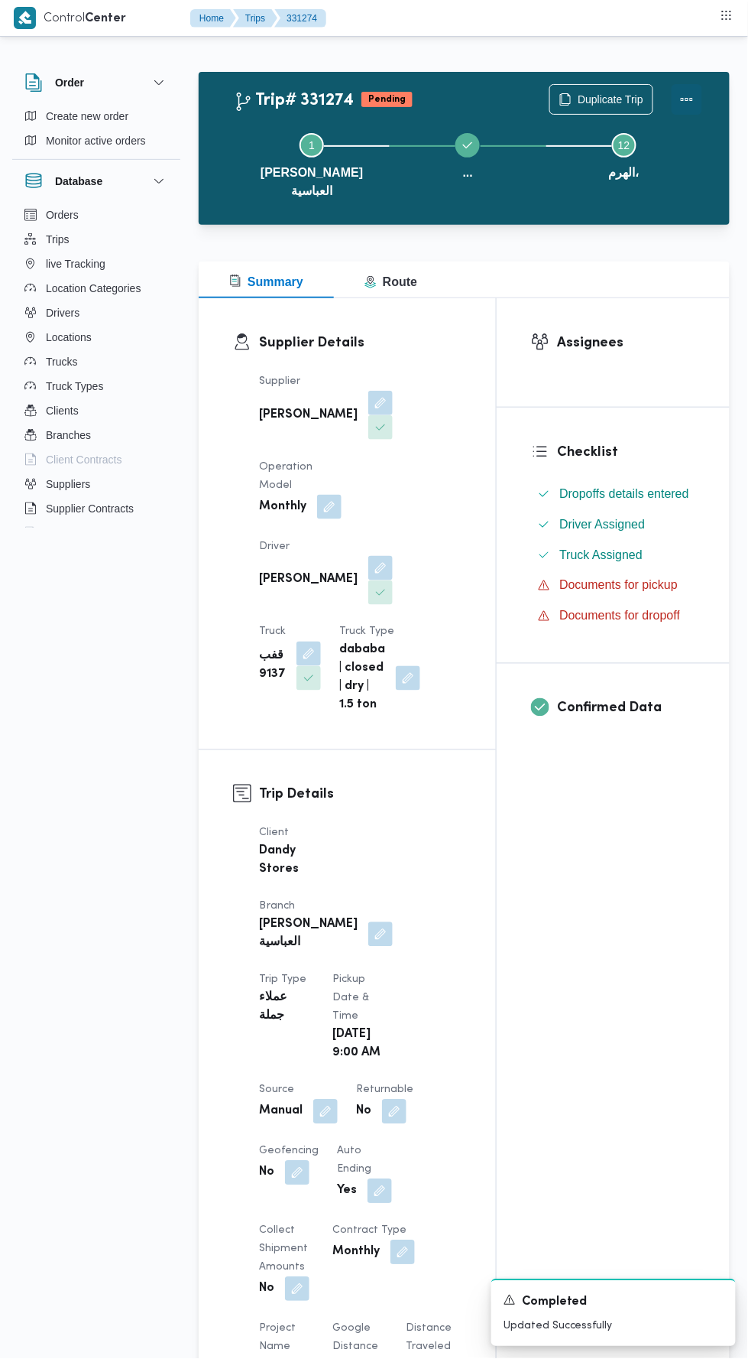
click at [685, 94] on button "Actions" at bounding box center [687, 99] width 31 height 31
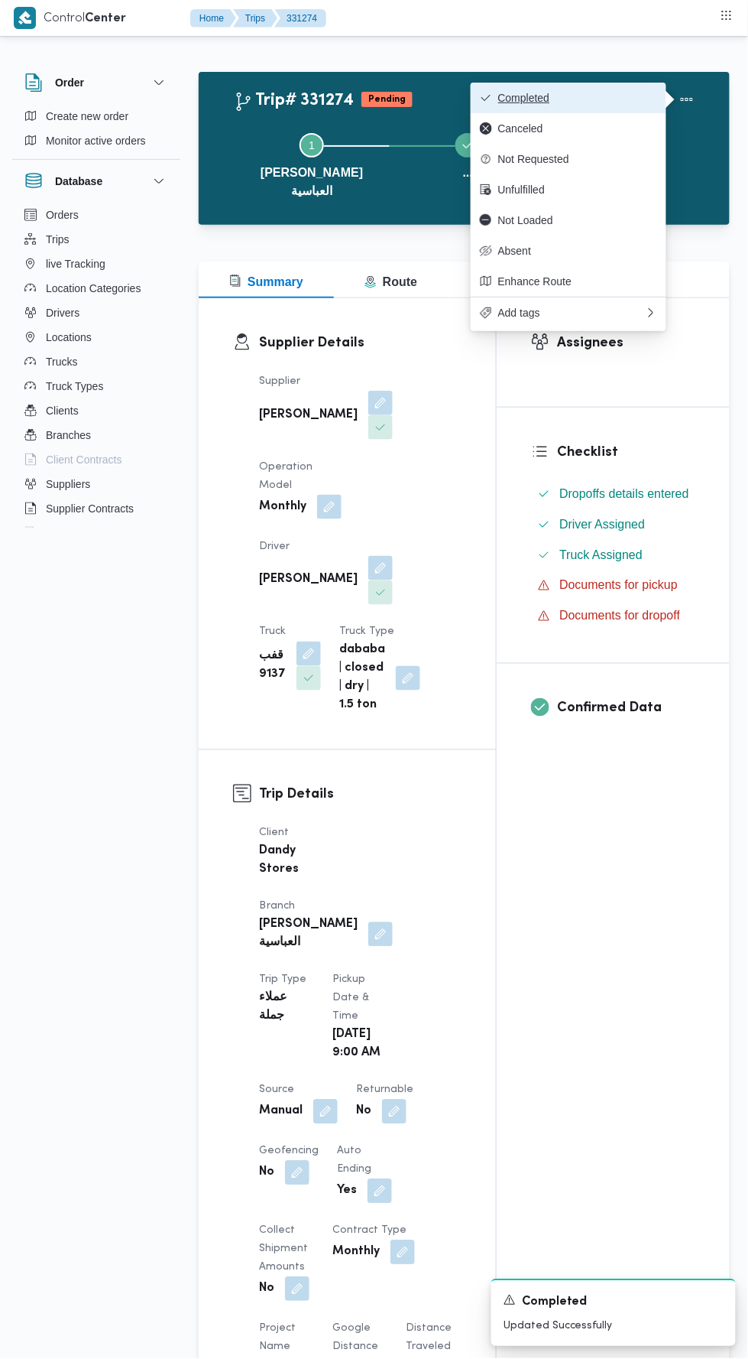
click at [634, 96] on span "Completed" at bounding box center [577, 98] width 159 height 12
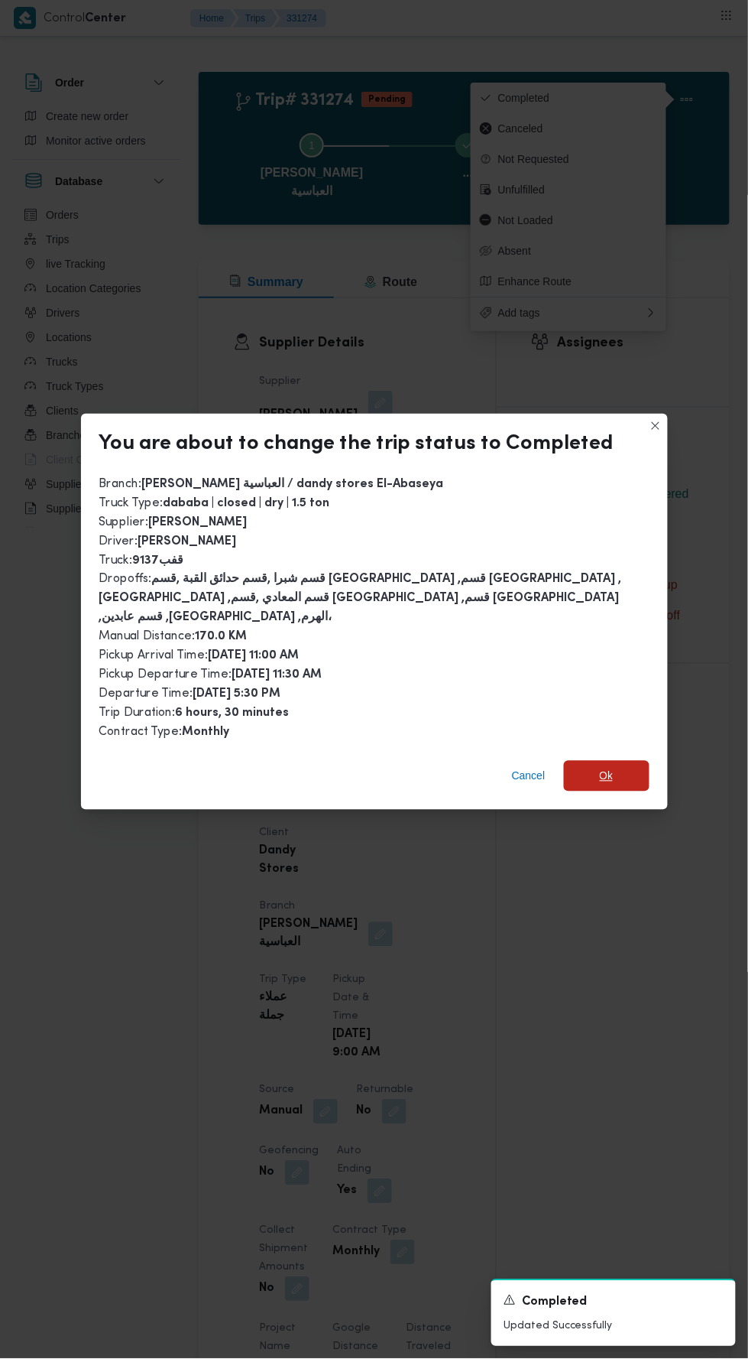
click at [604, 767] on span "Ok" at bounding box center [607, 776] width 14 height 18
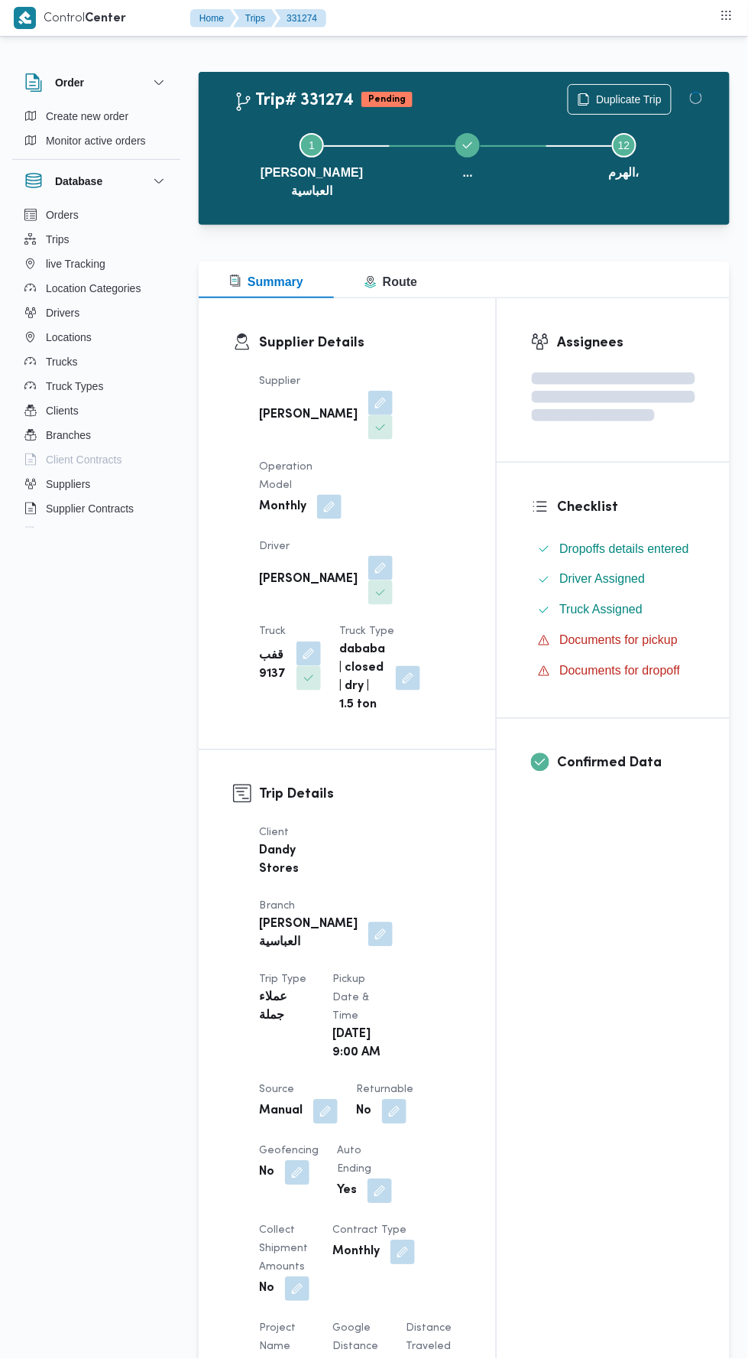
click at [569, 1031] on div "Assignees Checklist Dropoffs details entered Driver Assigned Truck Assigned Doc…" at bounding box center [613, 1220] width 233 height 1844
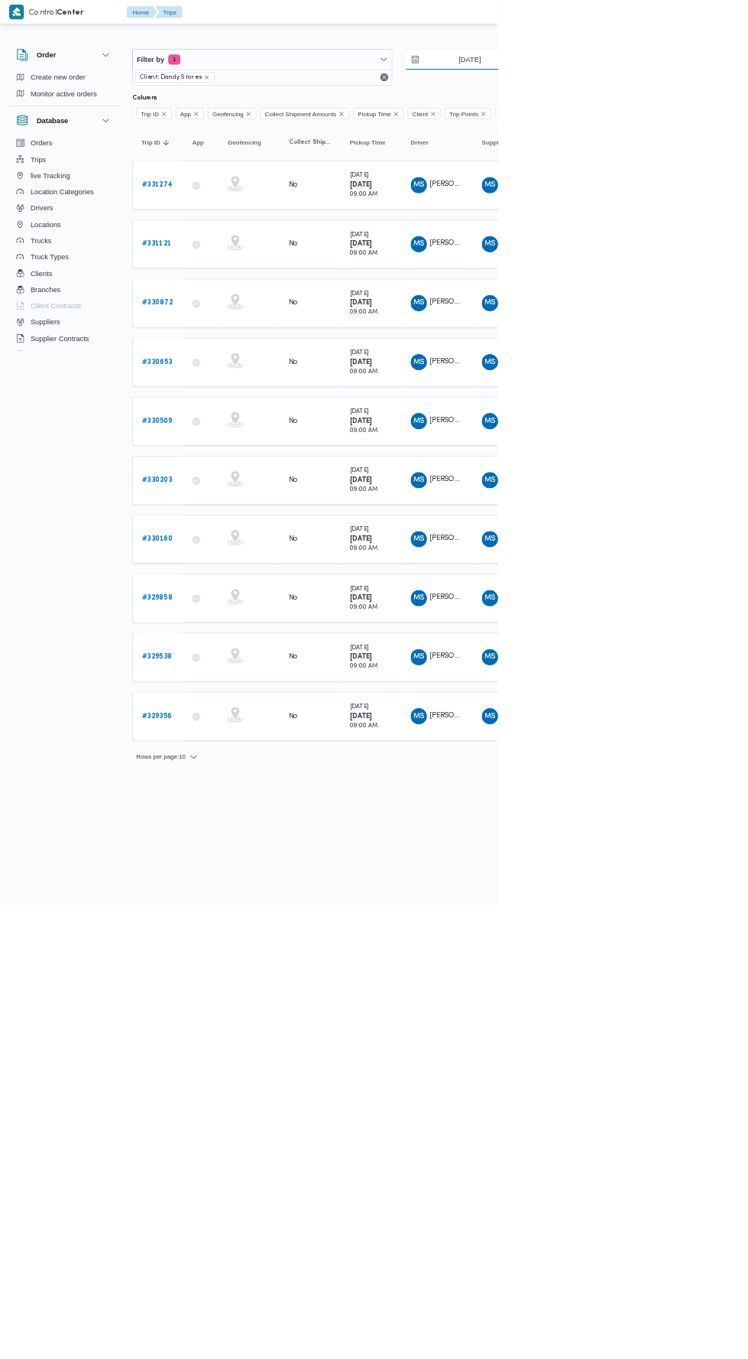
click at [733, 89] on input "5/8/2025" at bounding box center [696, 89] width 174 height 31
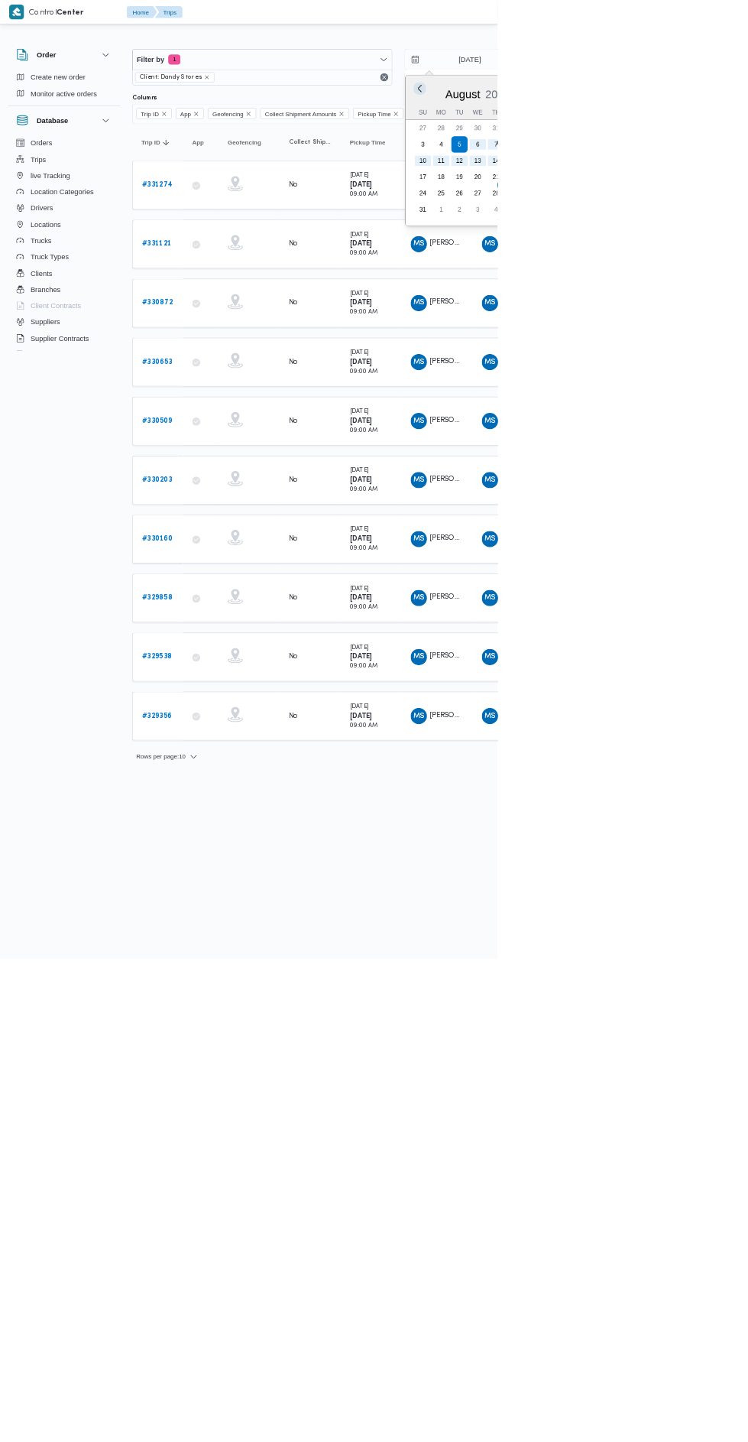
click at [631, 132] on button "Previous Month" at bounding box center [631, 132] width 15 height 15
type input "5/7/2025"
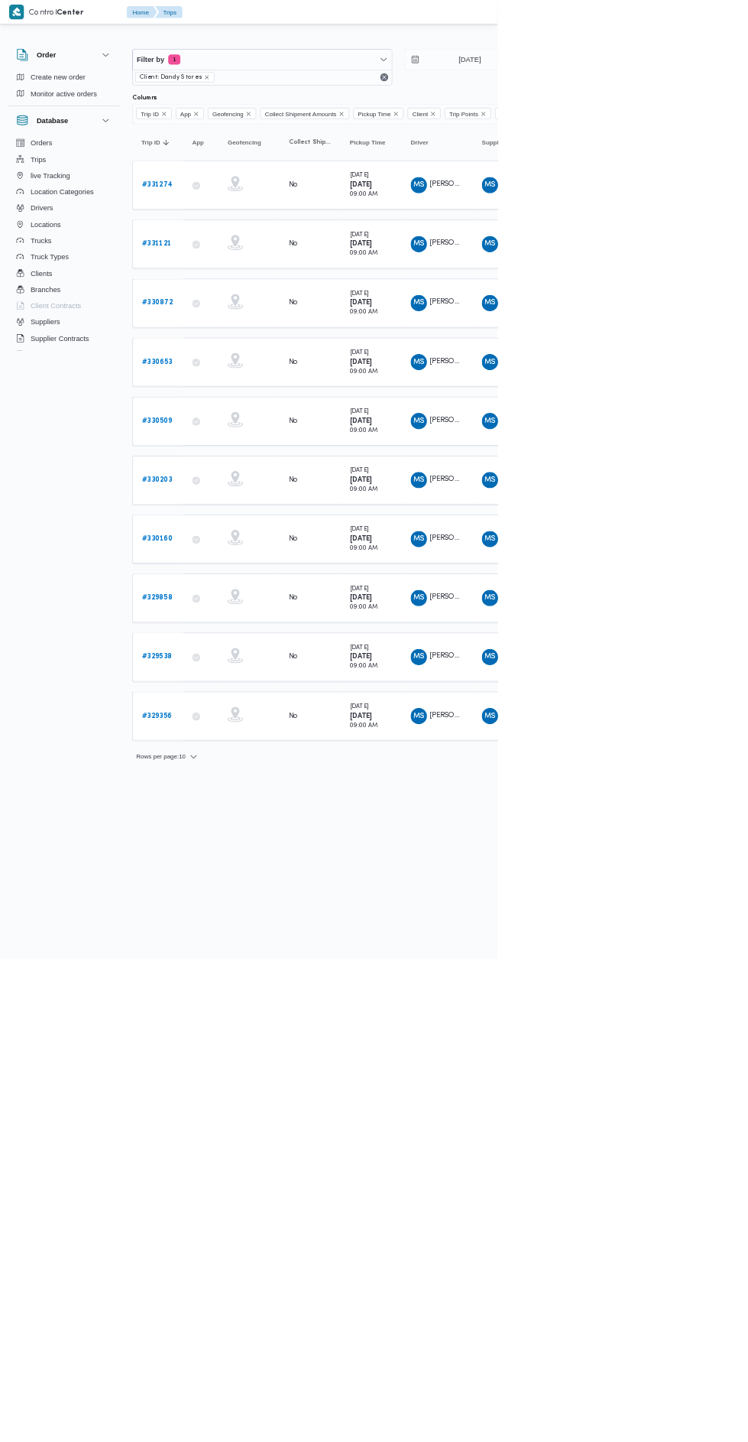
type input "27/7/2025"
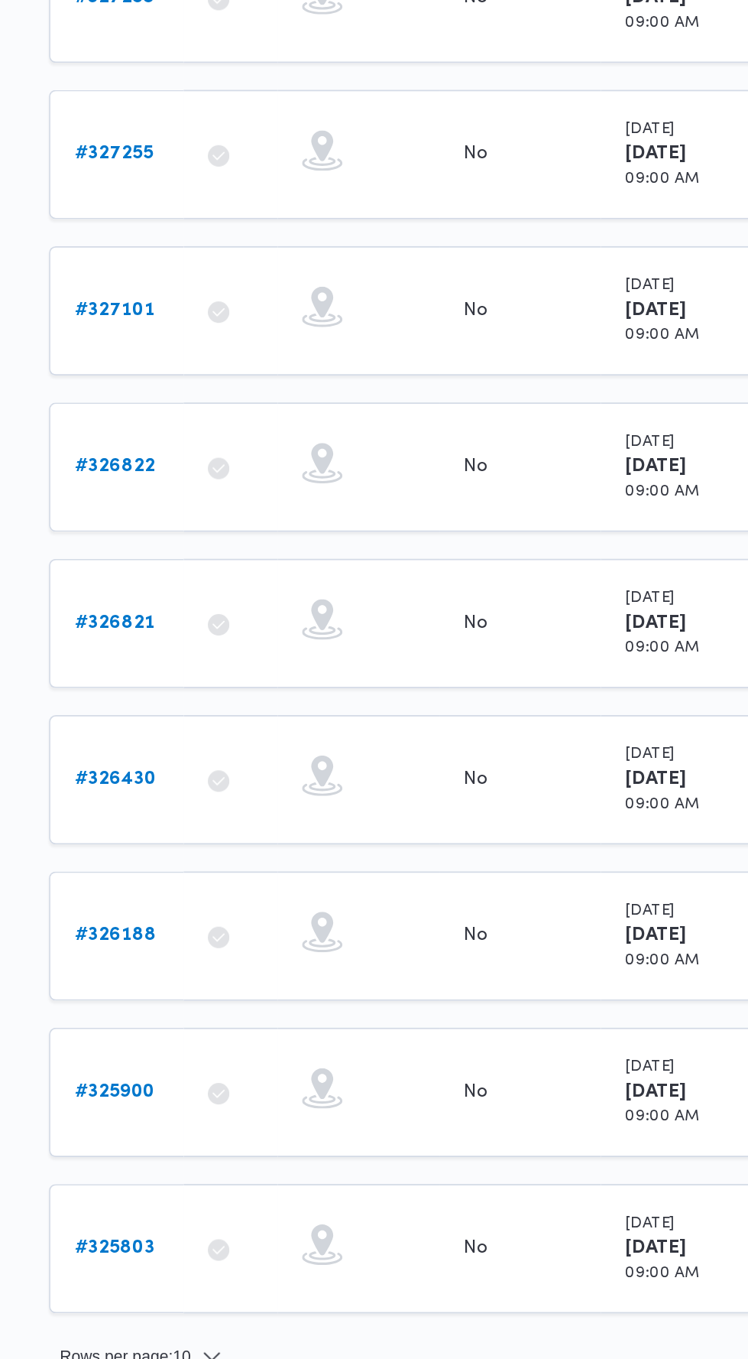
click at [246, 628] on b "# 326822" at bounding box center [236, 633] width 46 height 10
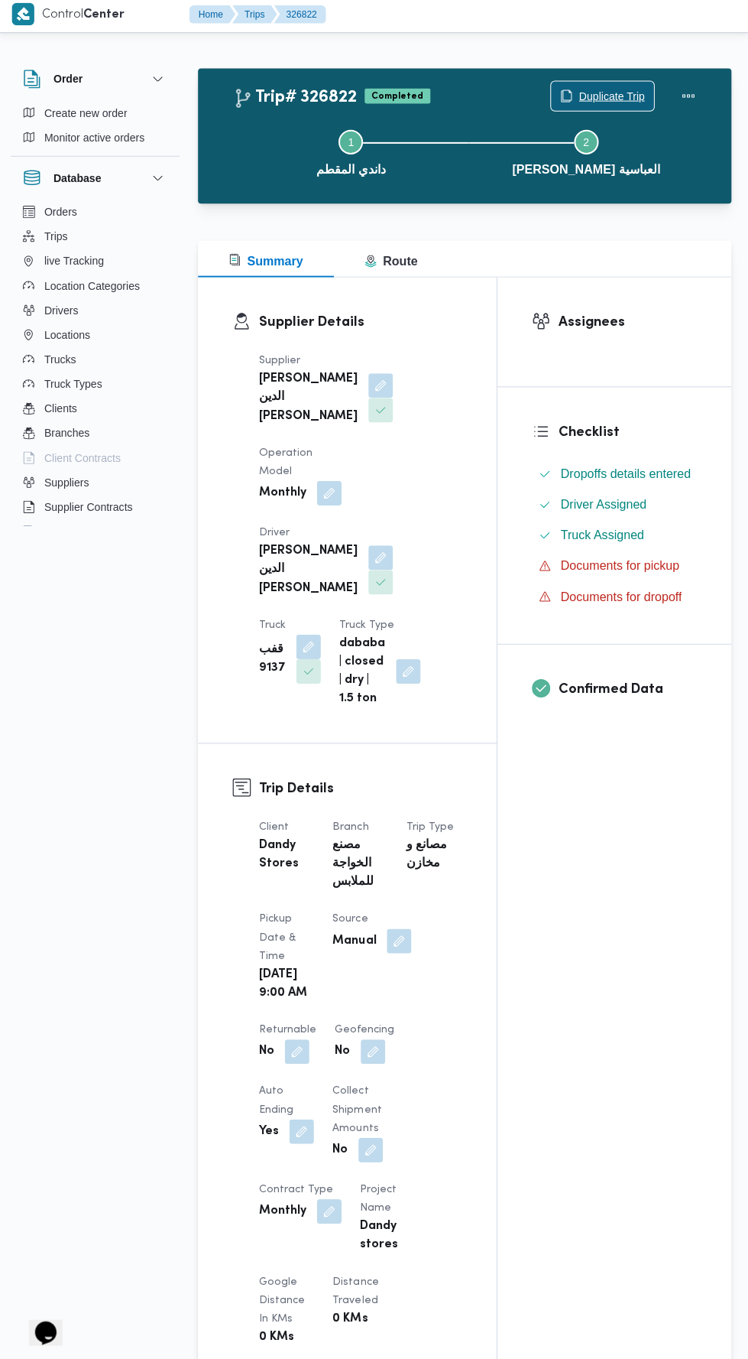
click at [609, 93] on span "Duplicate Trip" at bounding box center [611, 99] width 66 height 18
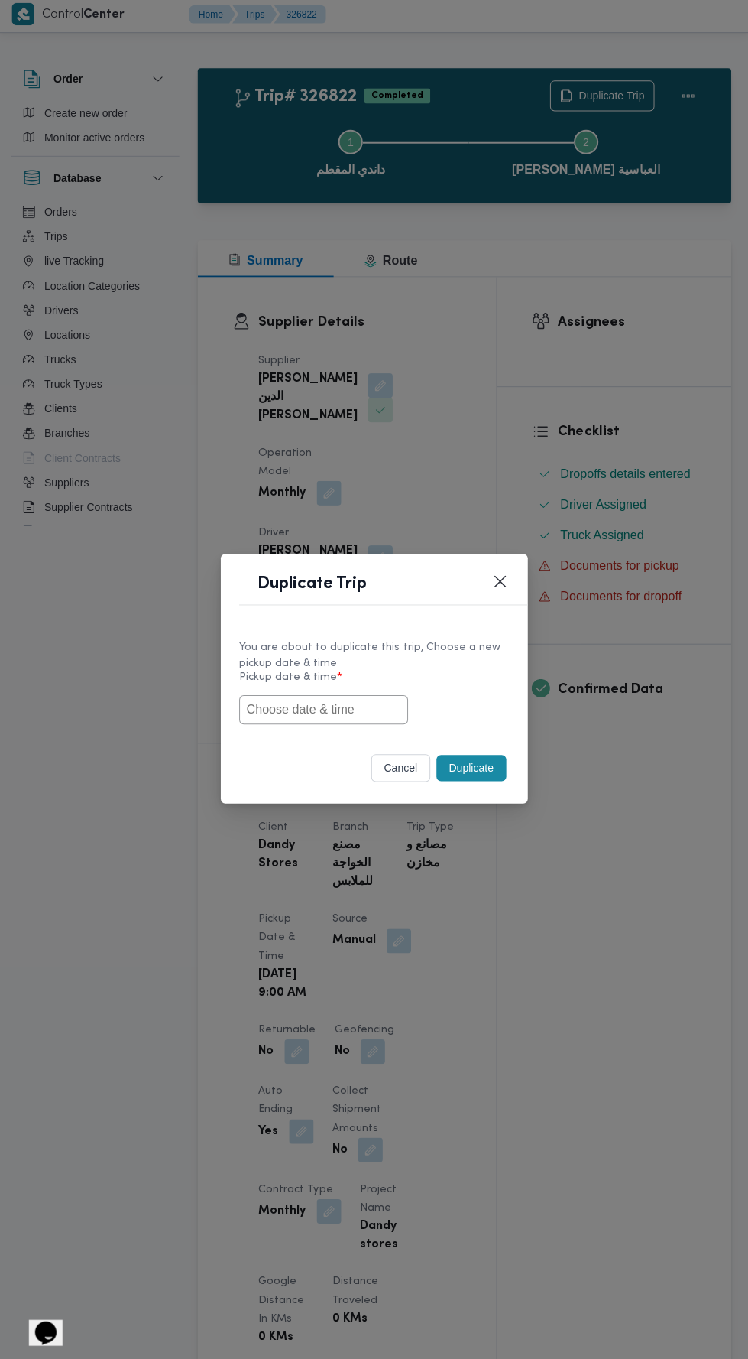
click at [359, 709] on input "text" at bounding box center [324, 710] width 168 height 29
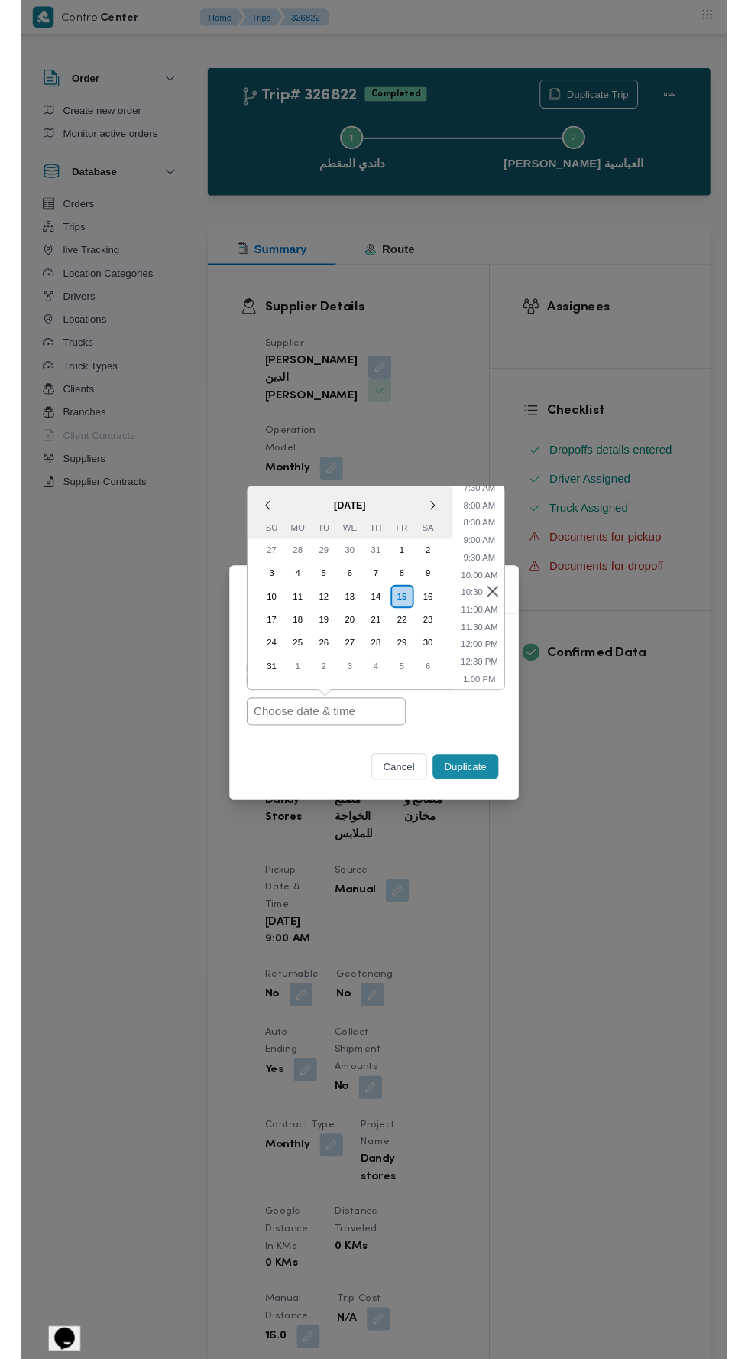
scroll to position [280, 0]
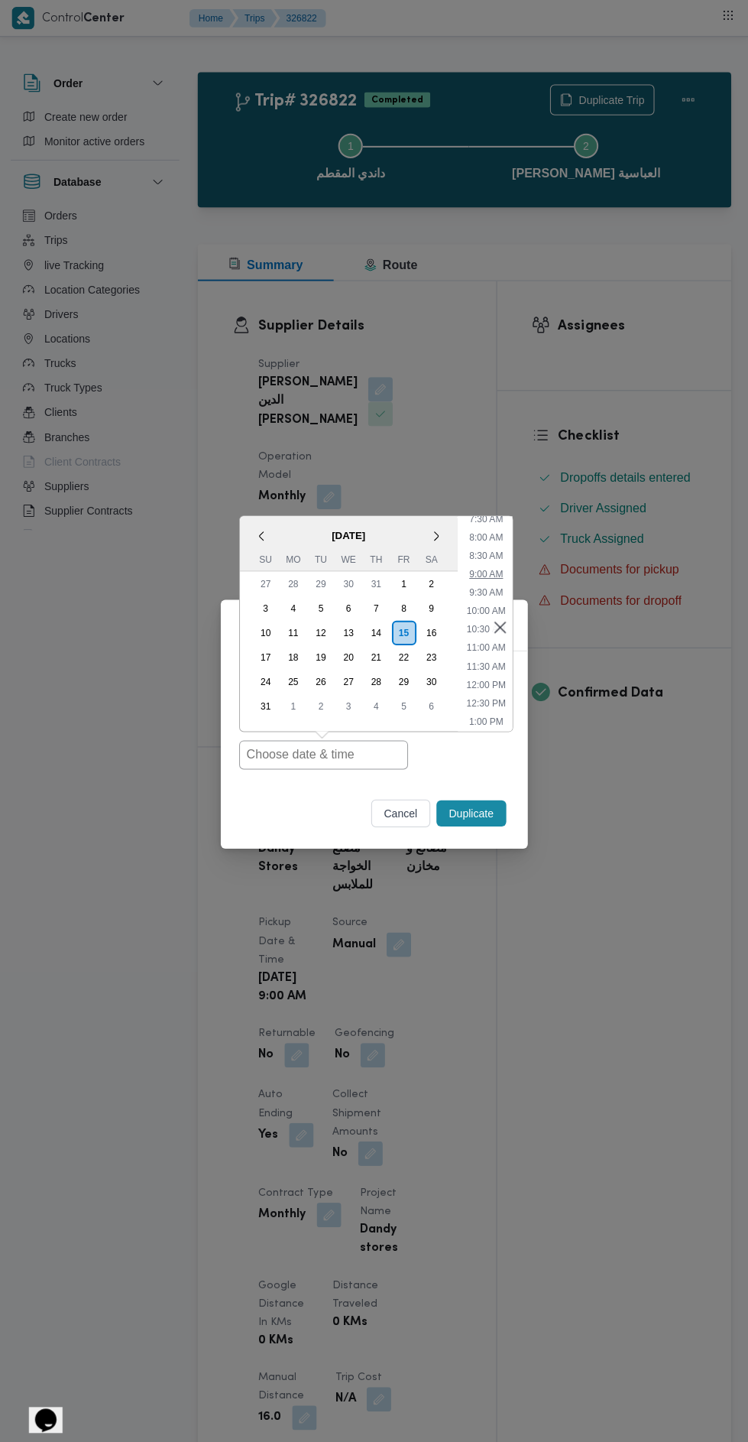
click at [480, 578] on li "9:00 AM" at bounding box center [486, 571] width 46 height 15
type input "15/08/2025 9:00AM"
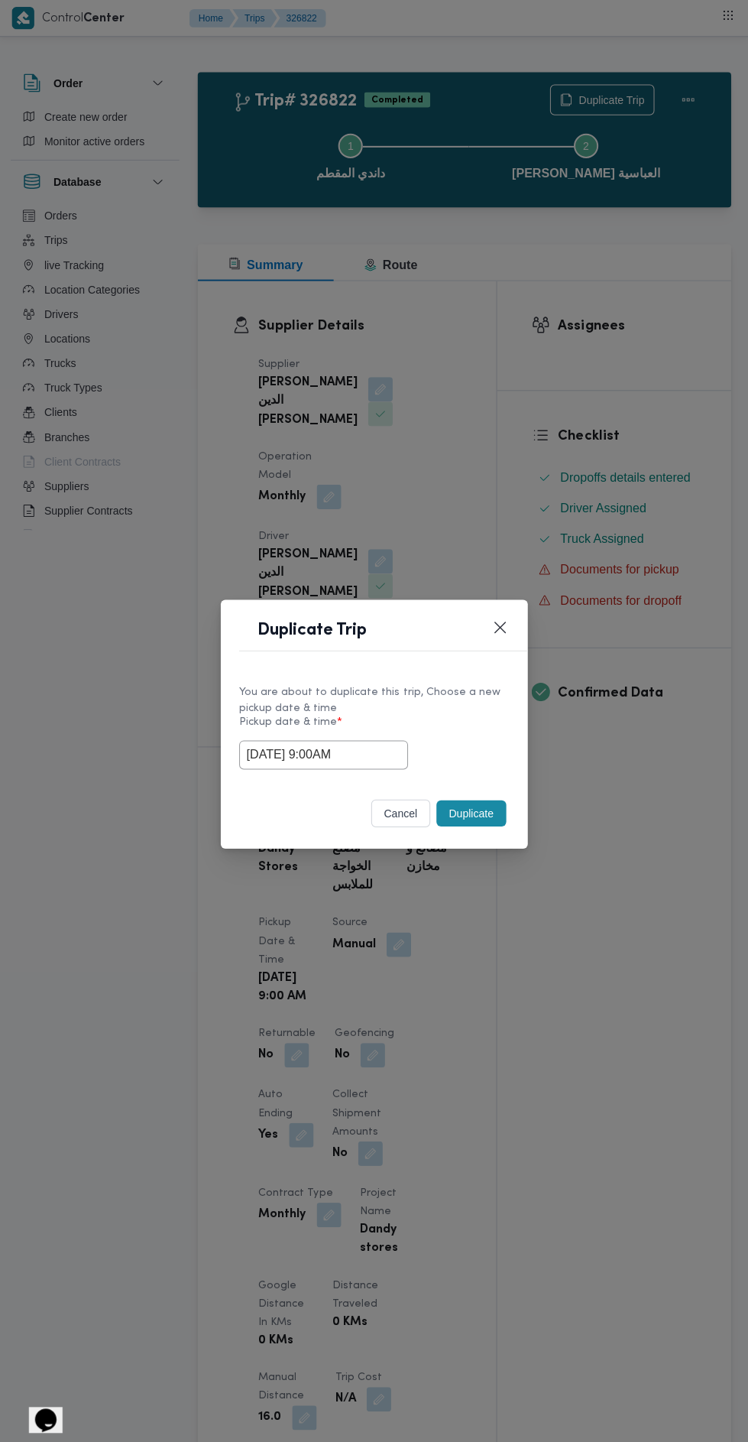
click at [491, 807] on button "Duplicate" at bounding box center [471, 810] width 69 height 26
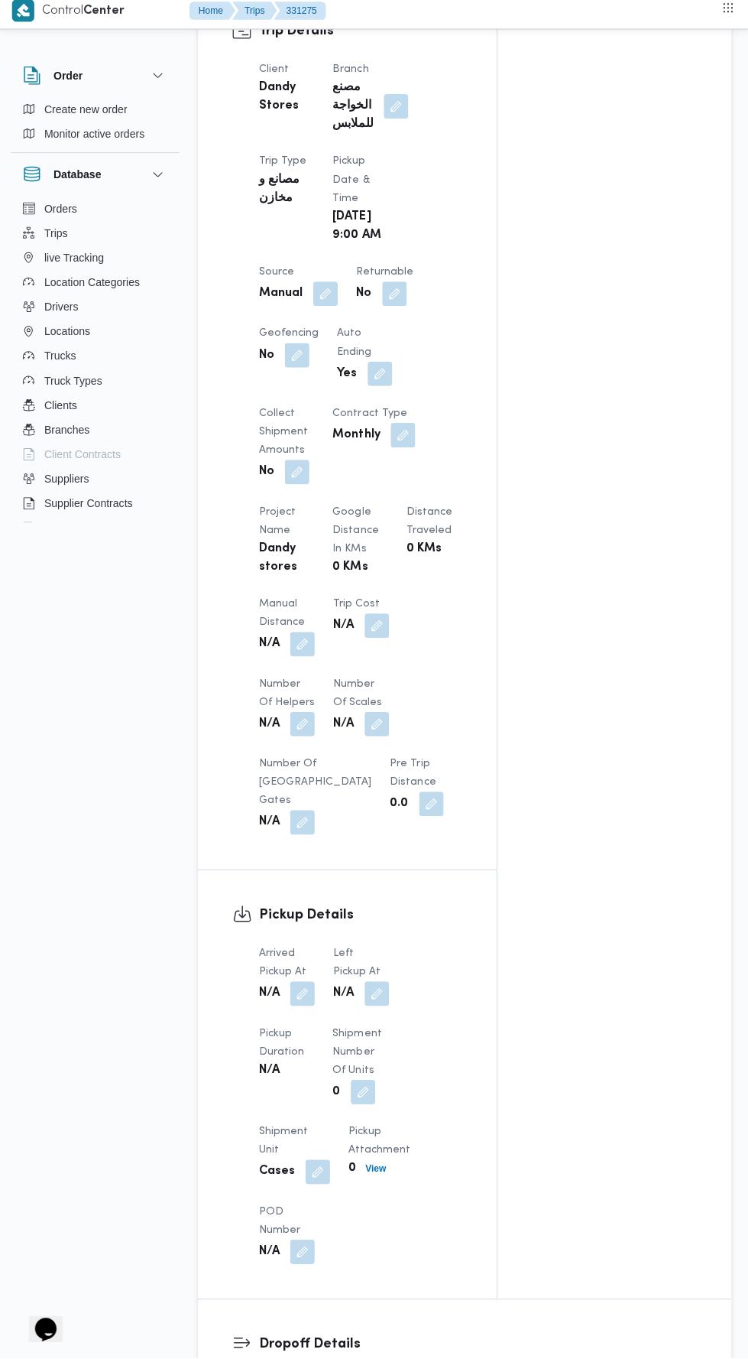
scroll to position [756, 0]
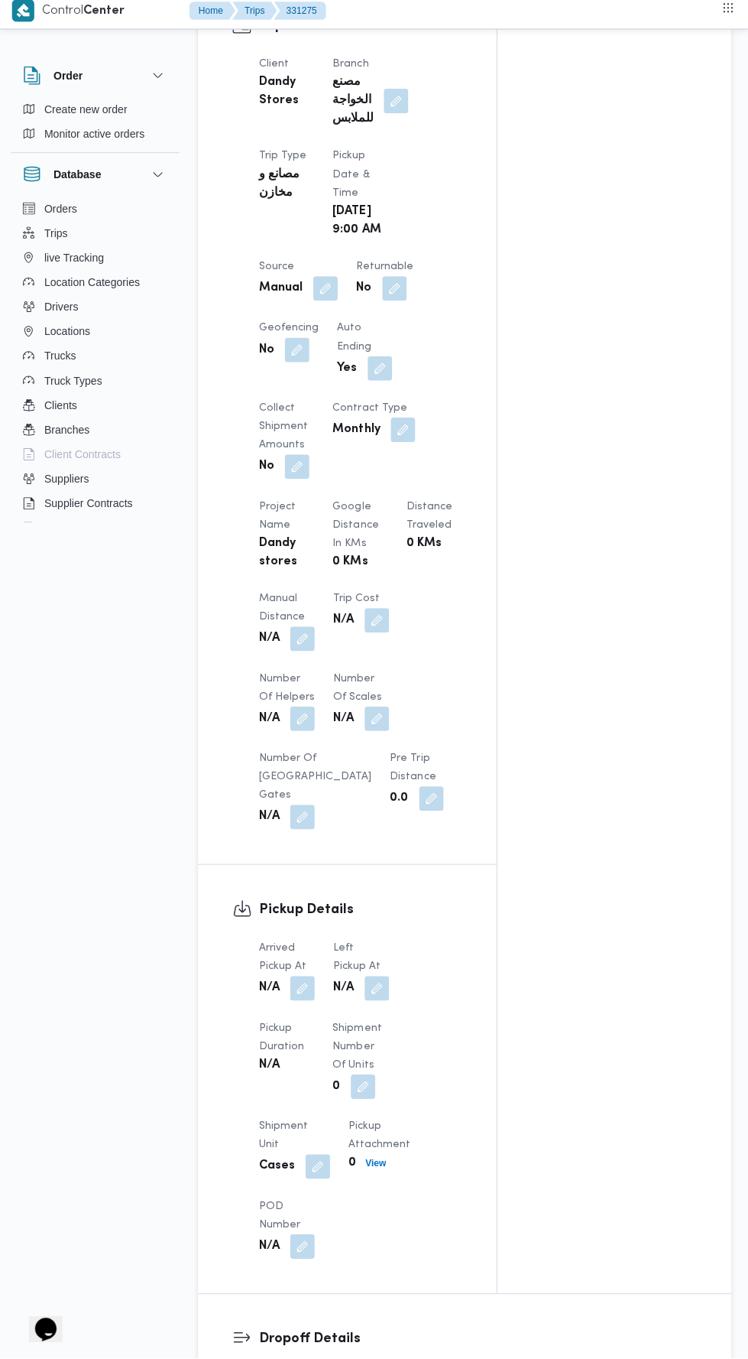
click at [404, 96] on button "button" at bounding box center [396, 108] width 24 height 24
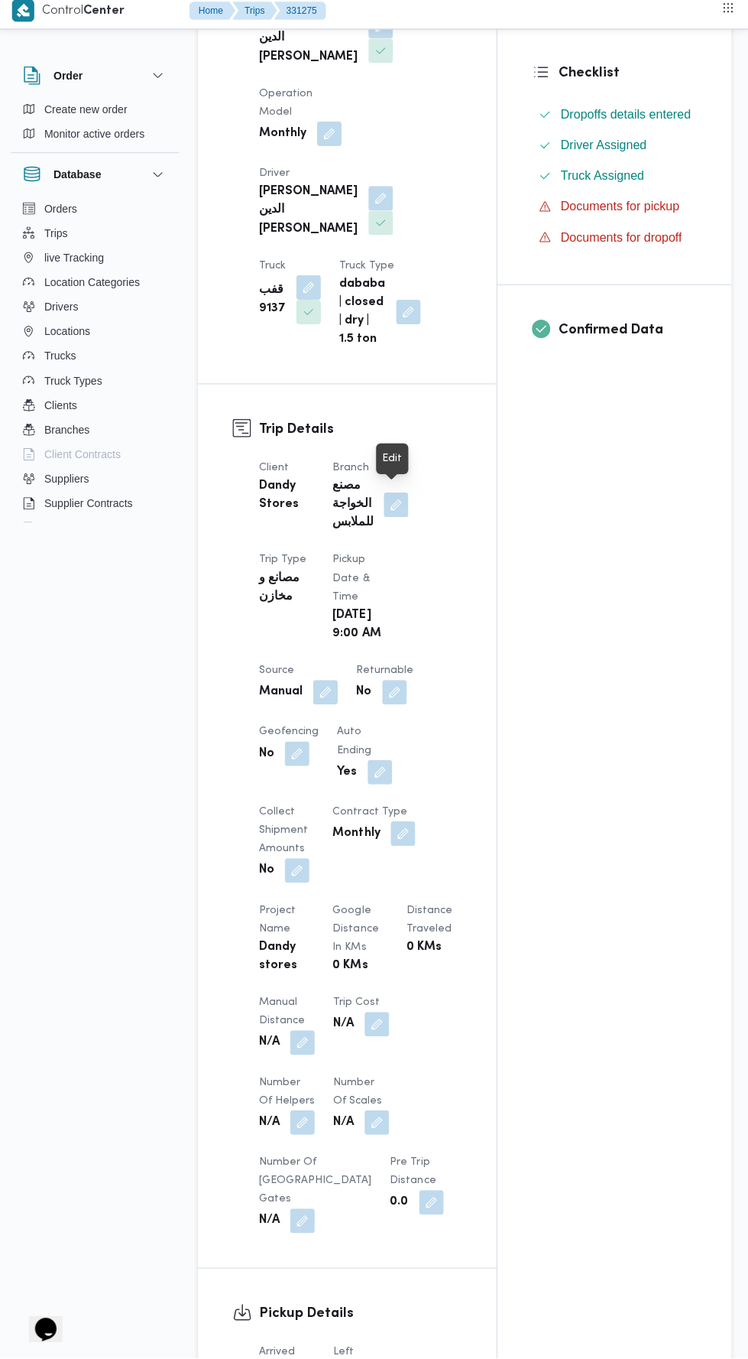
scroll to position [355, 0]
click at [401, 500] on button "button" at bounding box center [396, 509] width 24 height 24
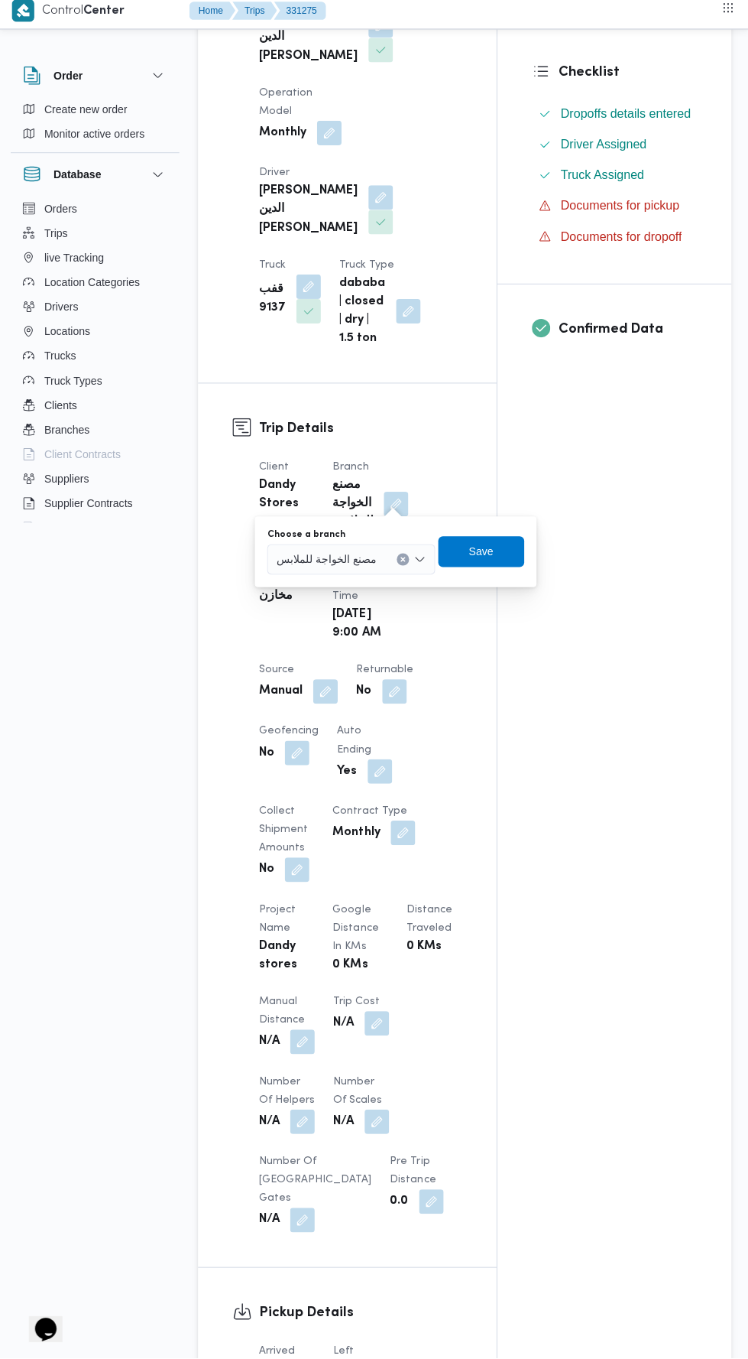
click at [349, 563] on span "مصنع الخواجة للملابس" at bounding box center [327, 563] width 100 height 17
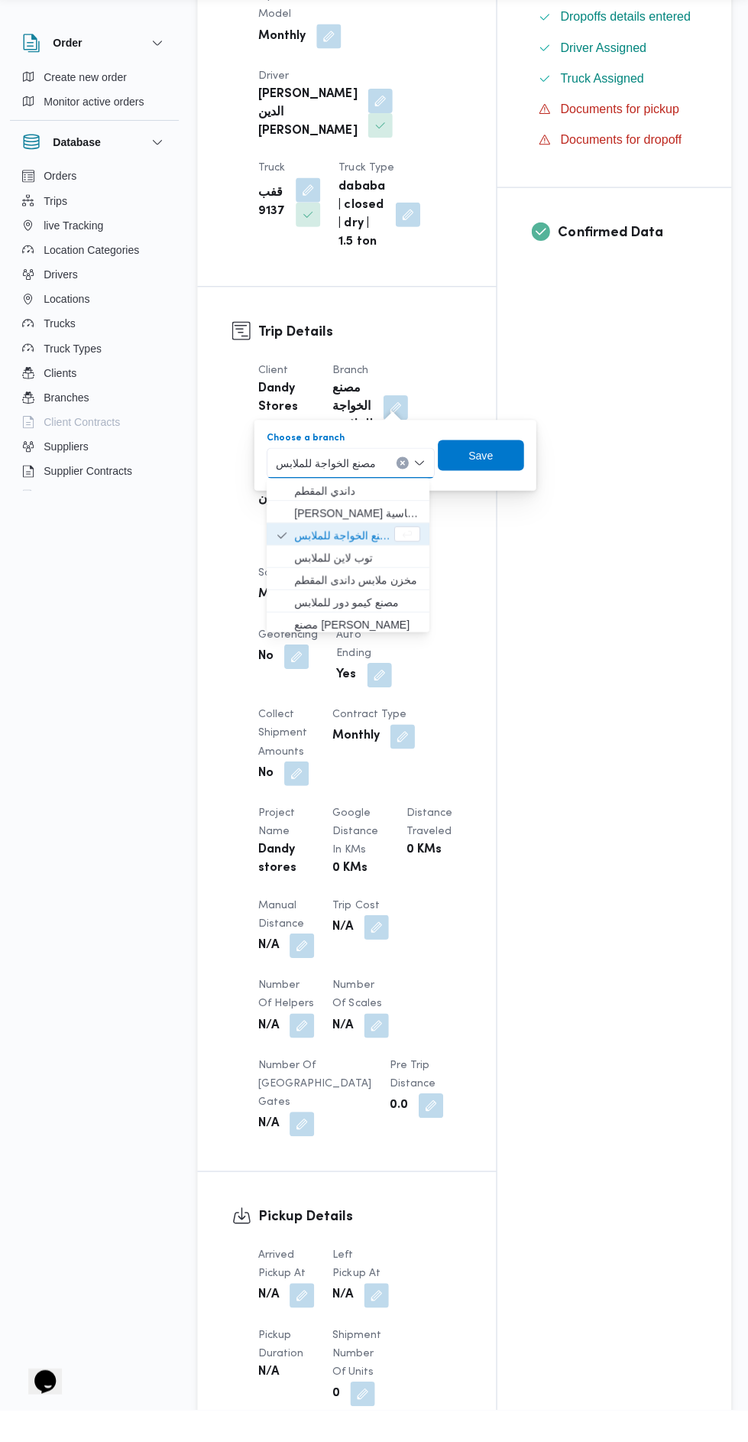
scroll to position [419, 0]
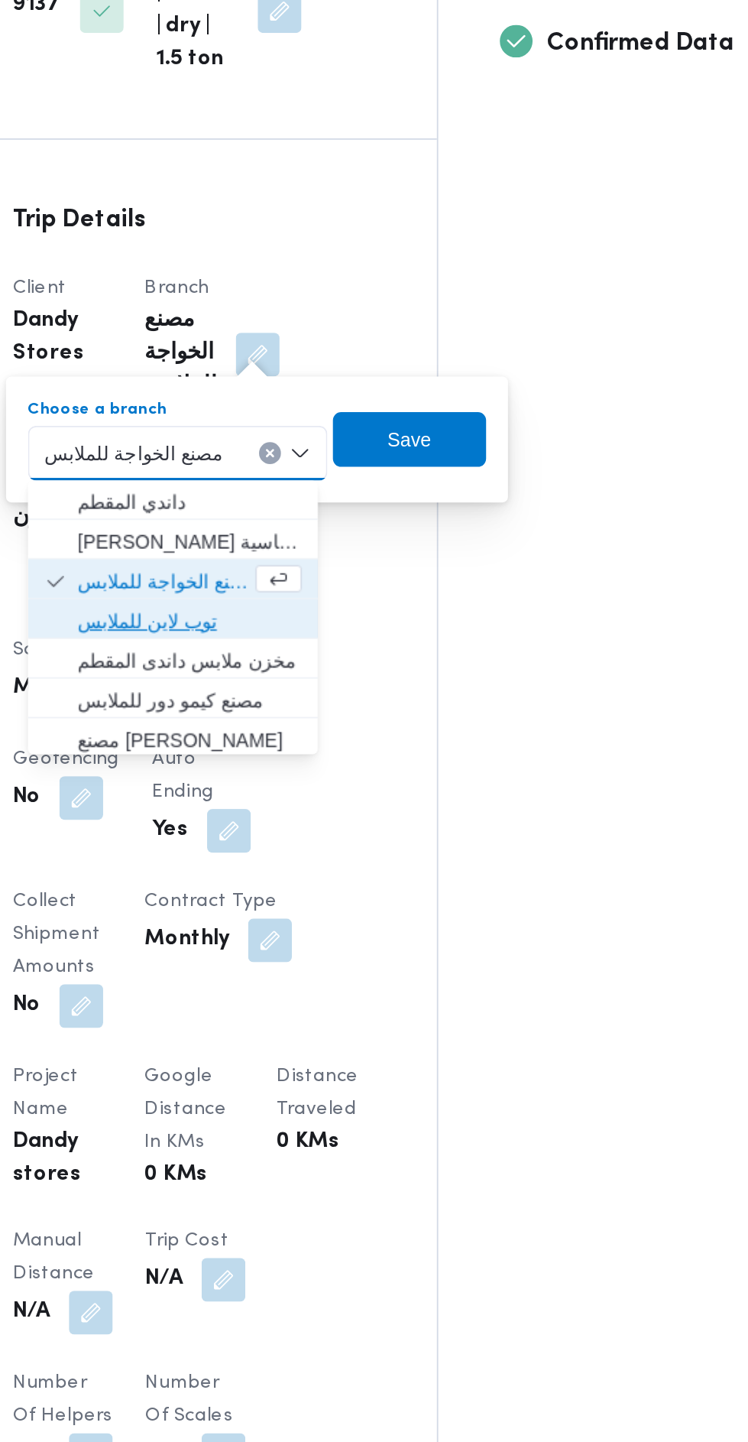
click at [376, 599] on span "توب لاين للملابس" at bounding box center [357, 594] width 125 height 18
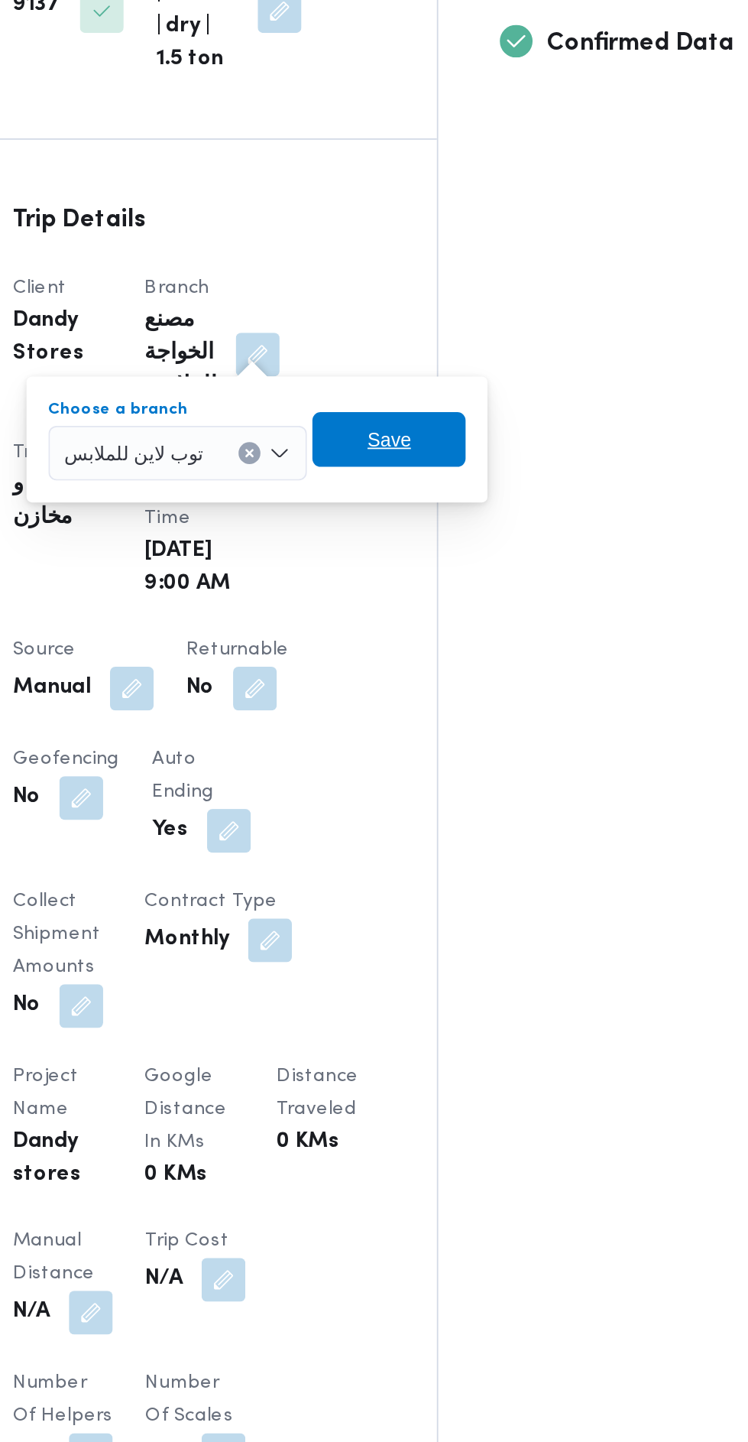
click at [484, 495] on span "Save" at bounding box center [470, 492] width 86 height 31
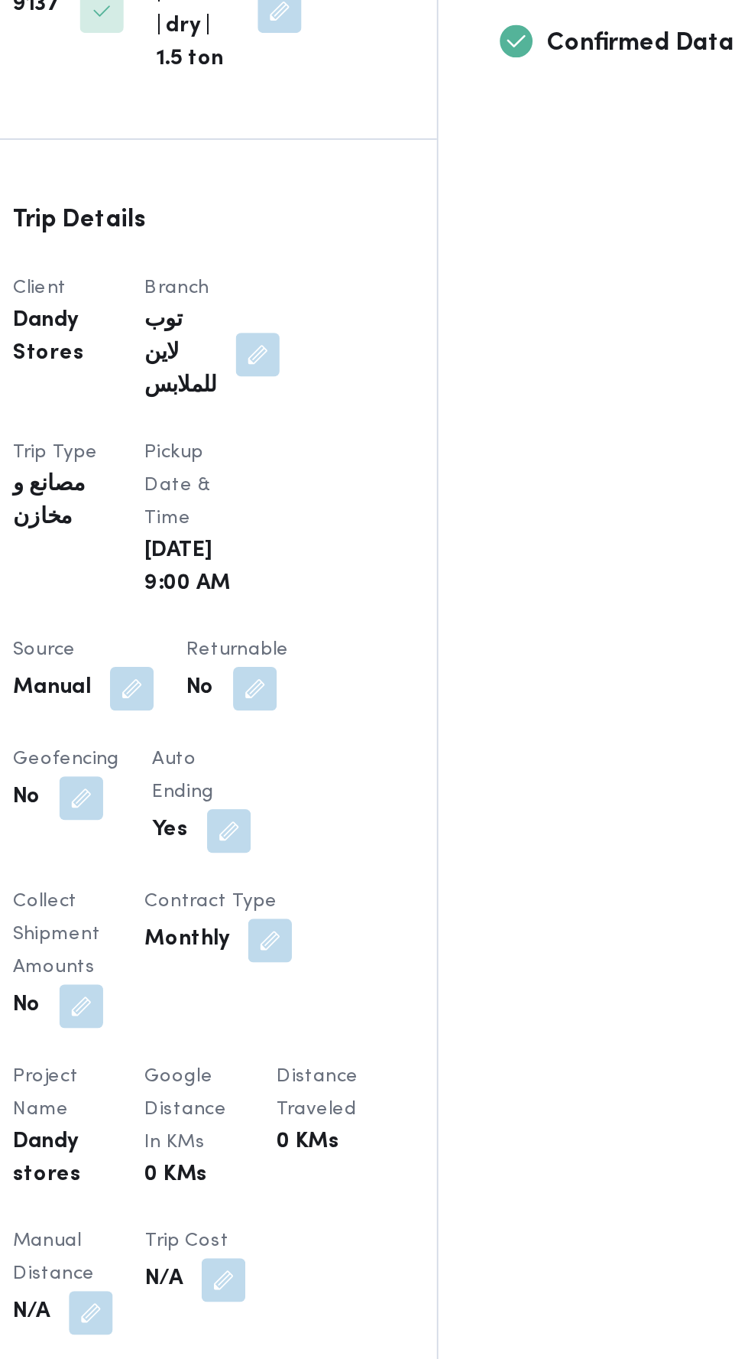
click at [394, 436] on button "button" at bounding box center [396, 445] width 24 height 24
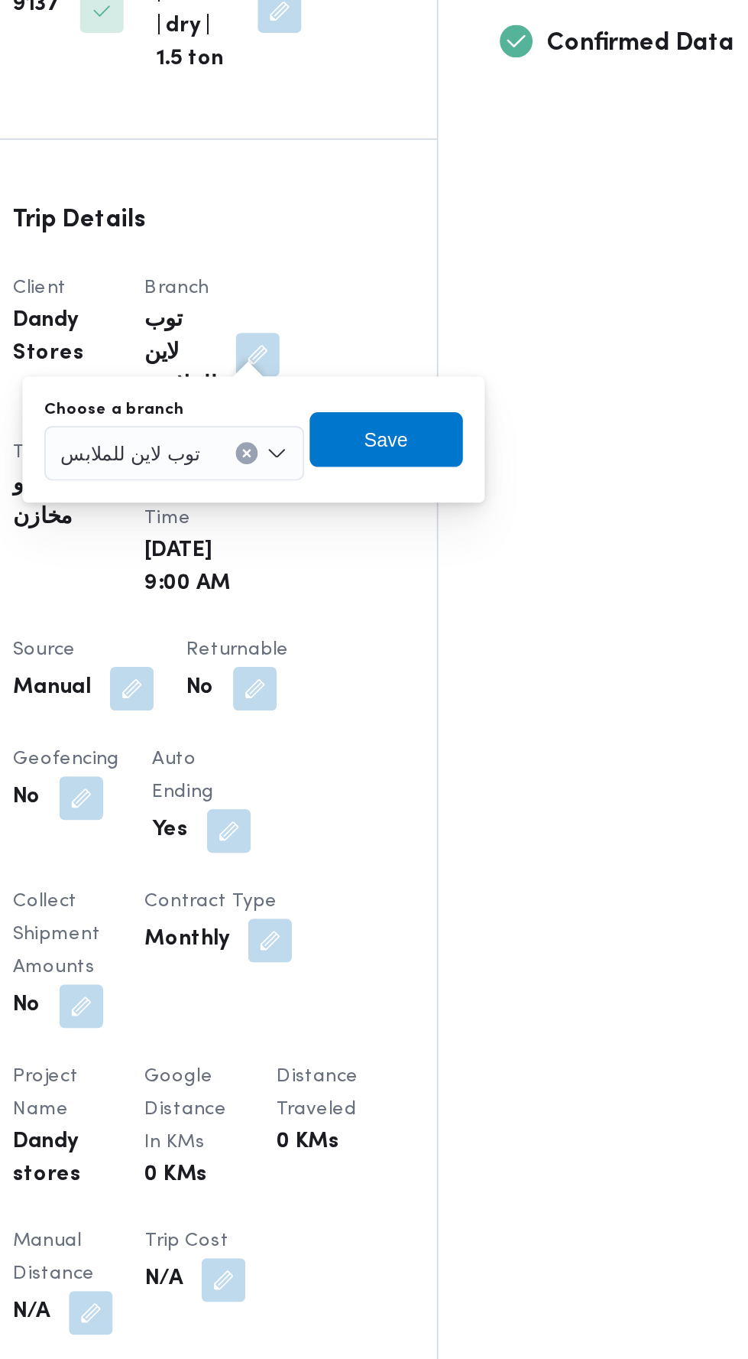
click at [370, 495] on input "Choose a branch" at bounding box center [371, 500] width 2 height 18
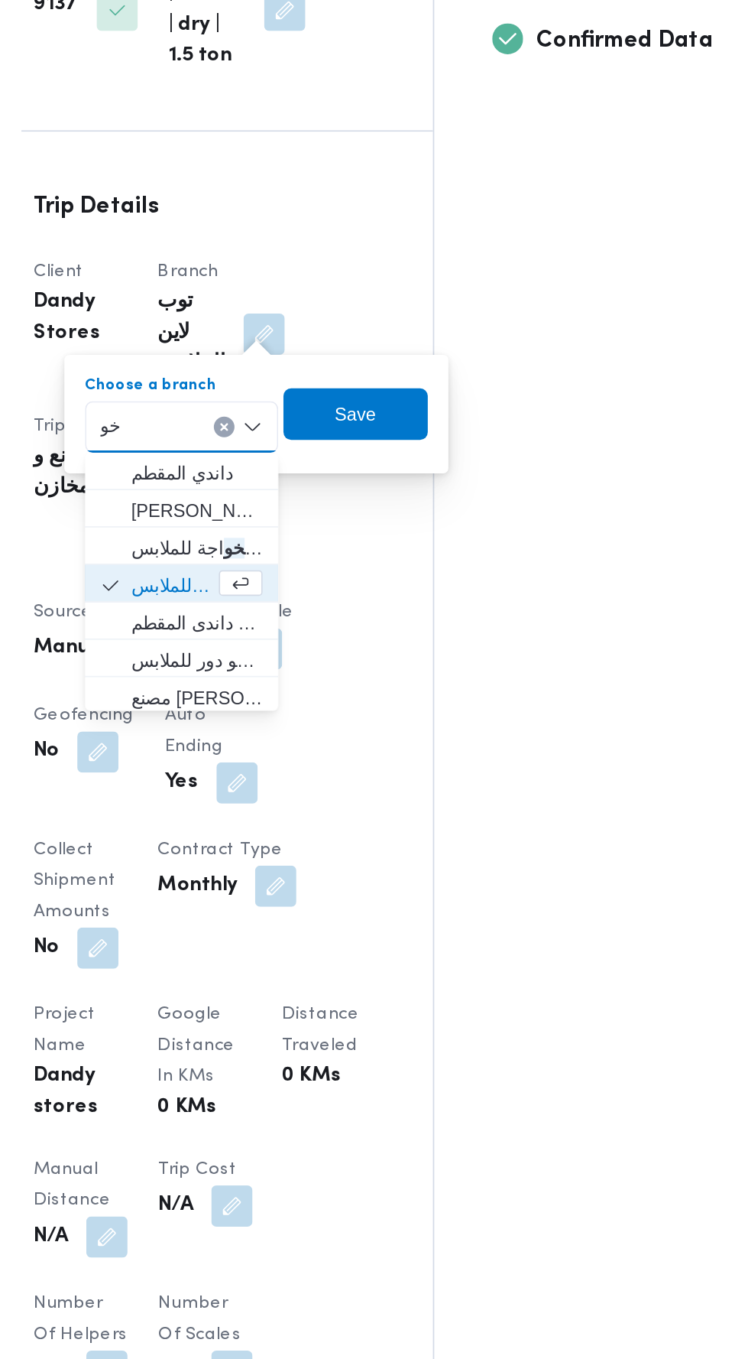
scroll to position [0, 0]
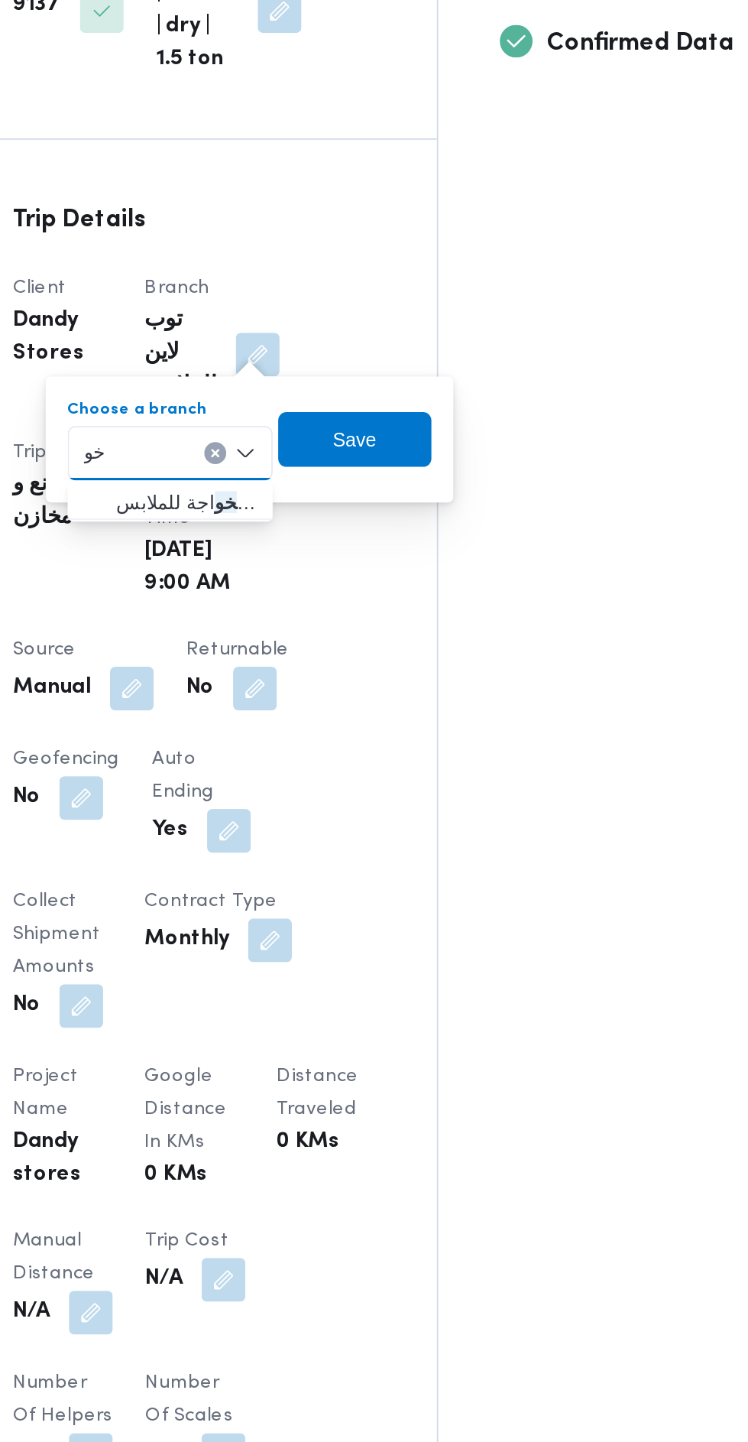
type input "خو"
click at [372, 523] on mark "خو" at bounding box center [378, 527] width 12 height 12
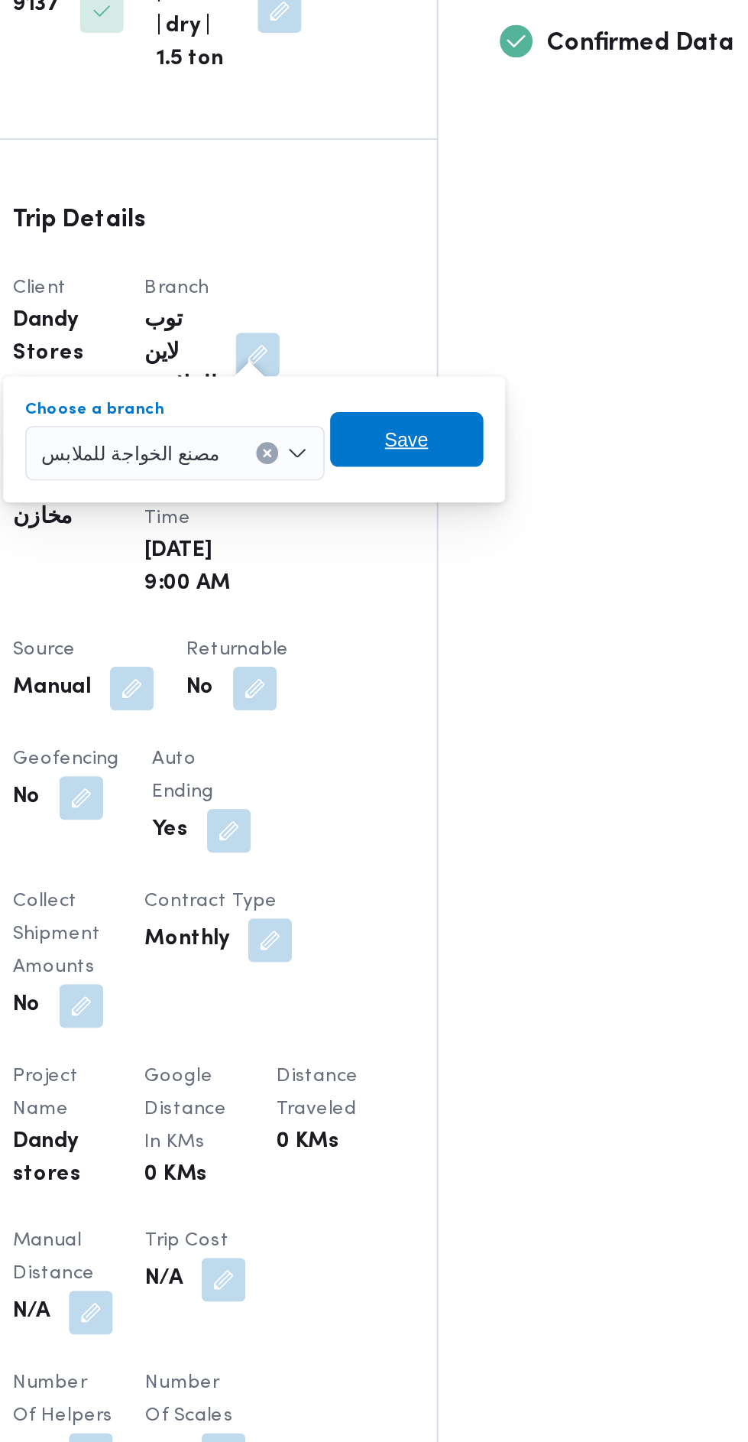
click at [467, 494] on span "Save" at bounding box center [479, 492] width 24 height 18
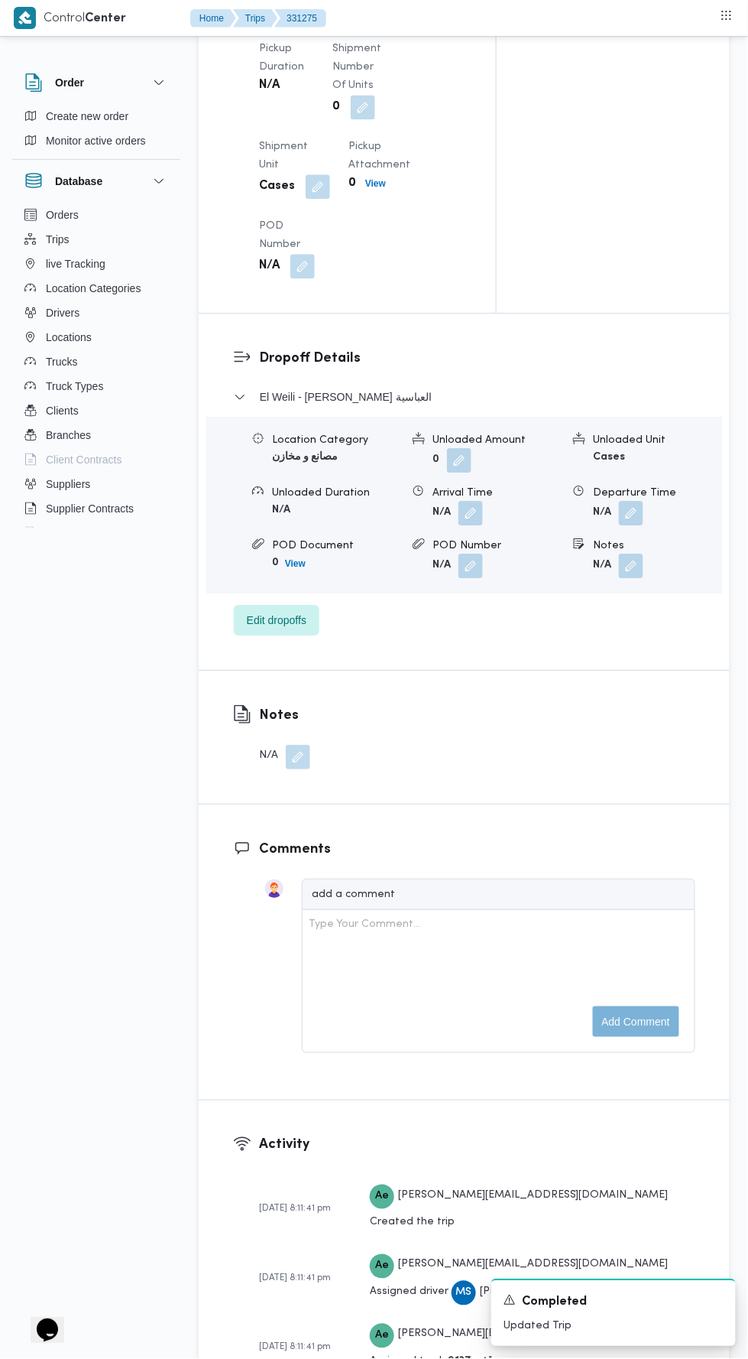
scroll to position [1739, 0]
click at [266, 590] on div "Location Category مصانع و مخازن Unloaded Amount 0 Unloaded Unit Cases Unloaded …" at bounding box center [464, 504] width 528 height 174
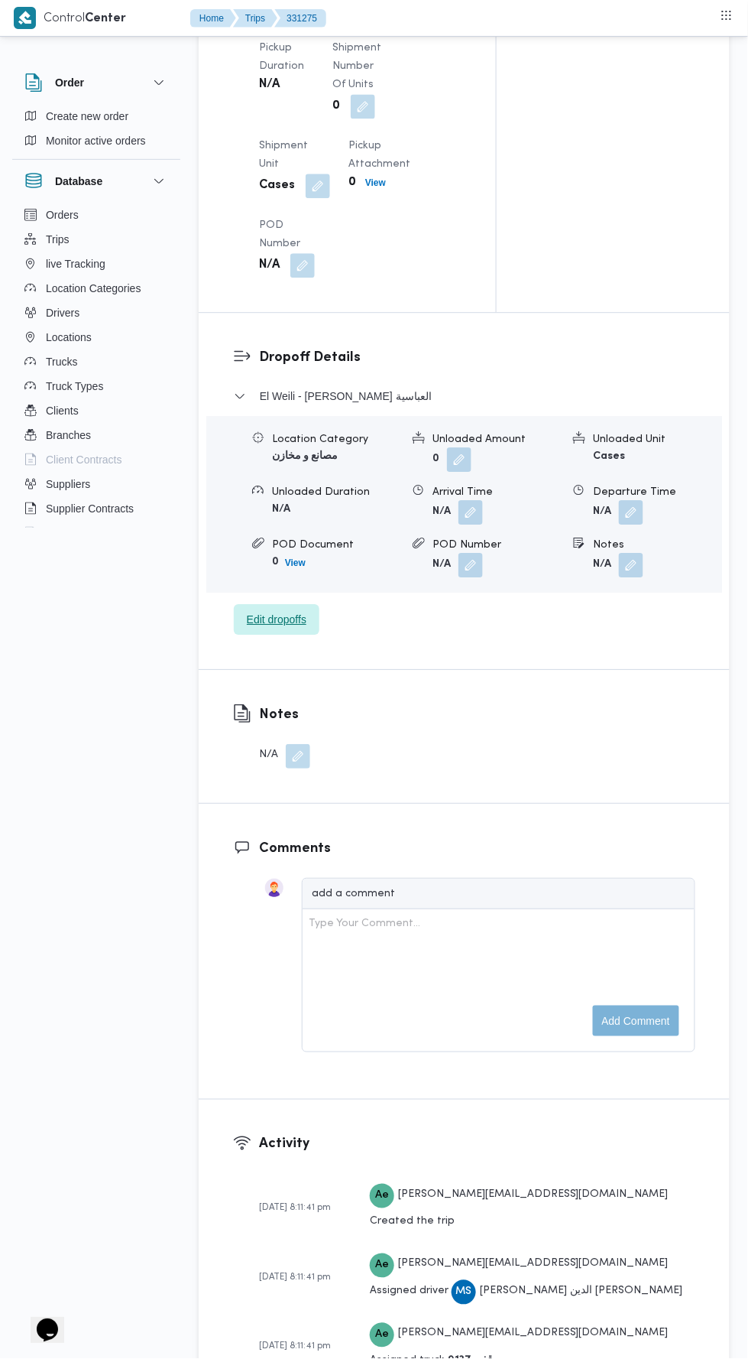
click at [294, 628] on span "Edit dropoffs" at bounding box center [277, 619] width 60 height 18
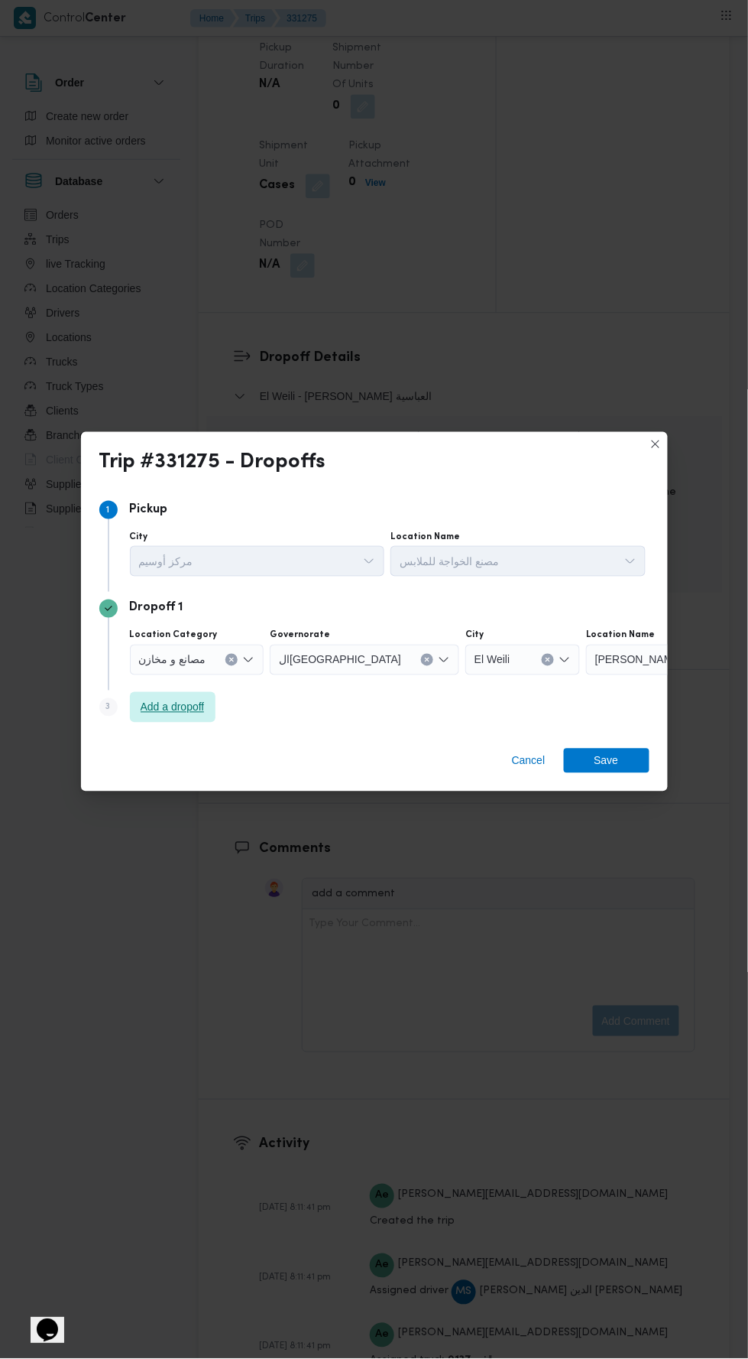
click at [200, 716] on span "Add a dropoff" at bounding box center [173, 707] width 64 height 18
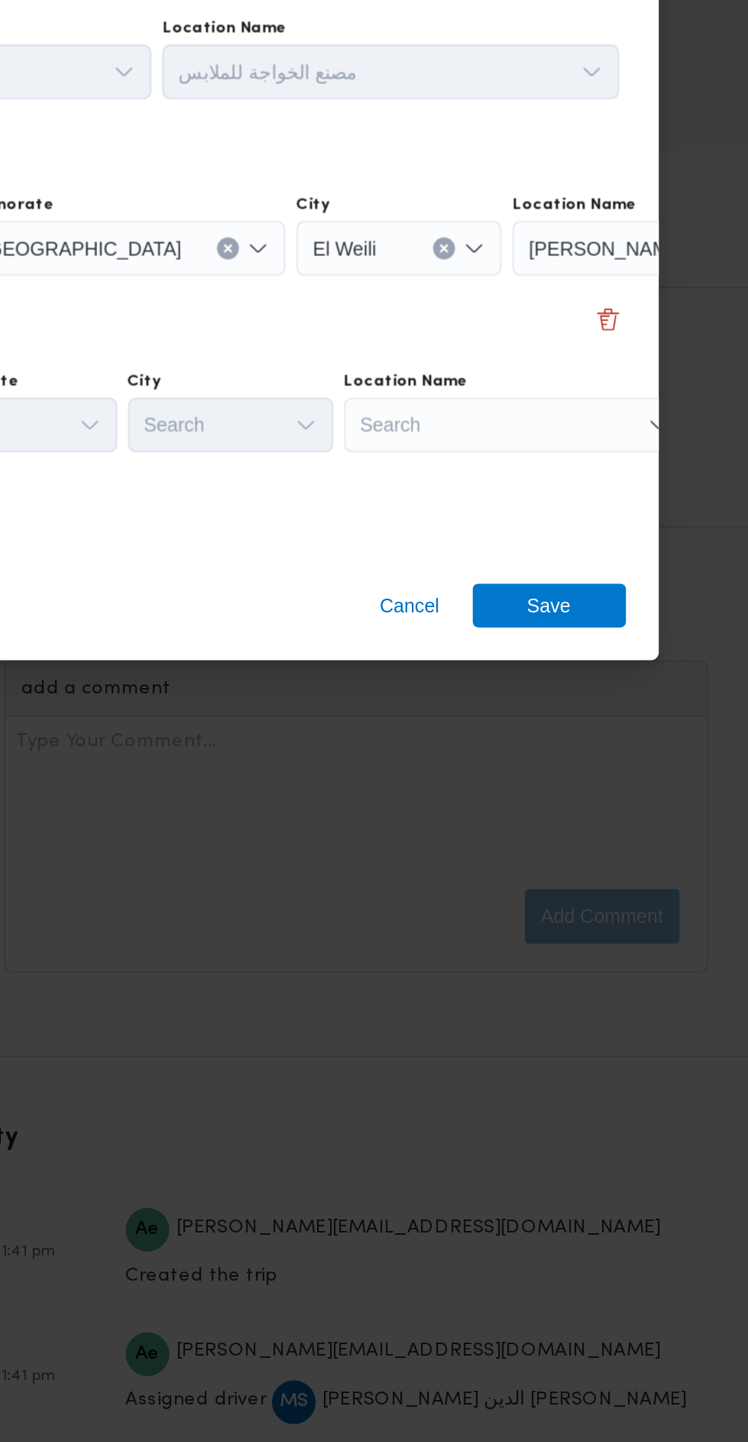
click at [593, 663] on div "Search" at bounding box center [681, 647] width 191 height 31
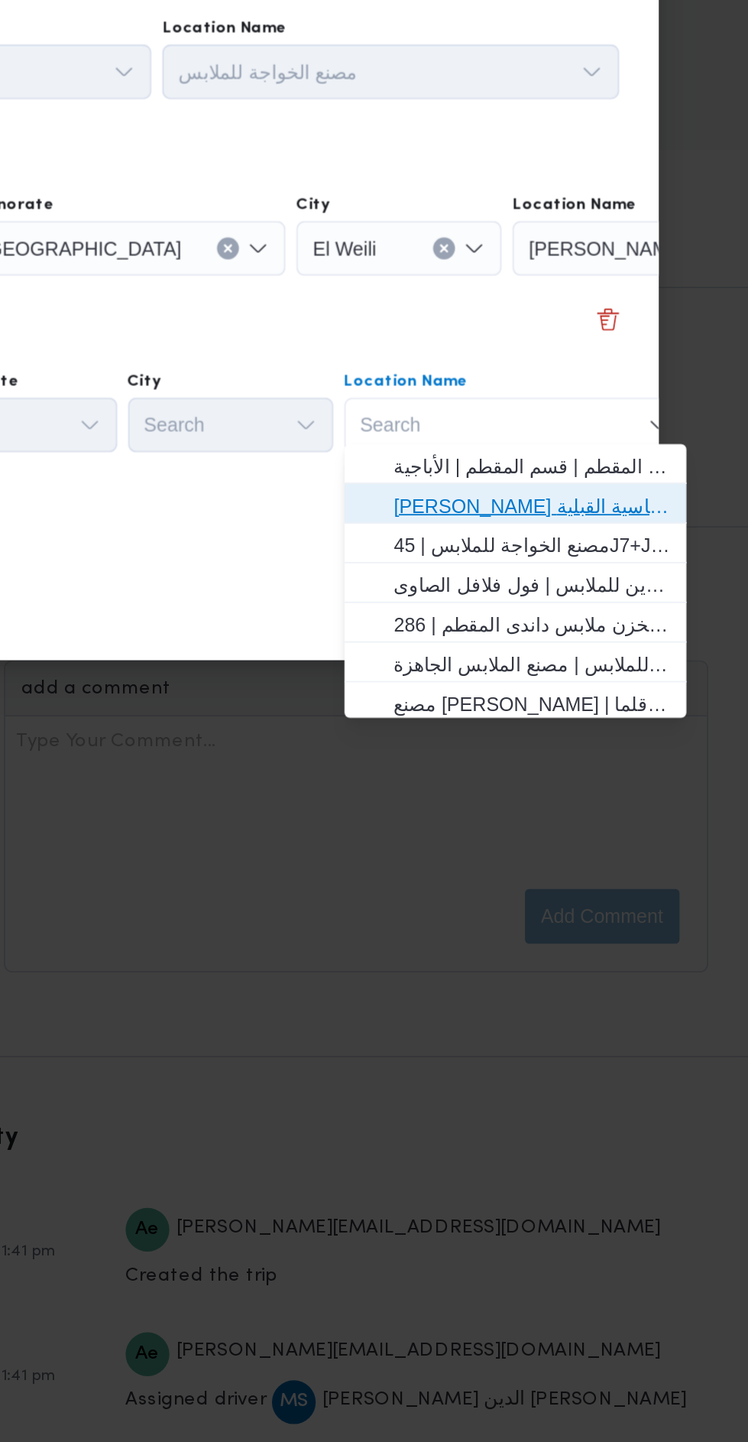
click at [622, 791] on span "داندى ستور العباسية | 27 يسري | العباسية القبلية" at bounding box center [597, 791] width 154 height 18
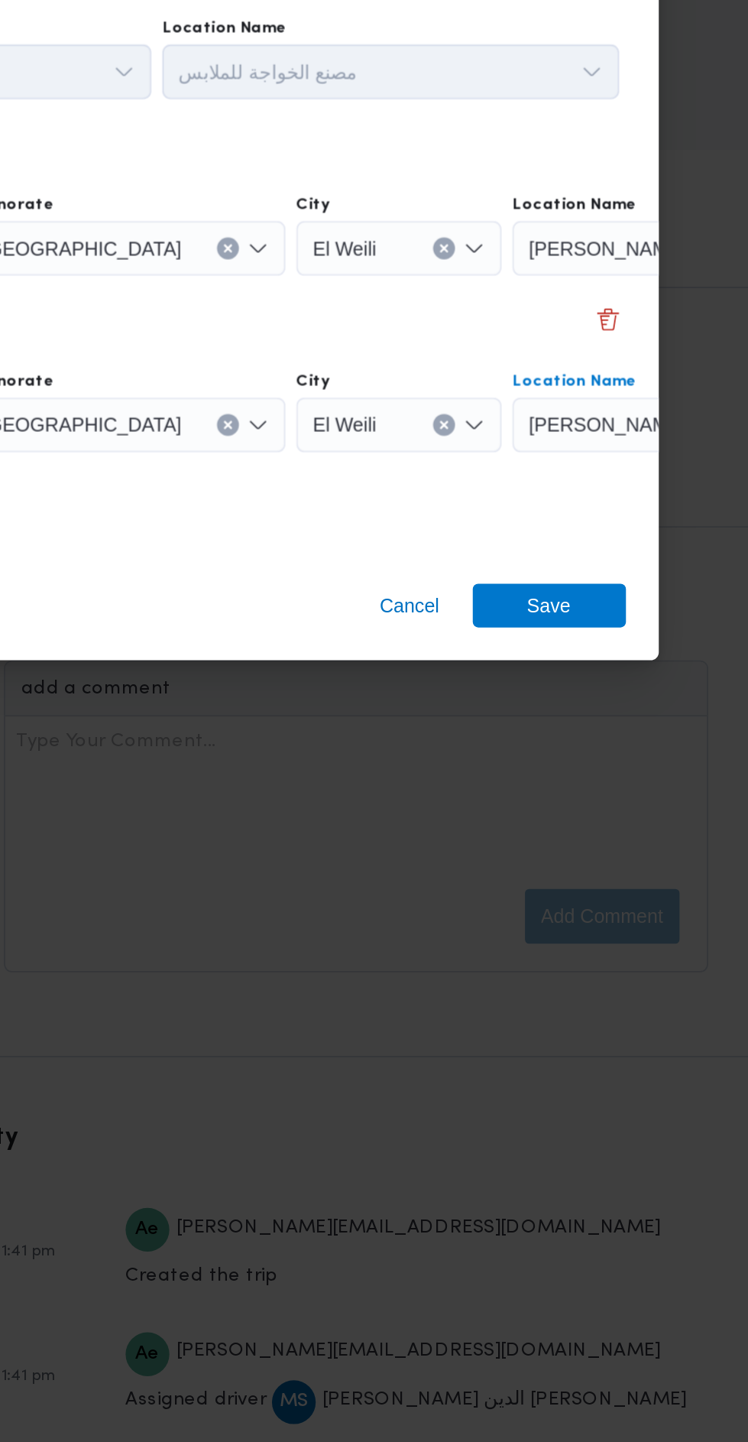
click at [635, 646] on div "داندى ستور العباسية" at bounding box center [681, 647] width 191 height 31
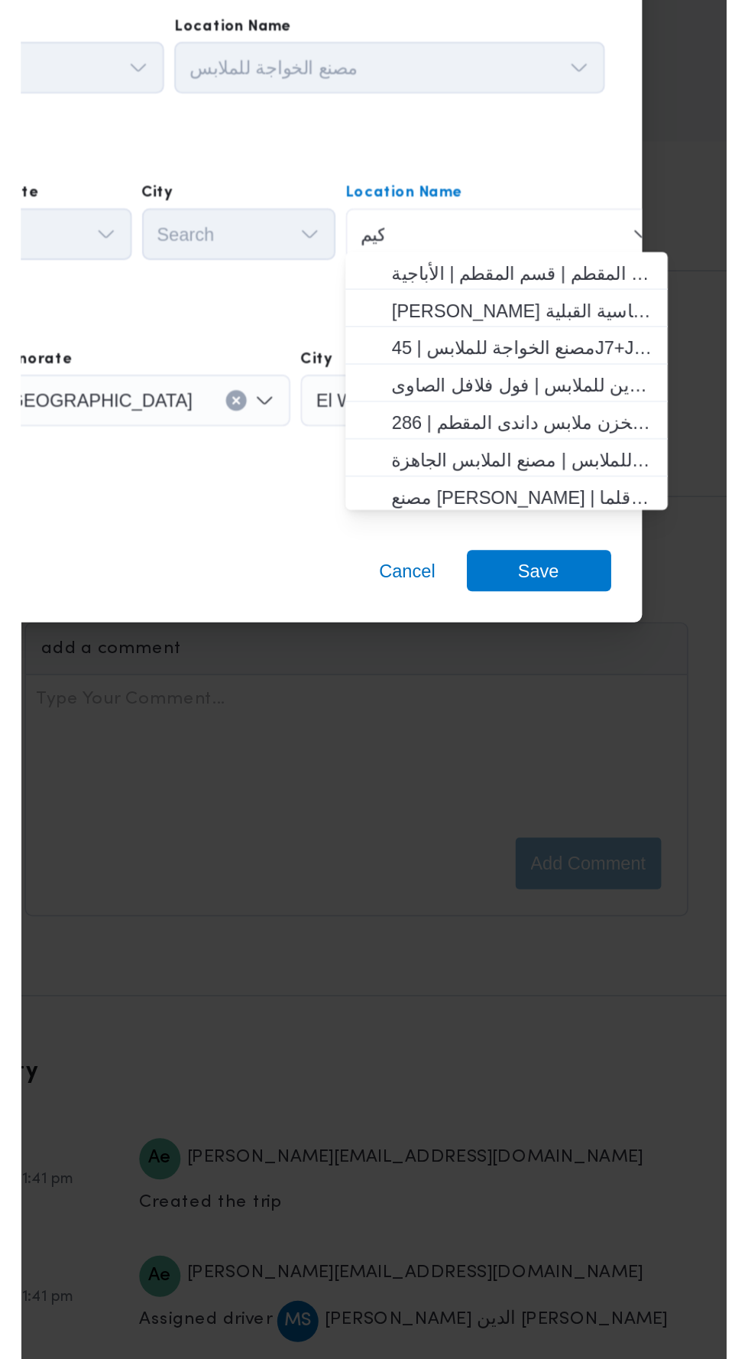
scroll to position [0, 0]
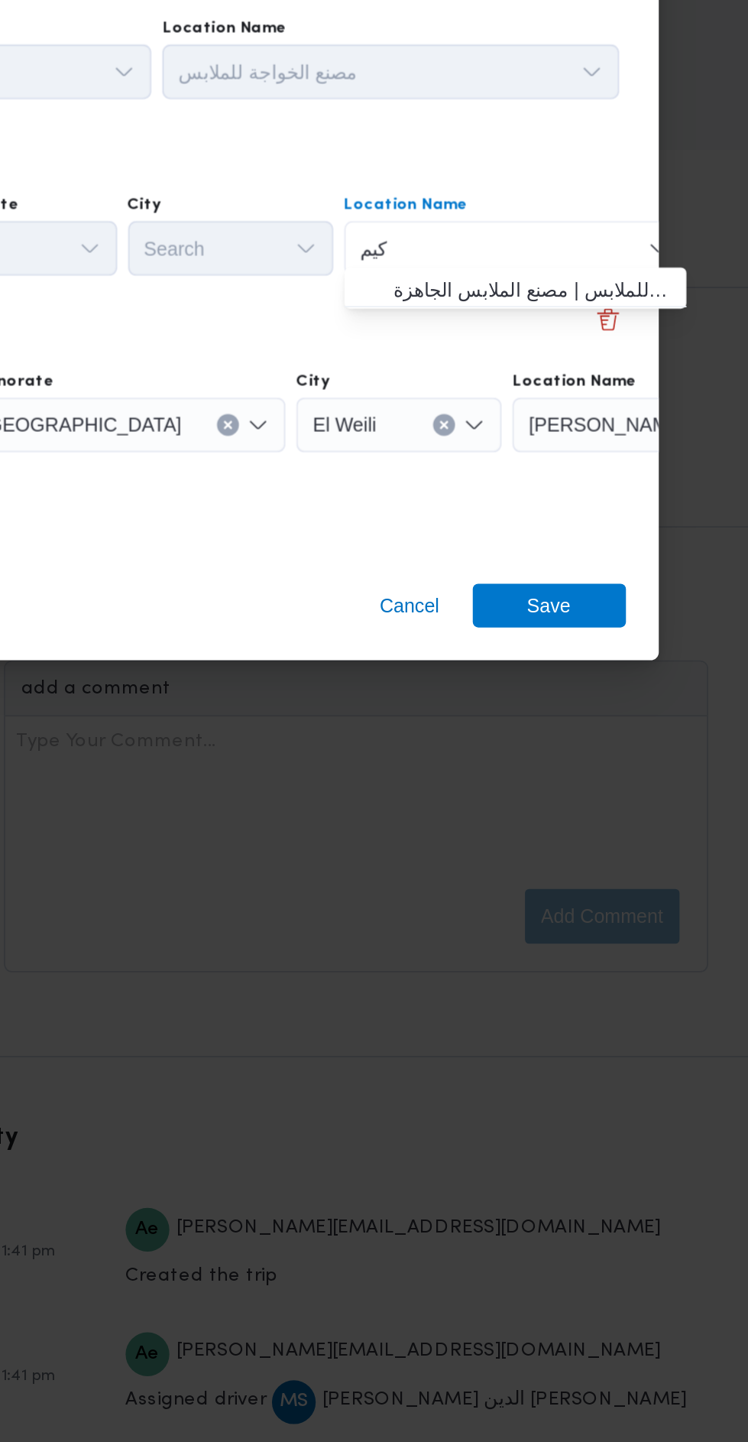
type input "كيم"
click at [632, 677] on span "مصنع كيم و دور للملابس | مصنع الملابس الجاهزة كفر طهرمس | صفط اللبن" at bounding box center [597, 670] width 154 height 18
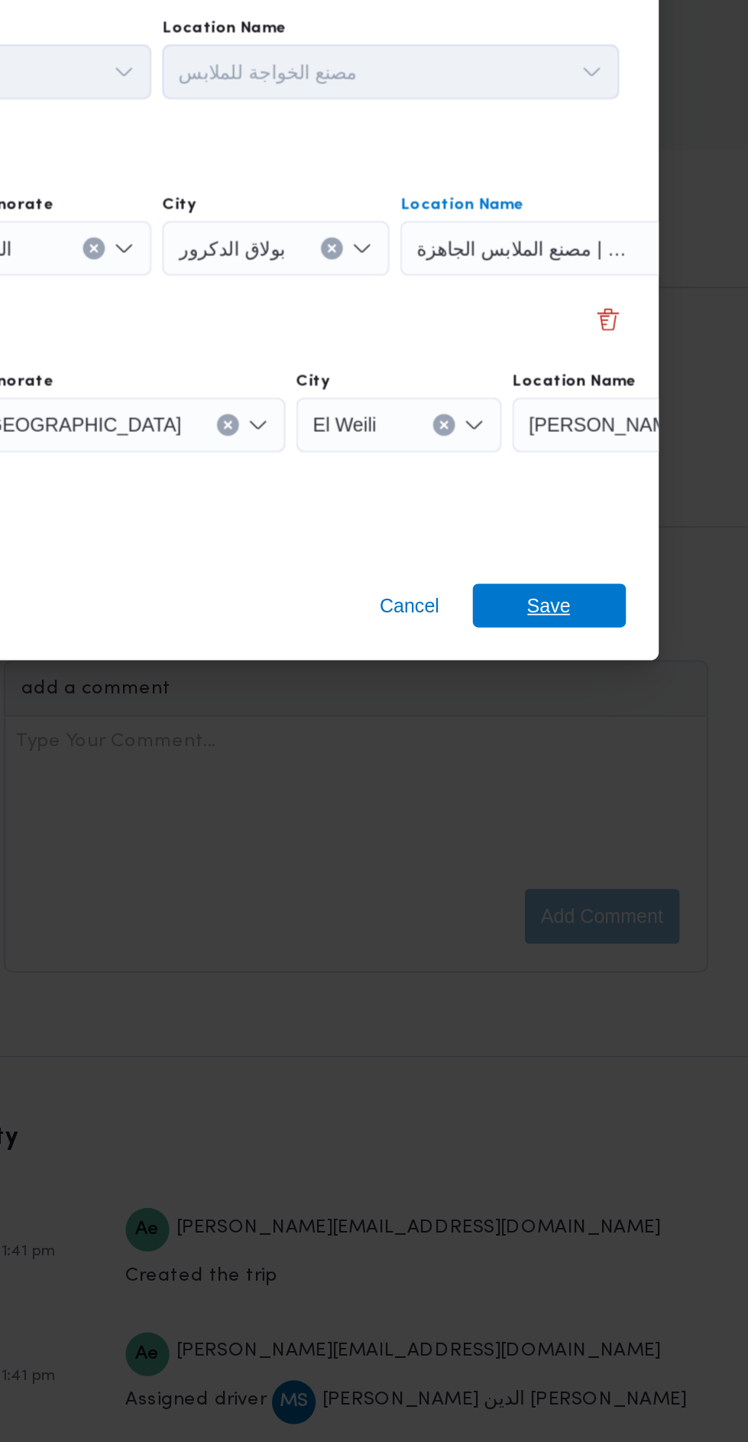
click at [606, 846] on span "Save" at bounding box center [607, 847] width 24 height 24
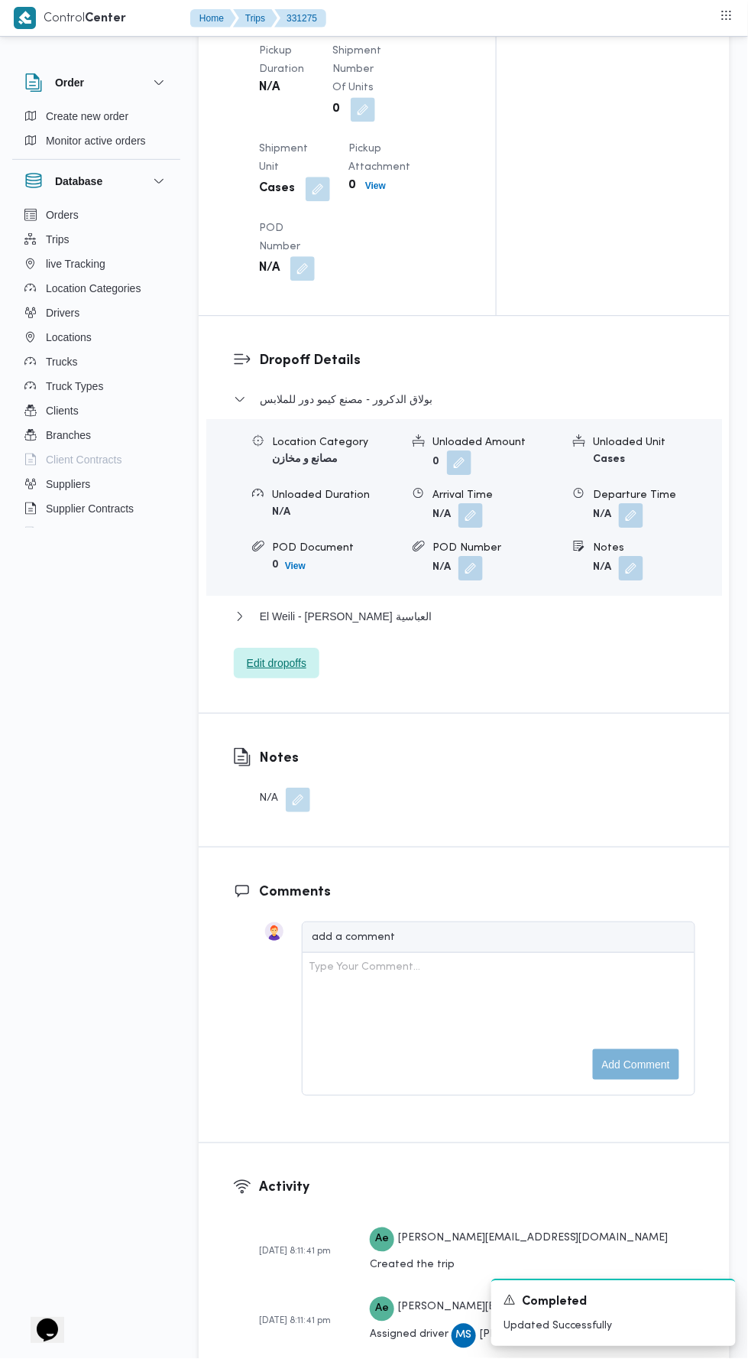
scroll to position [1752, 0]
click at [479, 609] on button "El Weili - داندى ستور العباسية" at bounding box center [465, 618] width 462 height 18
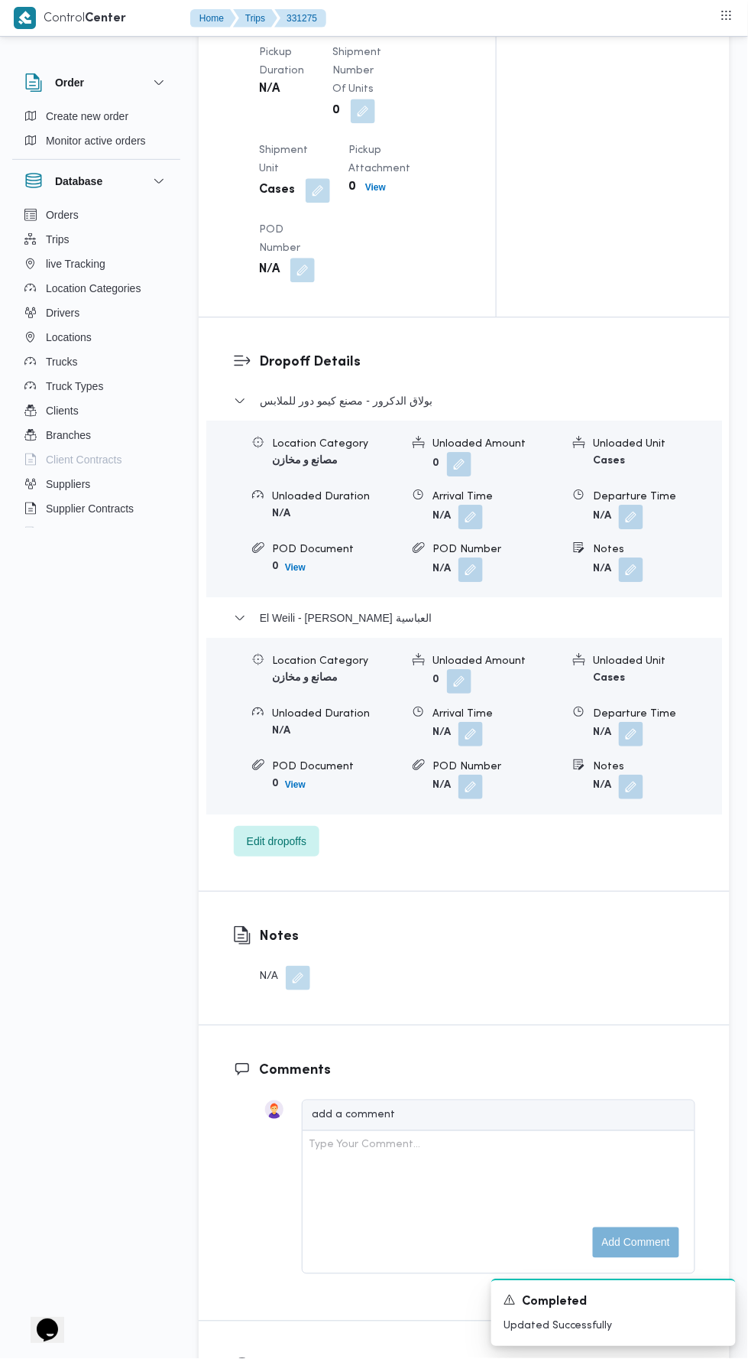
click at [642, 722] on button "button" at bounding box center [631, 734] width 24 height 24
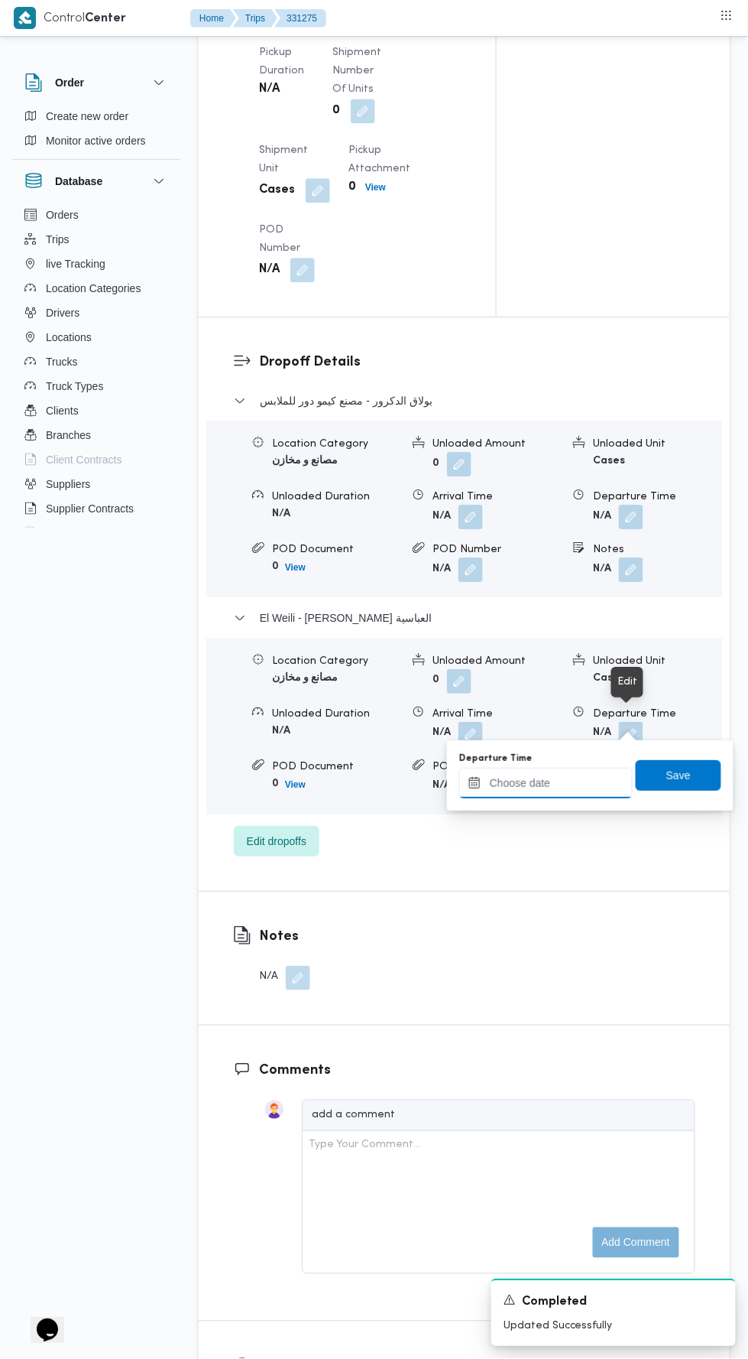
click at [576, 774] on input "Departure Time" at bounding box center [546, 783] width 174 height 31
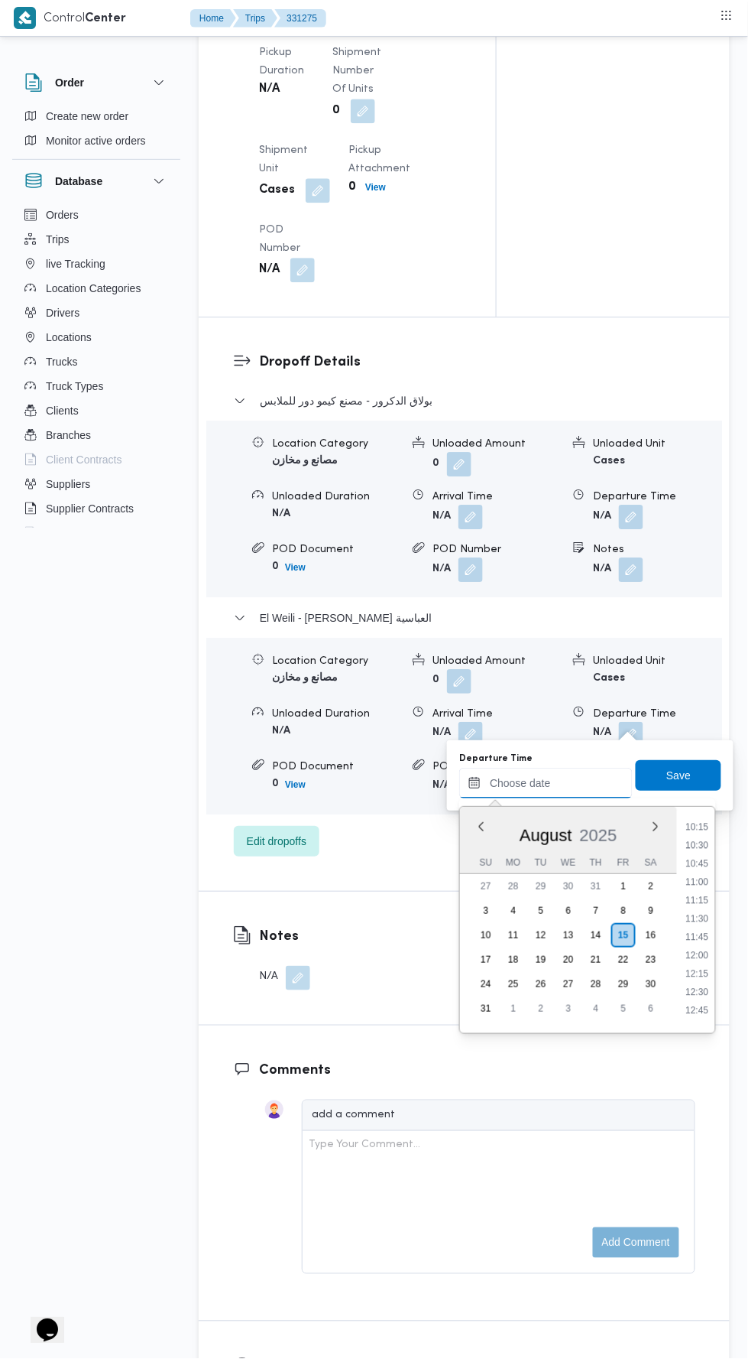
scroll to position [755, 0]
click at [697, 876] on li "11:00" at bounding box center [697, 879] width 35 height 15
type input "15/08/2025 11:00"
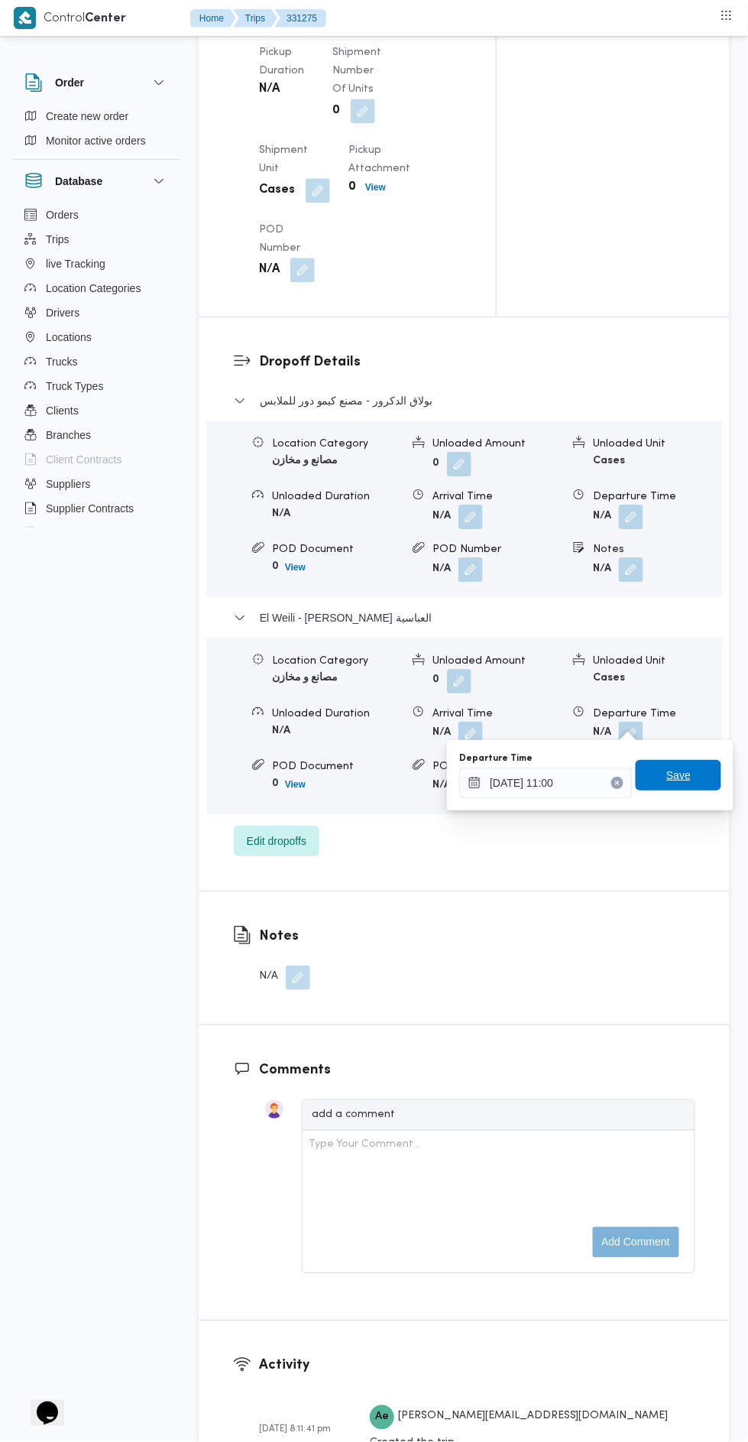
click at [680, 772] on span "Save" at bounding box center [679, 775] width 24 height 18
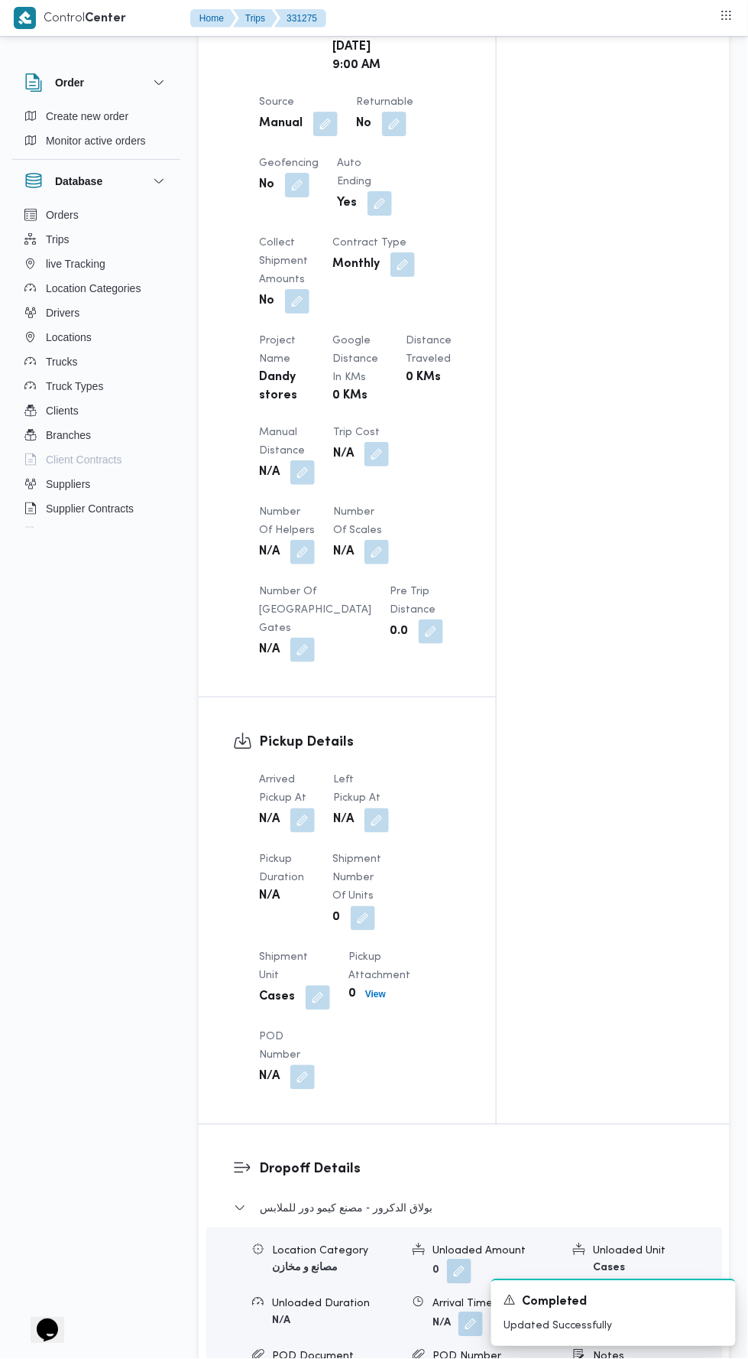
scroll to position [948, 0]
click at [308, 810] on button "button" at bounding box center [303, 817] width 24 height 24
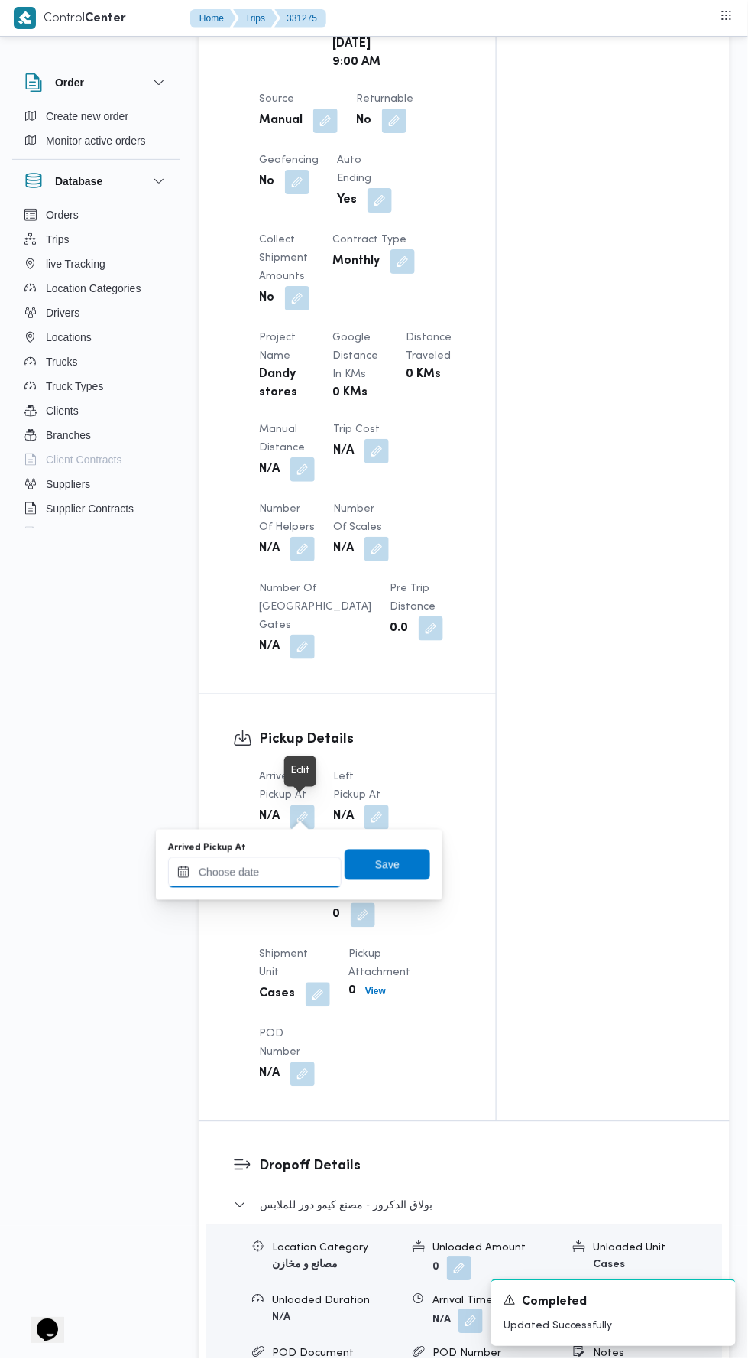
click at [290, 866] on input "Arrived Pickup At" at bounding box center [255, 872] width 174 height 31
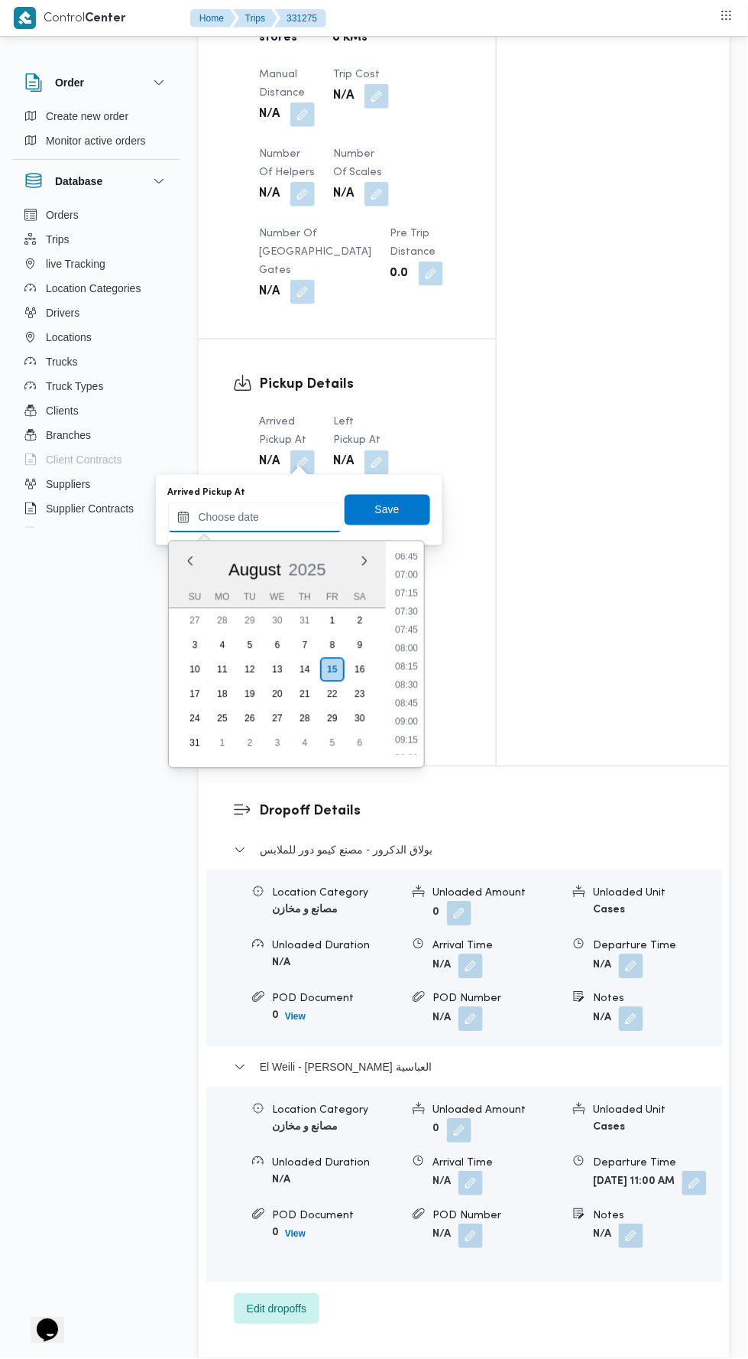
scroll to position [502, 0]
click at [406, 718] on li "09:00" at bounding box center [406, 720] width 35 height 15
type input "[DATE] 09:00"
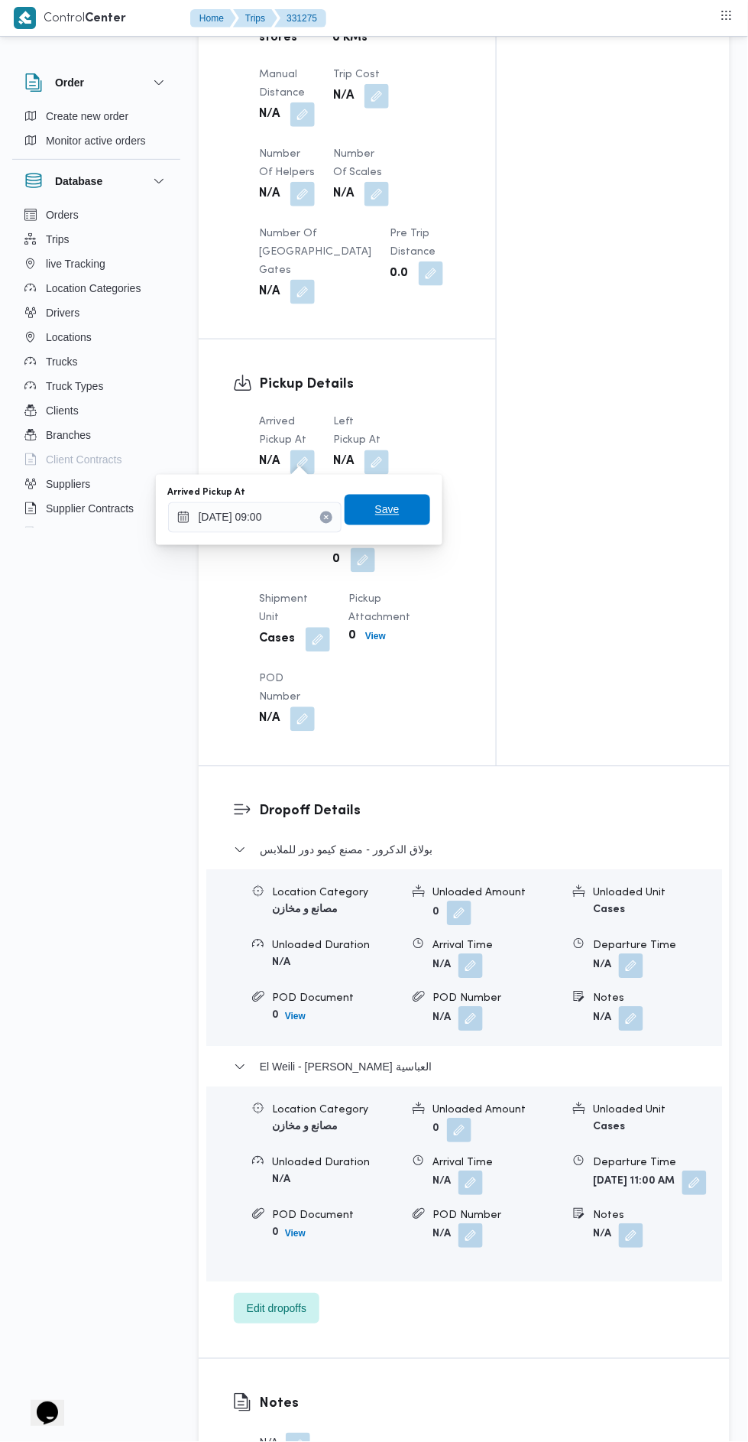
click at [399, 515] on span "Save" at bounding box center [387, 510] width 24 height 18
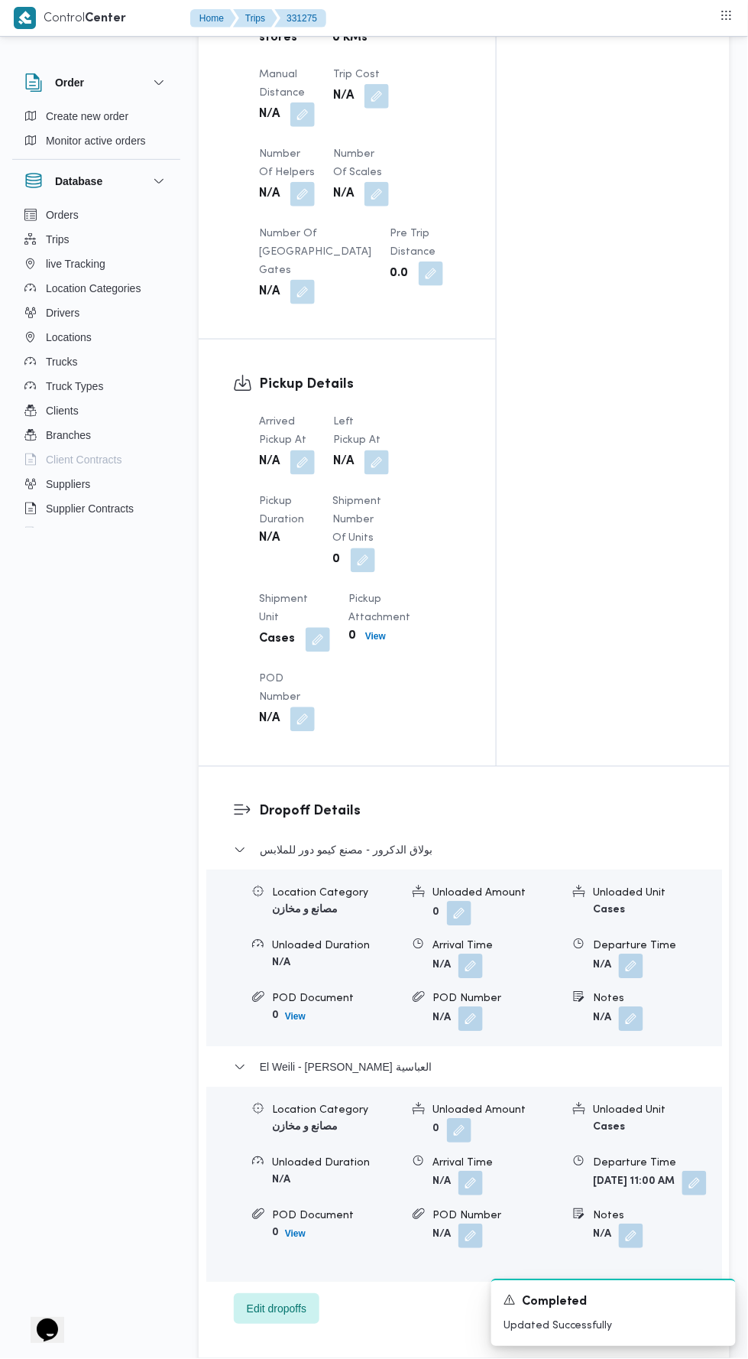
click at [381, 452] on button "button" at bounding box center [377, 462] width 24 height 24
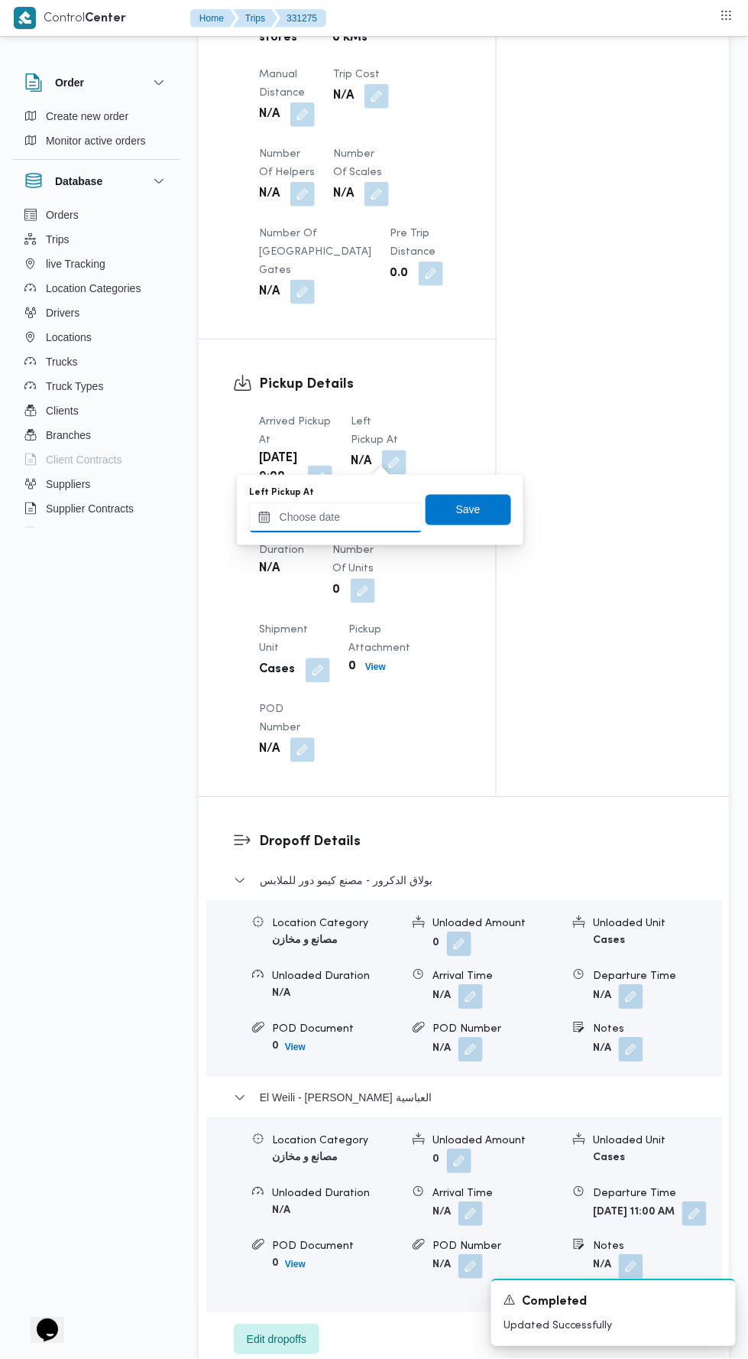
click at [356, 516] on input "Left Pickup At" at bounding box center [336, 517] width 174 height 31
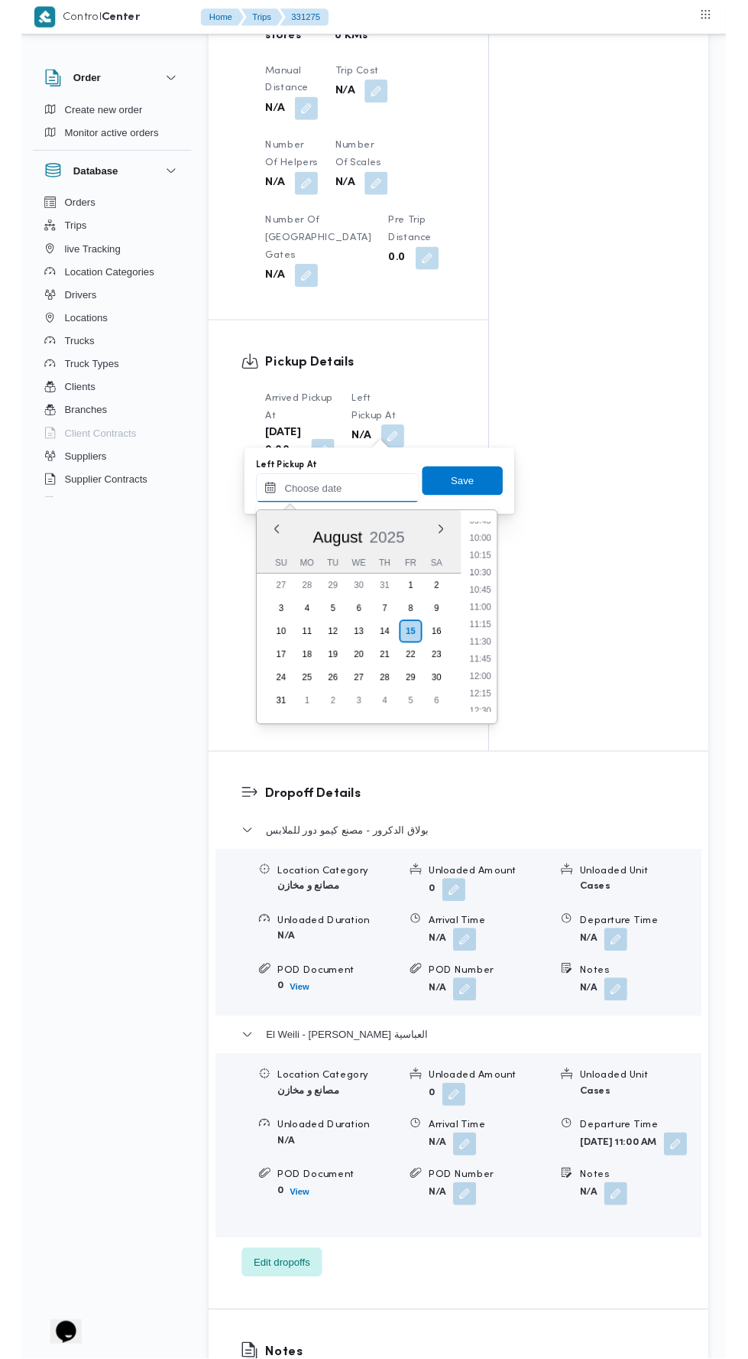
scroll to position [717, 0]
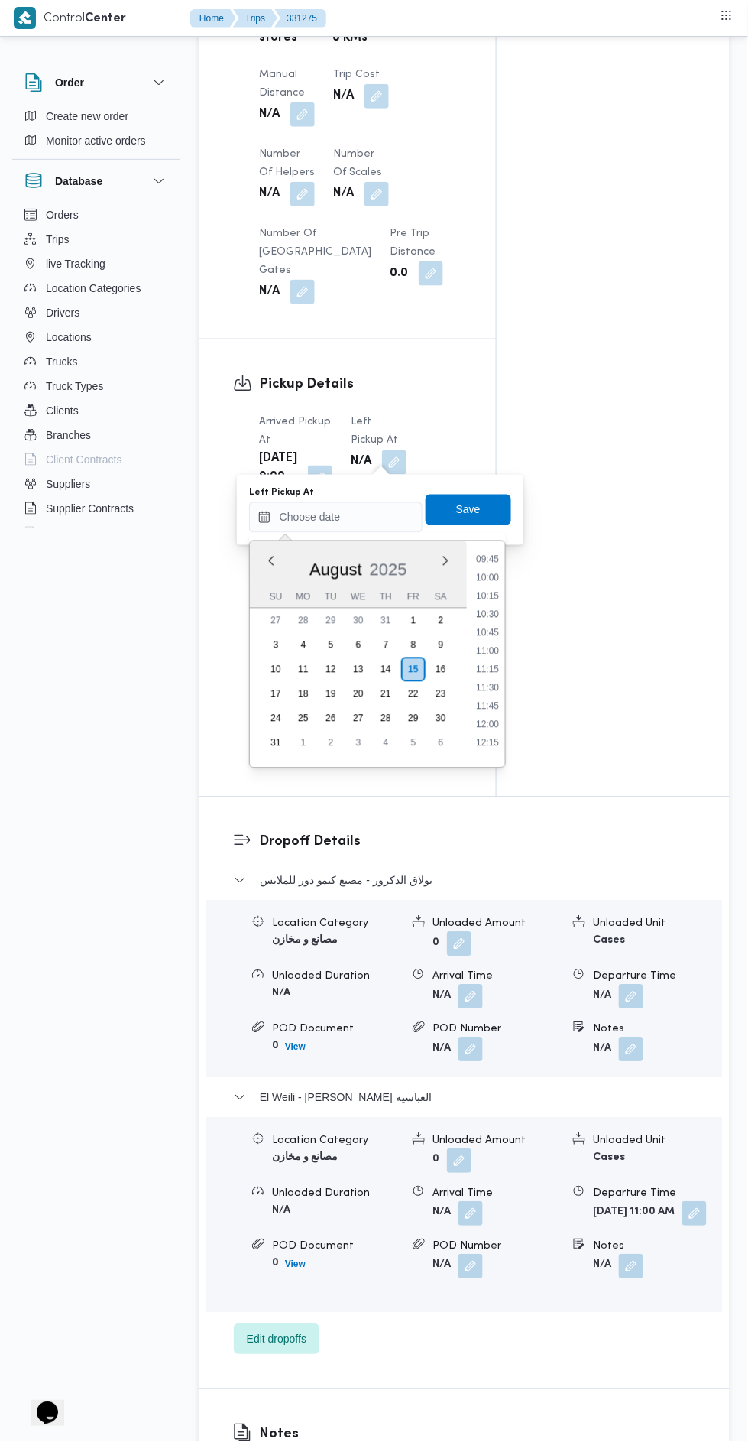
click at [489, 580] on li "10:00" at bounding box center [487, 577] width 35 height 15
type input "15/08/2025 10:00"
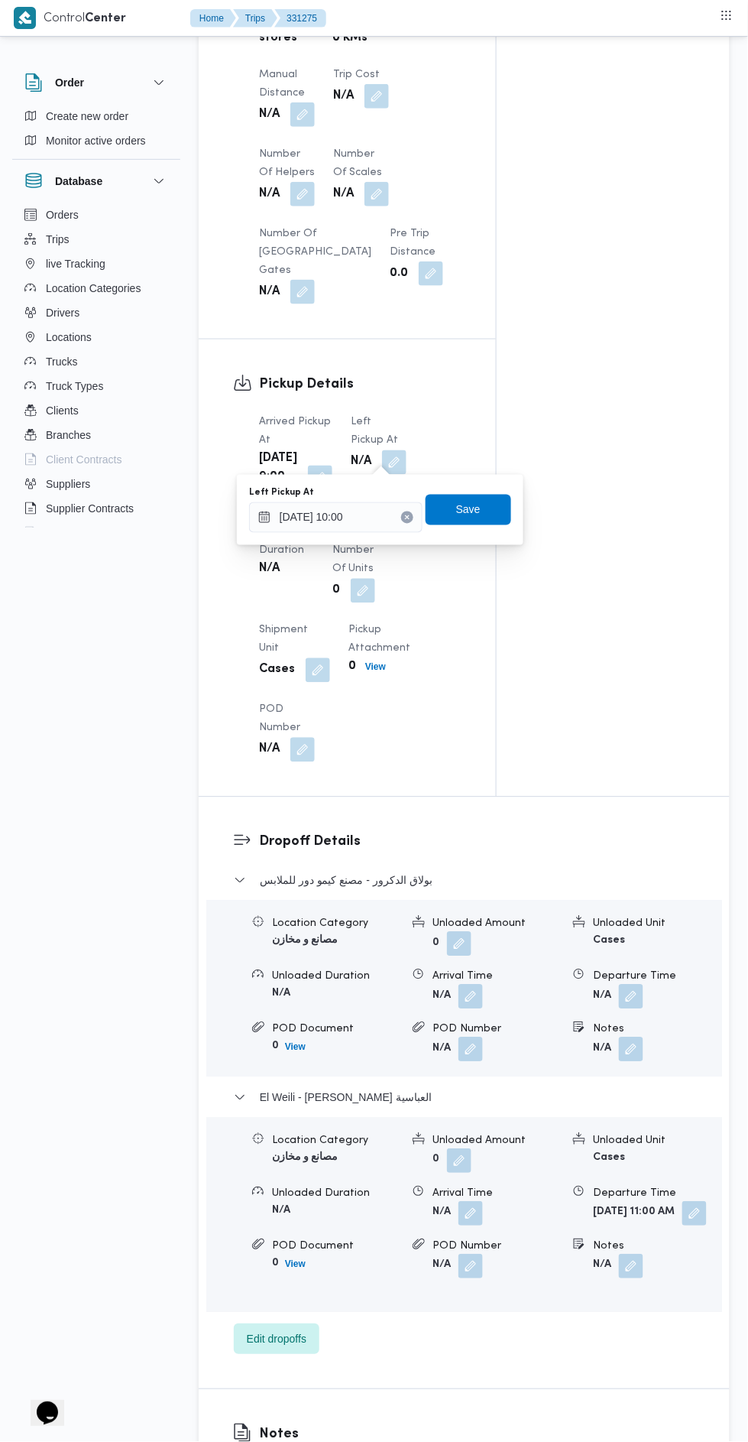
click at [480, 495] on div "Save" at bounding box center [469, 510] width 86 height 31
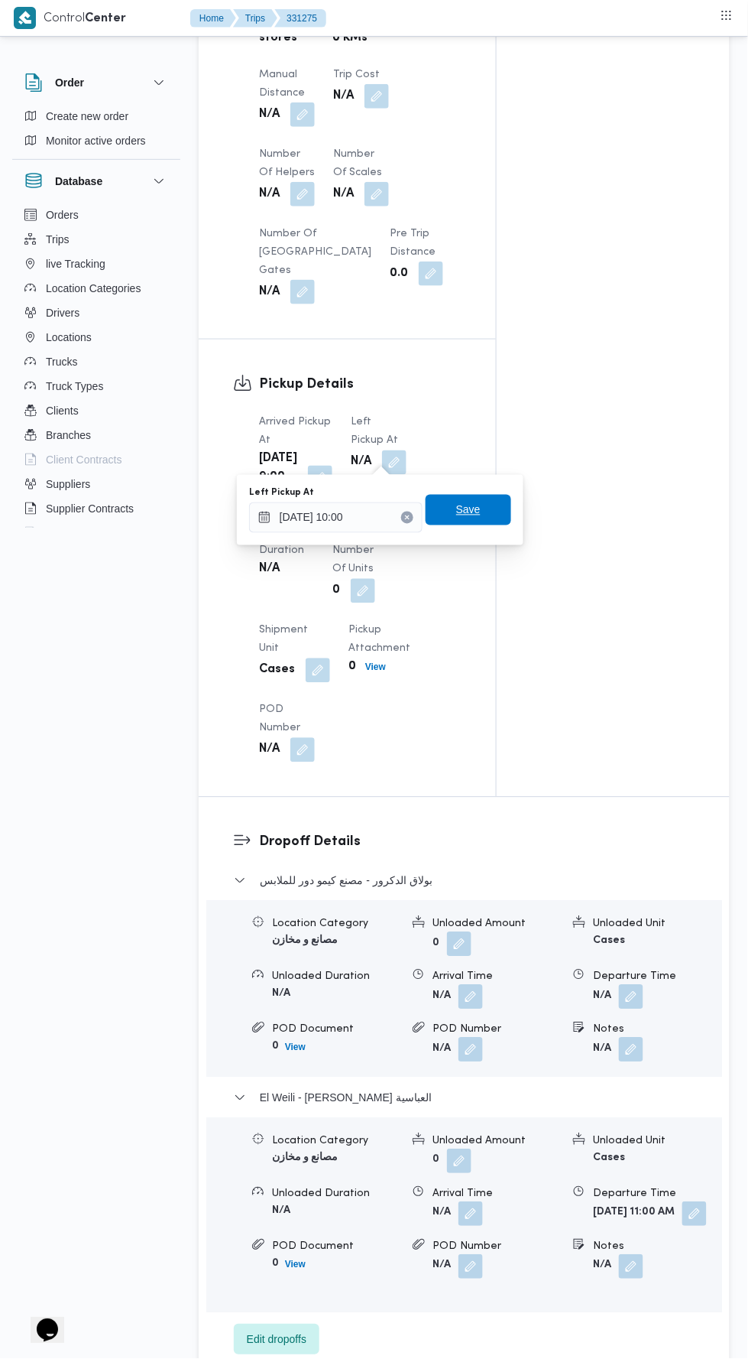
click at [479, 517] on span "Save" at bounding box center [468, 510] width 24 height 18
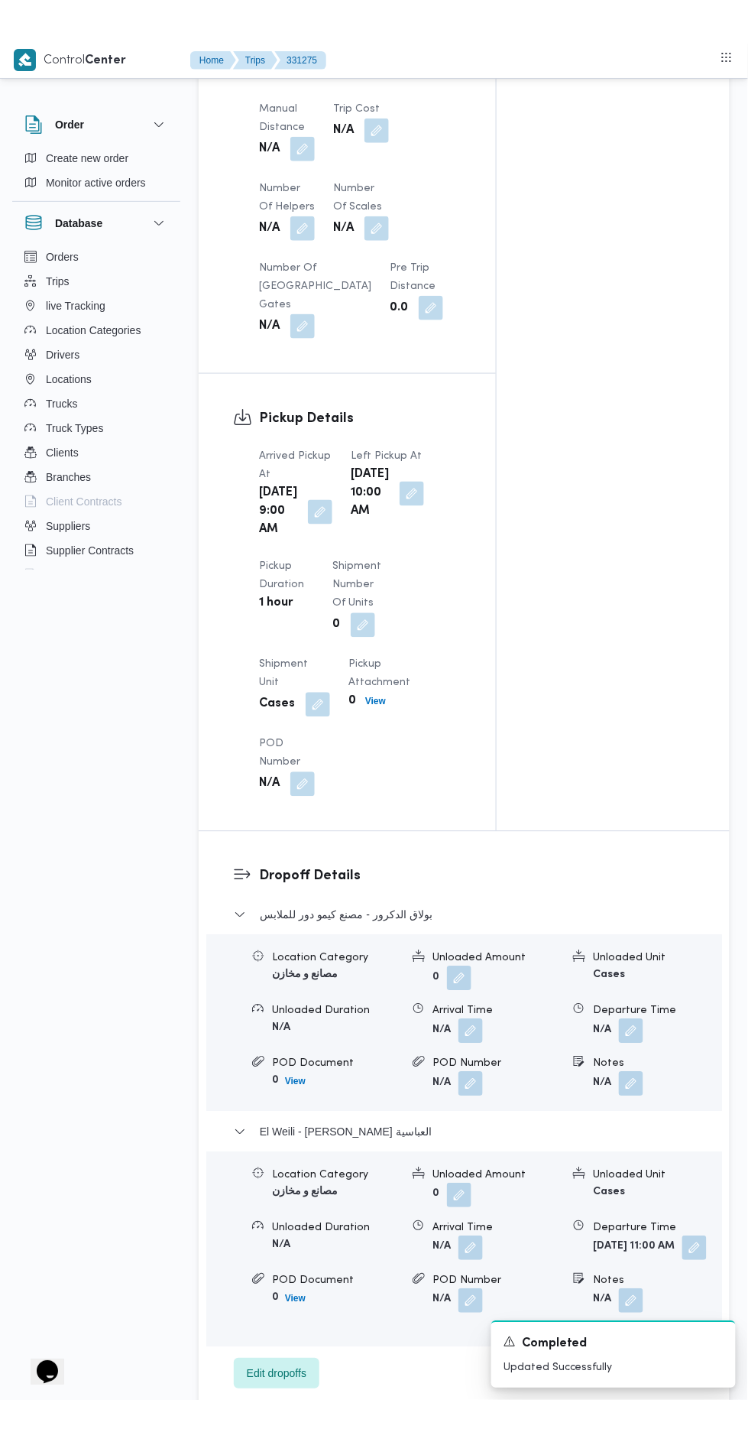
scroll to position [1310, 0]
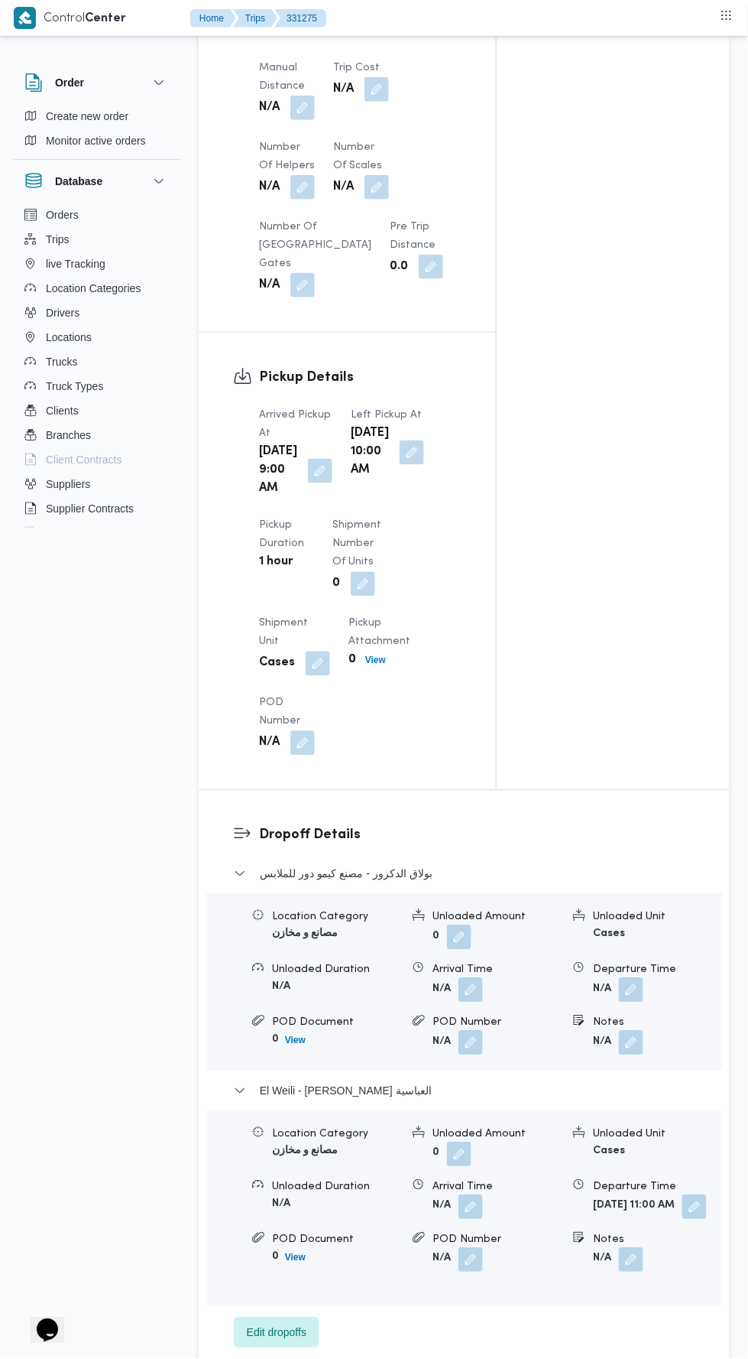
click at [400, 465] on button "button" at bounding box center [412, 452] width 24 height 24
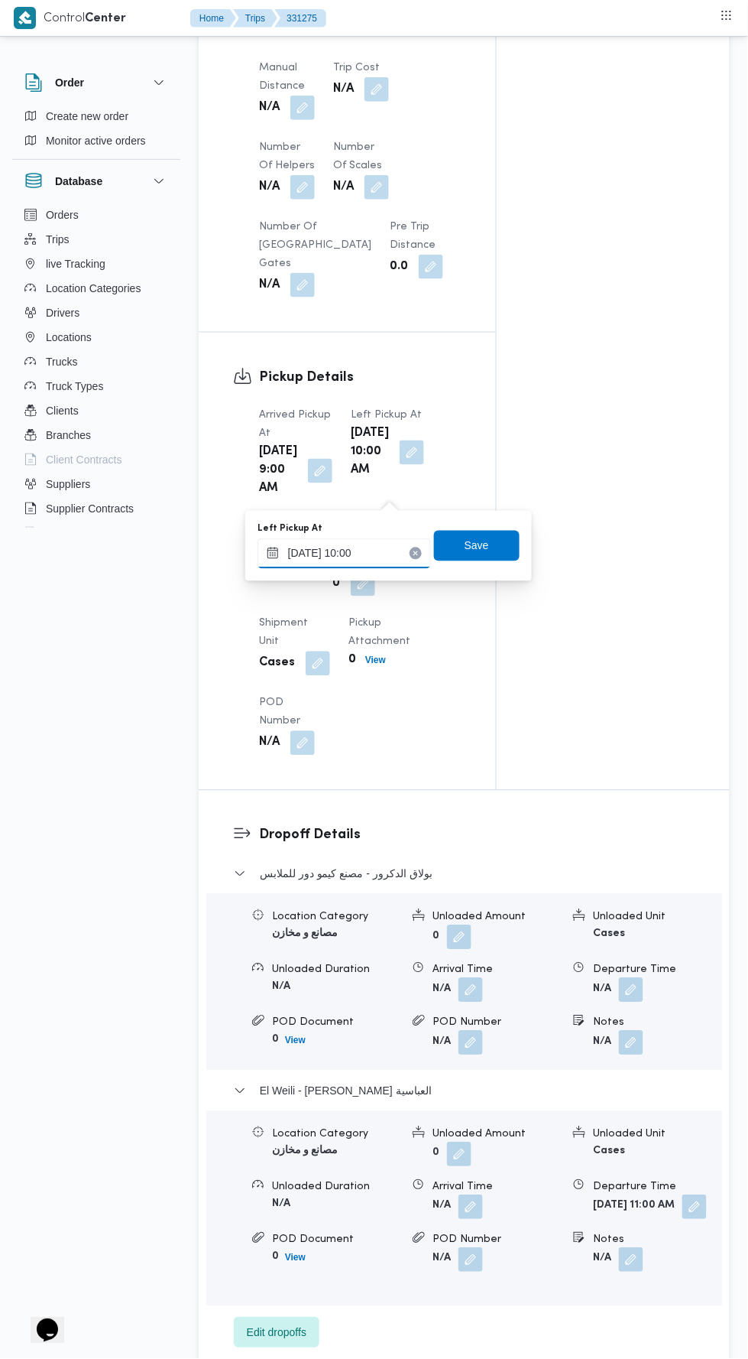
click at [369, 553] on input "15/08/2025 10:00" at bounding box center [345, 553] width 174 height 31
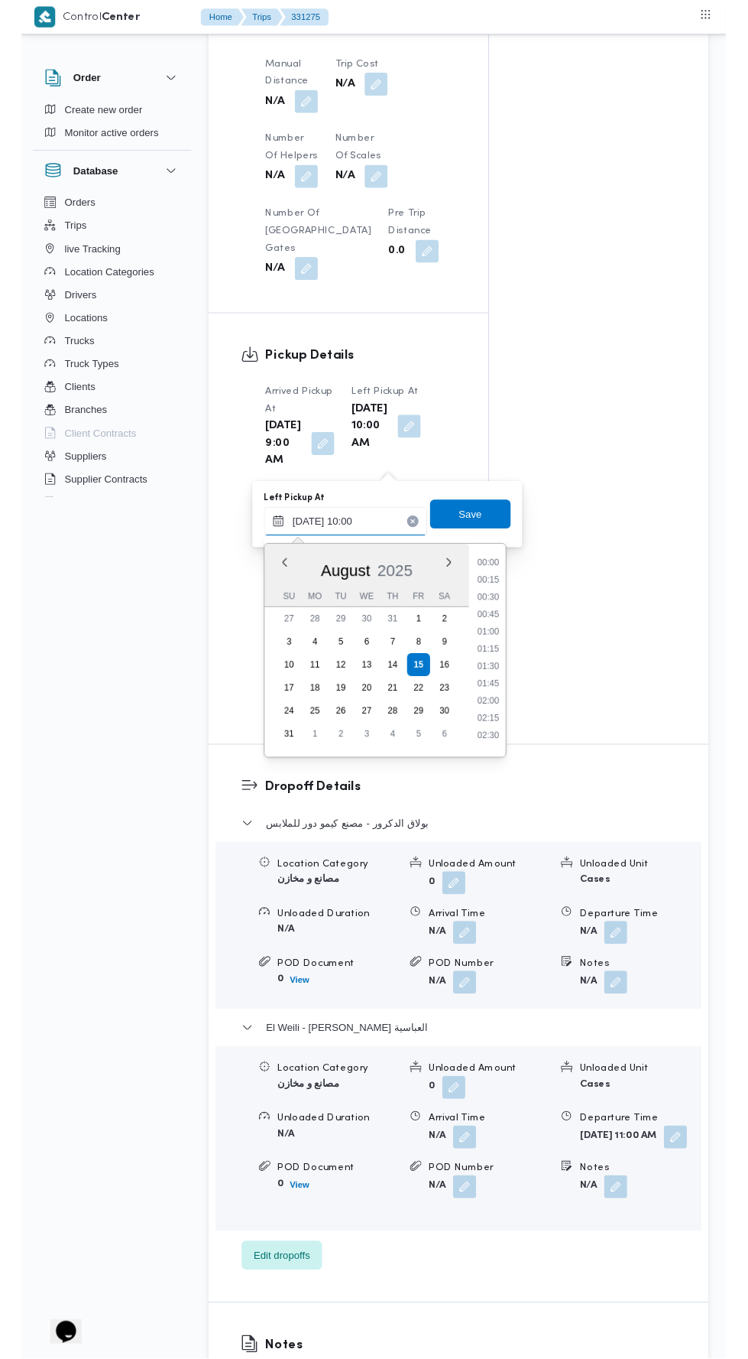
scroll to position [628, 0]
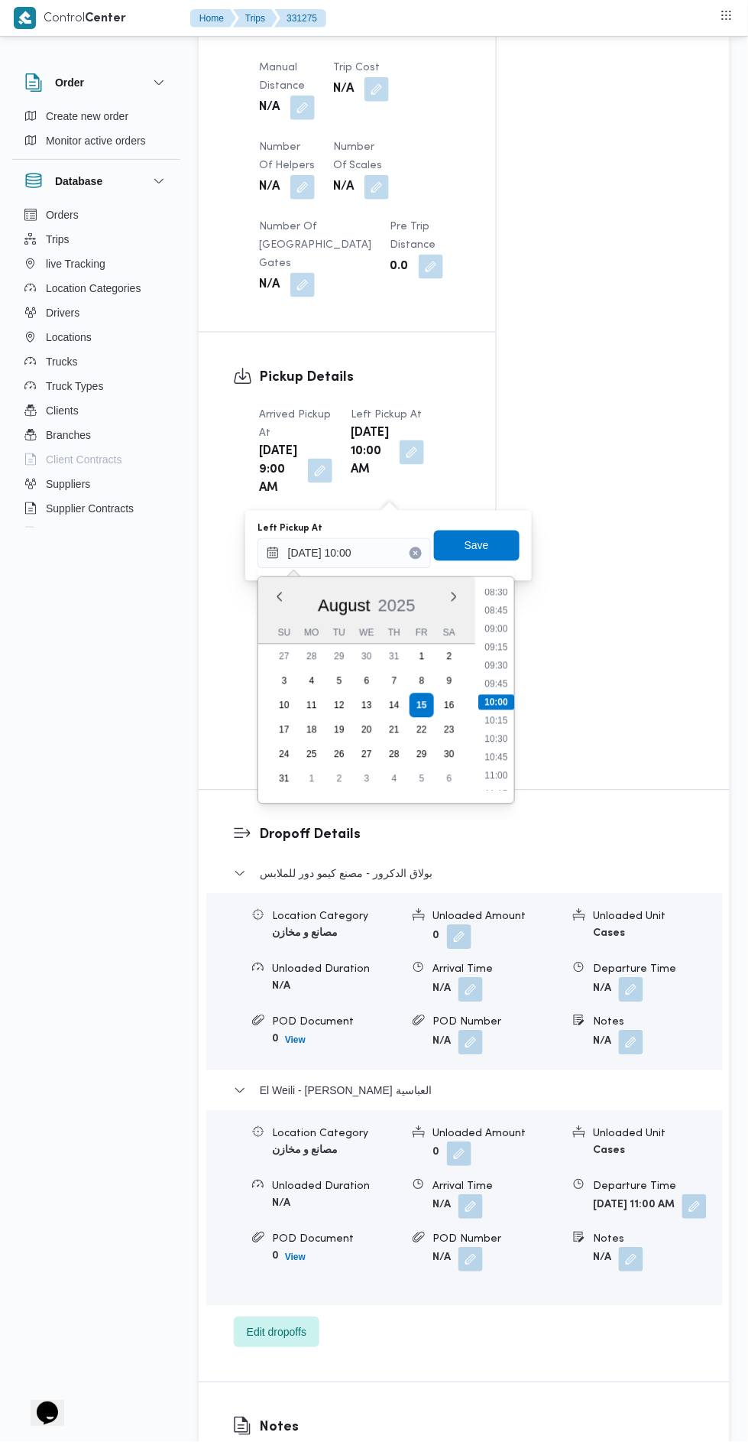
click at [496, 664] on li "09:30" at bounding box center [496, 665] width 35 height 15
type input "15/08/2025 10:00"
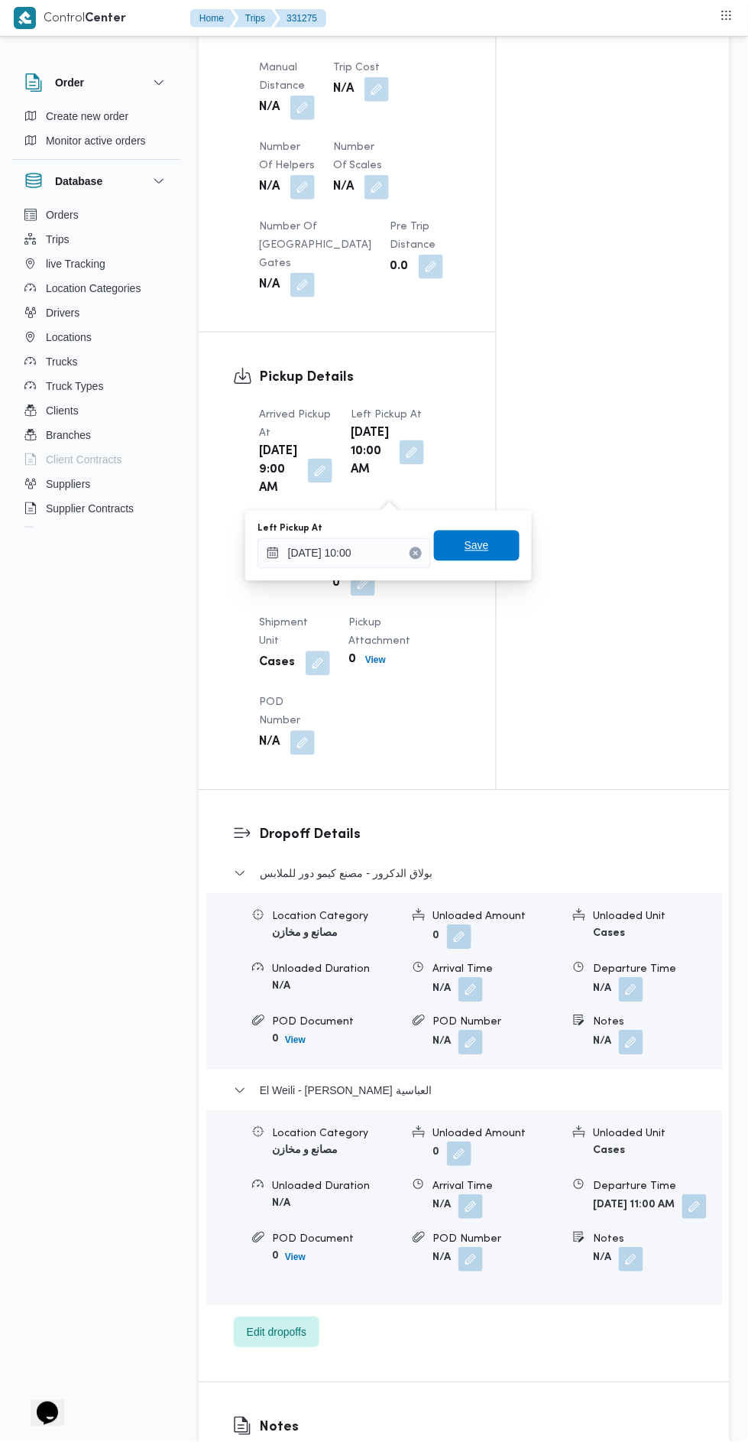
click at [489, 537] on span "Save" at bounding box center [477, 546] width 24 height 18
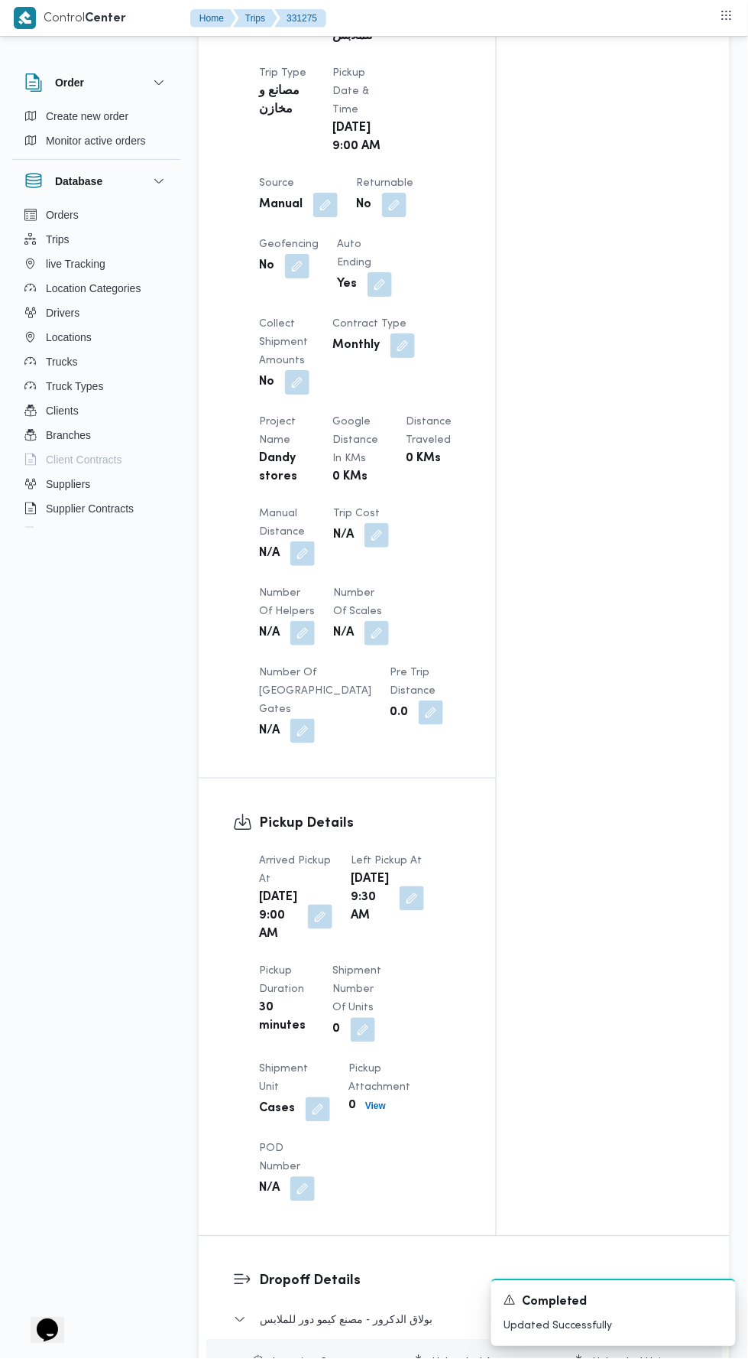
scroll to position [903, 0]
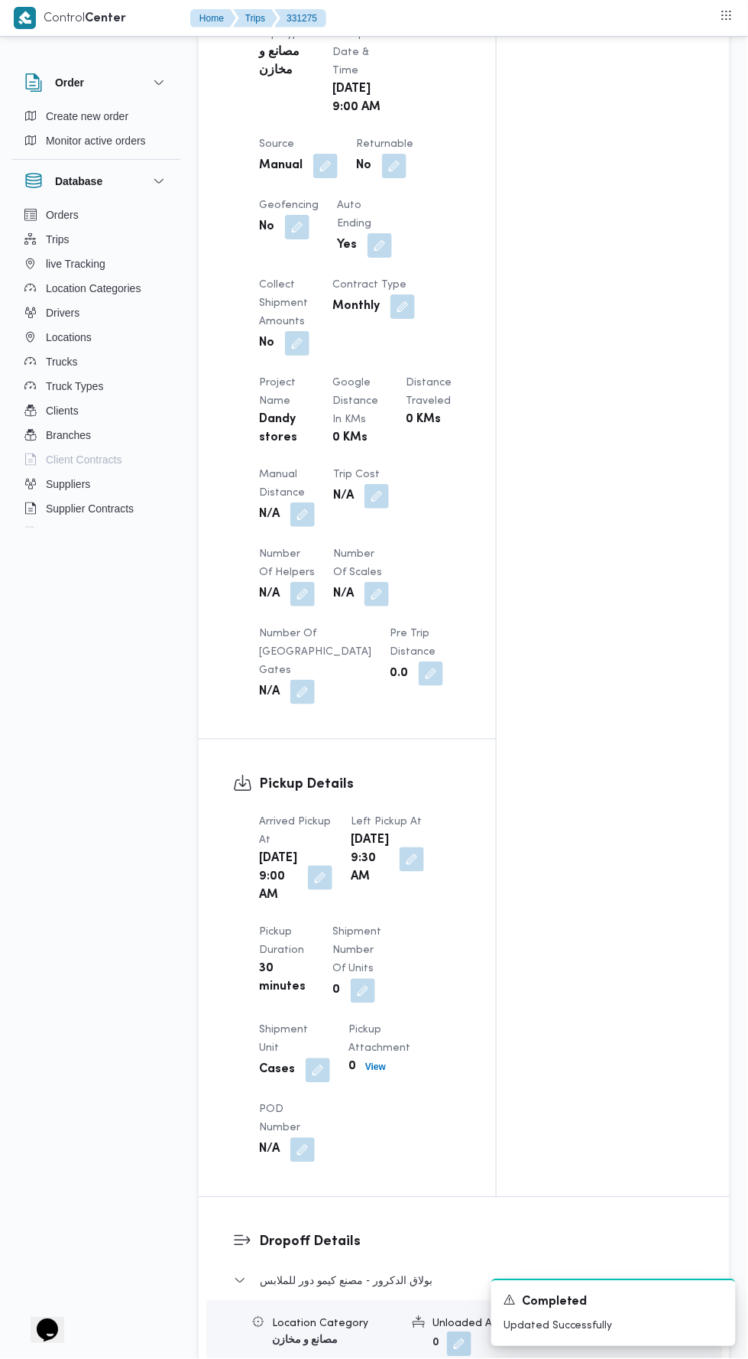
click at [308, 510] on button "button" at bounding box center [303, 514] width 24 height 24
click at [286, 574] on input "Manual Distance" at bounding box center [255, 569] width 152 height 31
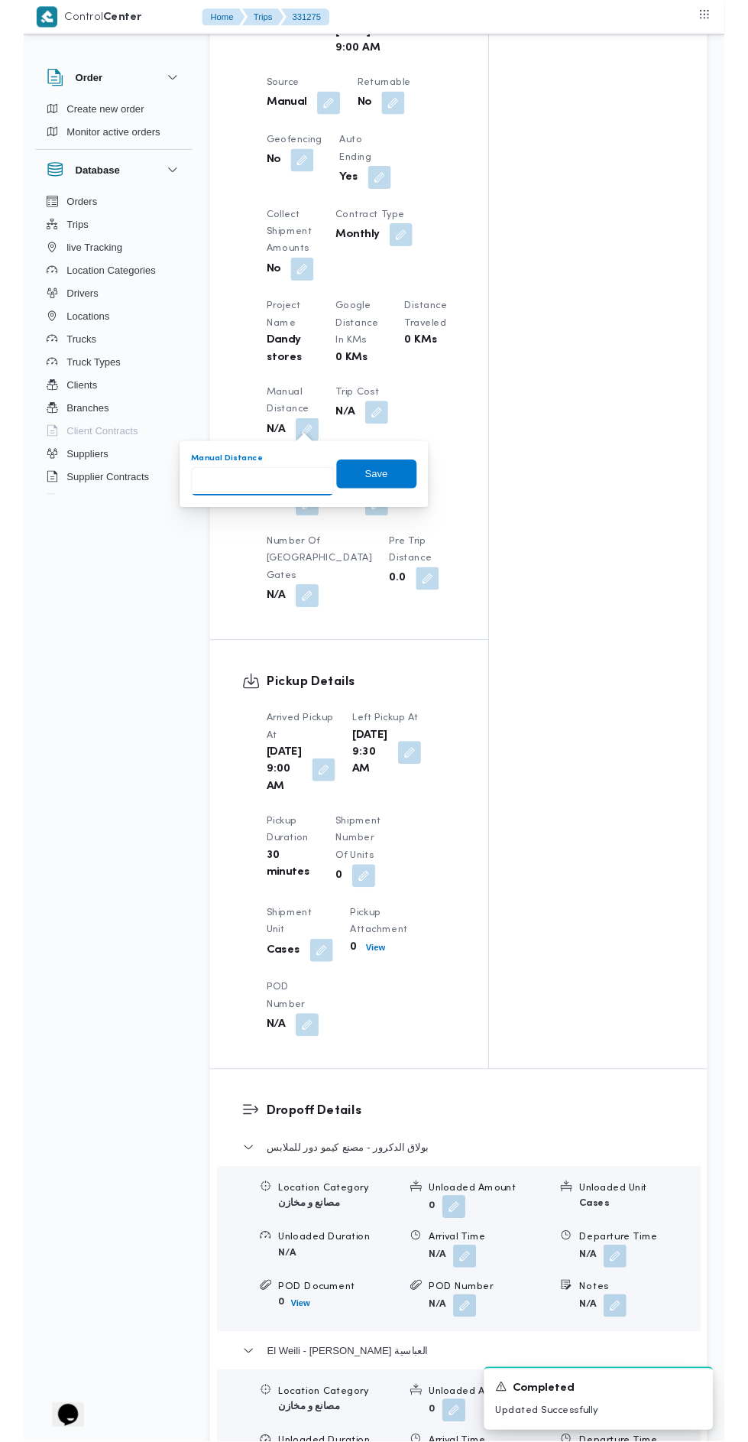
scroll to position [967, 0]
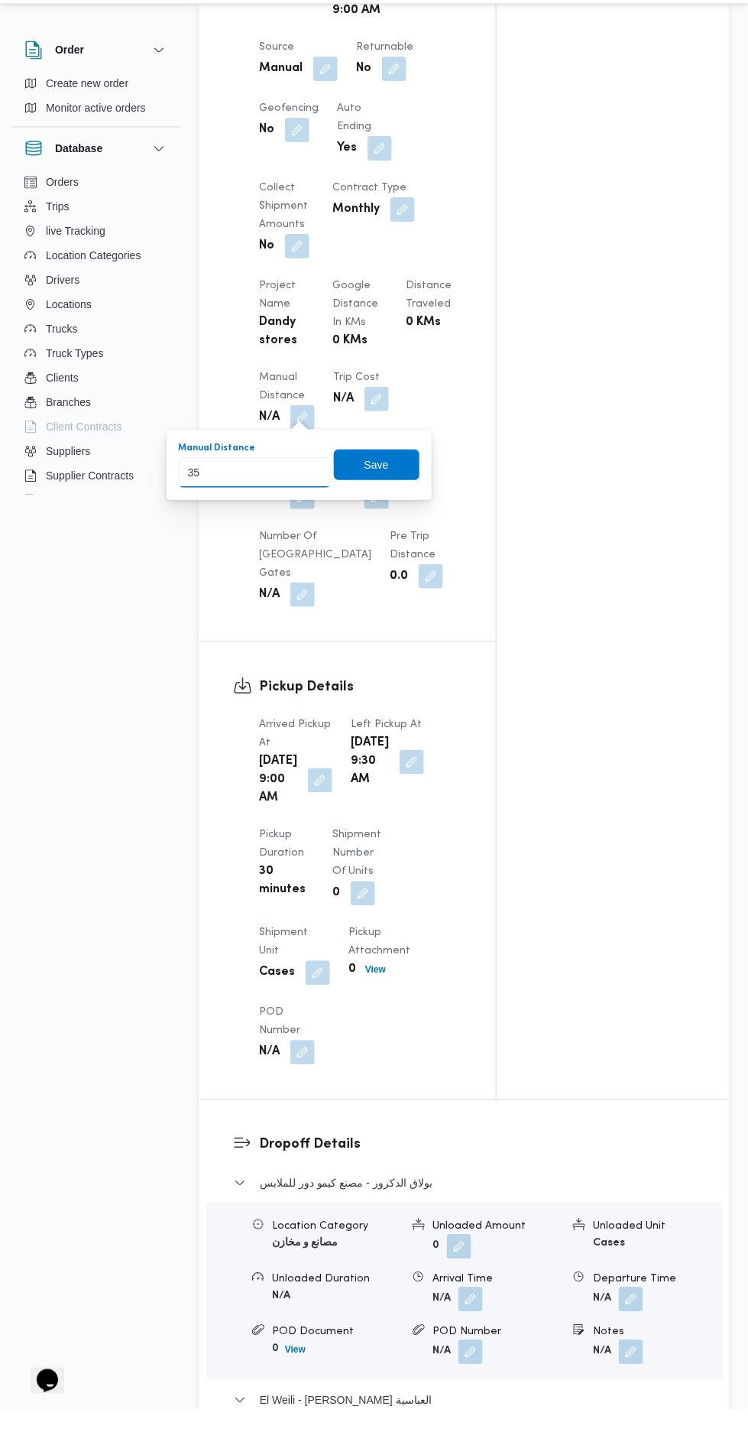
type input "35"
click at [418, 532] on div "You are in a dialog. To close this dialog, hit escape. Manual Distance 35 Save" at bounding box center [299, 498] width 265 height 70
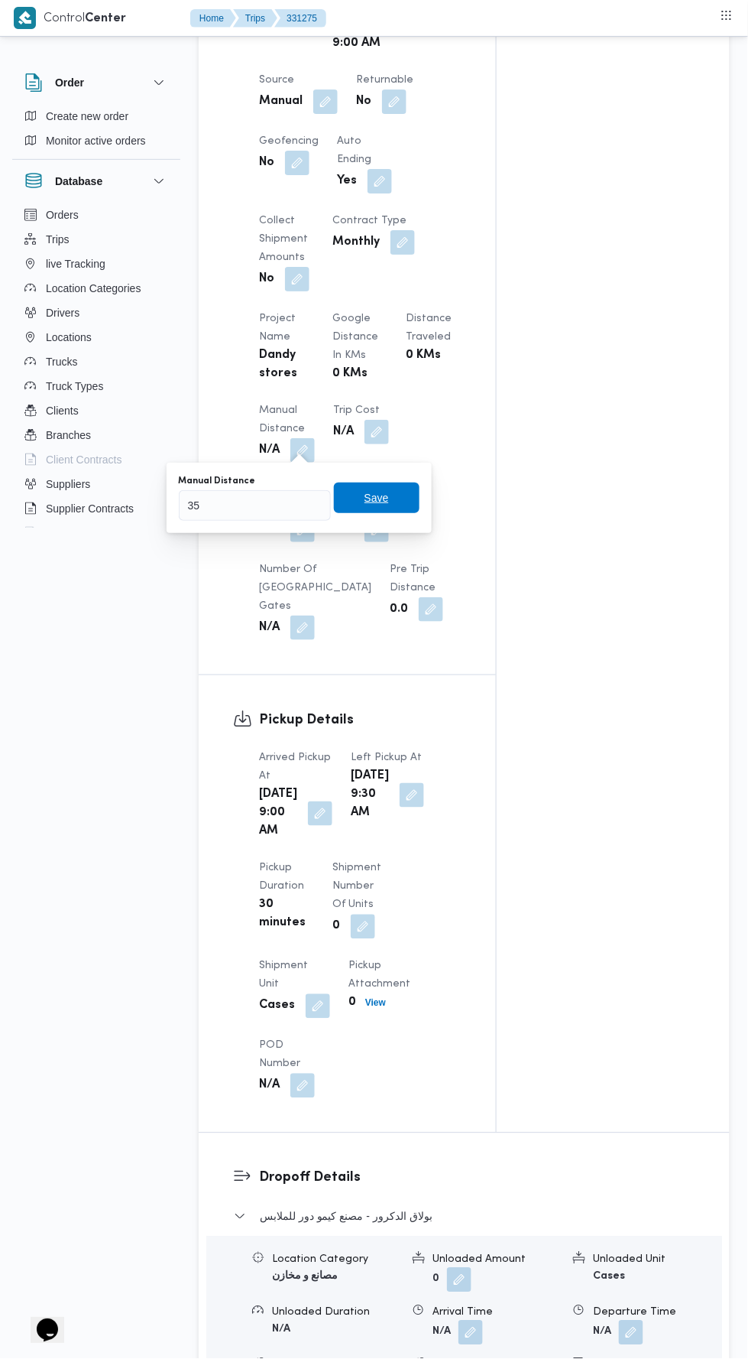
click at [398, 488] on span "Save" at bounding box center [377, 497] width 86 height 31
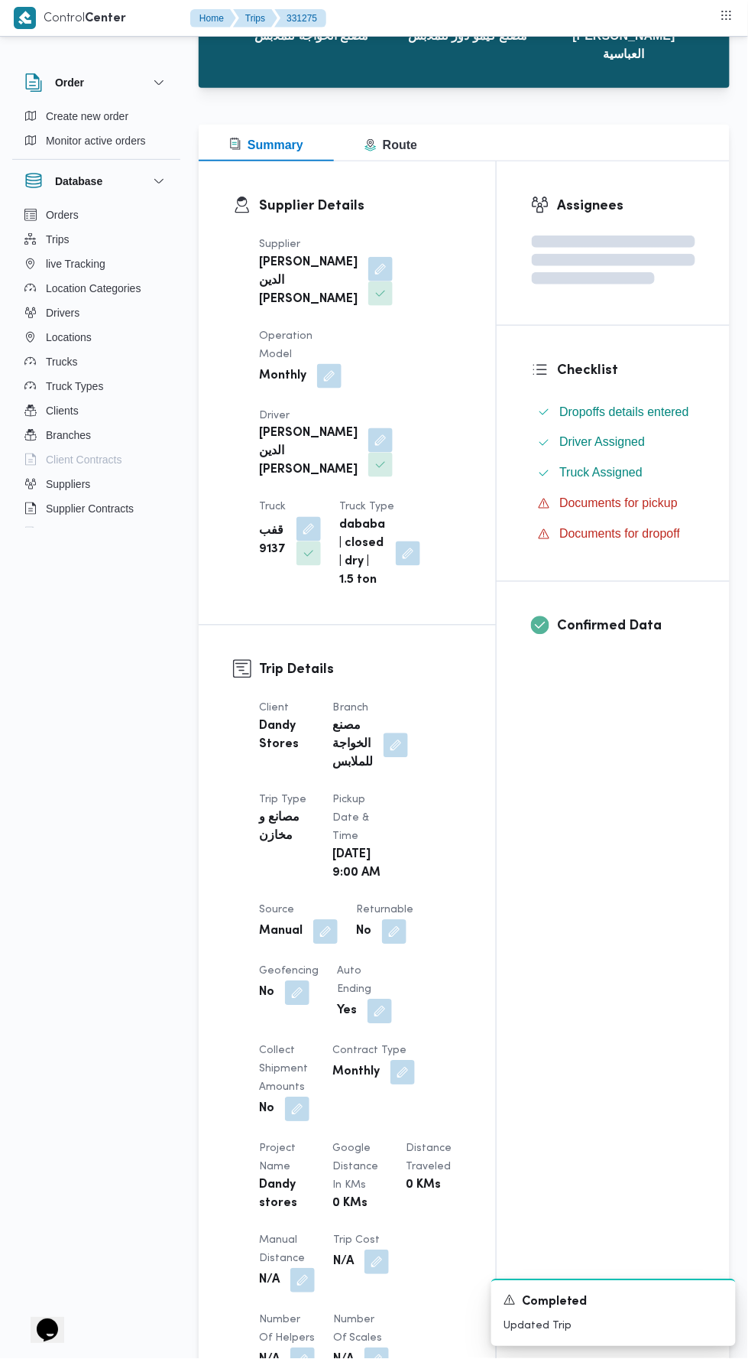
scroll to position [0, 0]
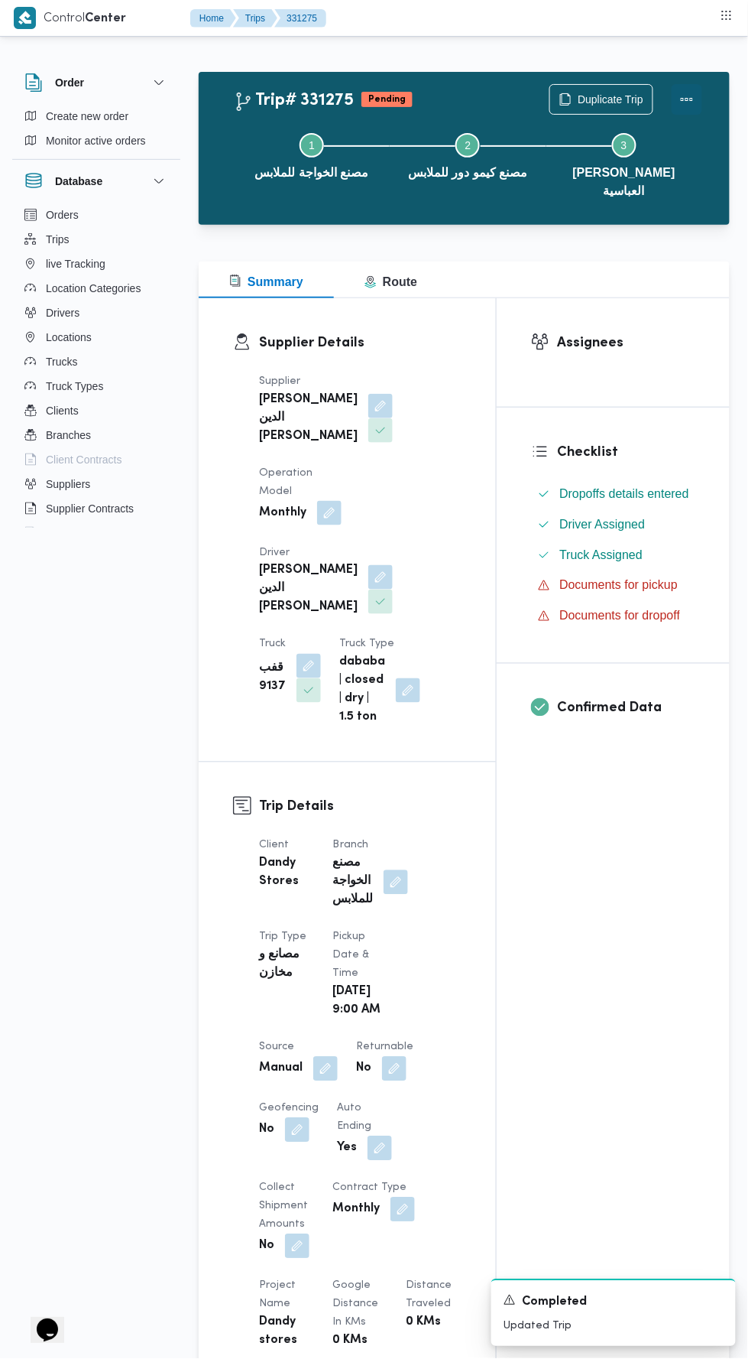
click at [699, 91] on button "Actions" at bounding box center [687, 99] width 31 height 31
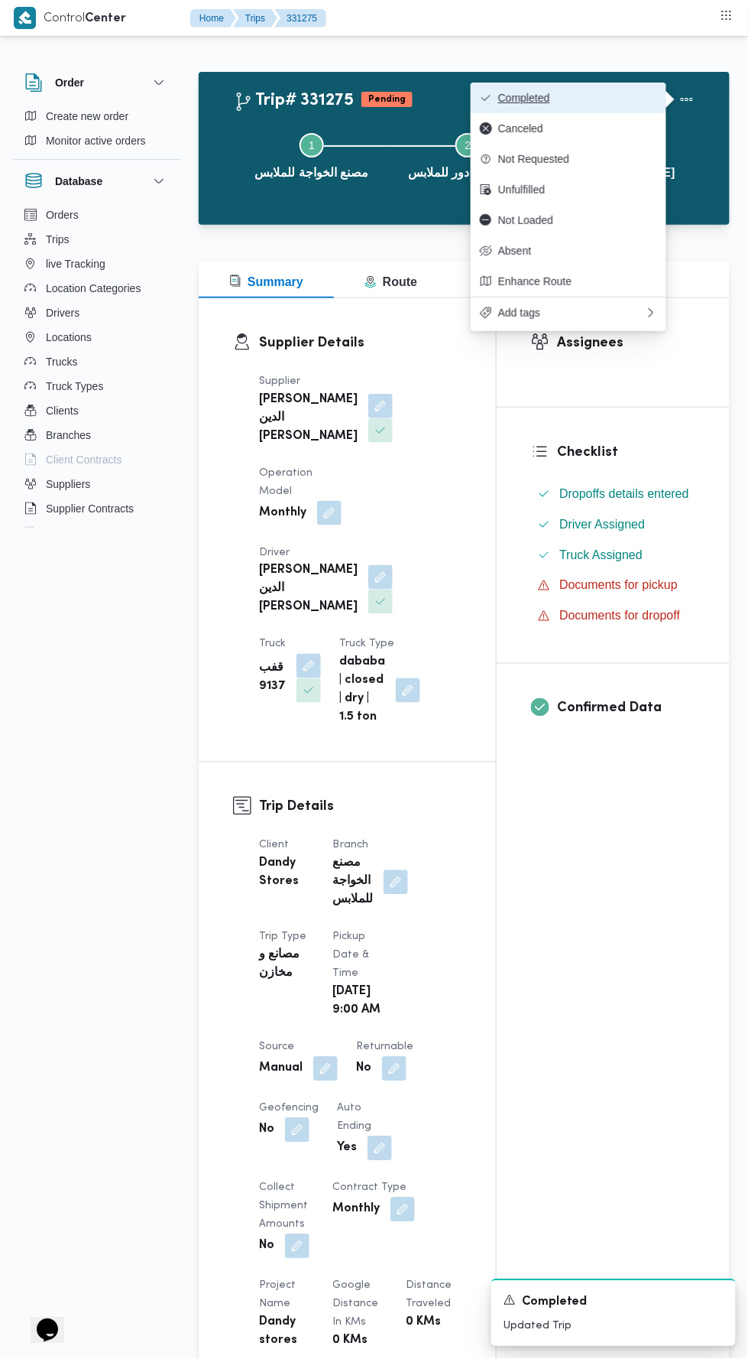
click at [599, 93] on span "Completed" at bounding box center [577, 98] width 159 height 12
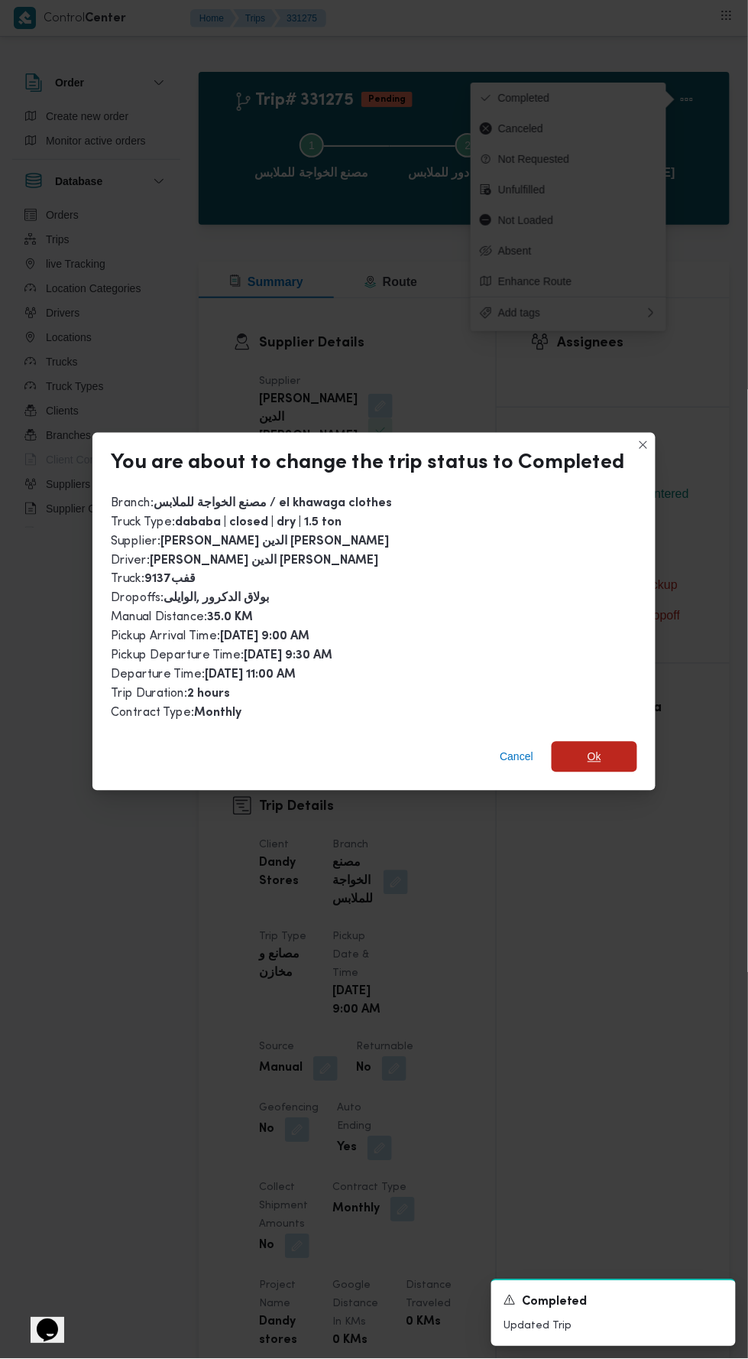
click at [591, 748] on span "Ok" at bounding box center [595, 757] width 14 height 18
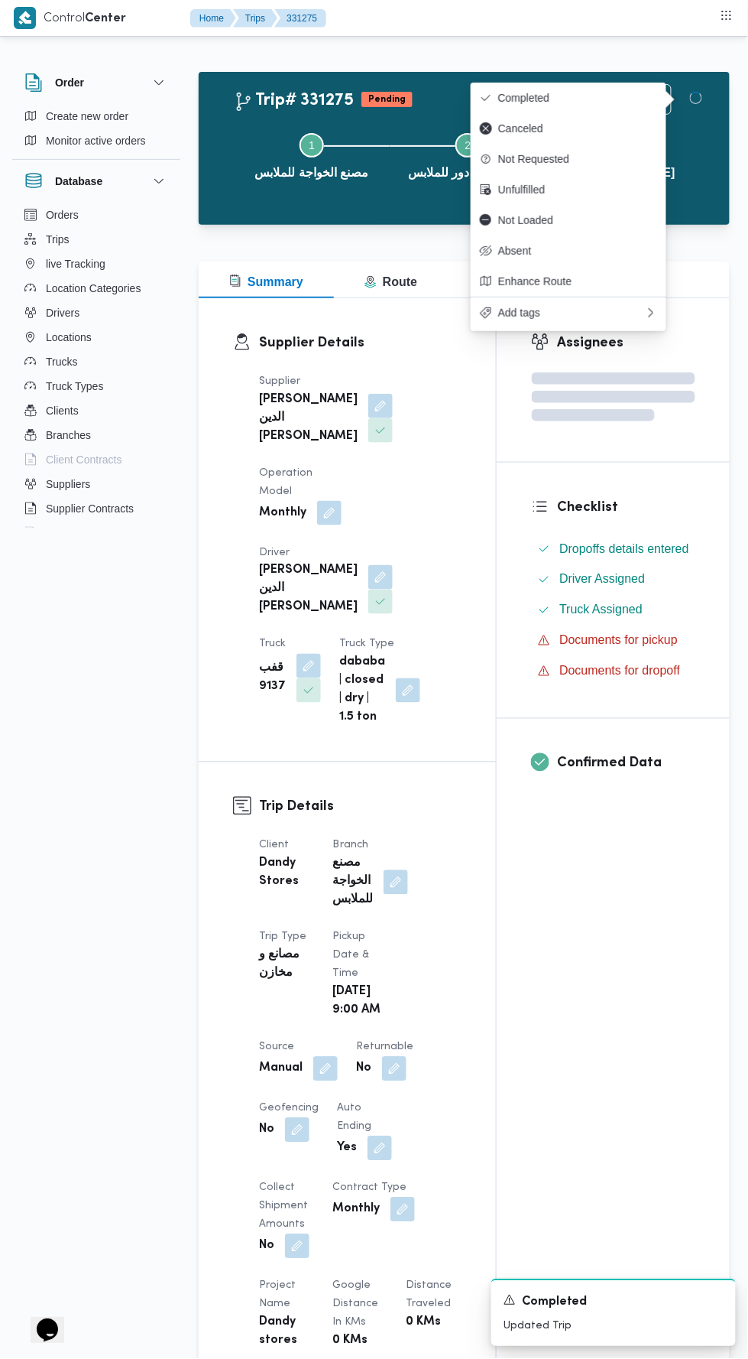
click at [624, 985] on div "Assignees Checklist Dropoffs details entered Driver Assigned Truck Assigned Doc…" at bounding box center [613, 1198] width 233 height 1801
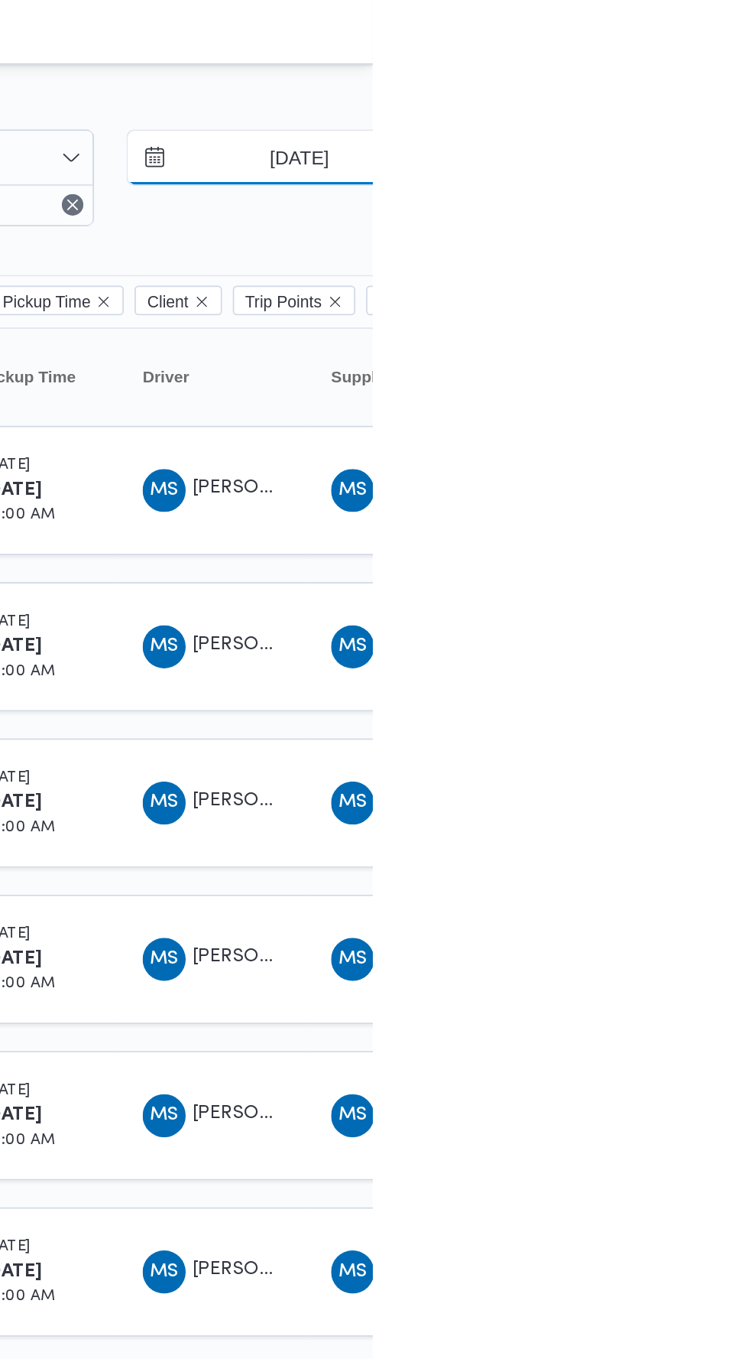
click at [714, 91] on input "5/7/2025" at bounding box center [696, 89] width 174 height 31
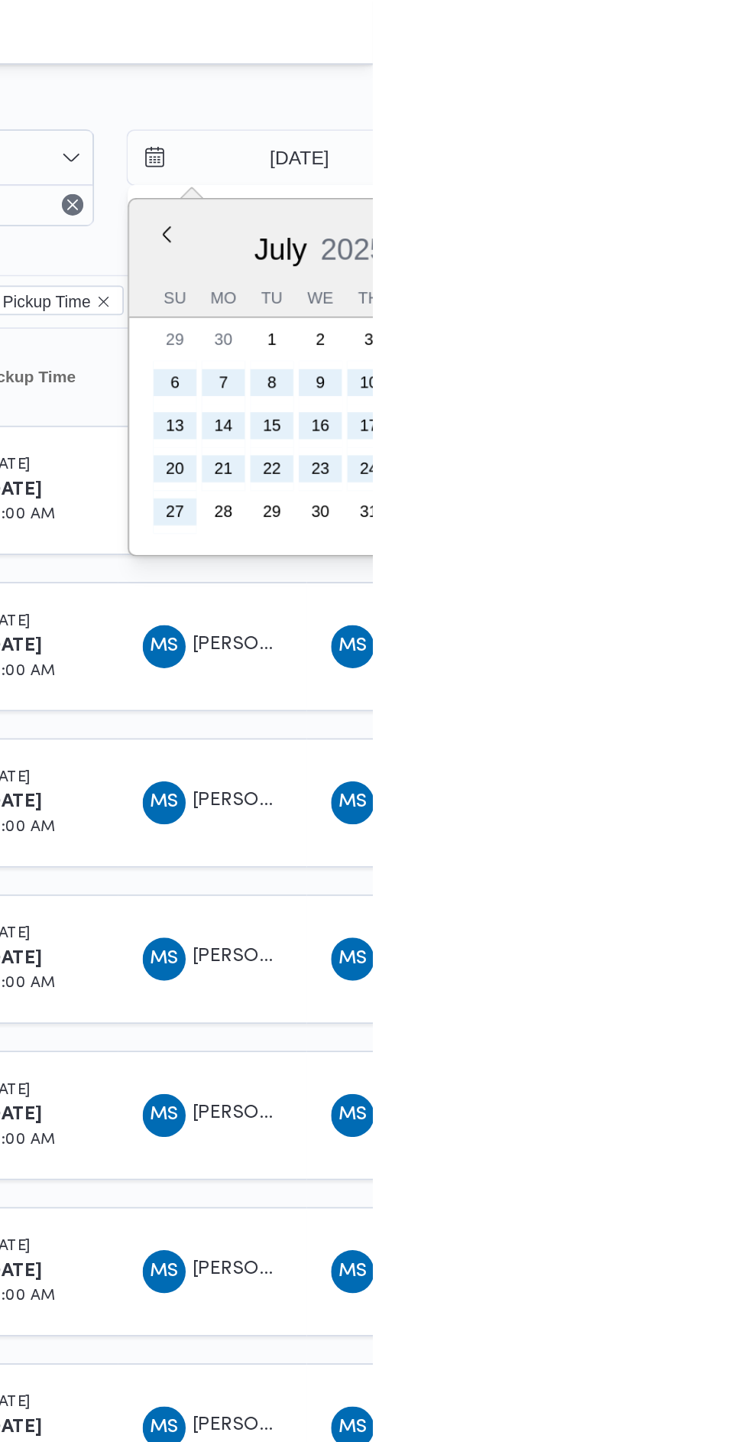
type input "5/8/2025"
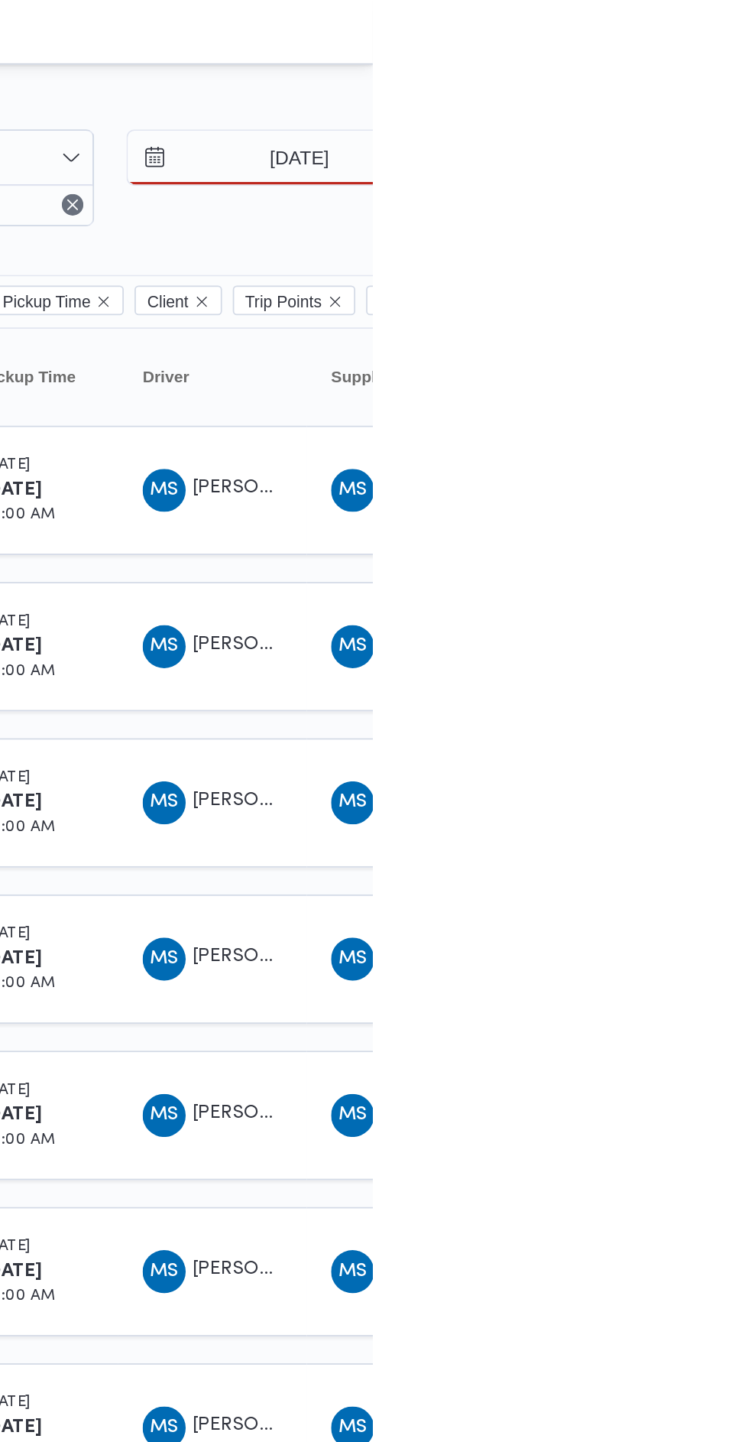
type input "27/8/2025"
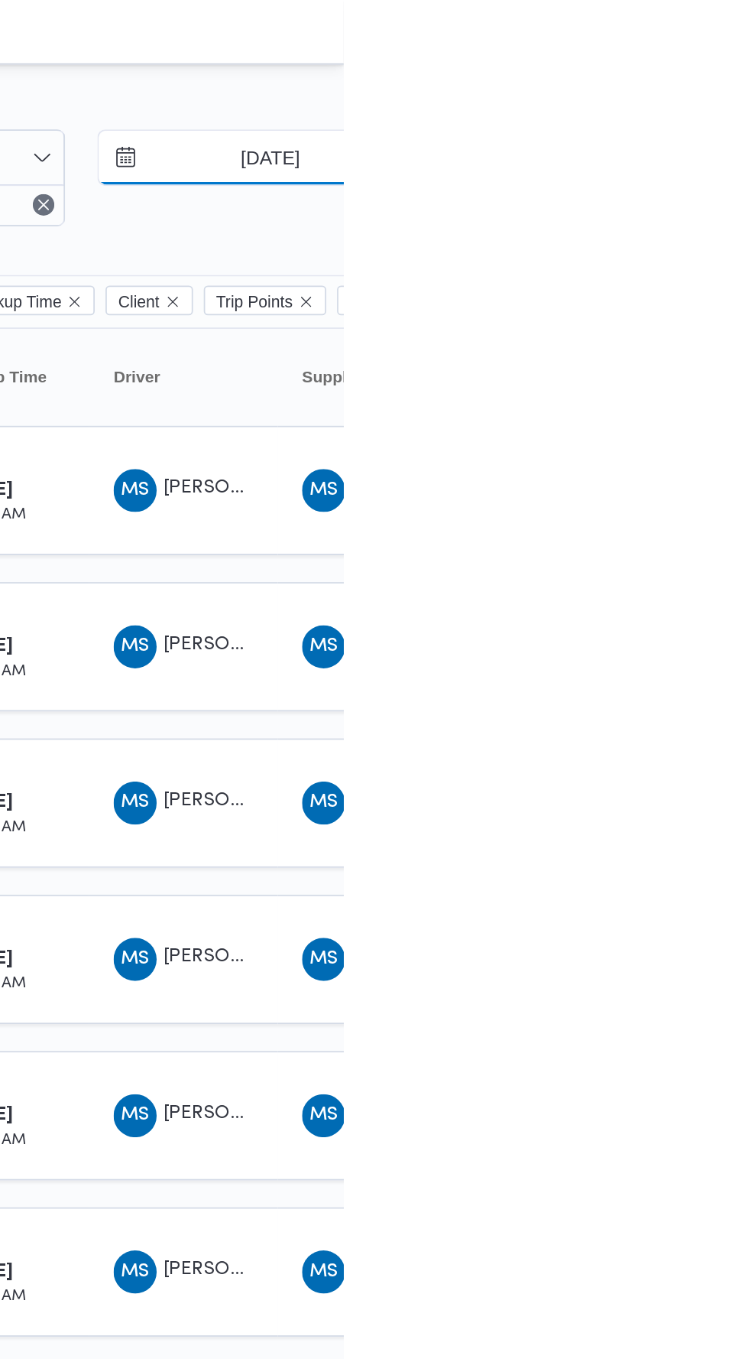
click at [717, 91] on input "5/8/2025" at bounding box center [696, 89] width 174 height 31
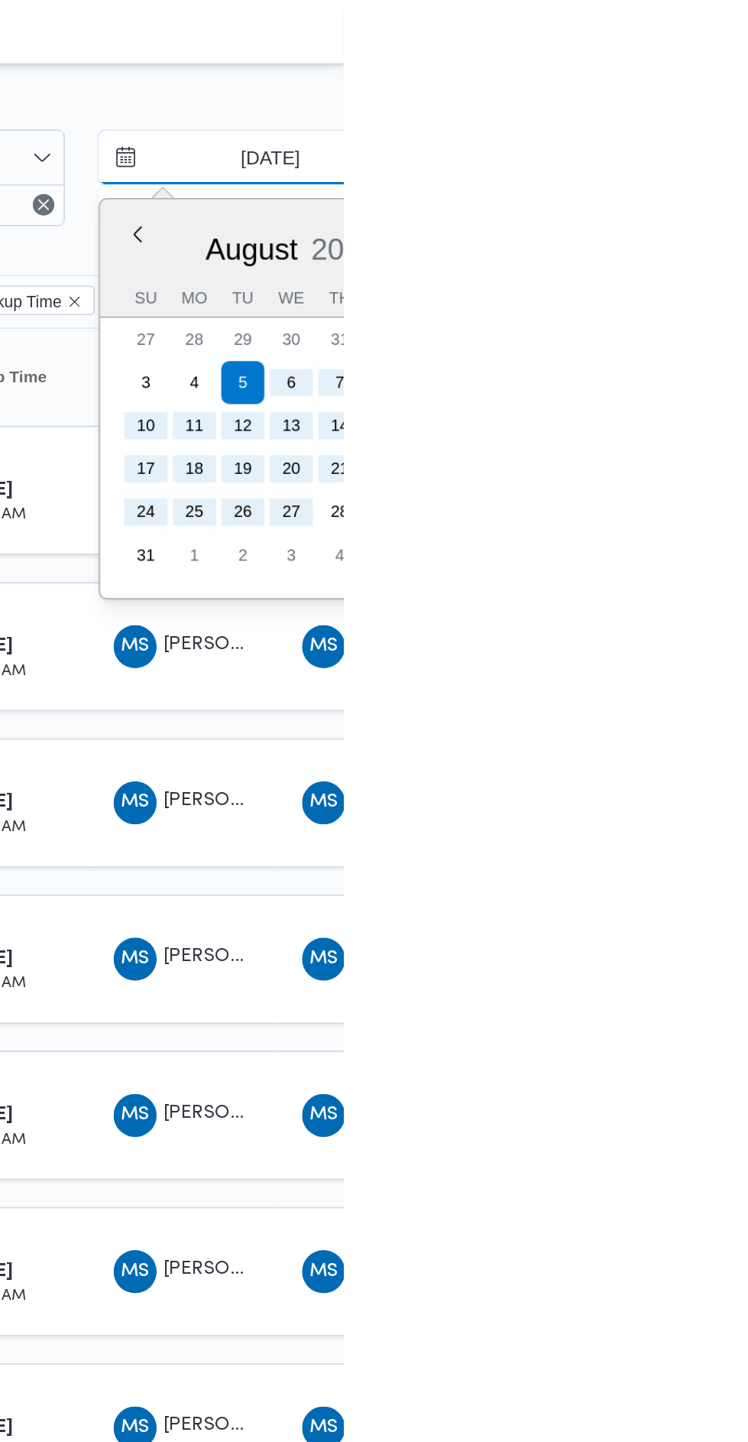
type input "[DATE]"
